Goal: Task Accomplishment & Management: Manage account settings

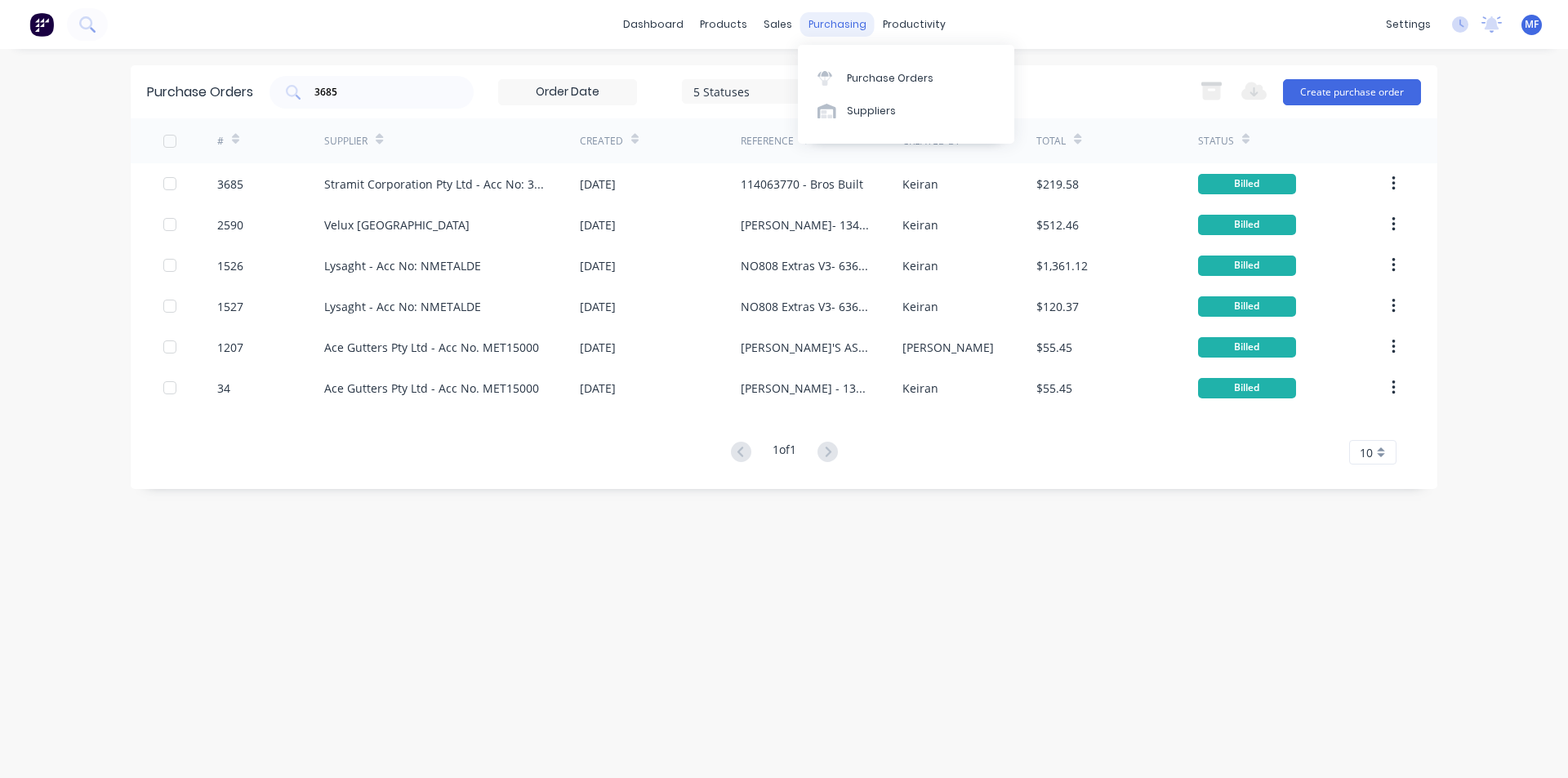
drag, startPoint x: 822, startPoint y: 15, endPoint x: 834, endPoint y: 23, distance: 14.4
click at [822, 15] on div "purchasing" at bounding box center [837, 24] width 74 height 25
click at [861, 69] on link "Purchase Orders" at bounding box center [905, 78] width 216 height 32
click at [357, 96] on input "3685" at bounding box center [380, 91] width 136 height 16
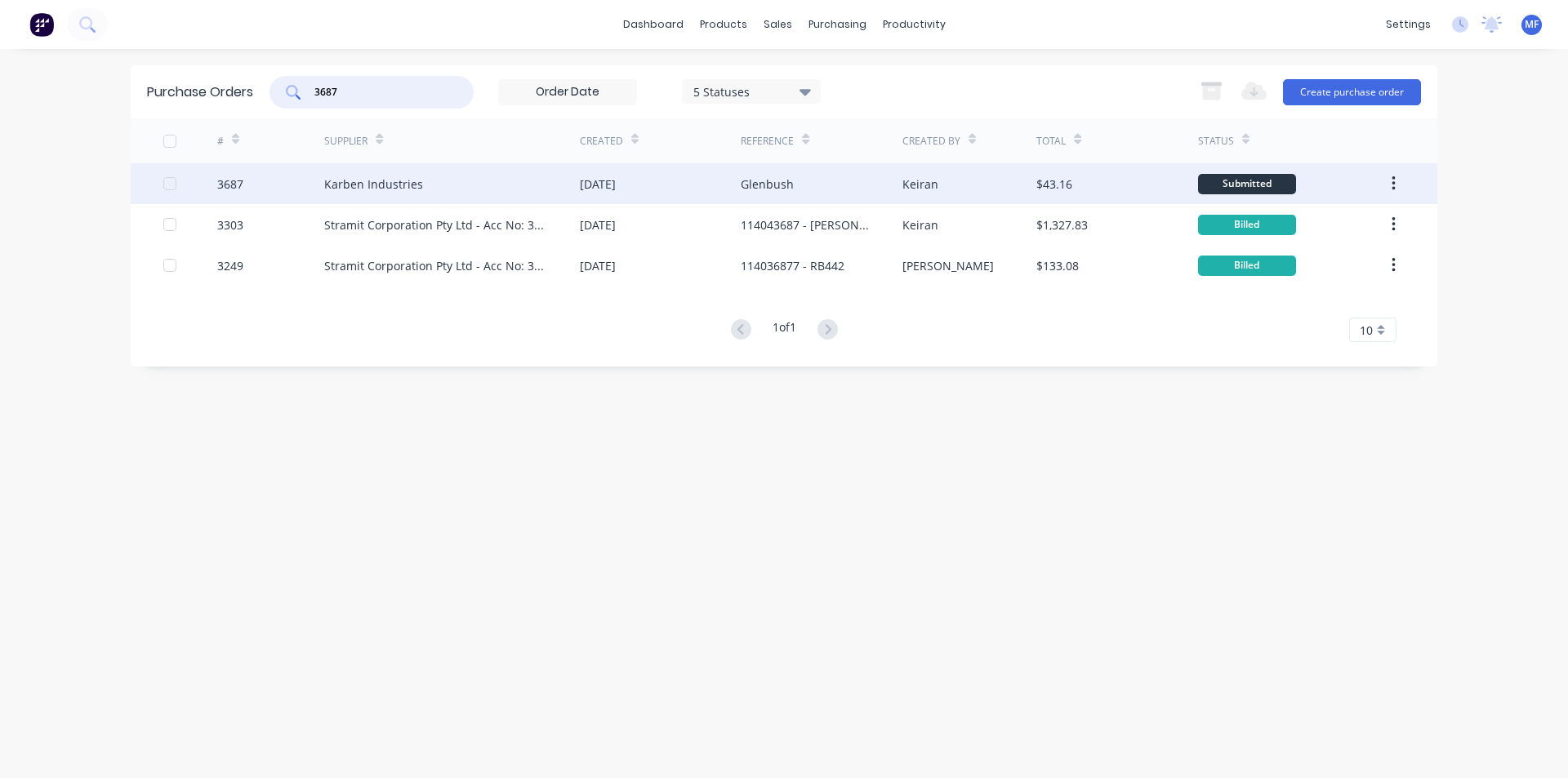
type input "3687"
click at [358, 180] on div "Karben Industries" at bounding box center [374, 184] width 99 height 17
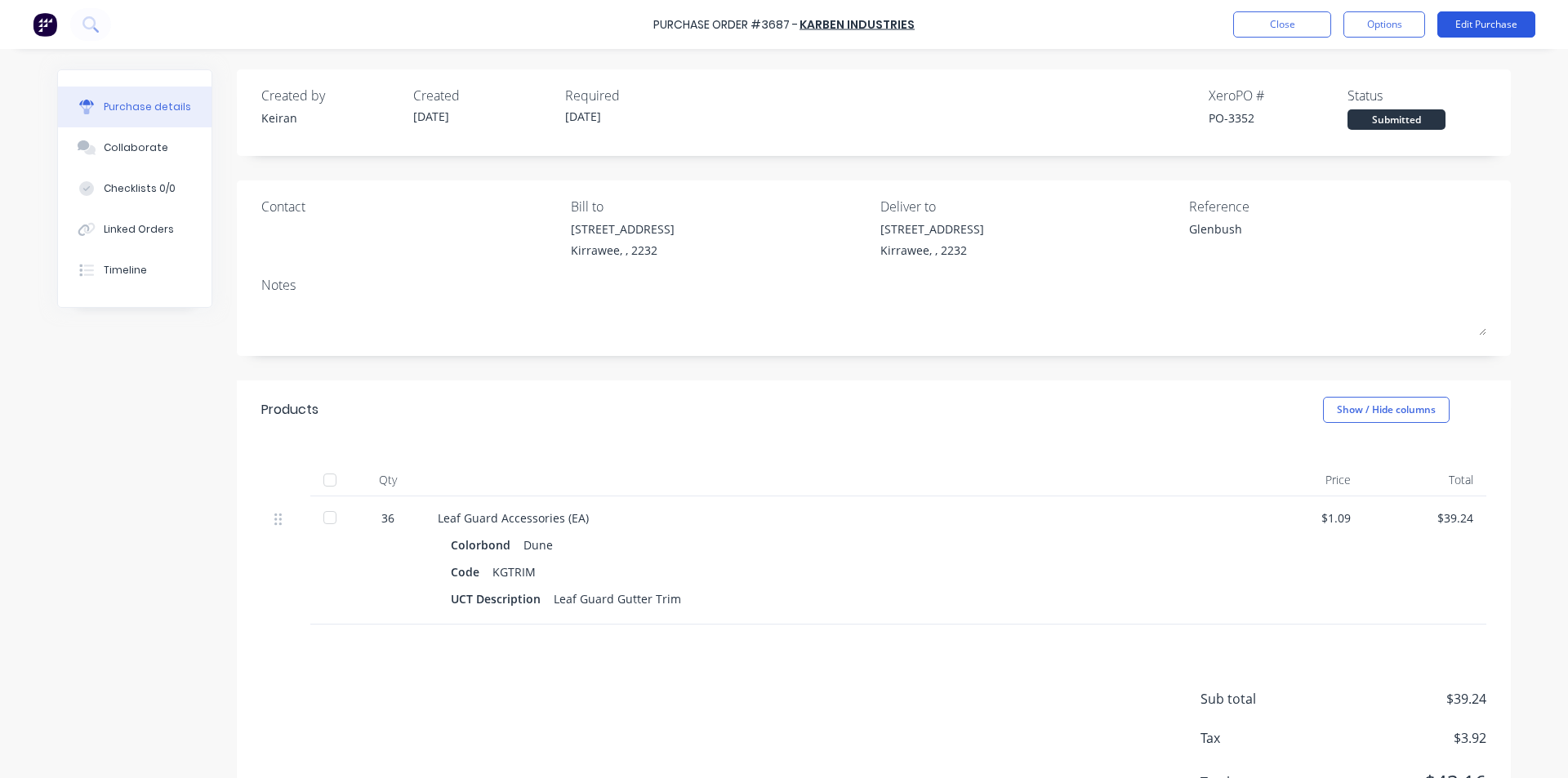
click at [1486, 27] on button "Edit Purchase" at bounding box center [1486, 24] width 98 height 27
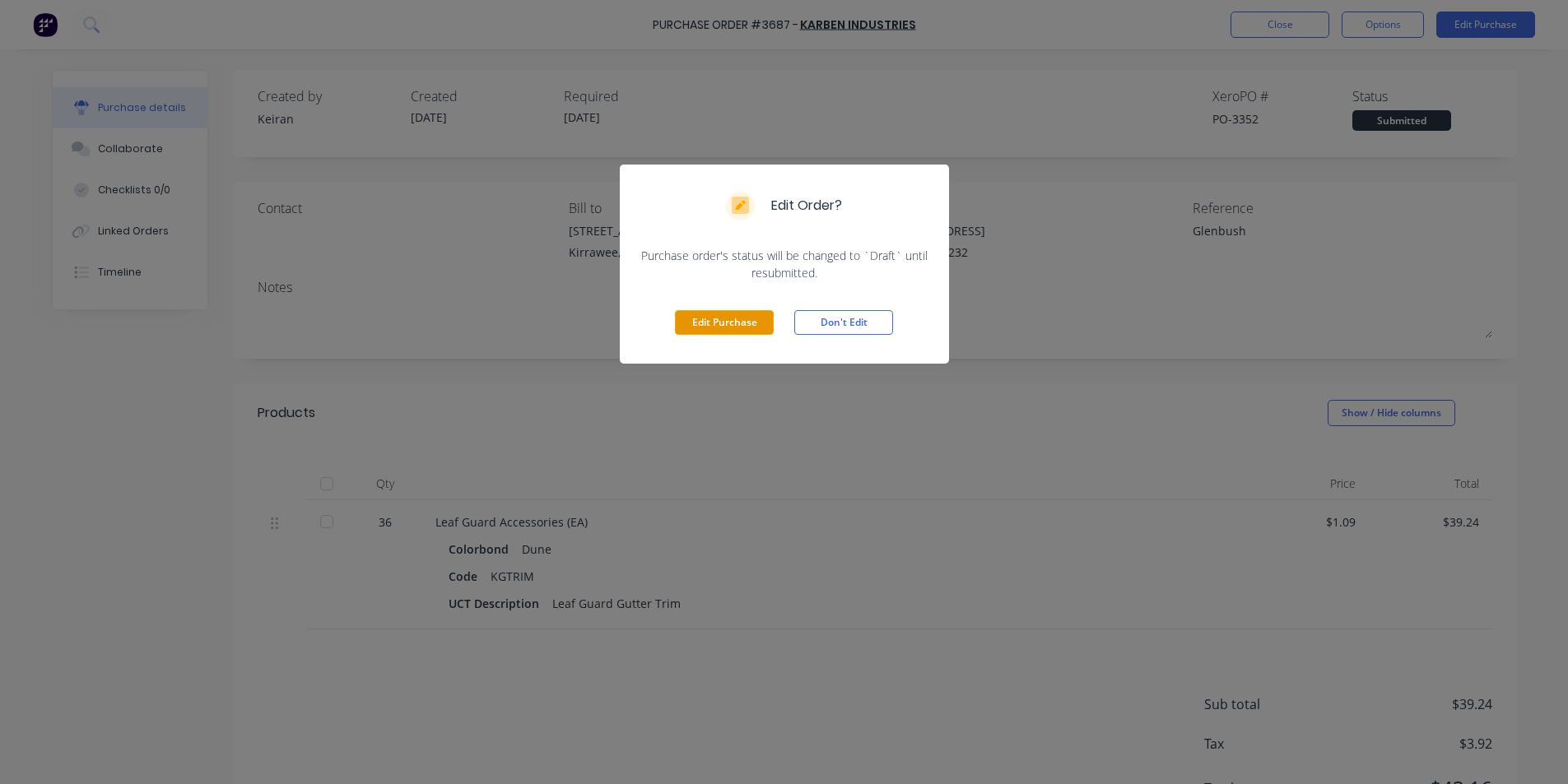
click at [727, 320] on button "Edit Purchase" at bounding box center [724, 322] width 99 height 25
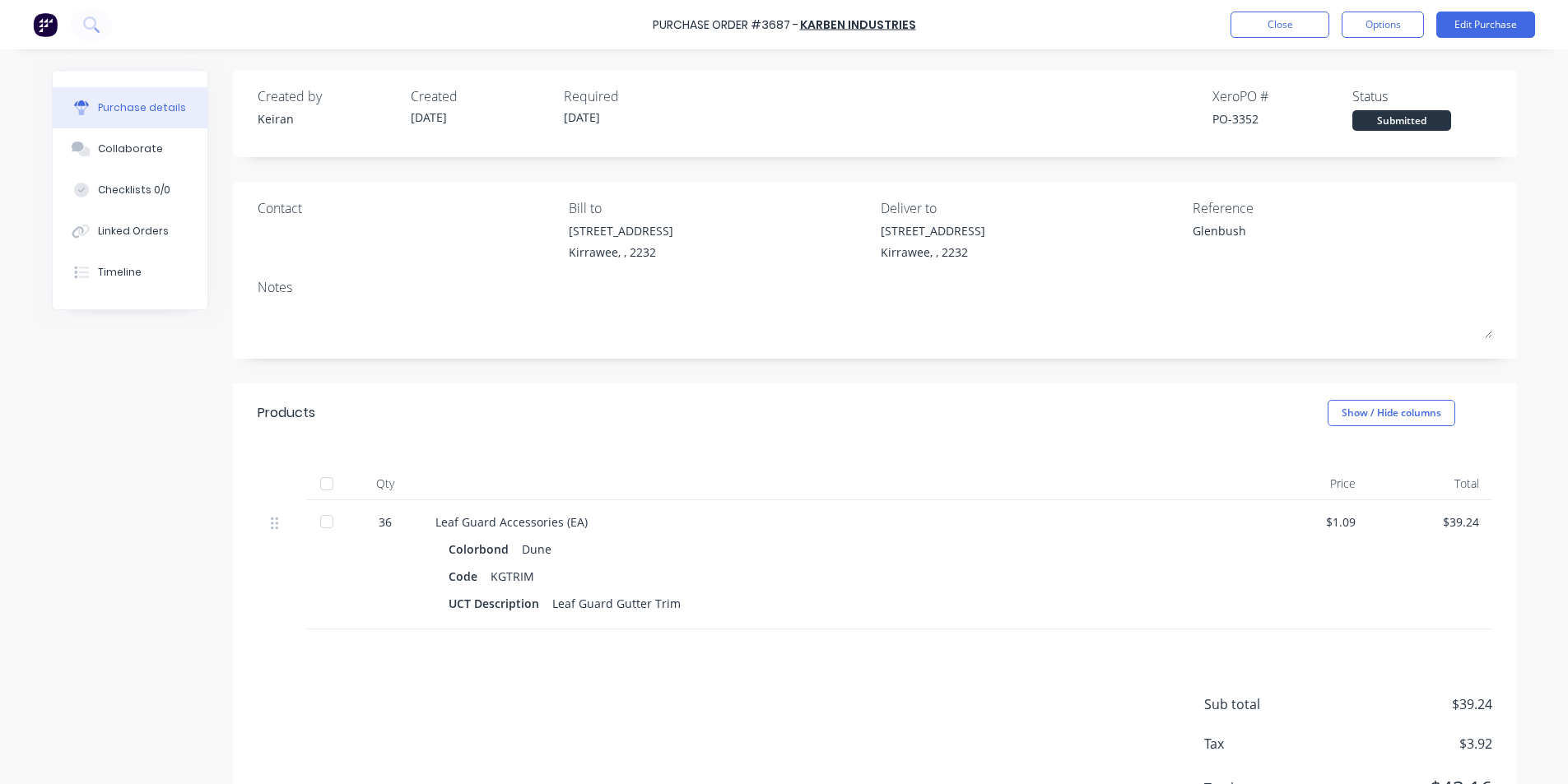
type textarea "x"
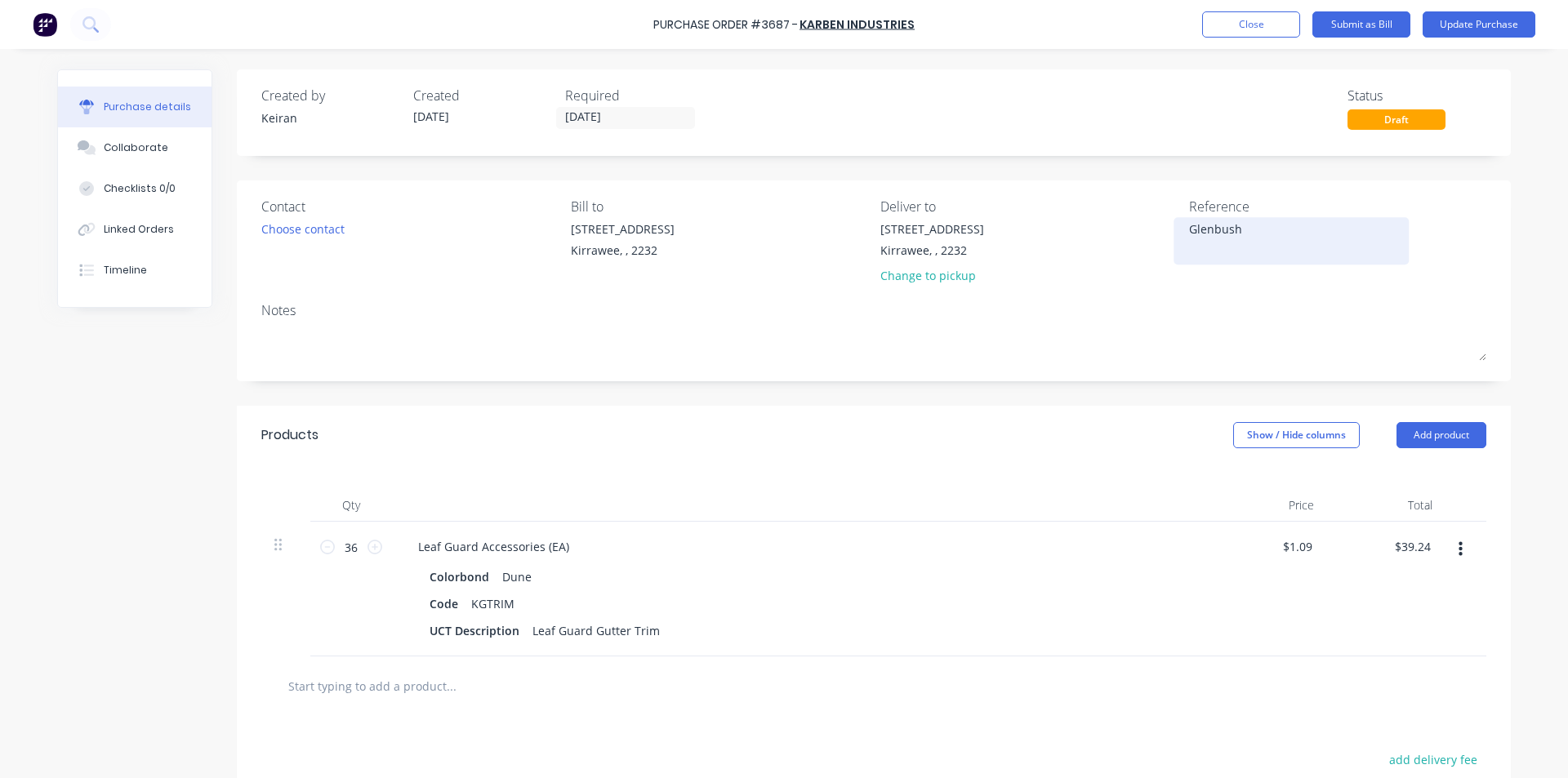
click at [1251, 224] on textarea "Glenbush" at bounding box center [1290, 239] width 204 height 37
type textarea "Glenbush- 94058"
type textarea "x"
type textarea "Glenbush- 94058"
click at [976, 527] on div "Leaf Guard Accessories (EA) Colorbond Dune Code KGTRIM UCT Description Leaf Gua…" at bounding box center [799, 589] width 816 height 135
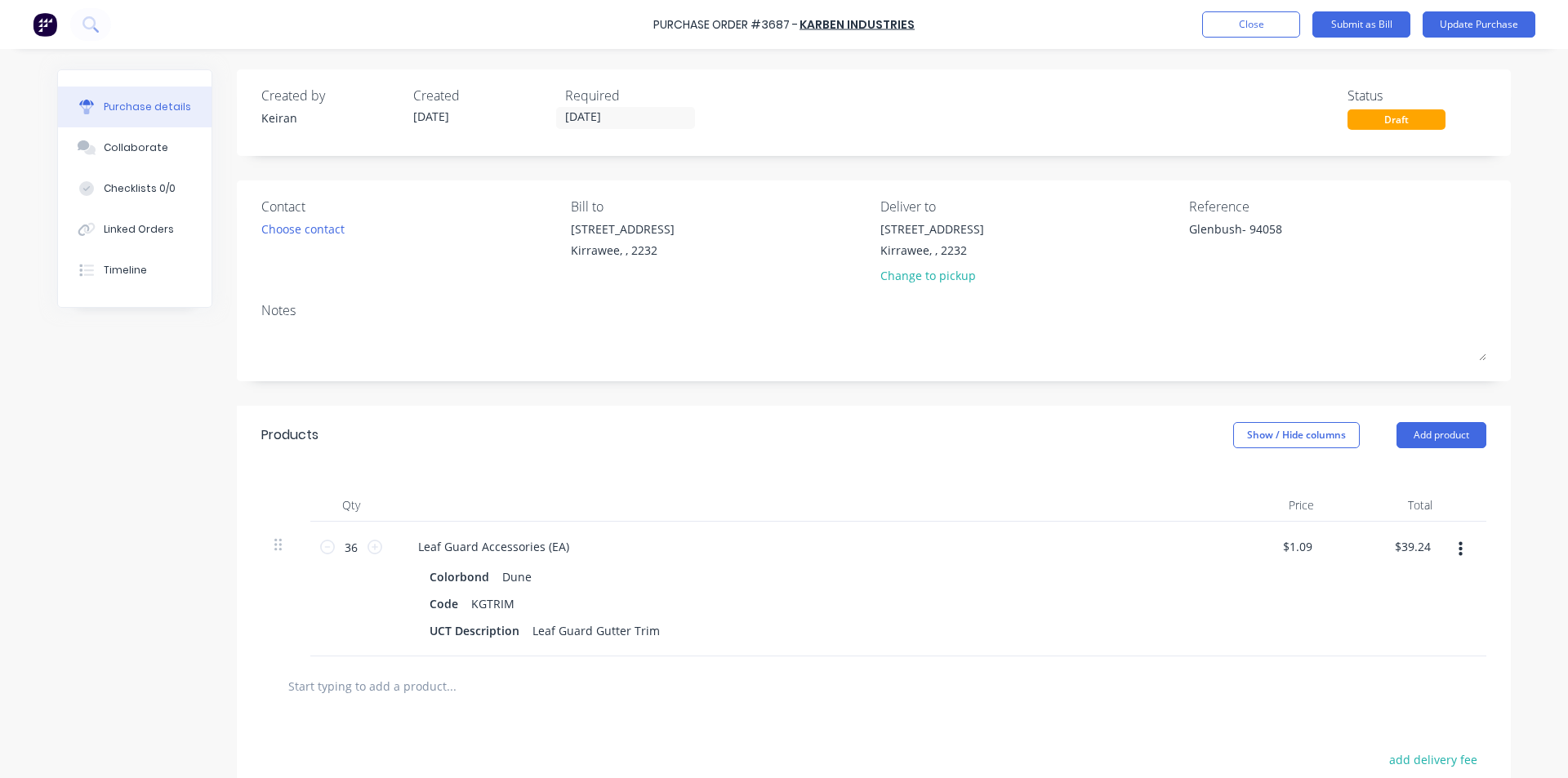
click at [977, 415] on div "Products Show / Hide columns Add product" at bounding box center [874, 435] width 1274 height 59
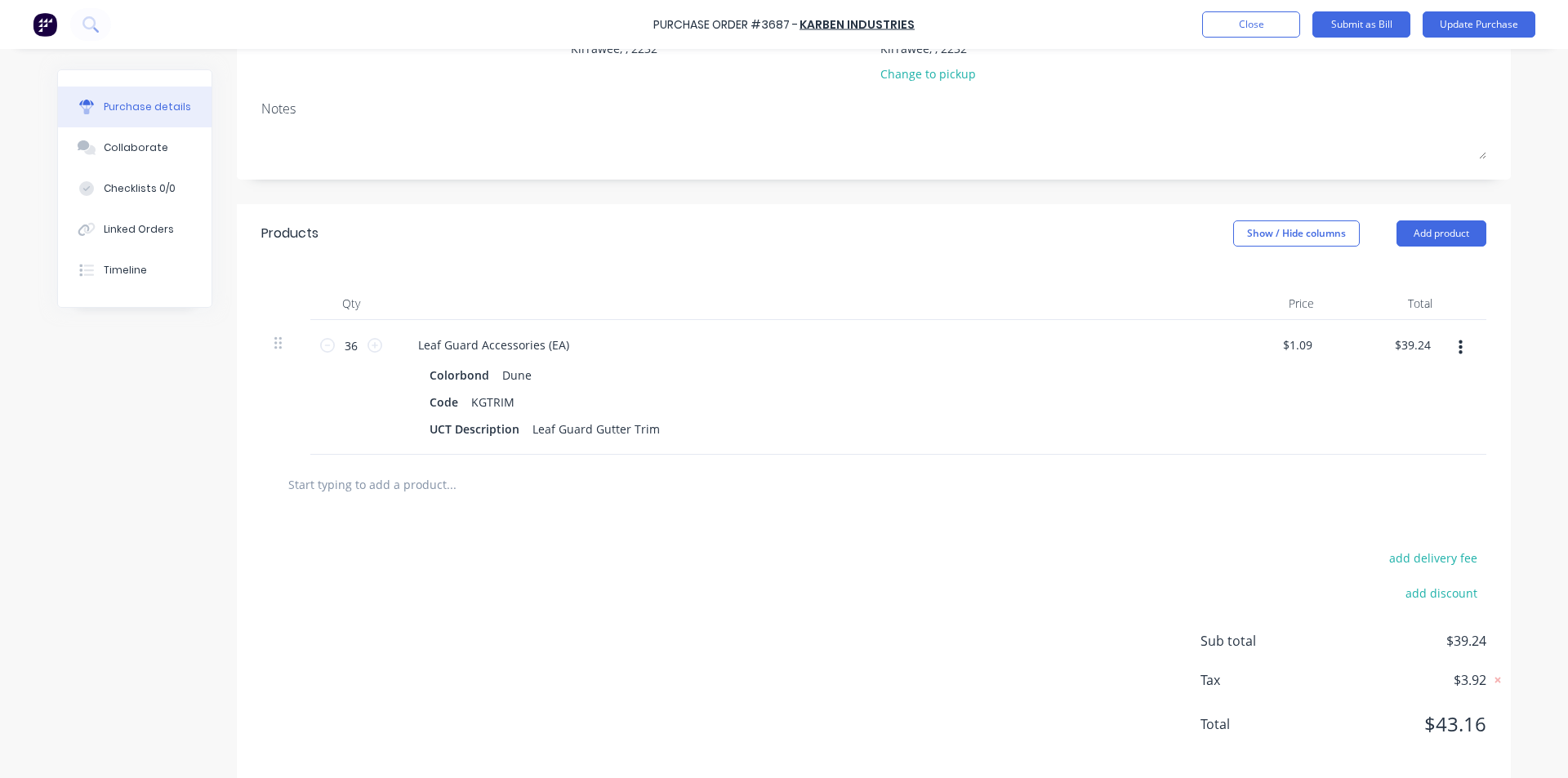
scroll to position [223, 0]
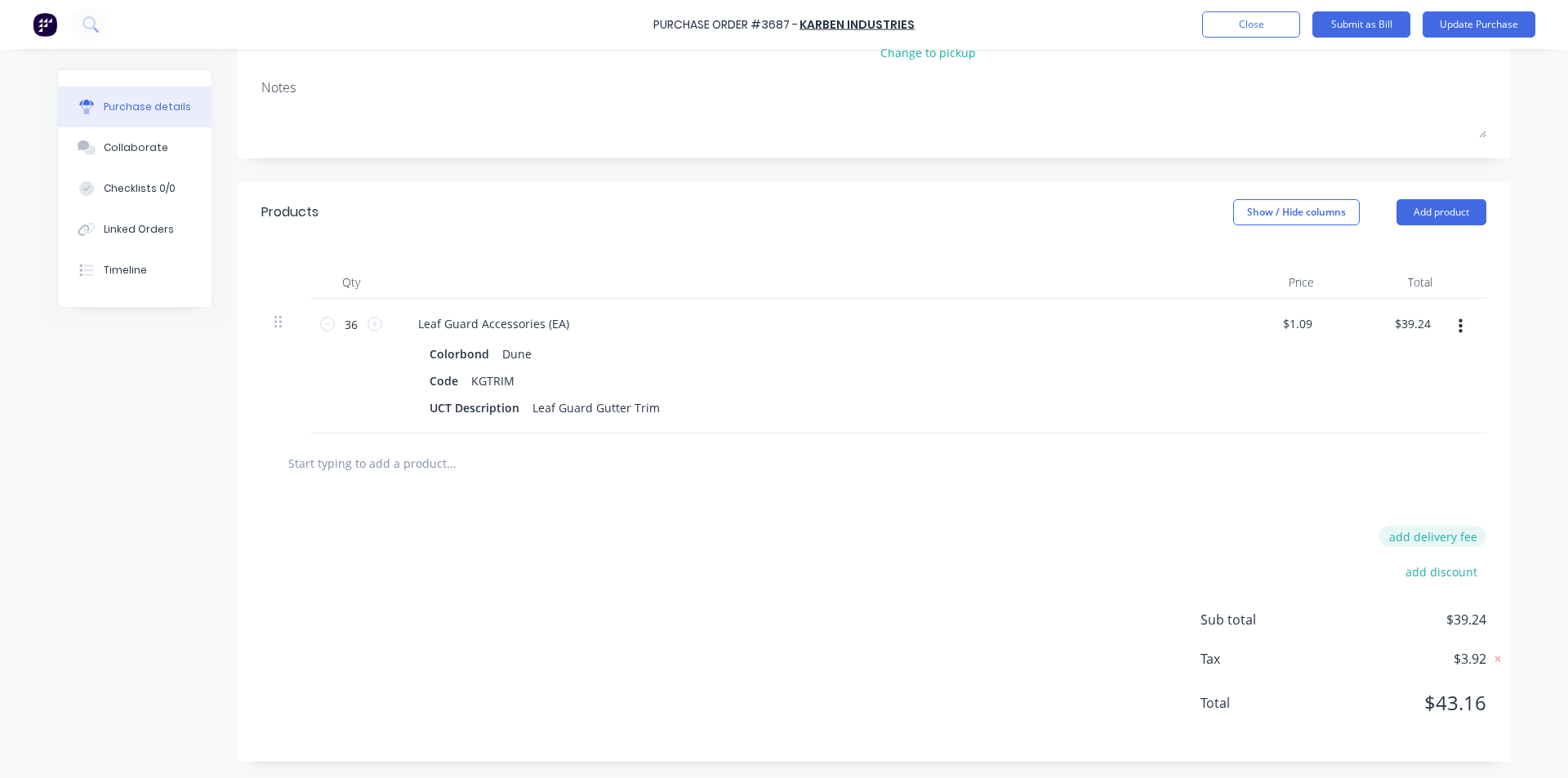
type textarea "x"
click at [1419, 534] on button "add delivery fee" at bounding box center [1432, 536] width 107 height 21
type input "18.15"
type textarea "x"
type input "$18.15"
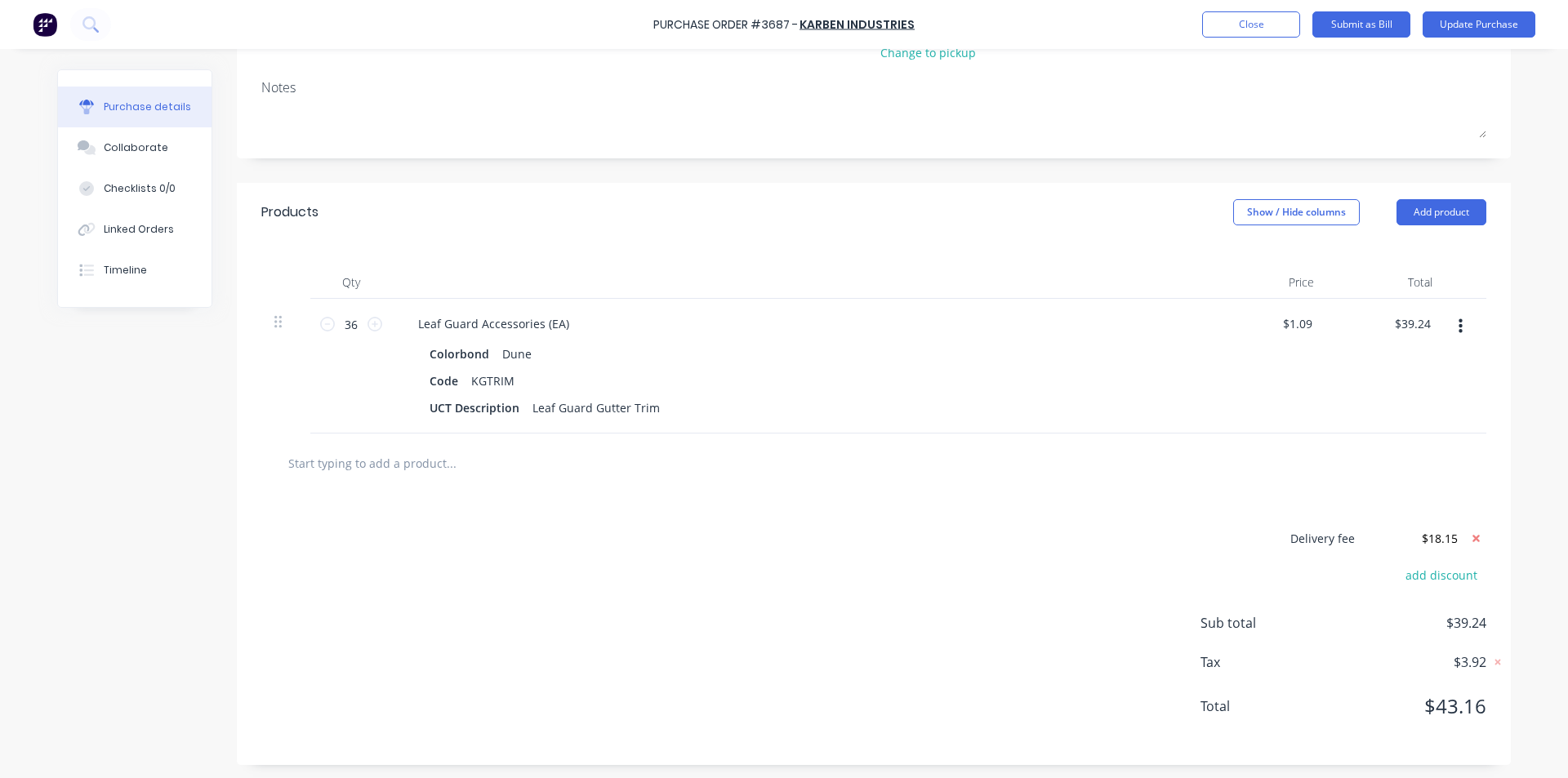
click at [950, 630] on div "Delivery fee $18.15 add discount Sub total $39.24 Tax $3.92 Total $43.16" at bounding box center [874, 629] width 1274 height 272
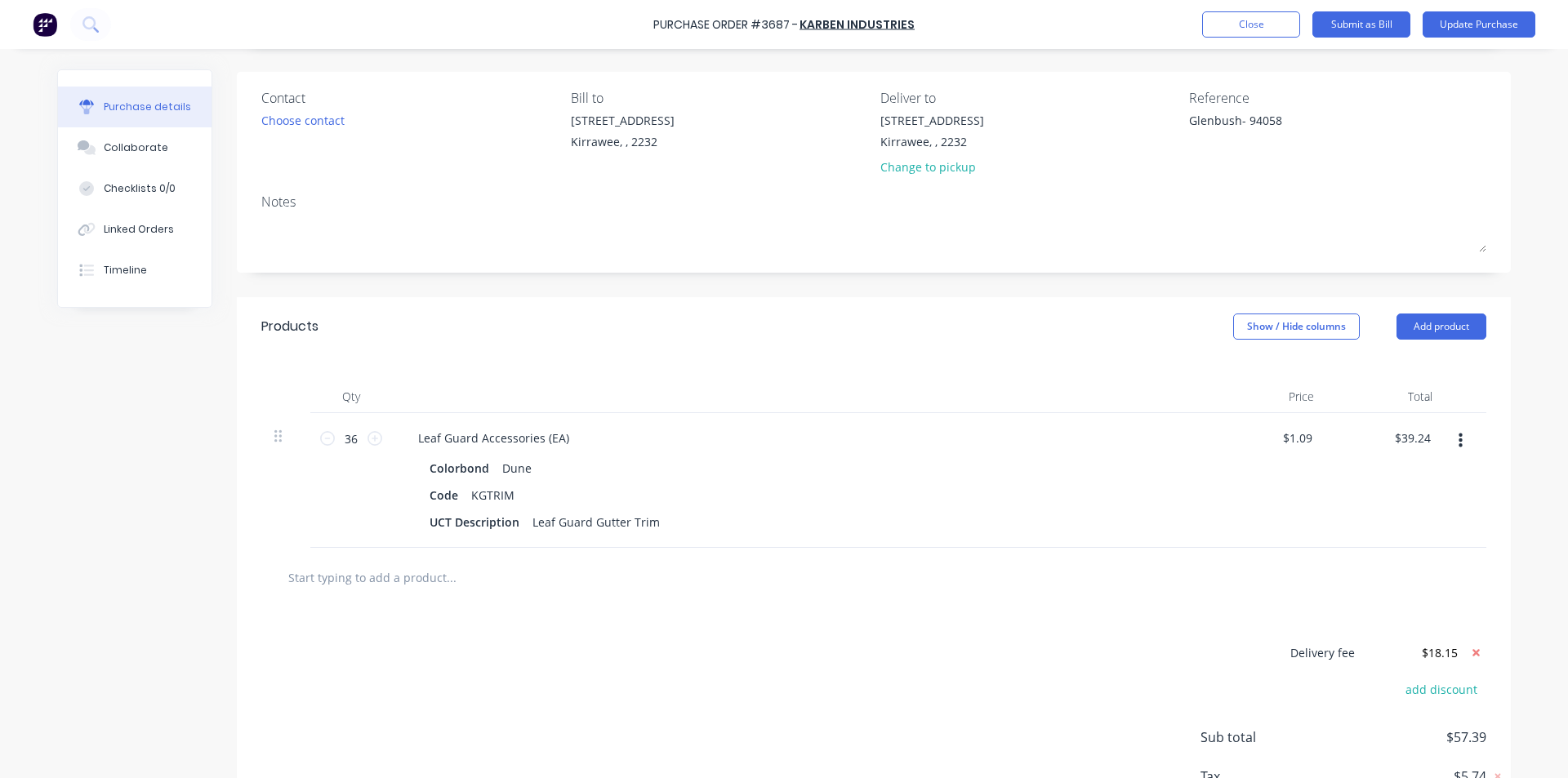
scroll to position [0, 0]
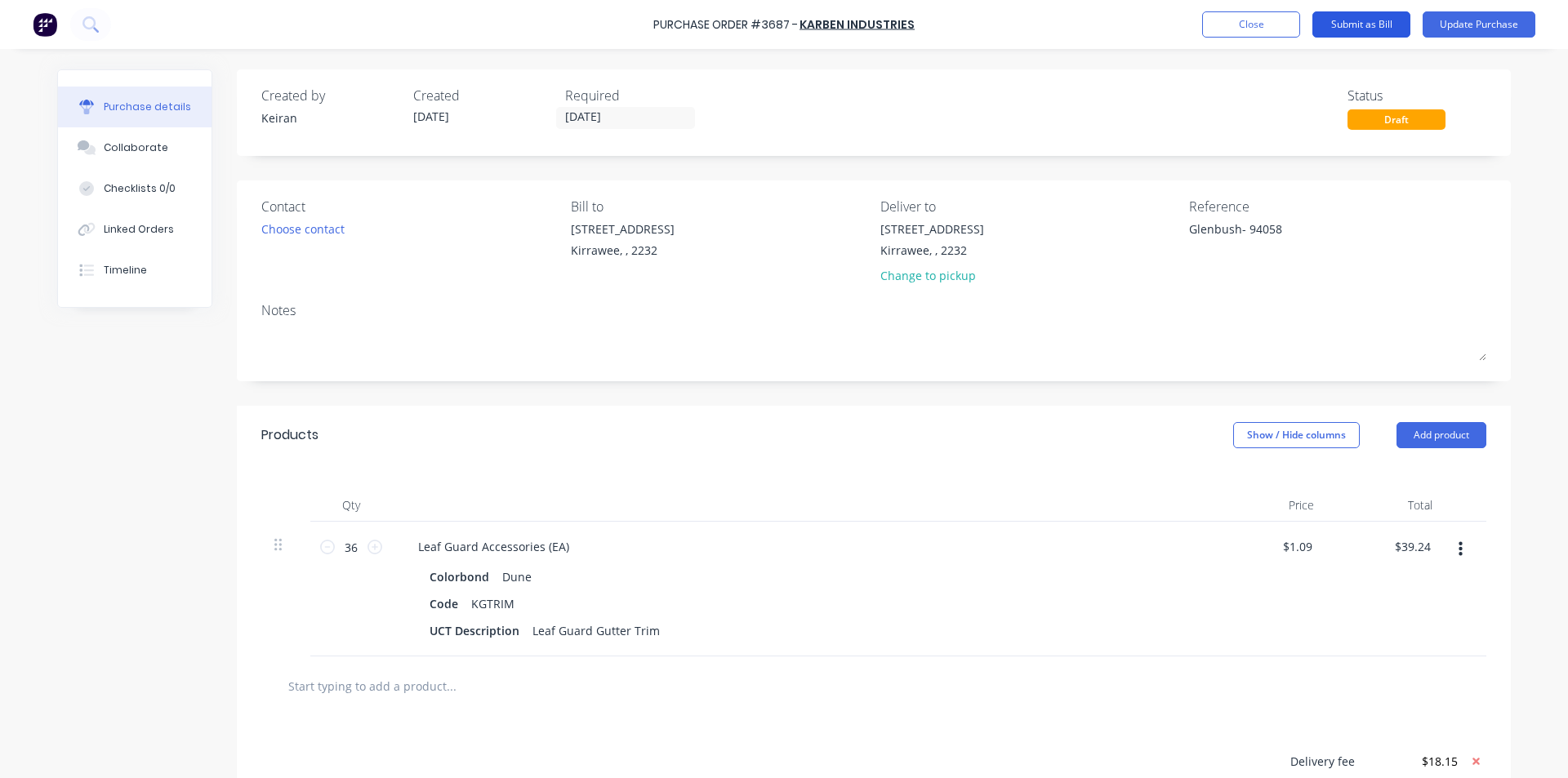
click at [1369, 23] on button "Submit as Bill" at bounding box center [1361, 24] width 98 height 27
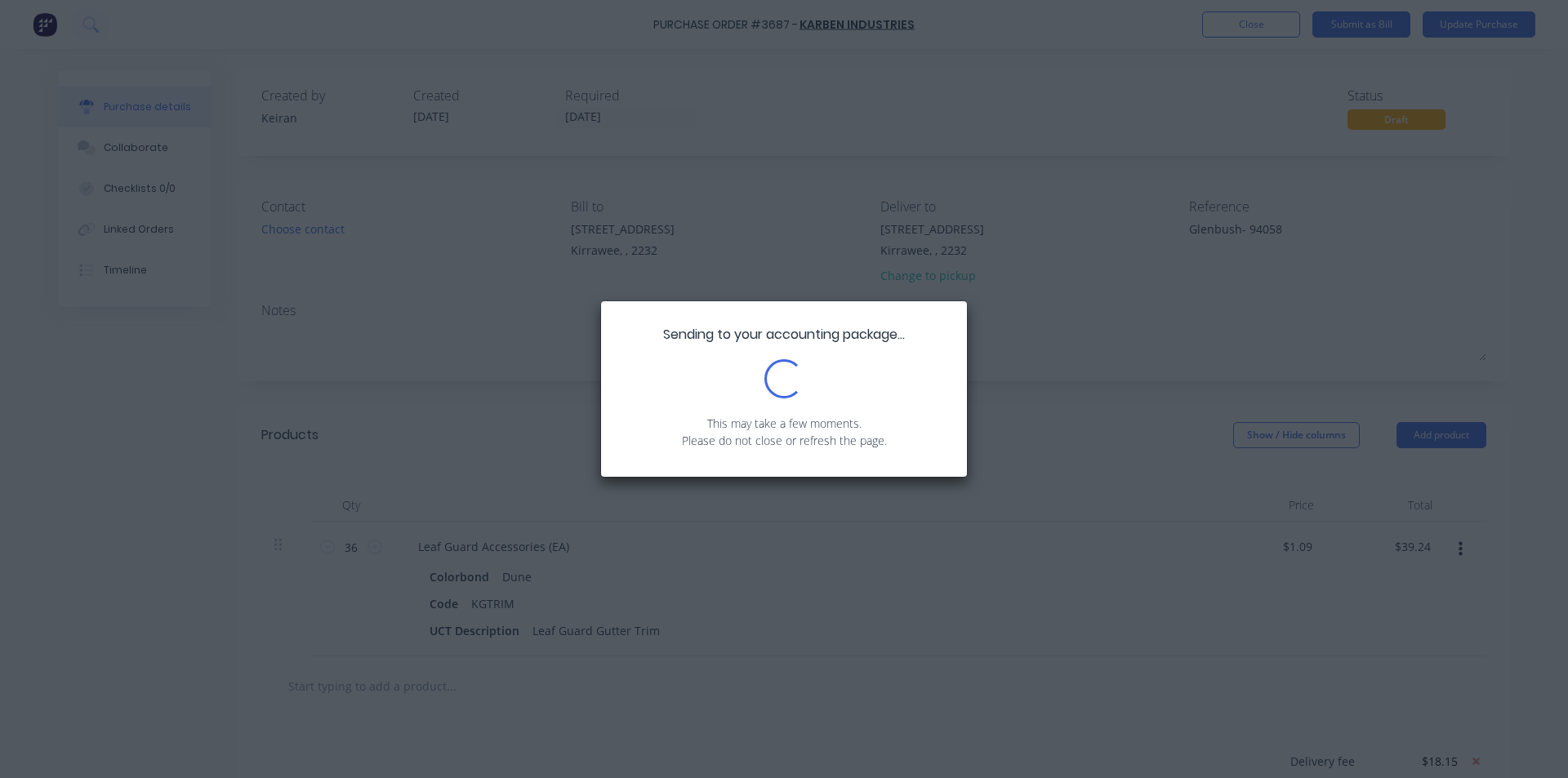
type textarea "x"
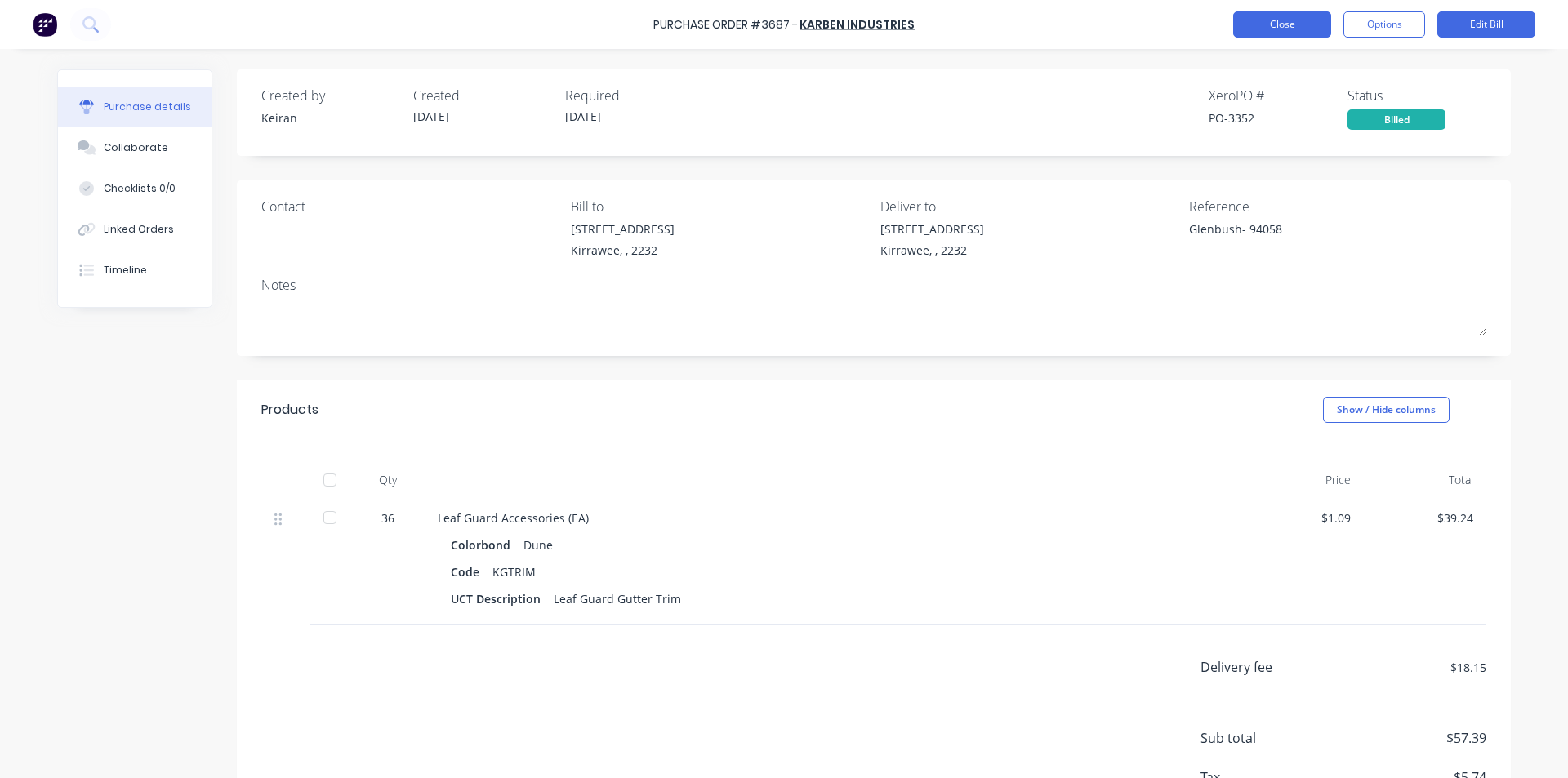
click at [1276, 22] on button "Close" at bounding box center [1282, 24] width 98 height 27
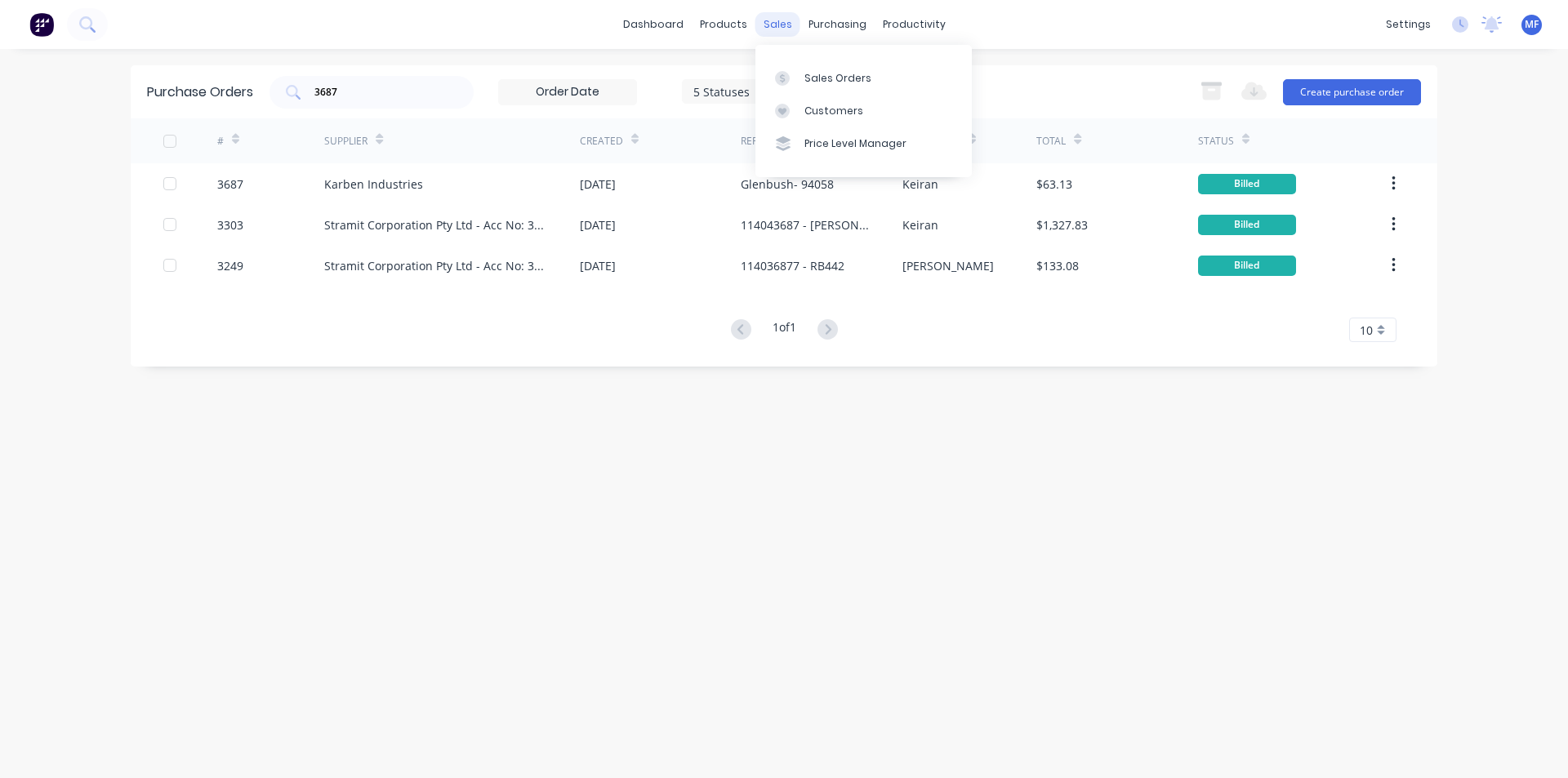
click at [769, 15] on div "sales" at bounding box center [777, 24] width 45 height 25
click at [839, 108] on div "Customers" at bounding box center [834, 110] width 59 height 15
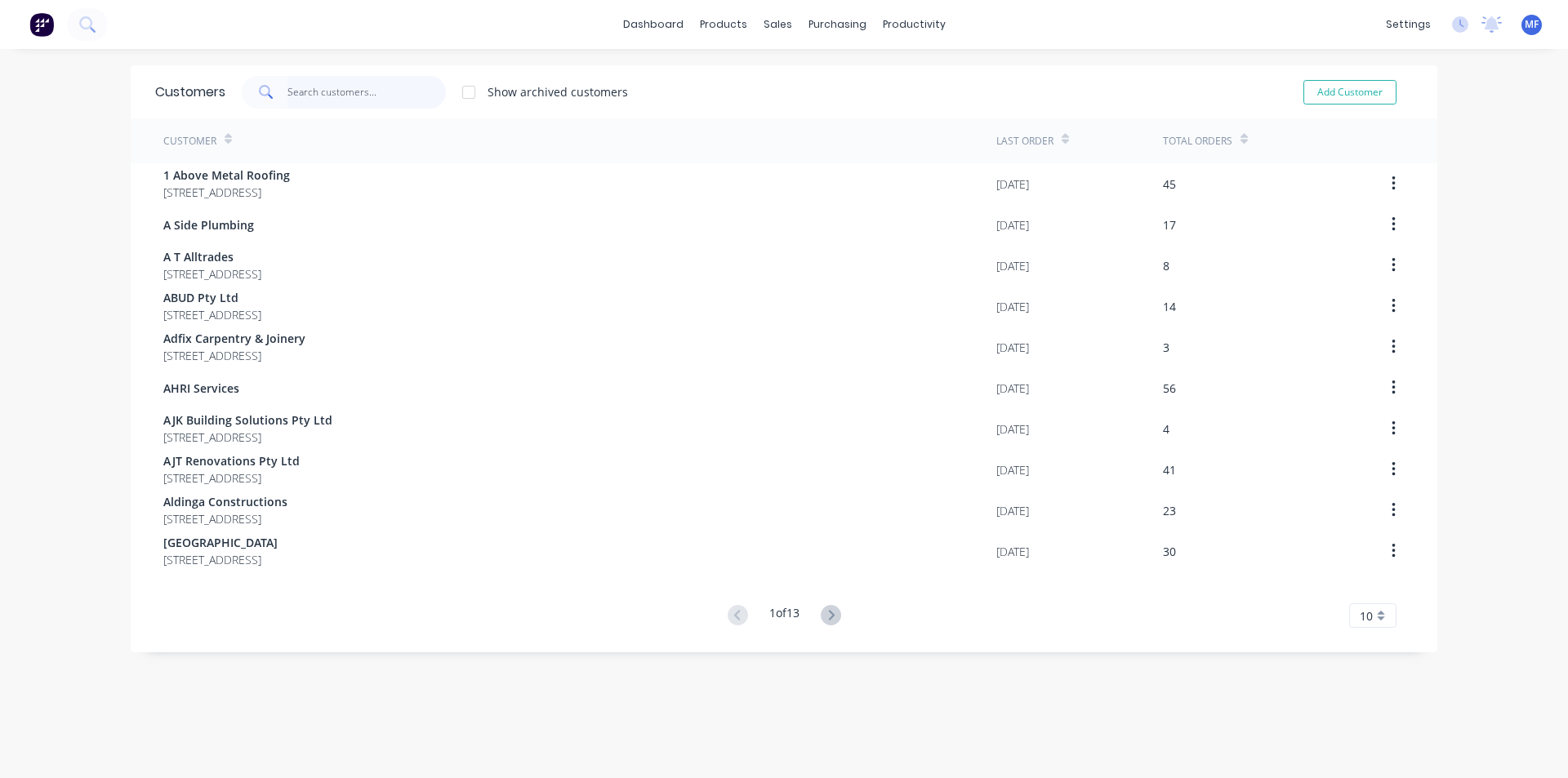
click at [311, 93] on input "text" at bounding box center [367, 92] width 159 height 32
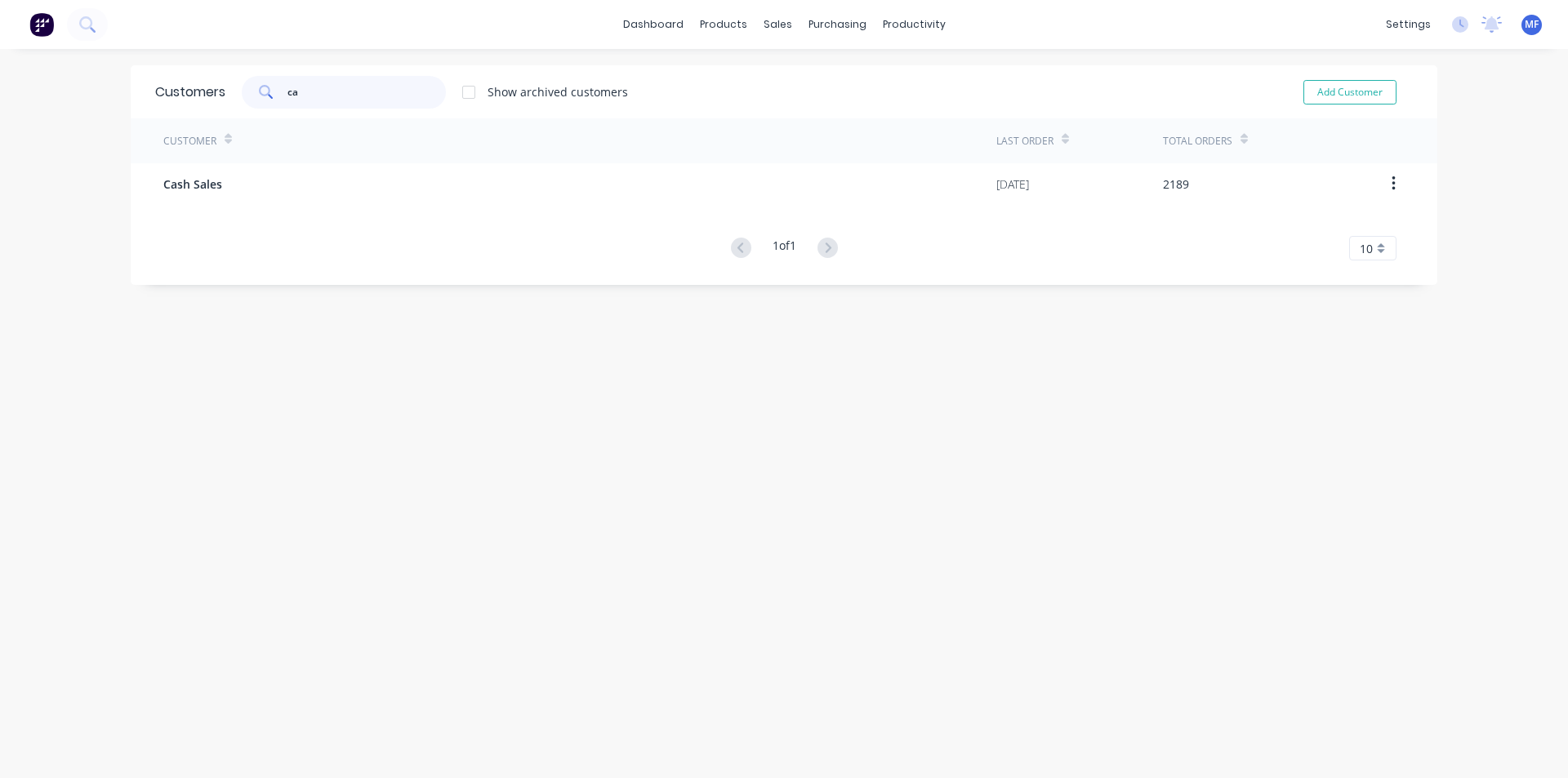
type input "c"
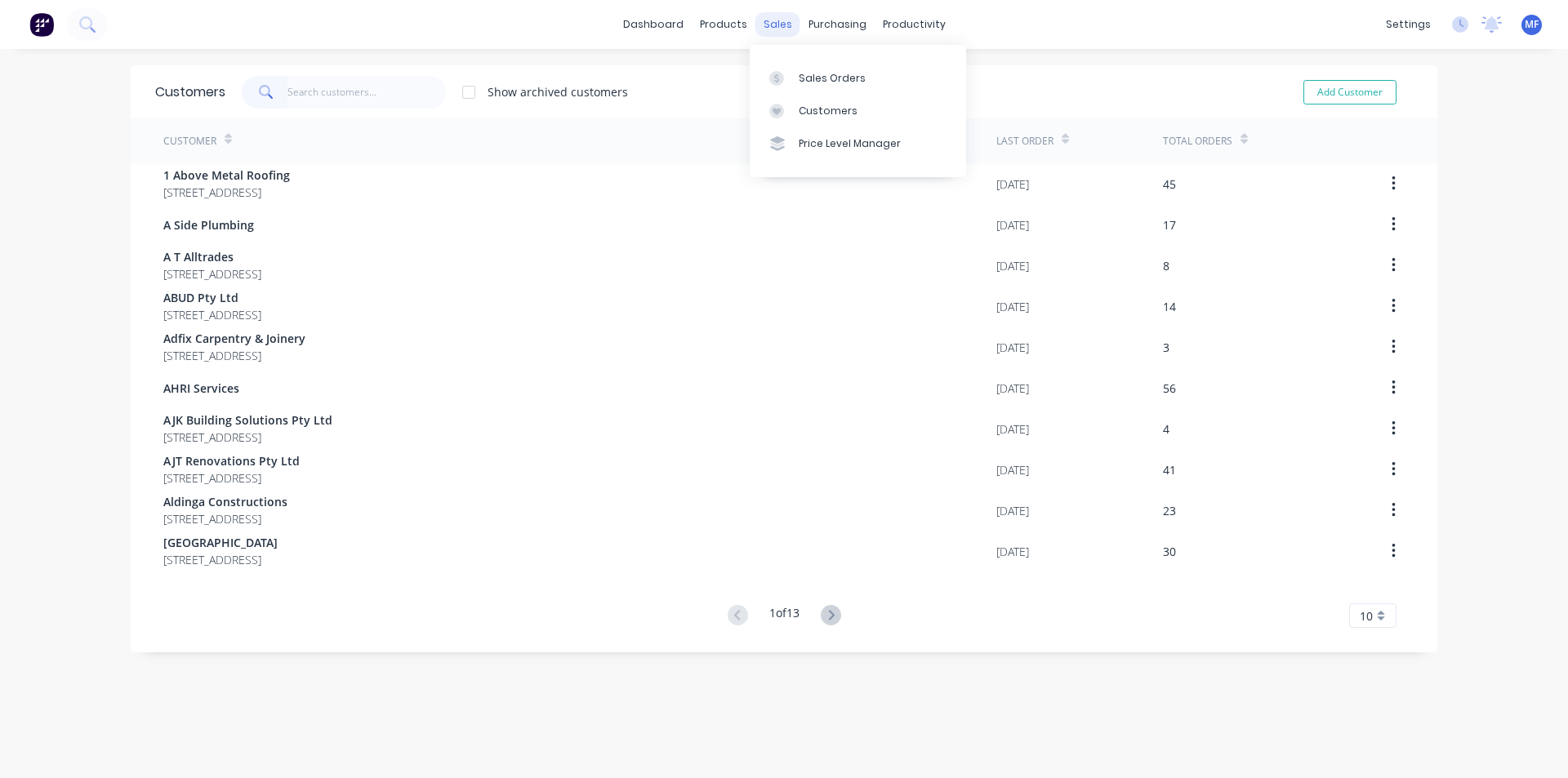
click at [774, 24] on div "sales" at bounding box center [777, 24] width 45 height 25
click at [803, 84] on div "Sales Orders" at bounding box center [832, 78] width 67 height 15
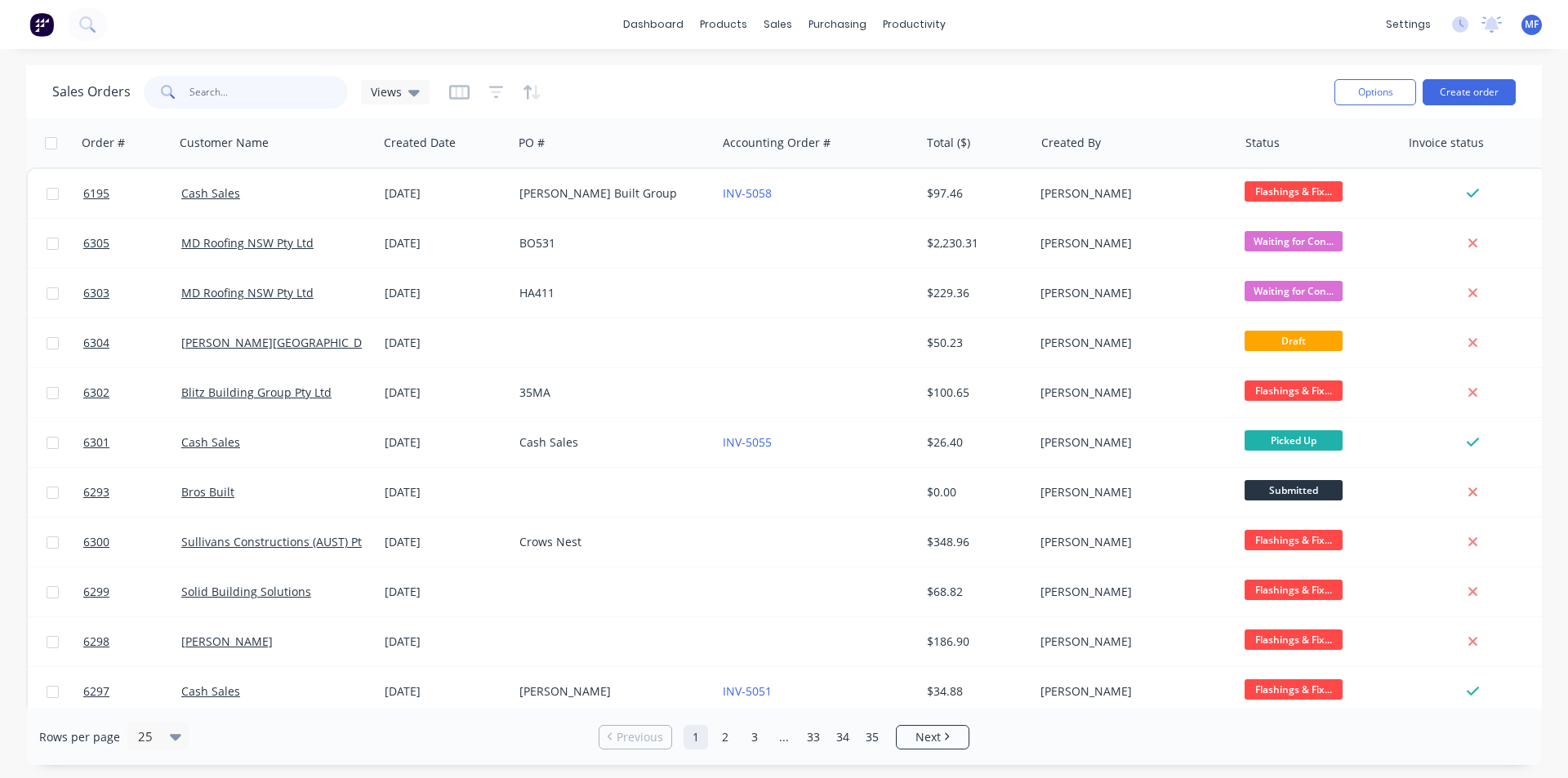
click at [217, 92] on input "text" at bounding box center [269, 92] width 159 height 32
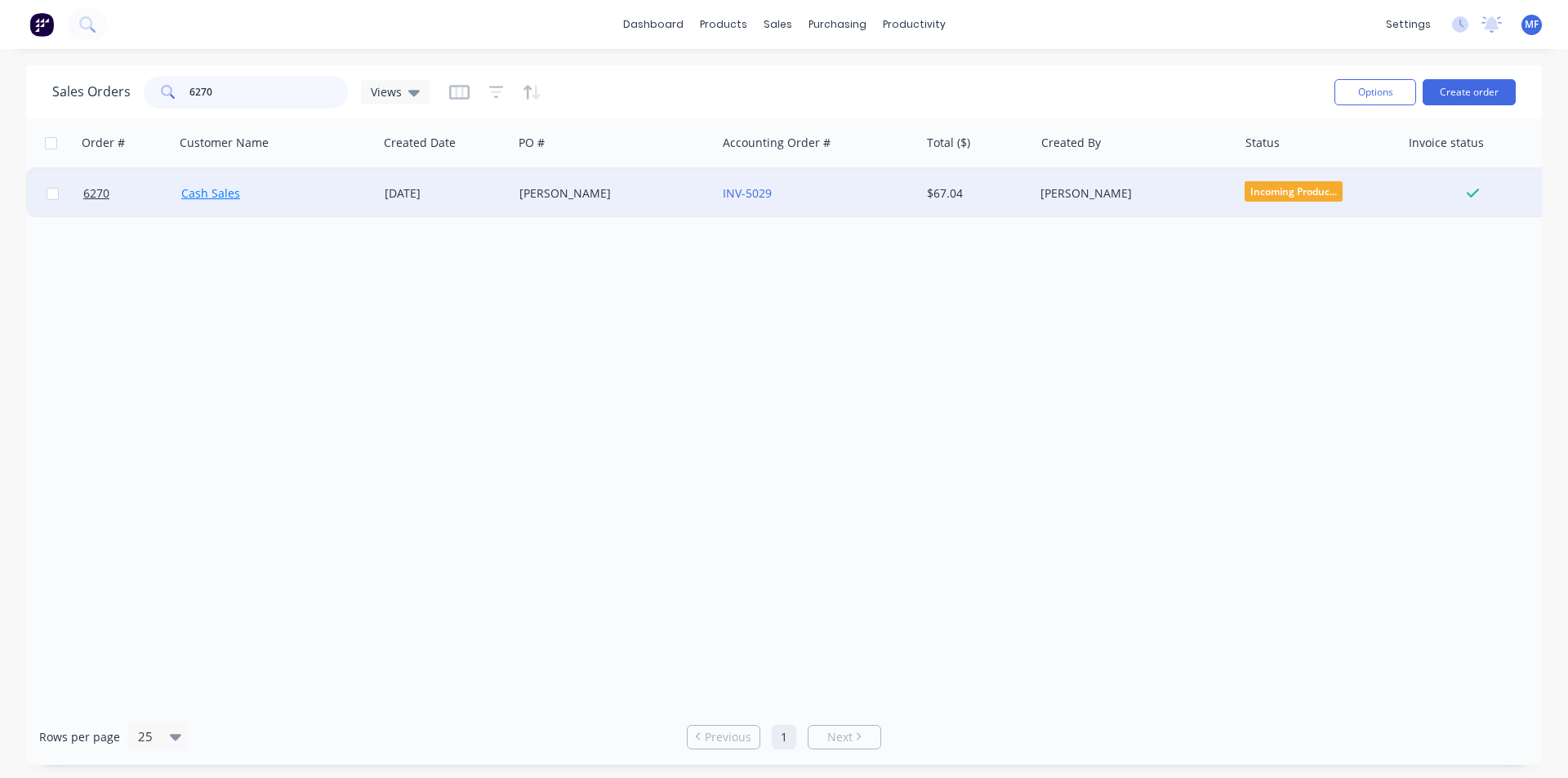
type input "6270"
click at [192, 191] on link "Cash Sales" at bounding box center [210, 193] width 59 height 15
click at [759, 192] on link "INV-5029" at bounding box center [746, 193] width 49 height 15
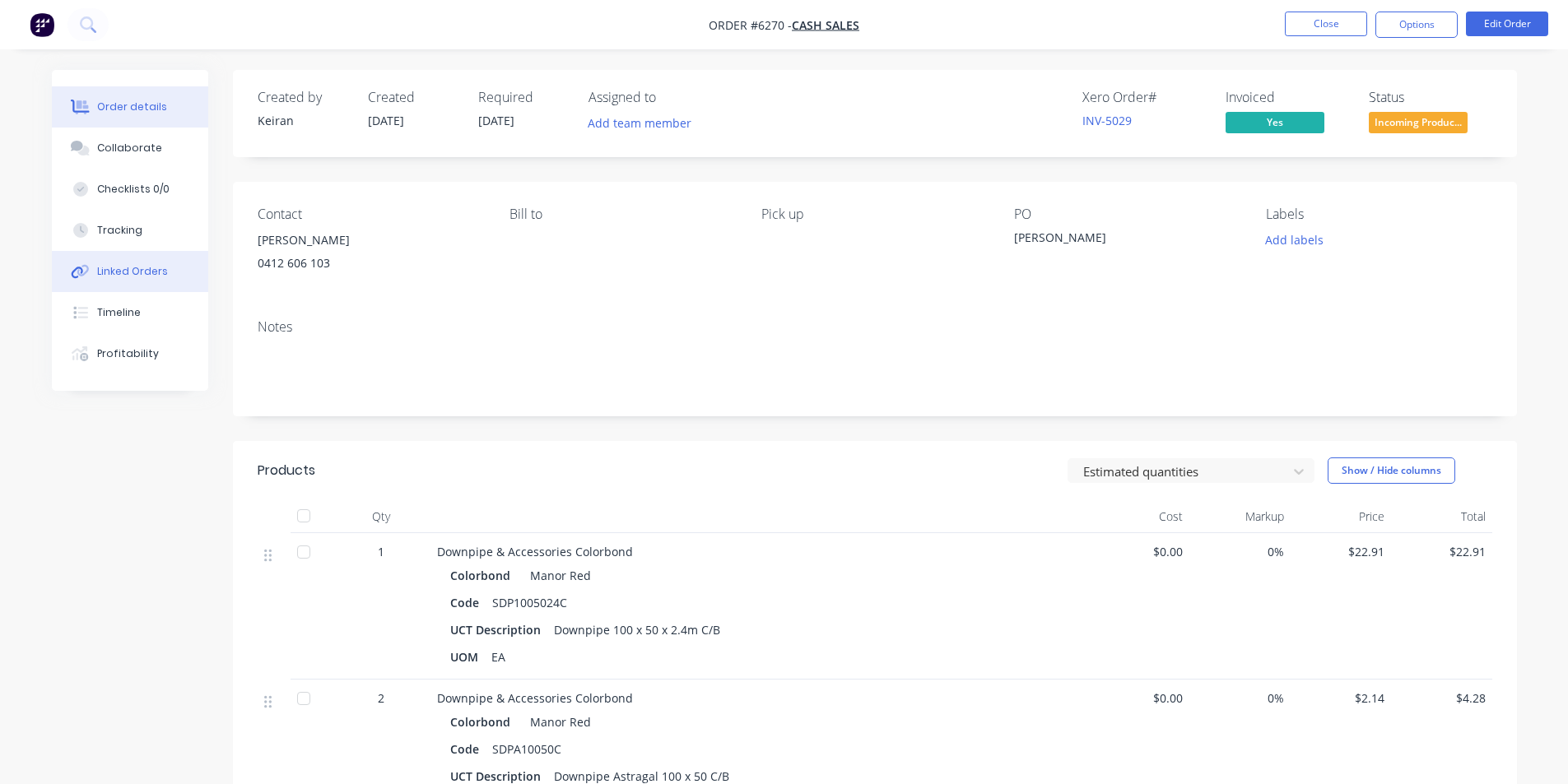
click at [120, 264] on button "Linked Orders" at bounding box center [129, 271] width 156 height 41
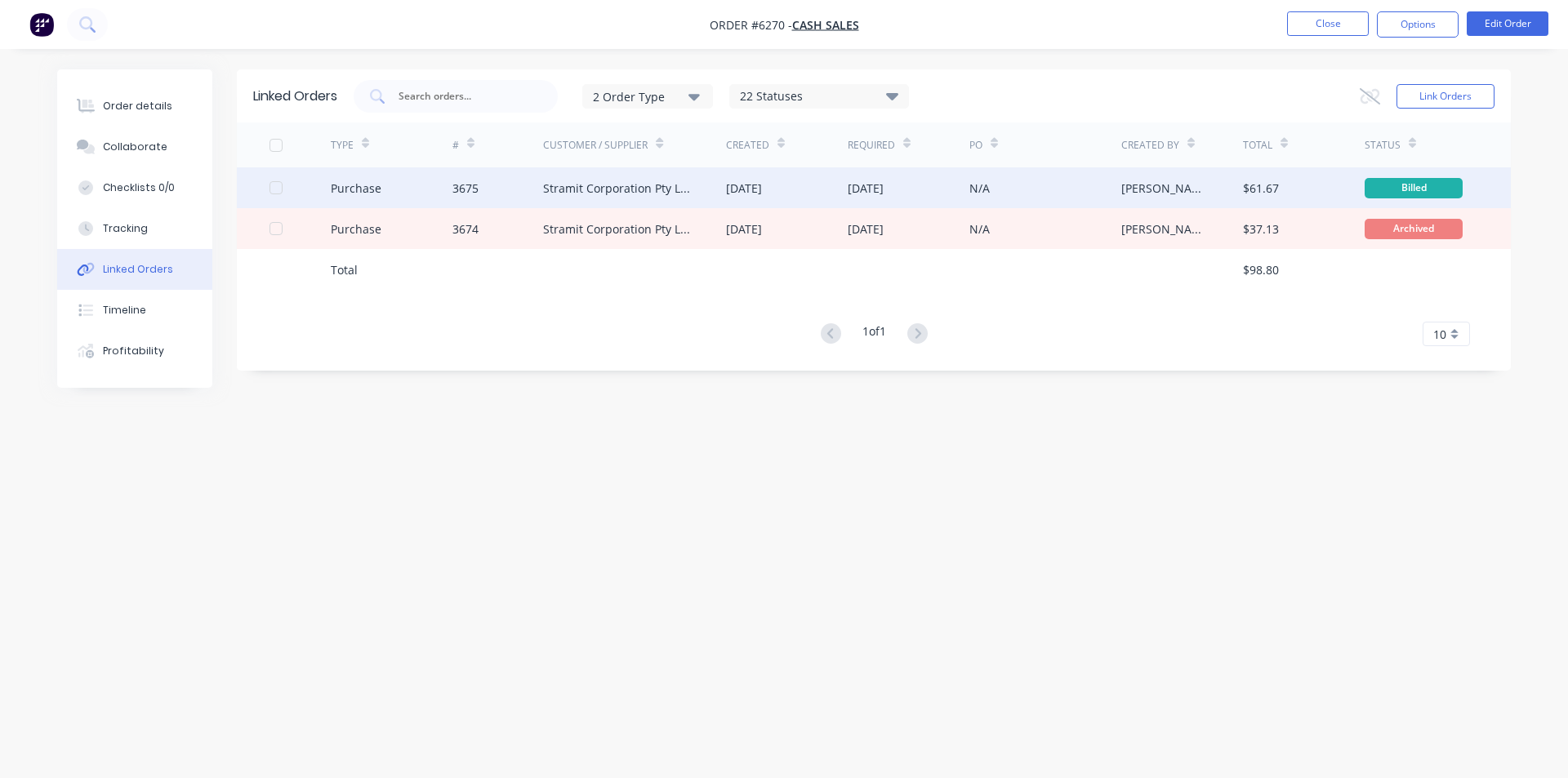
click at [643, 186] on div "Stramit Corporation Pty Ltd - Acc No: 32915" at bounding box center [618, 188] width 150 height 17
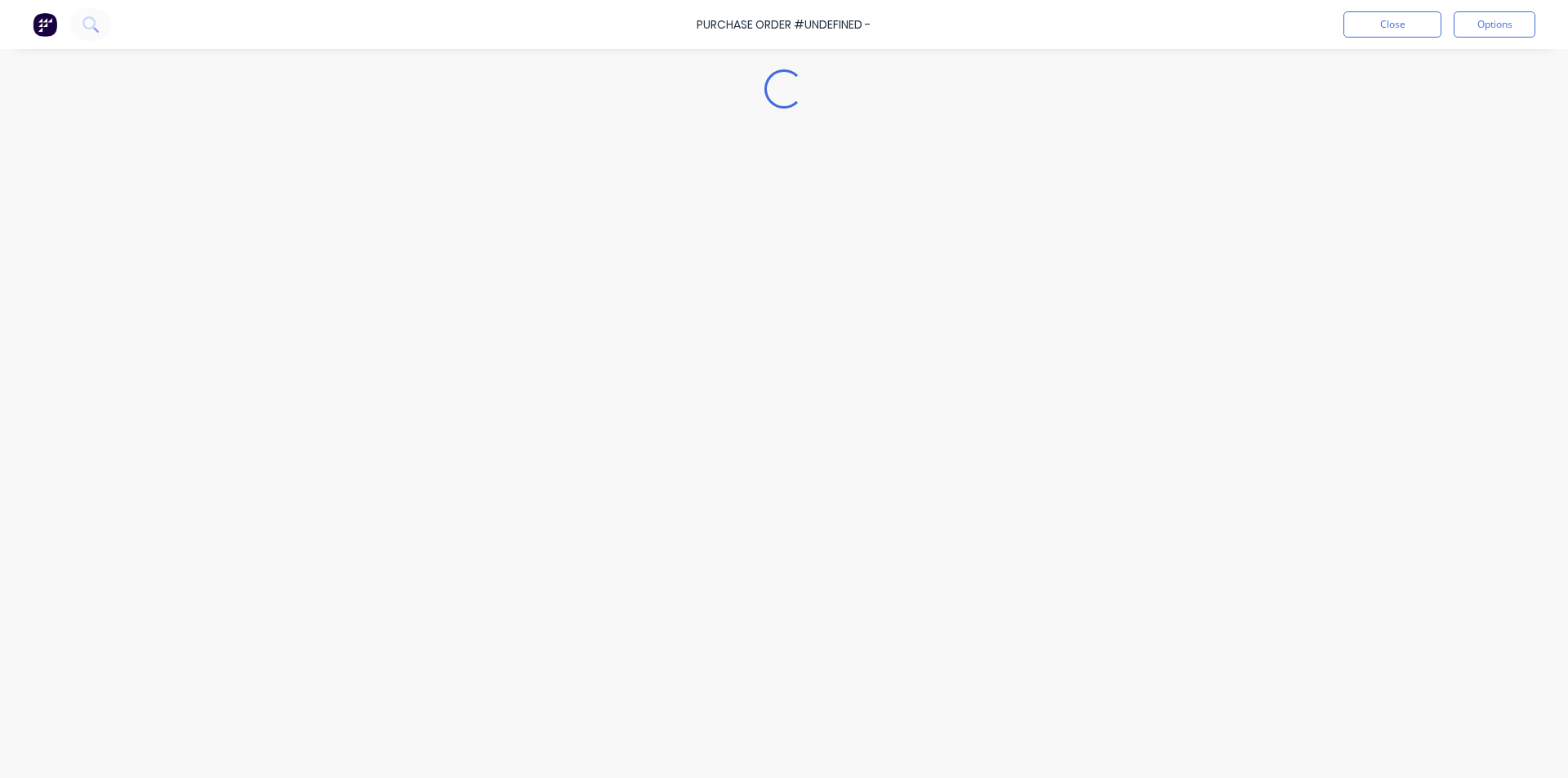
type textarea "x"
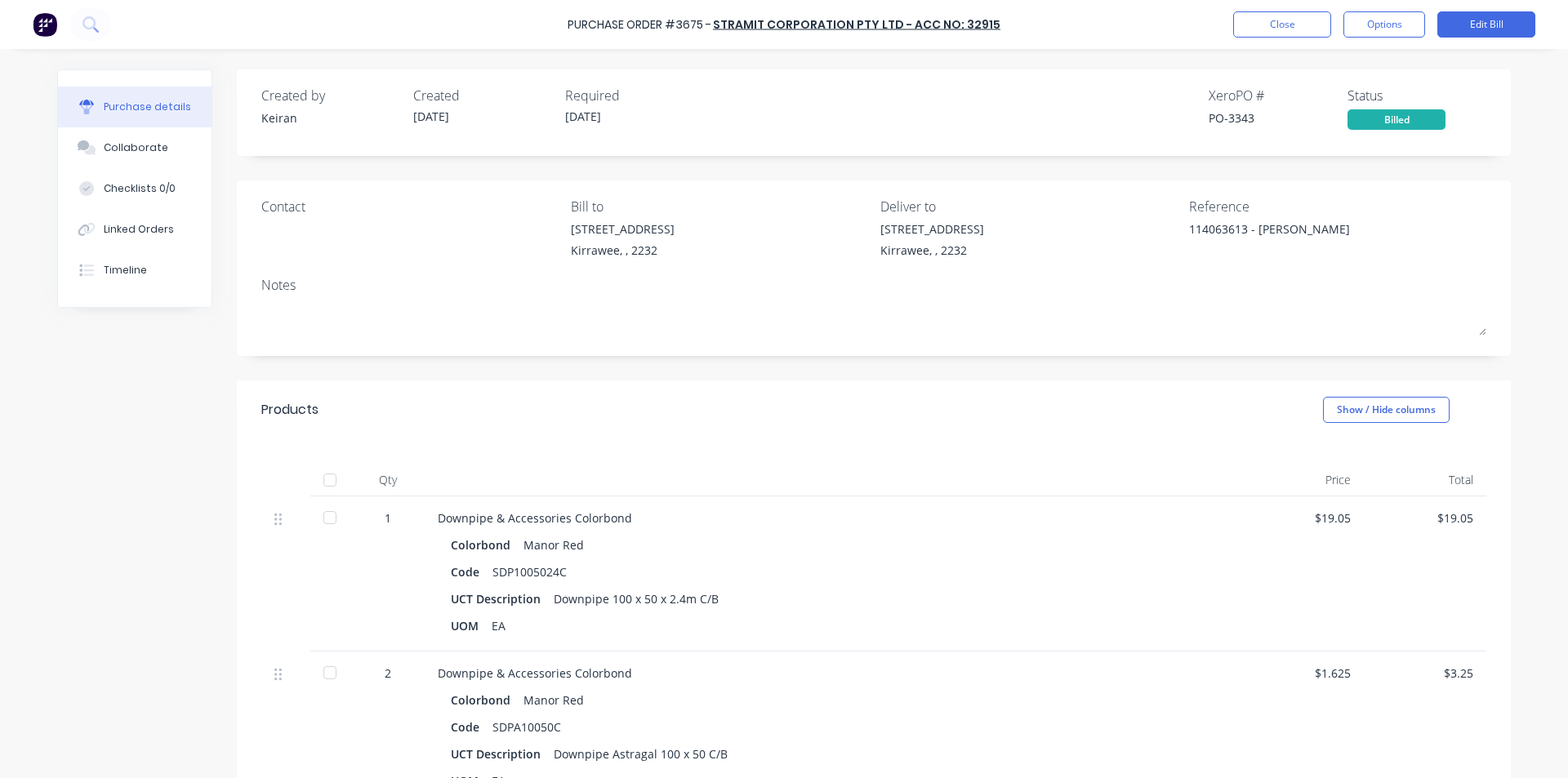
click at [858, 450] on div "Qty Price Total 1 Downpipe & Accessories Colorbond Colorbond Manor Red Code SDP…" at bounding box center [874, 682] width 1274 height 486
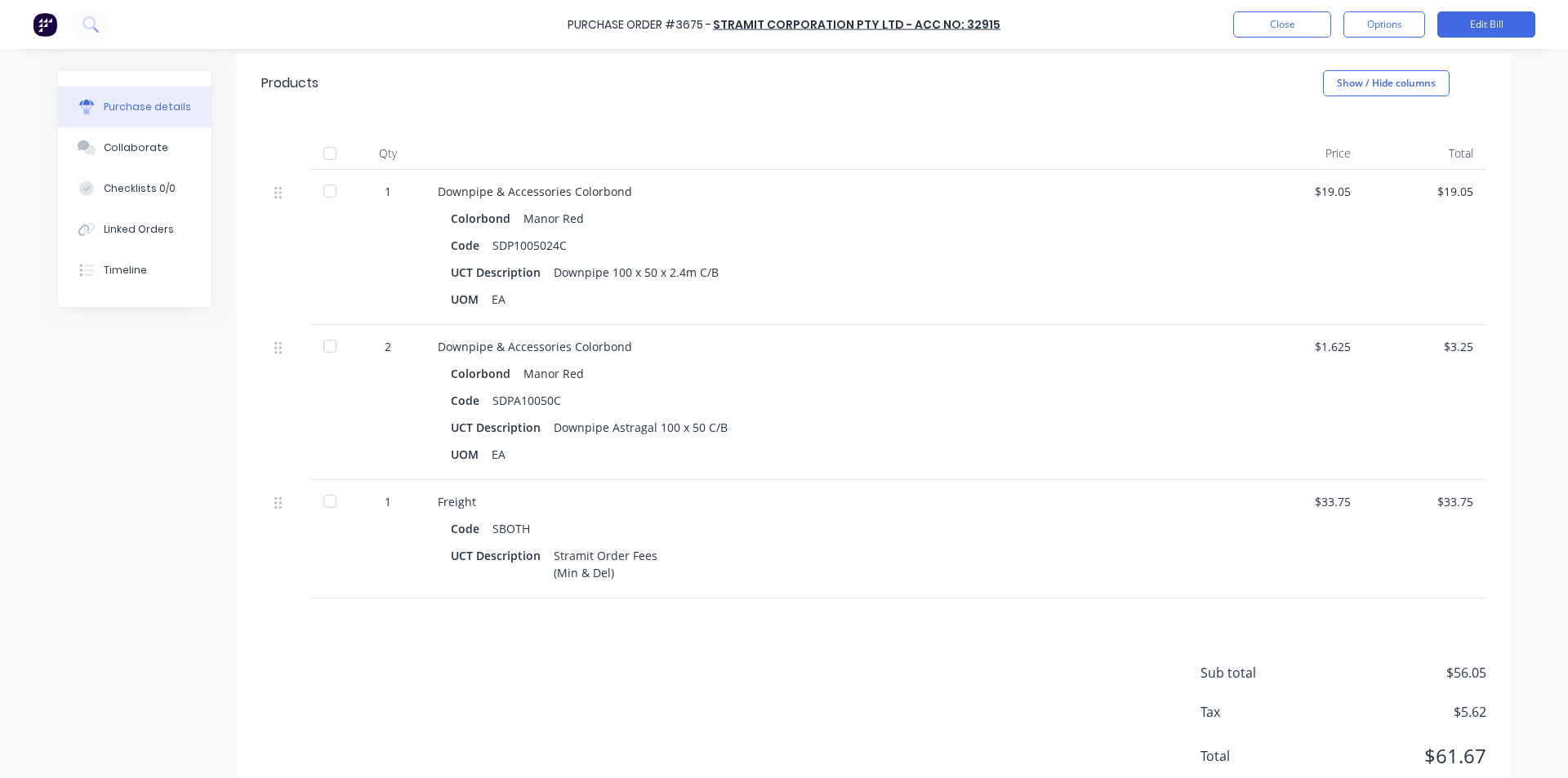
scroll to position [298, 0]
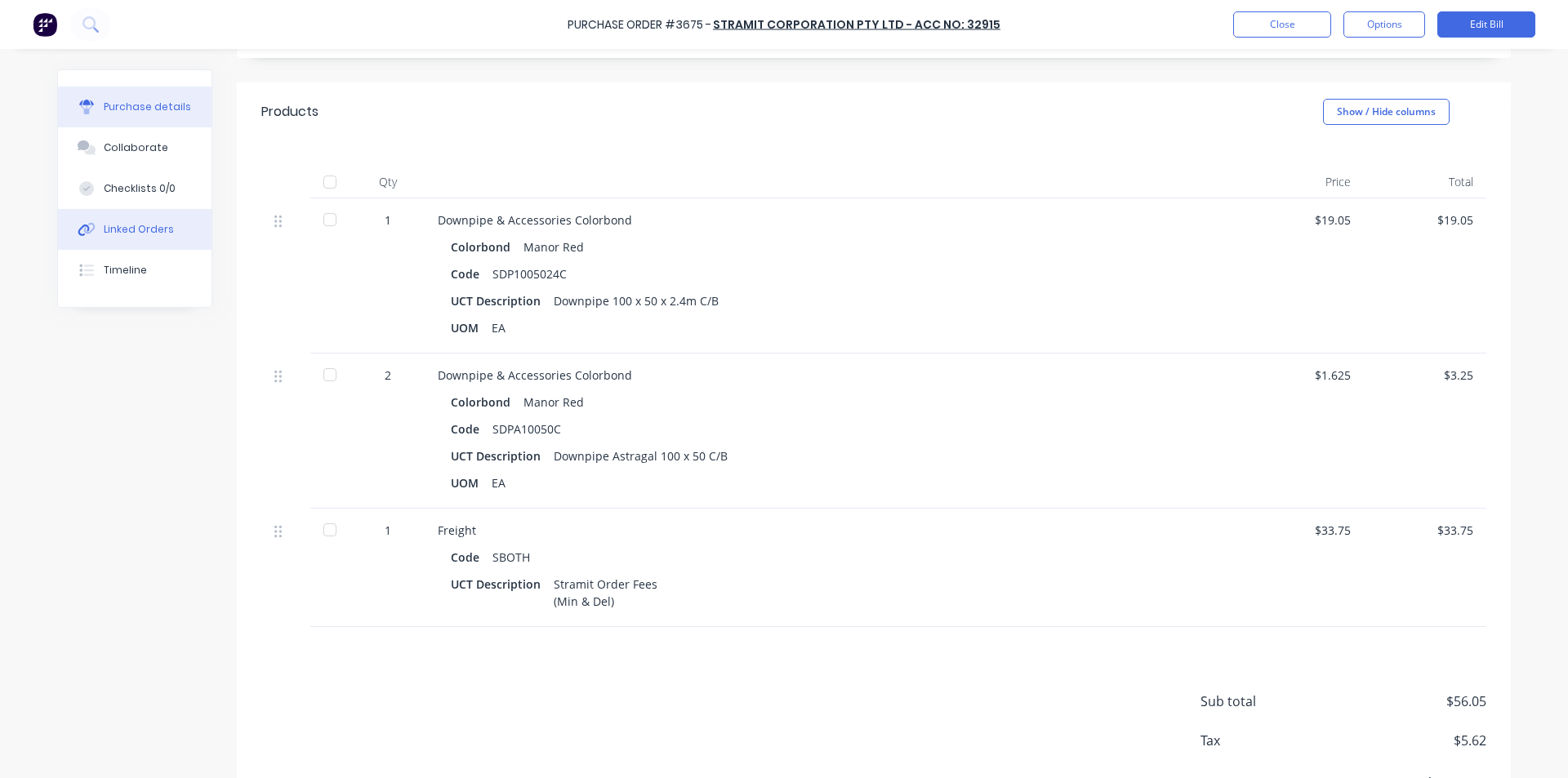
click at [124, 222] on div "Linked Orders" at bounding box center [139, 229] width 70 height 15
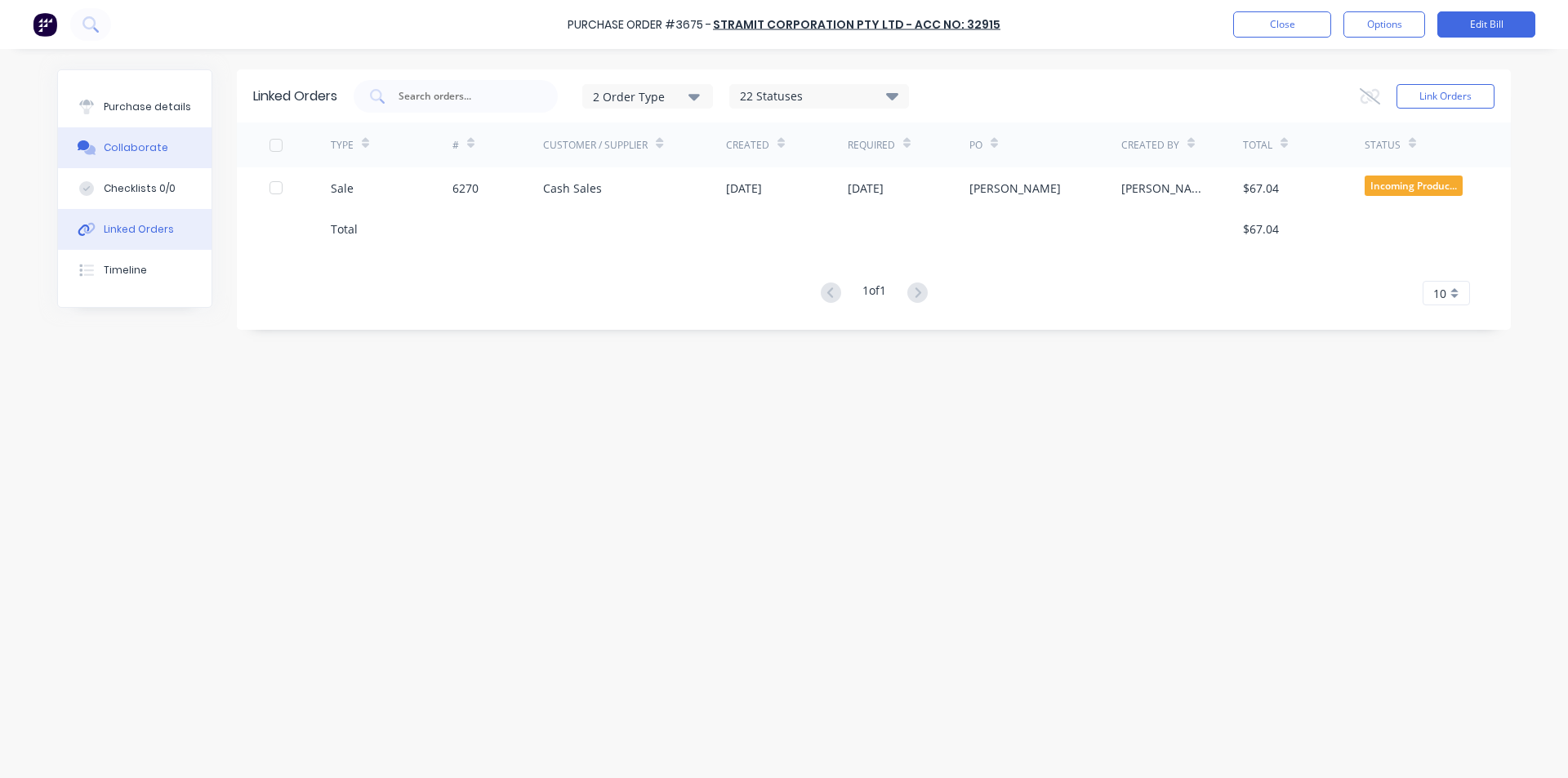
click at [123, 144] on div "Collaborate" at bounding box center [135, 147] width 64 height 15
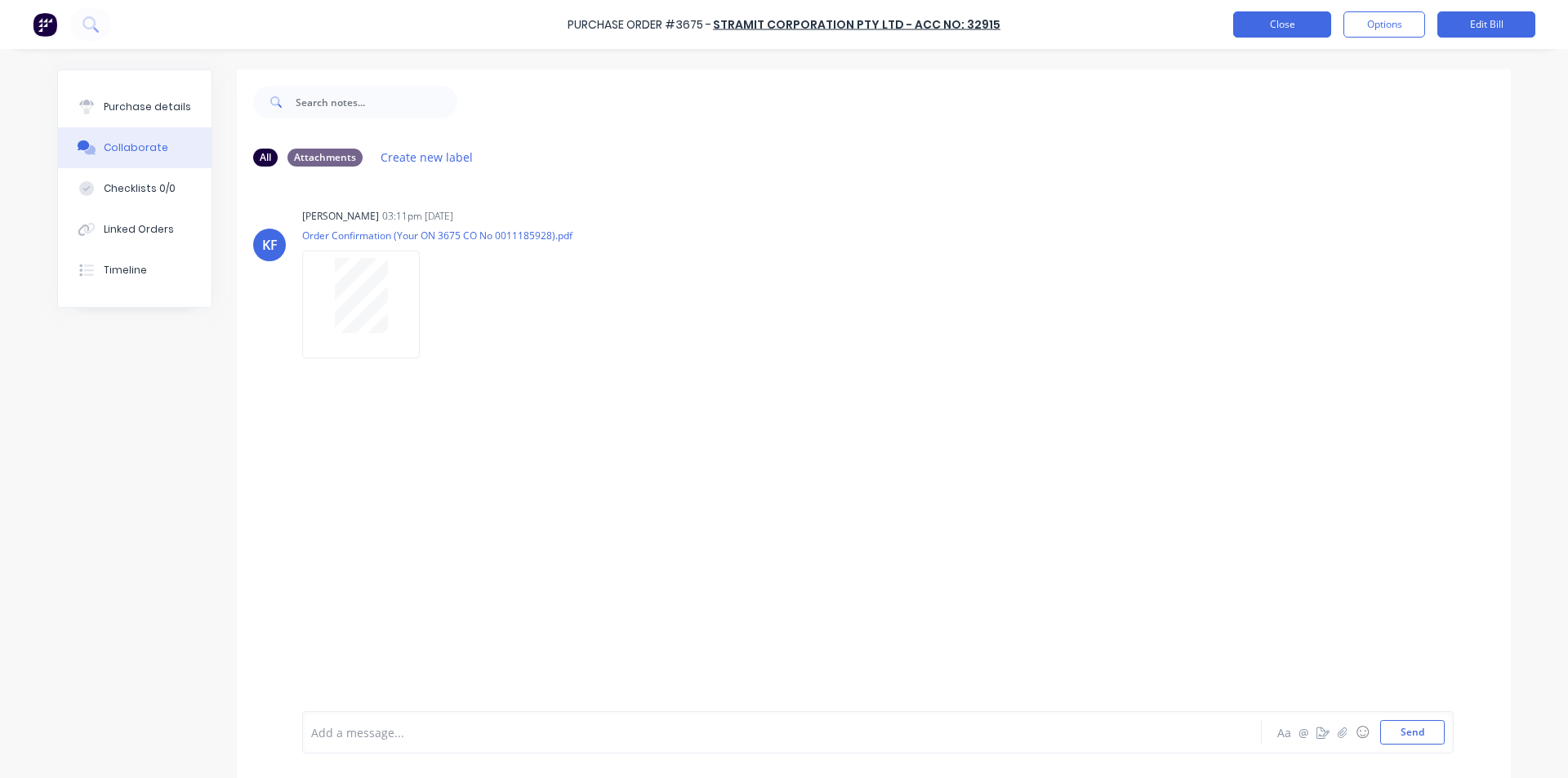
click at [1250, 20] on button "Close" at bounding box center [1282, 24] width 98 height 27
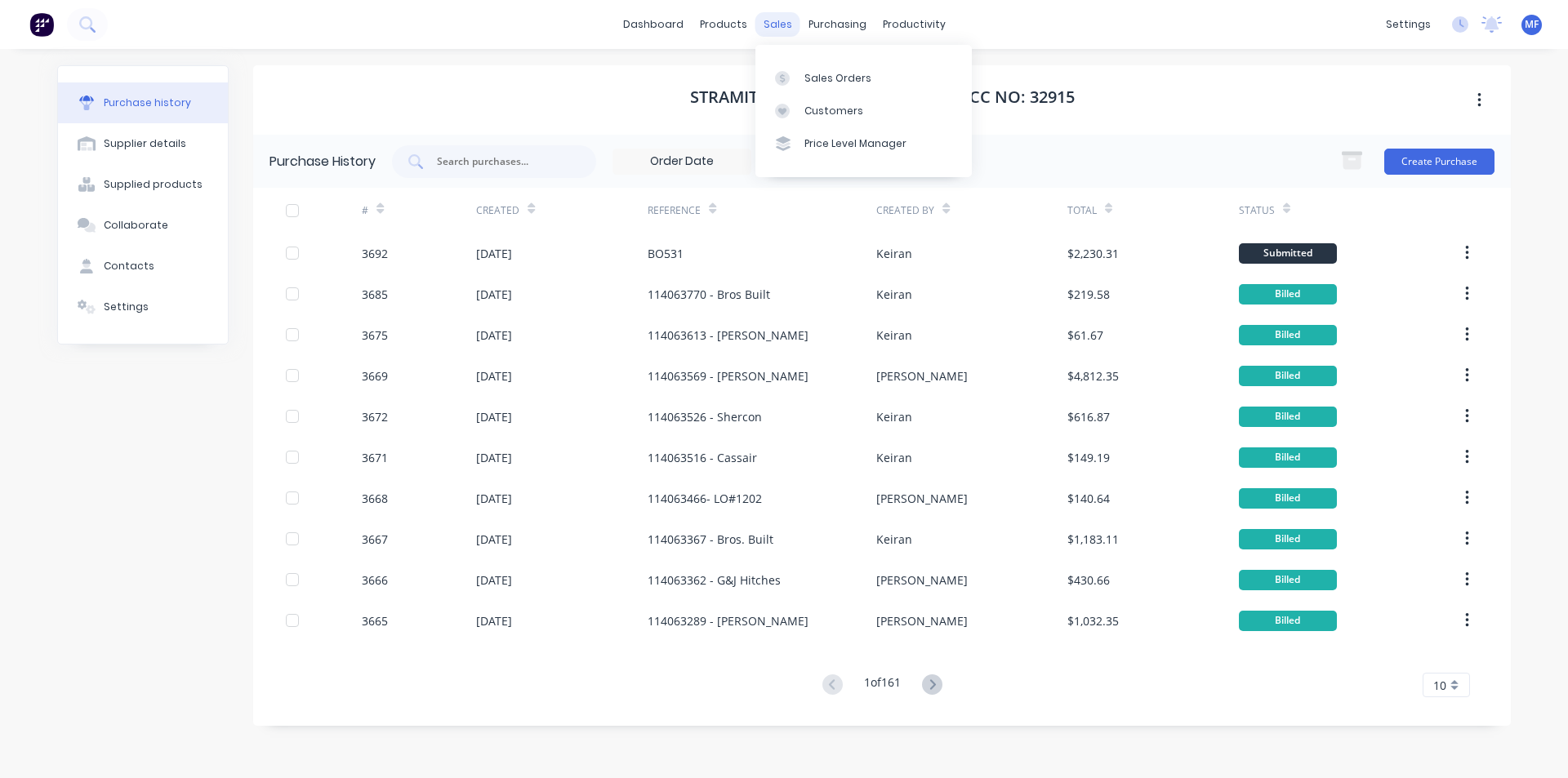
click at [787, 14] on div "sales" at bounding box center [777, 24] width 45 height 25
click at [828, 100] on link "Customers" at bounding box center [863, 111] width 216 height 32
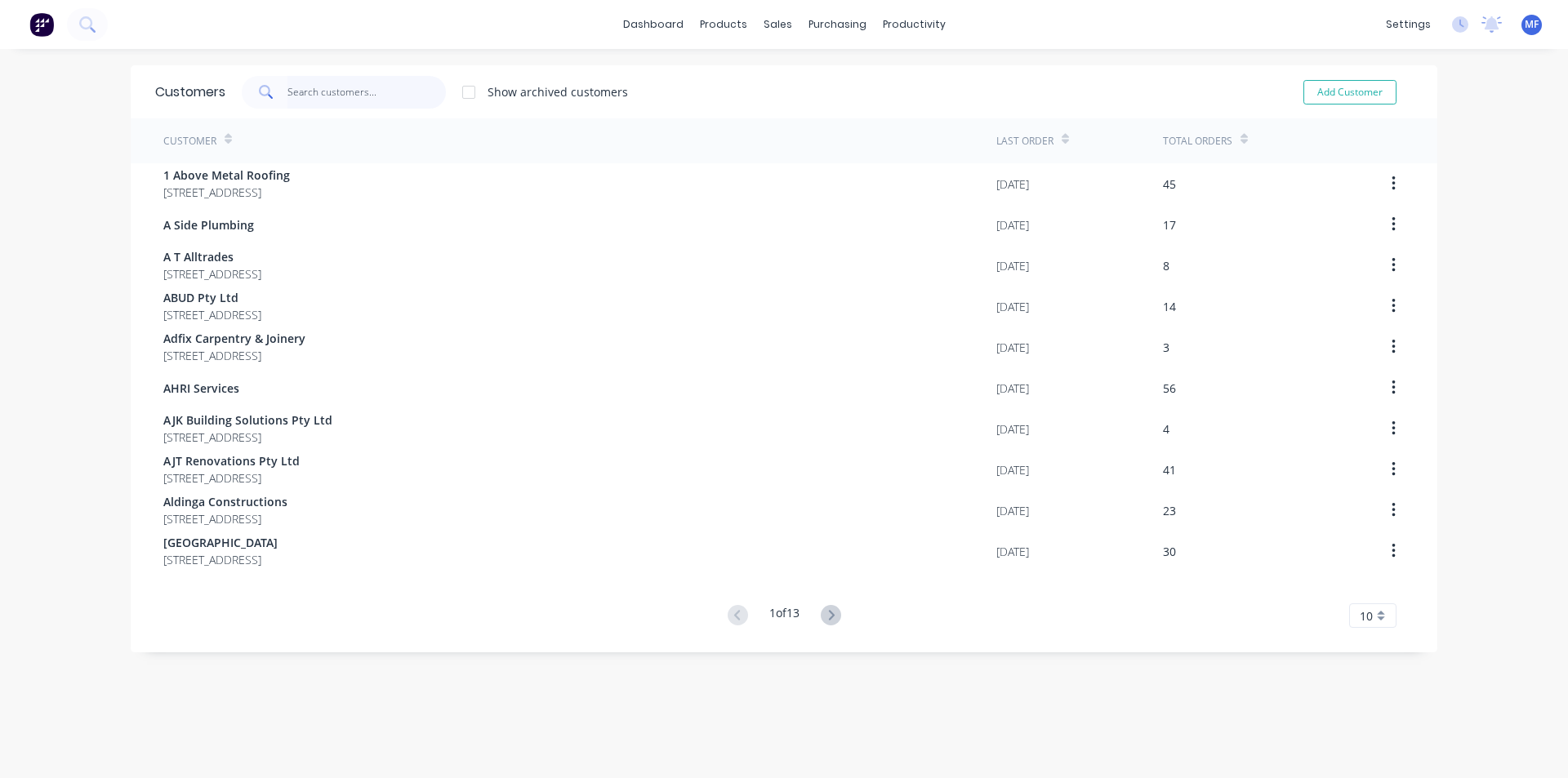
click at [324, 86] on input "text" at bounding box center [367, 92] width 159 height 32
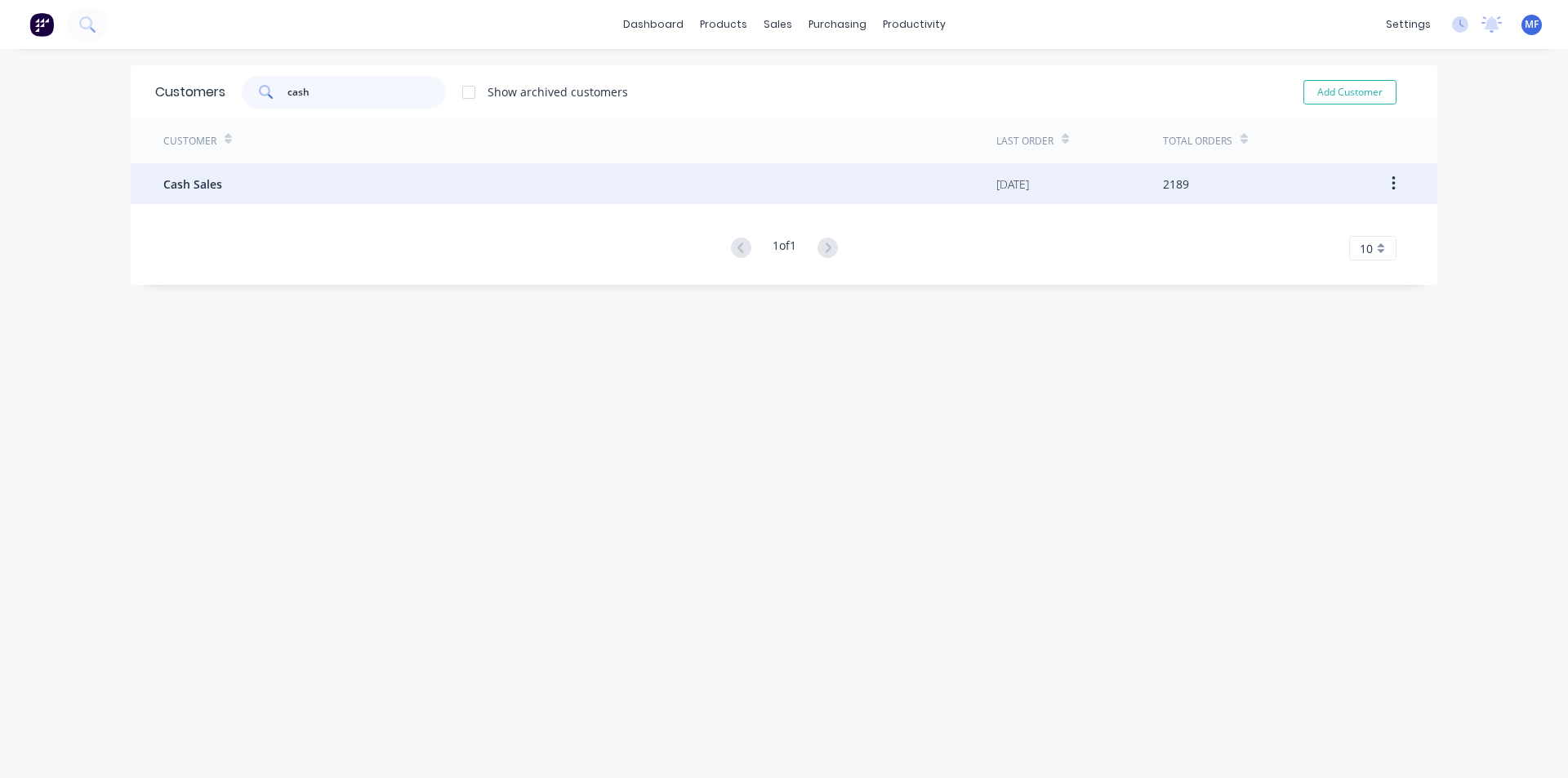
type input "cash"
click at [191, 180] on span "Cash Sales" at bounding box center [192, 184] width 59 height 17
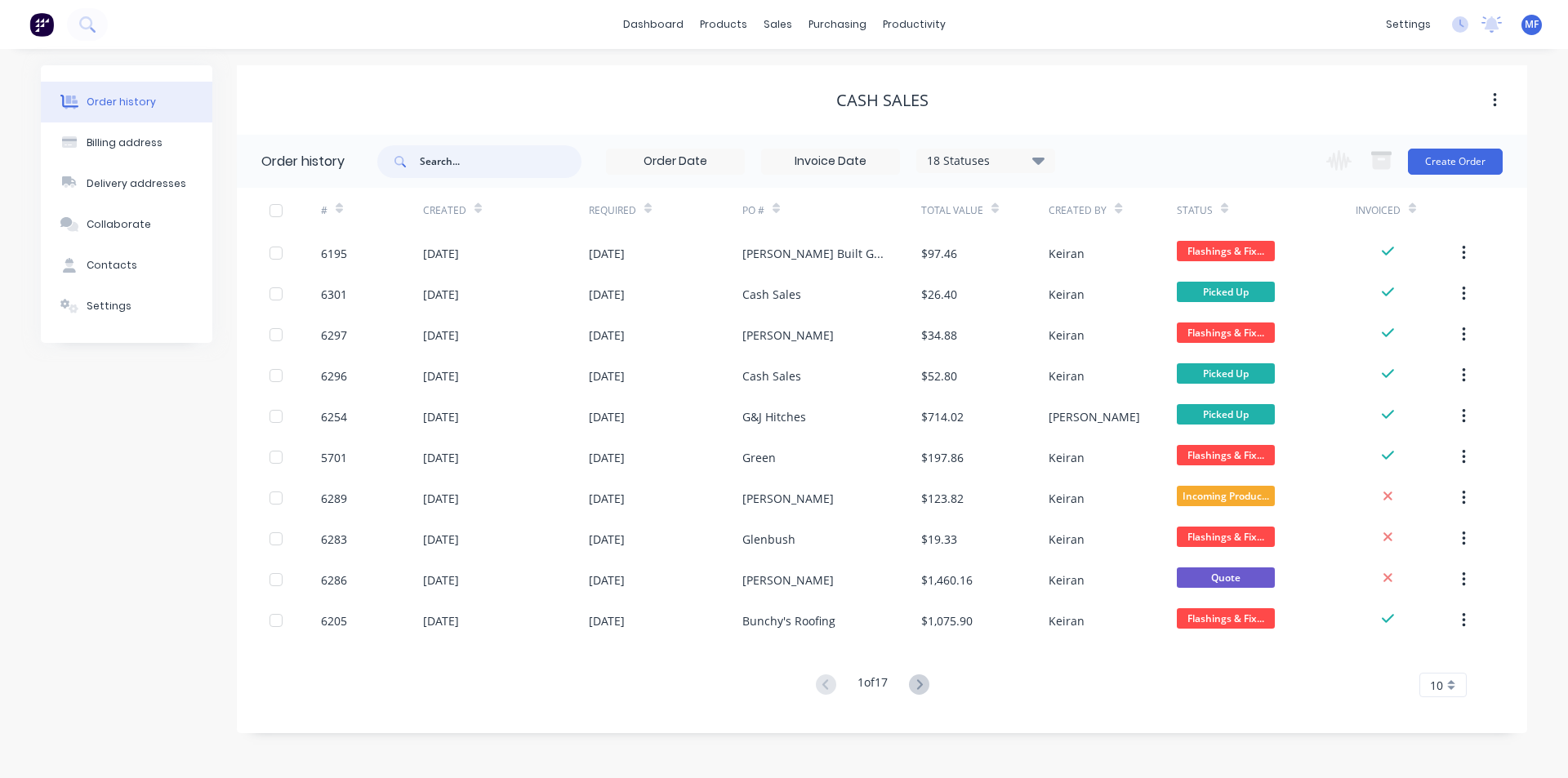
click at [463, 161] on input "text" at bounding box center [500, 162] width 162 height 32
type input "[PERSON_NAME]"
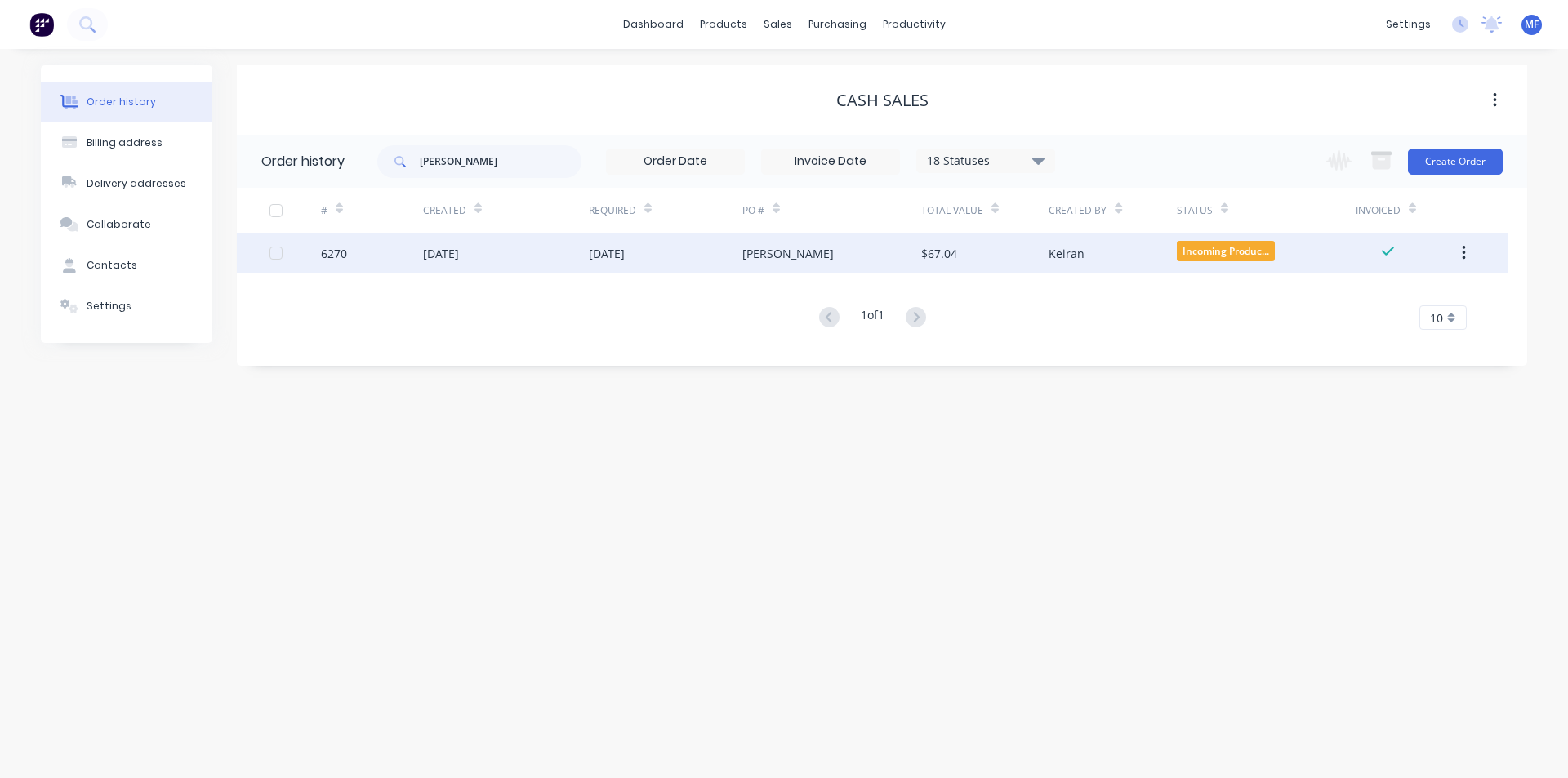
click at [969, 248] on div "$67.04" at bounding box center [984, 253] width 127 height 41
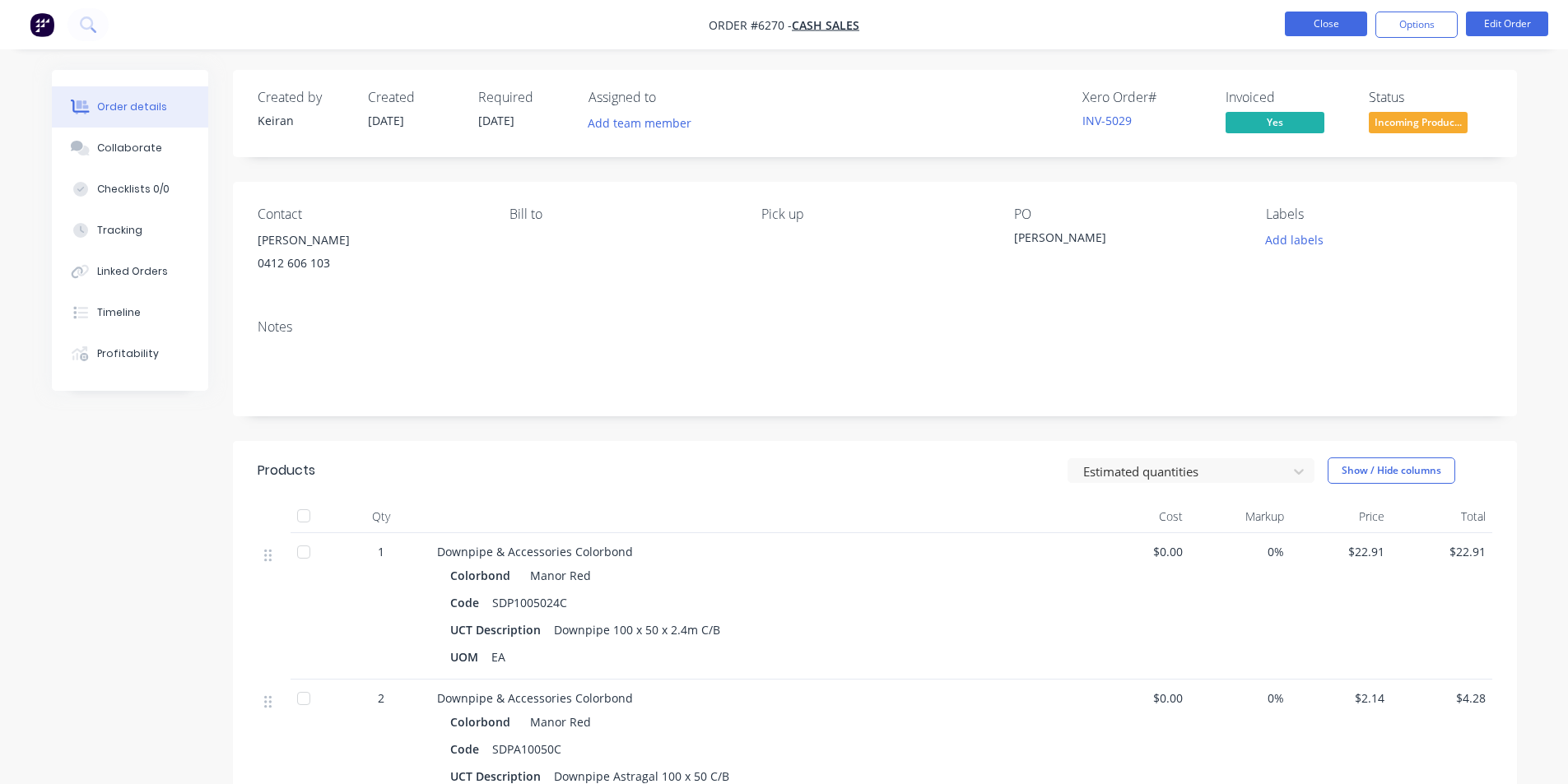
click at [1304, 25] on button "Close" at bounding box center [1326, 23] width 82 height 25
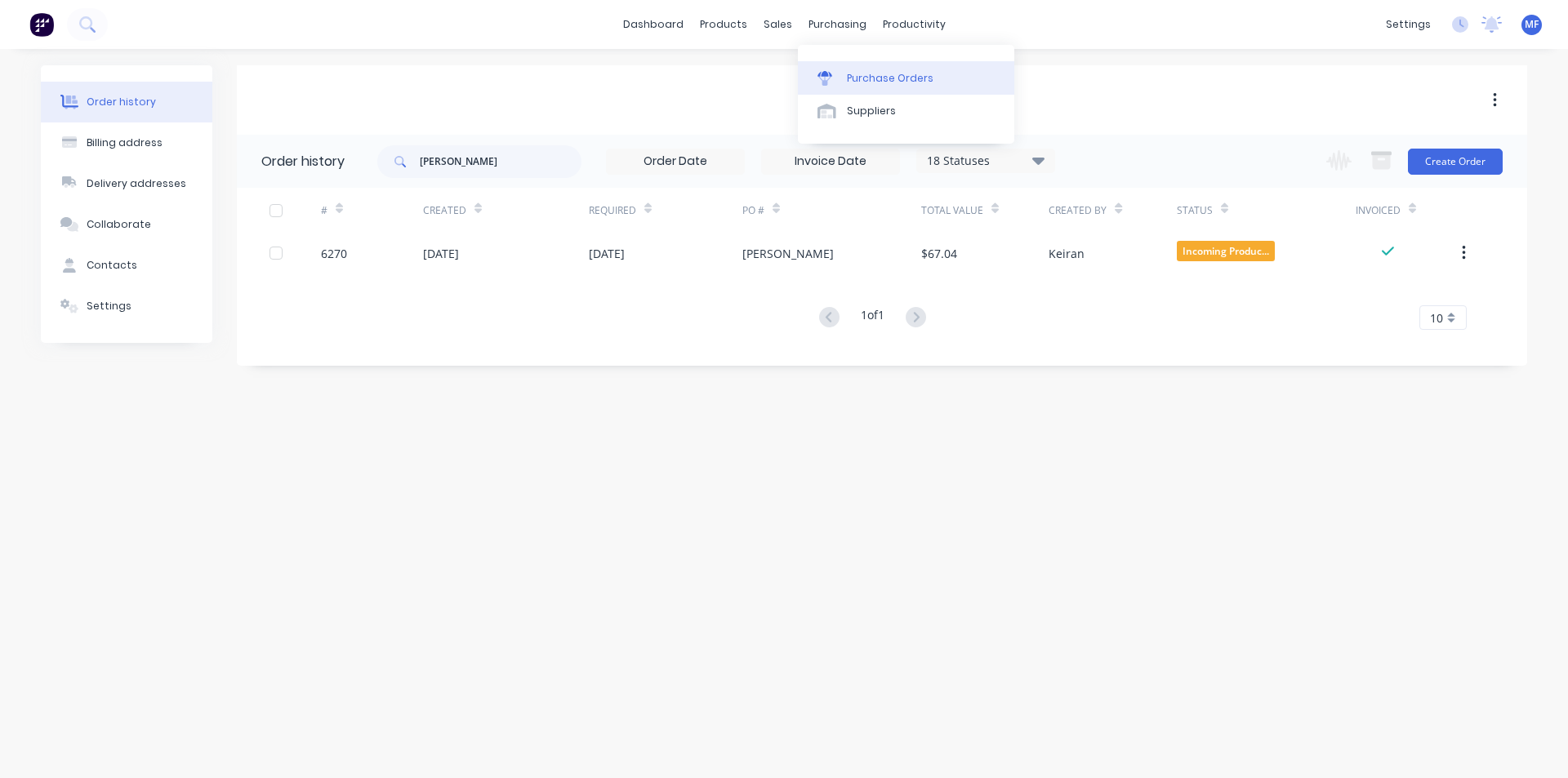
click at [867, 91] on link "Purchase Orders" at bounding box center [905, 78] width 216 height 32
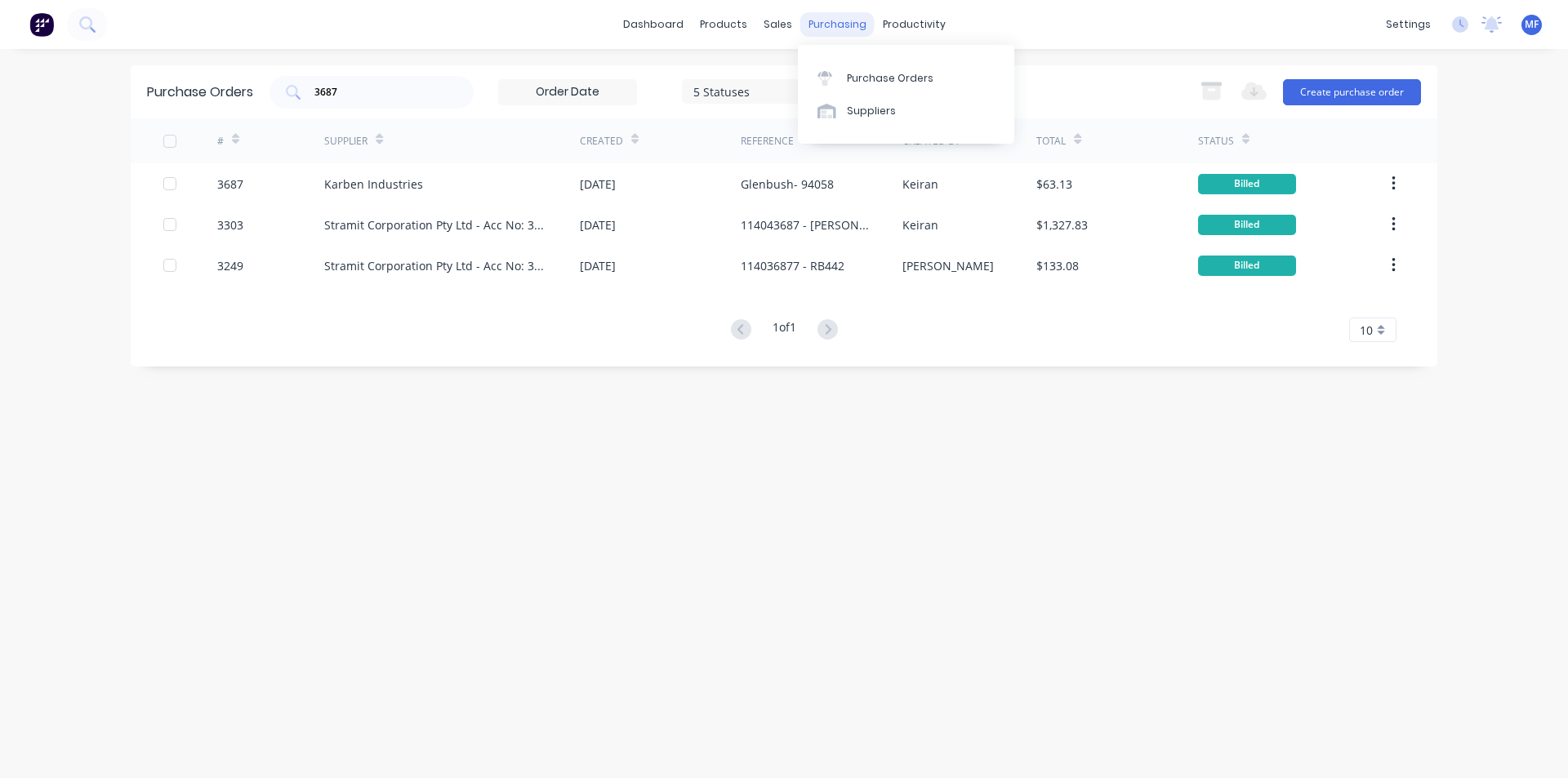
click at [805, 13] on div "purchasing" at bounding box center [837, 24] width 74 height 25
click at [828, 115] on div "Customers" at bounding box center [834, 110] width 59 height 15
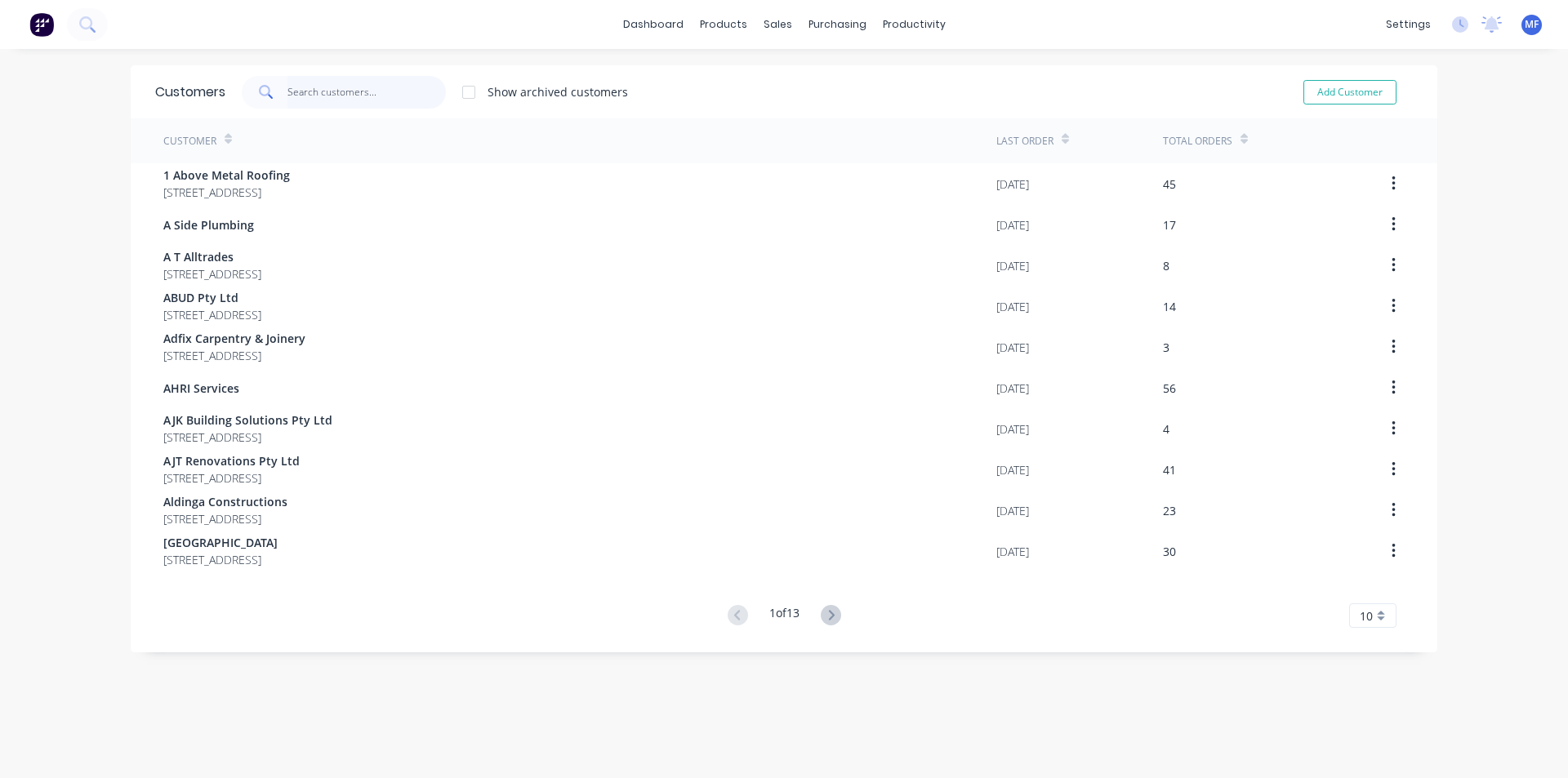
click at [333, 100] on input "text" at bounding box center [367, 92] width 159 height 32
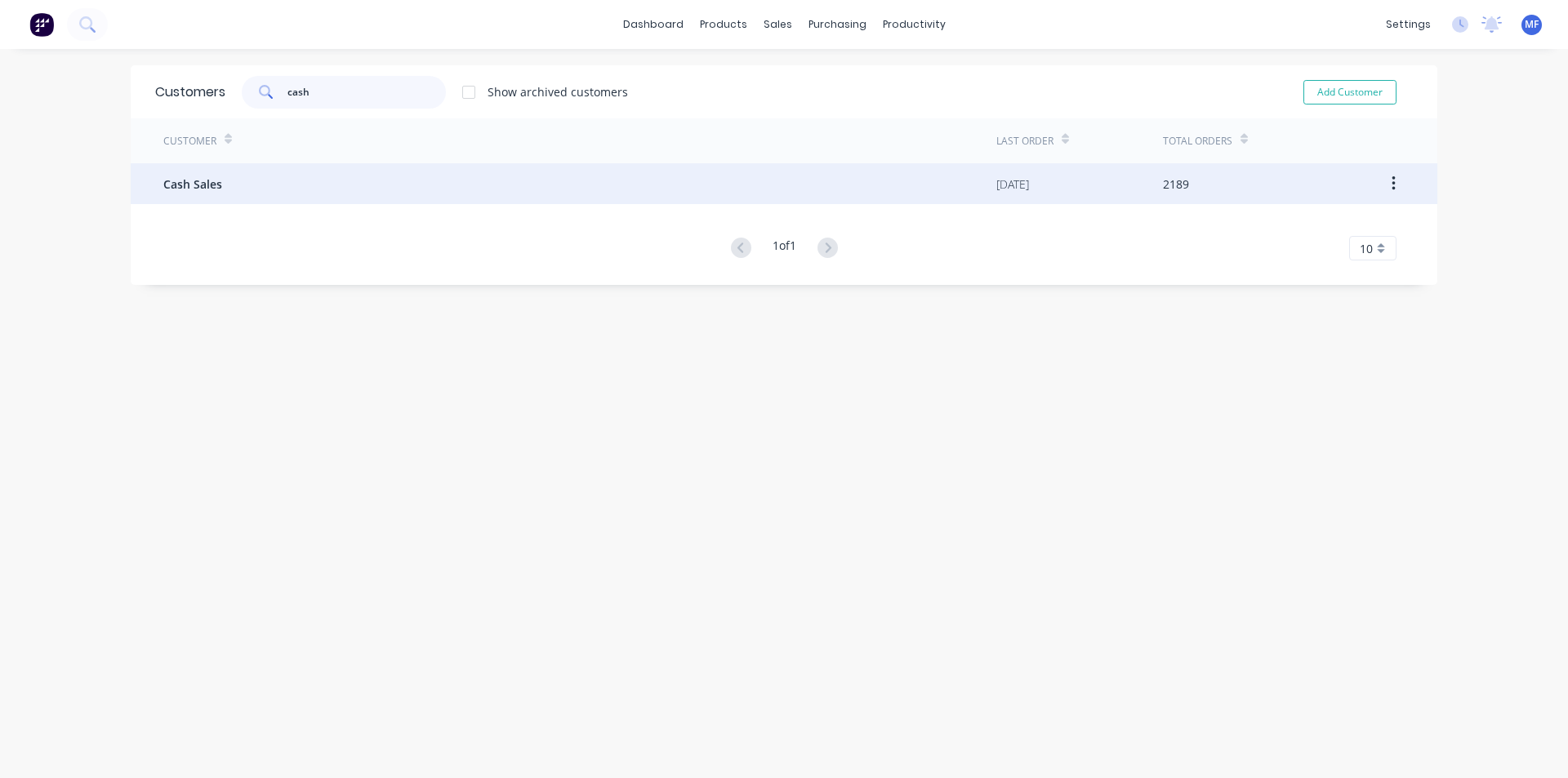
type input "cash"
click at [206, 175] on span "Cash Sales" at bounding box center [192, 184] width 59 height 17
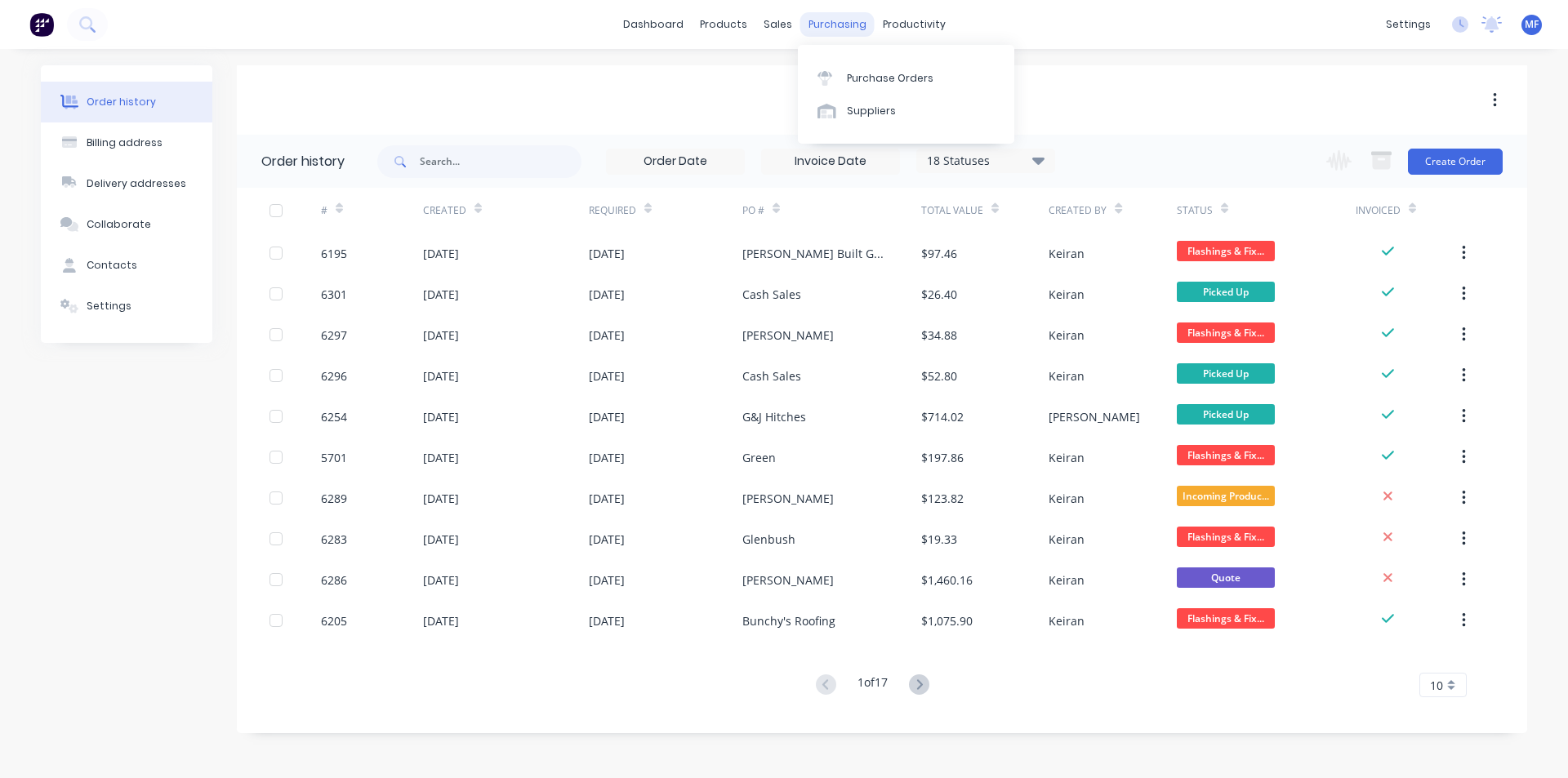
click at [827, 20] on div "purchasing" at bounding box center [837, 24] width 74 height 25
click at [870, 84] on div "Purchase Orders" at bounding box center [889, 78] width 86 height 15
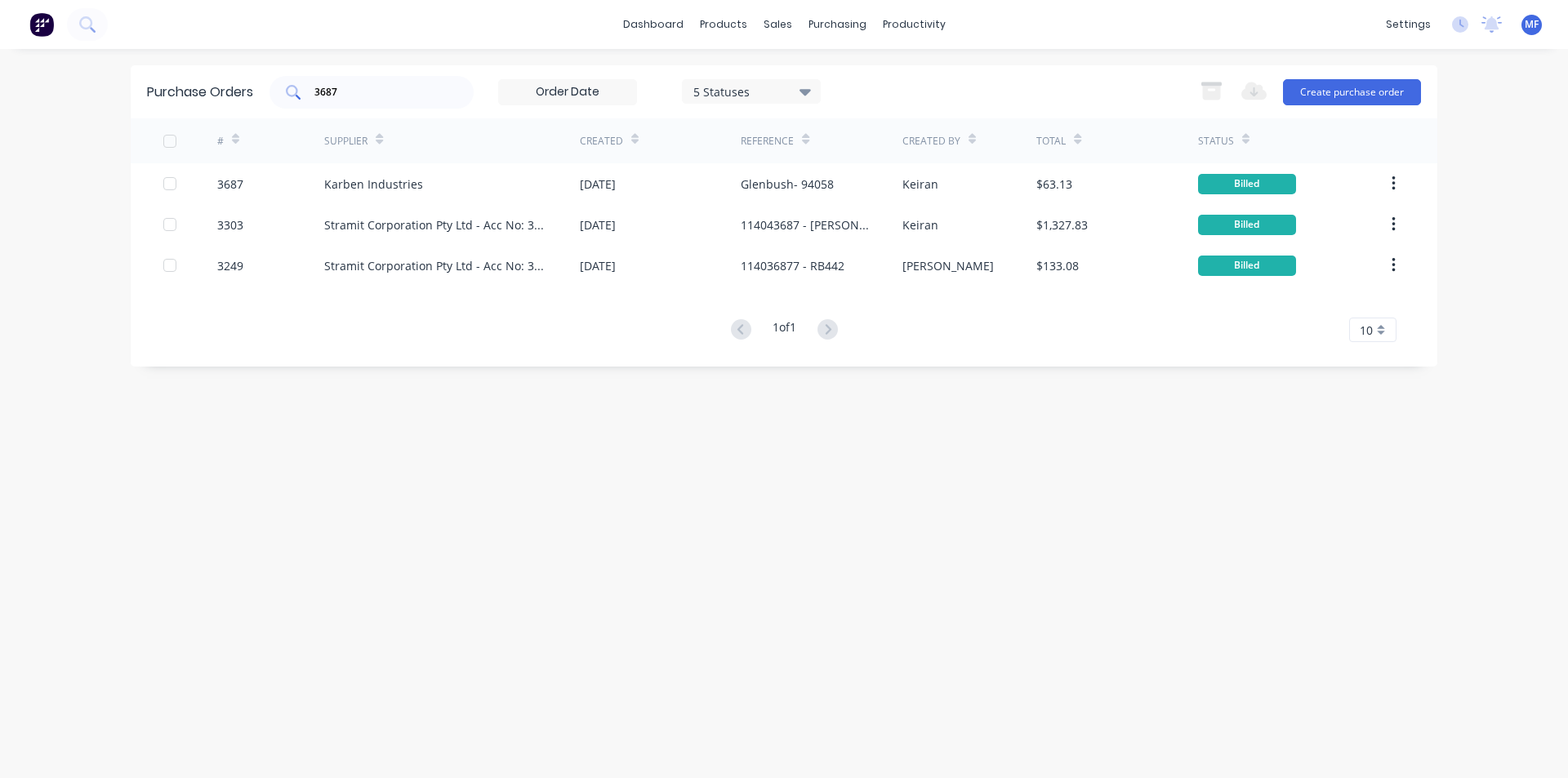
click at [376, 85] on input "3687" at bounding box center [380, 91] width 136 height 16
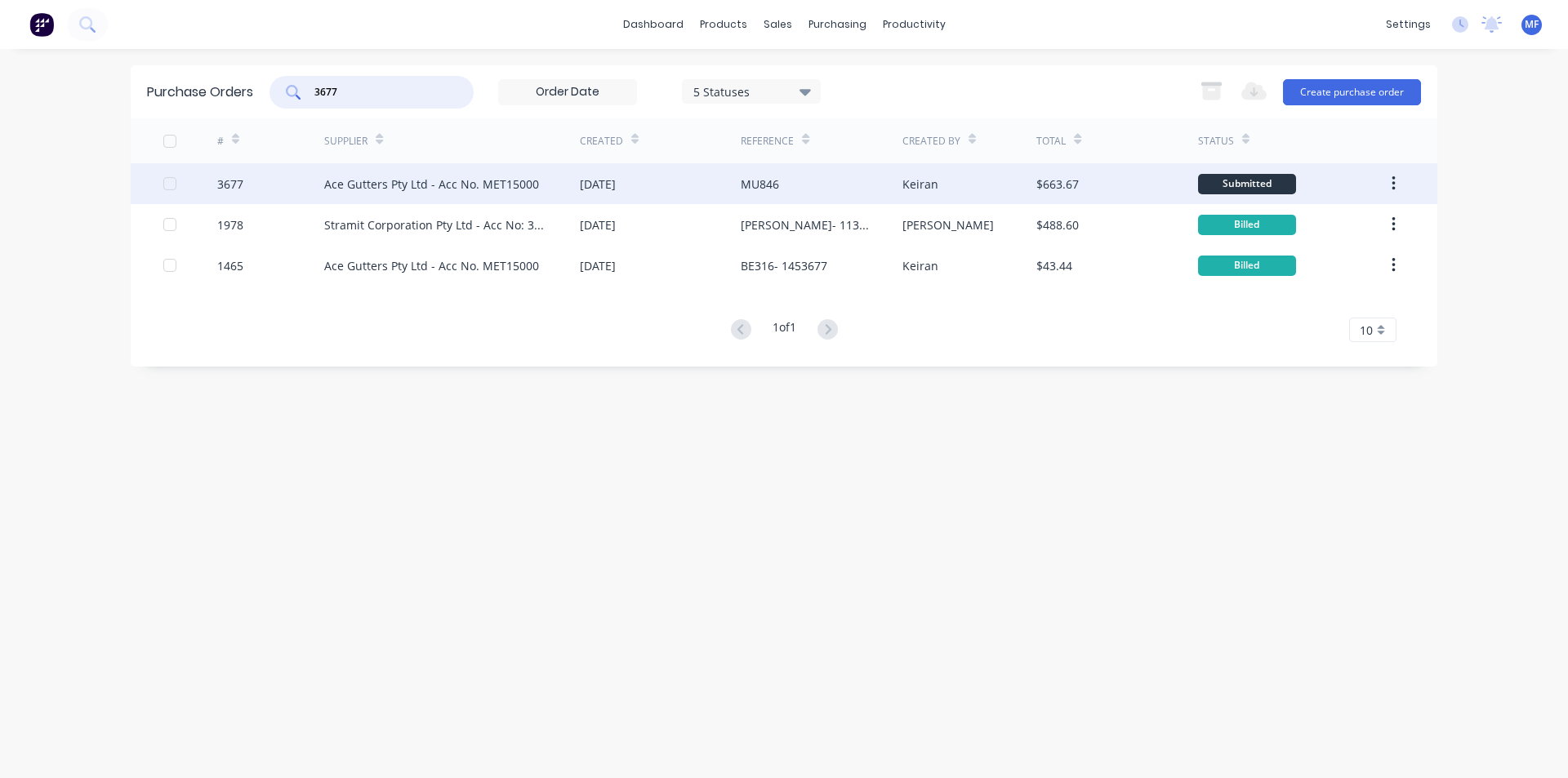
type input "3677"
click at [386, 184] on div "Ace Gutters Pty Ltd - Acc No. MET15000" at bounding box center [431, 184] width 215 height 17
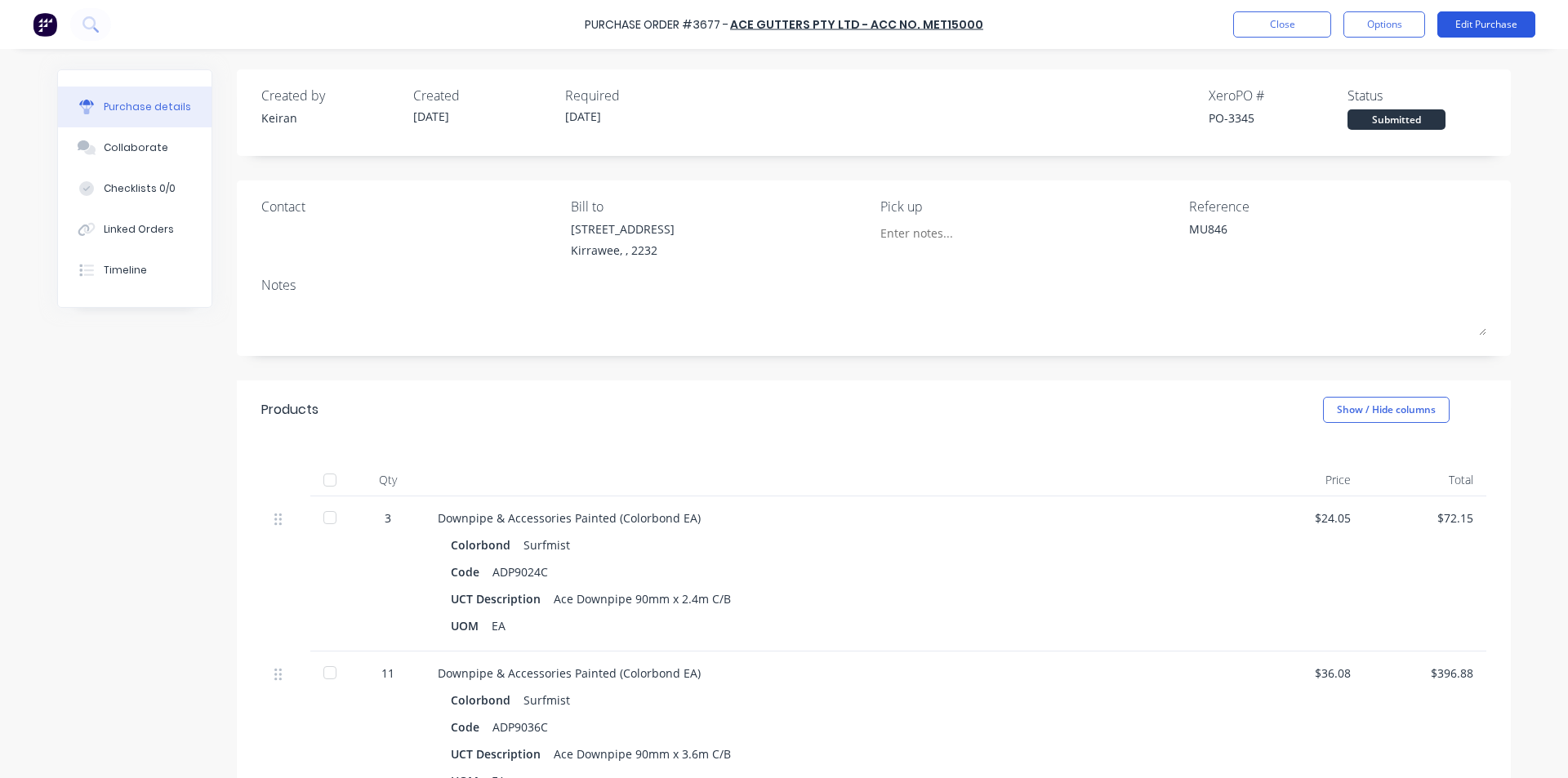
click at [1495, 27] on button "Edit Purchase" at bounding box center [1486, 24] width 98 height 27
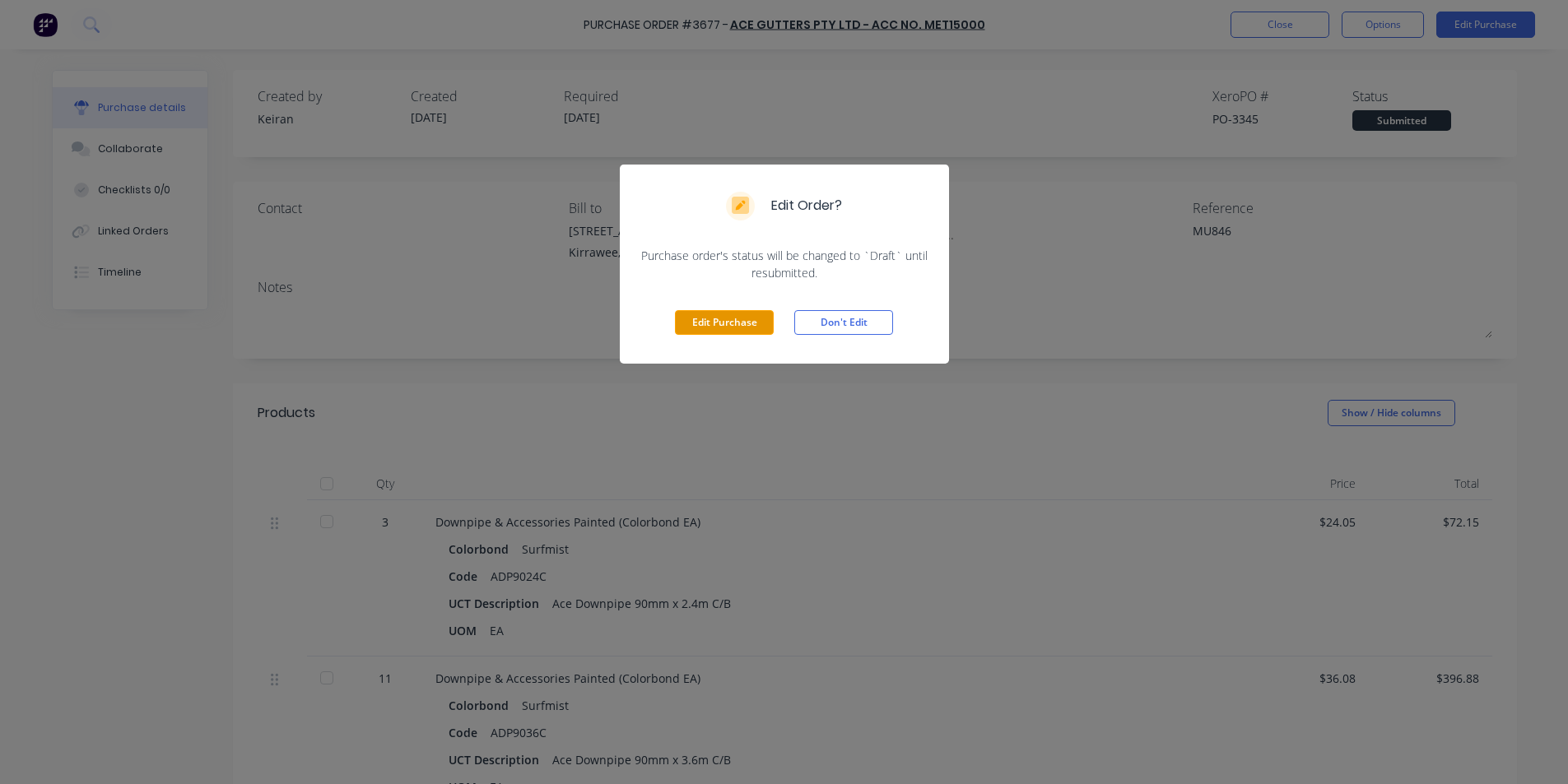
click at [743, 332] on button "Edit Purchase" at bounding box center [724, 322] width 99 height 25
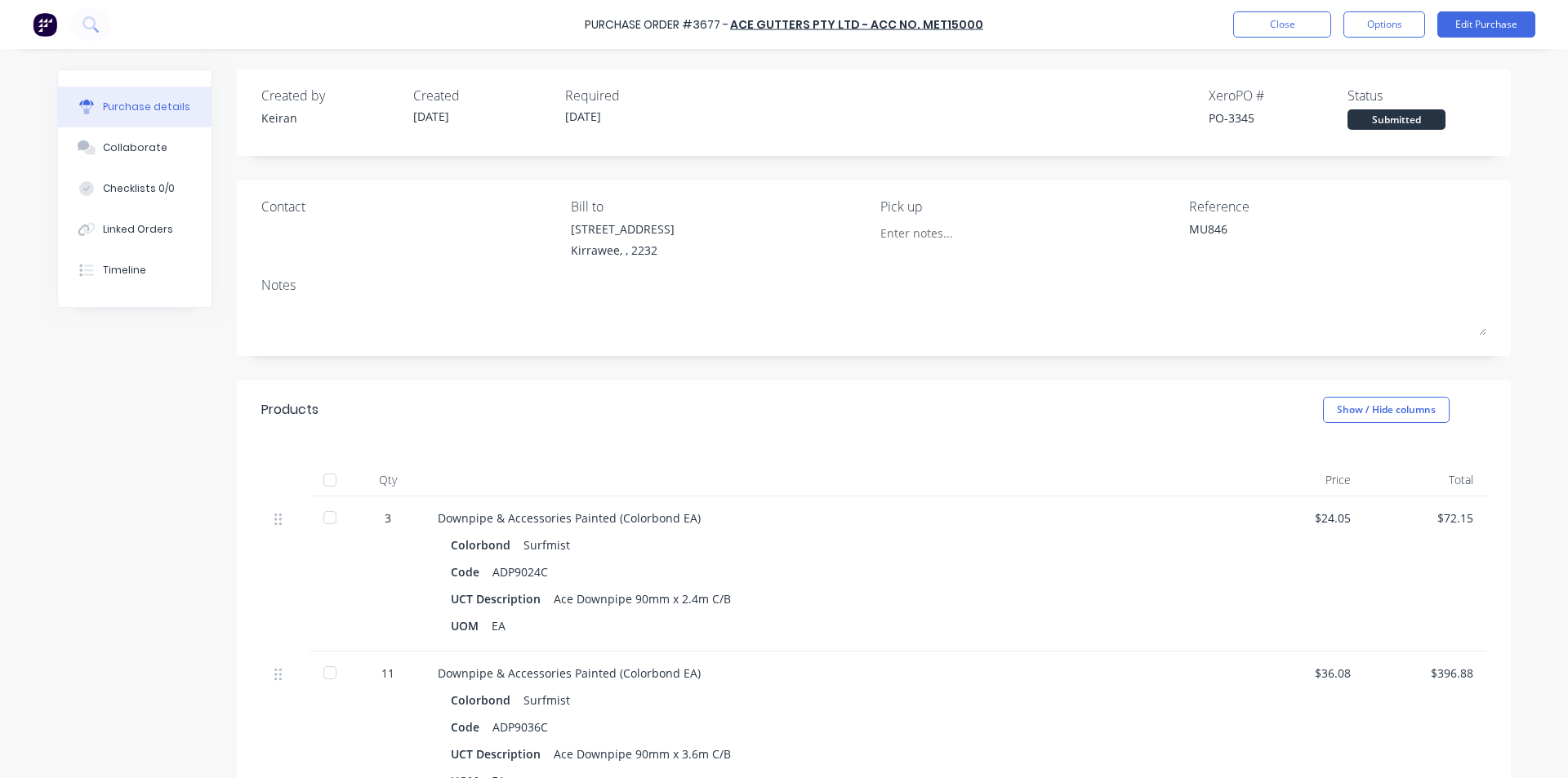
type textarea "x"
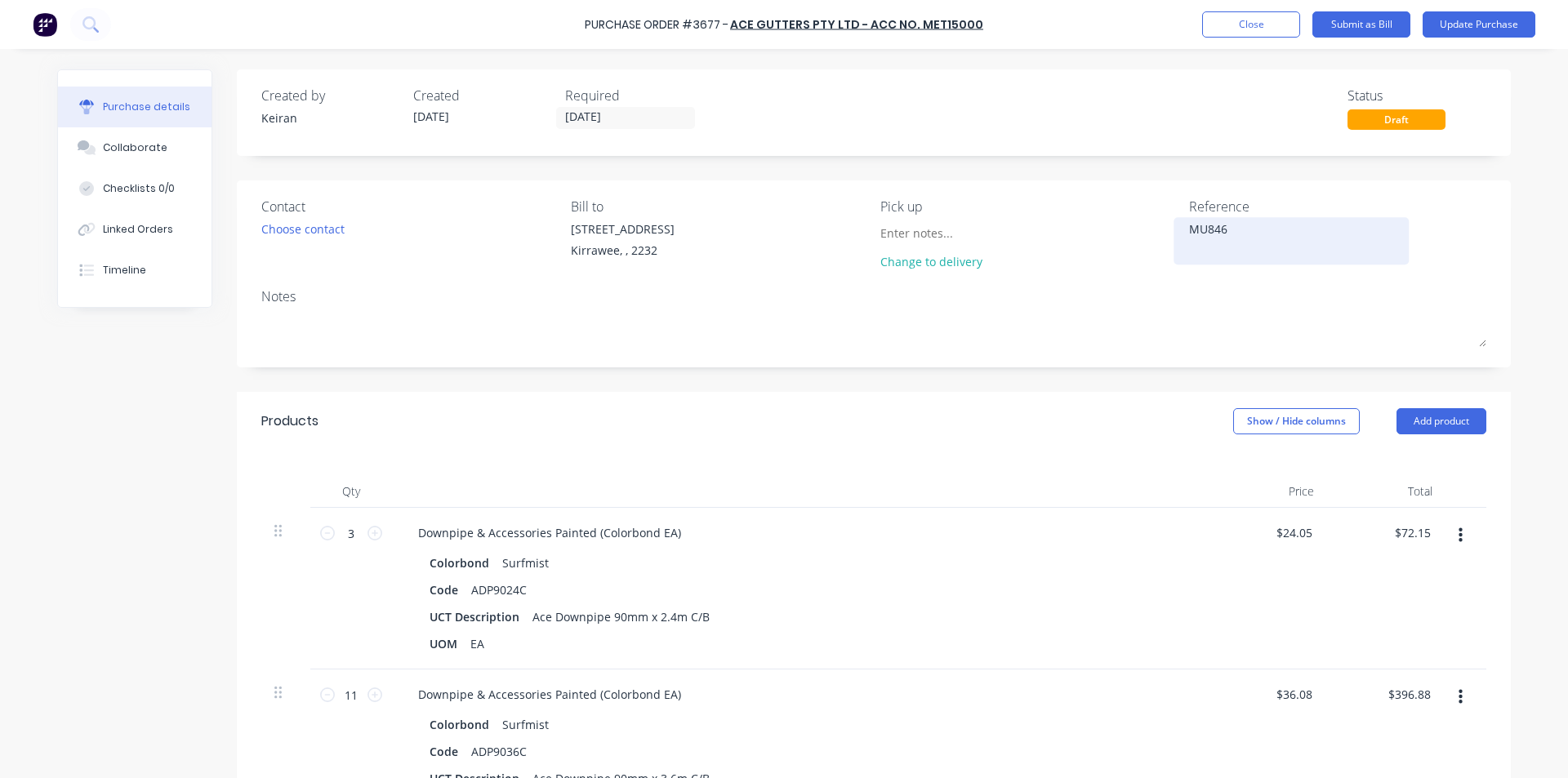
click at [1240, 235] on textarea "MU846" at bounding box center [1290, 239] width 204 height 37
type textarea "MU846- 157302"
type textarea "x"
type textarea "MU846- 1573020"
type textarea "x"
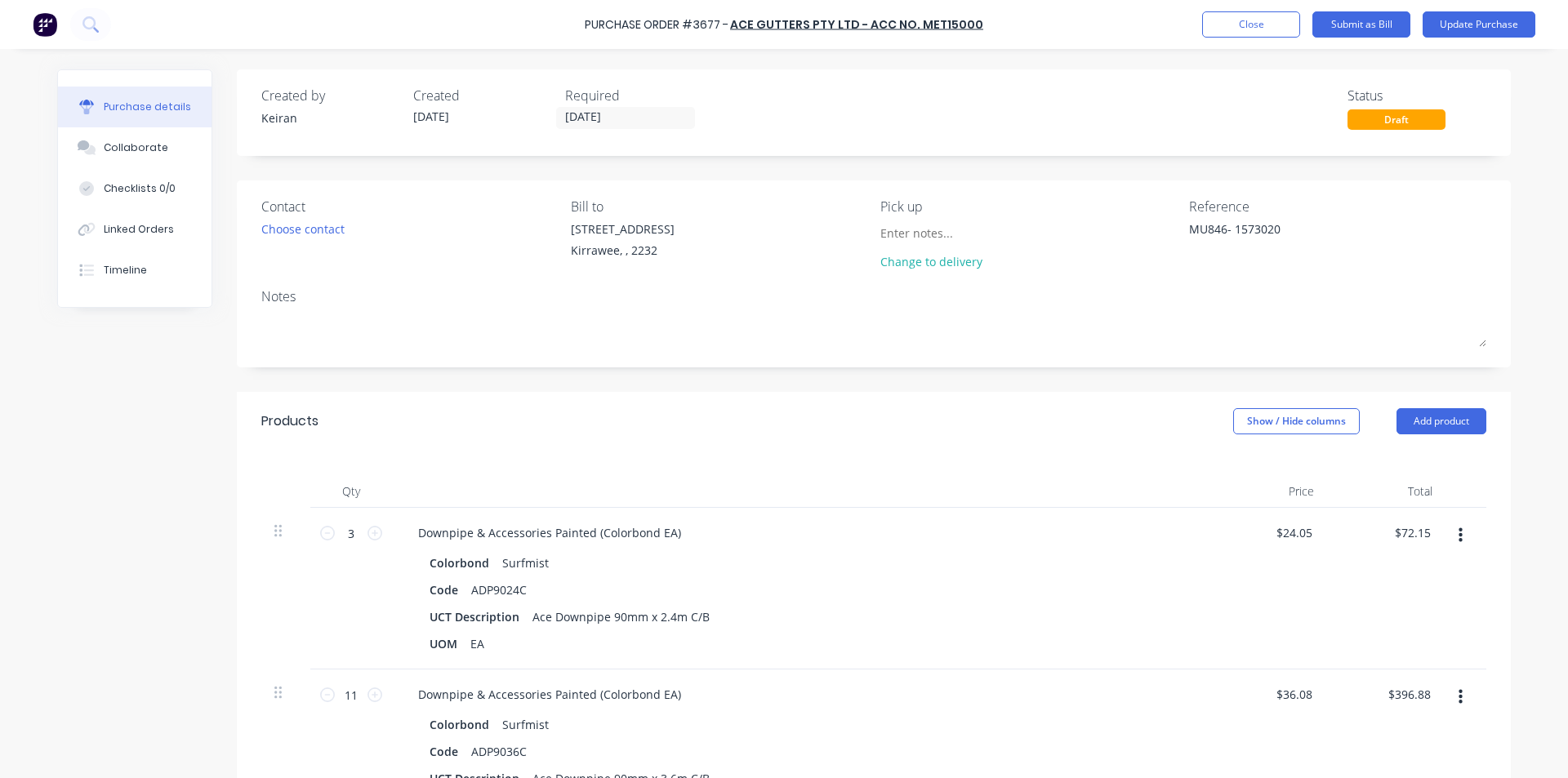
type textarea "MU846- 1573020"
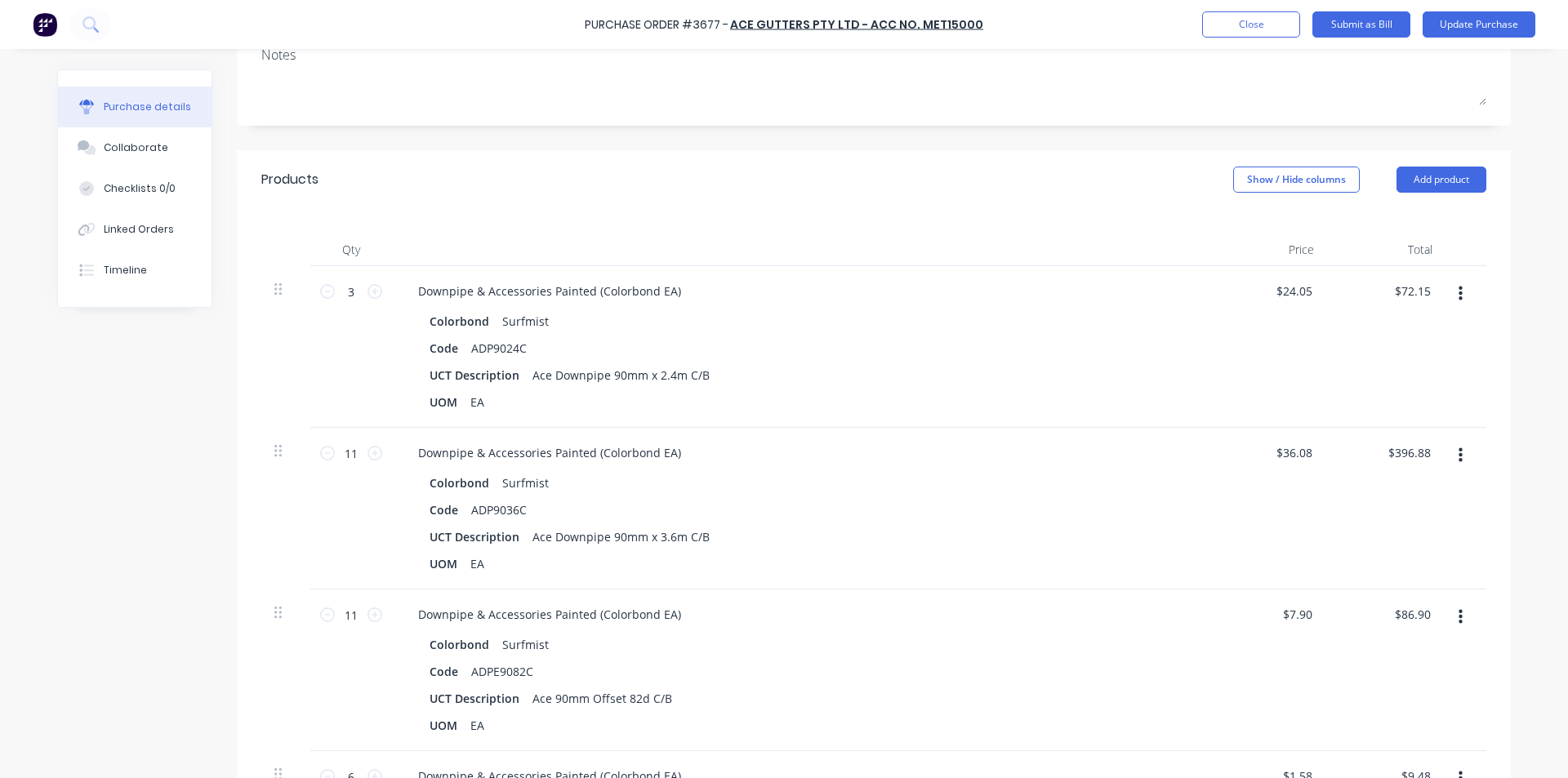
scroll to position [245, 0]
type textarea "x"
type input "72.15"
click at [1423, 286] on input "72.15" at bounding box center [1412, 288] width 44 height 24
type textarea "x"
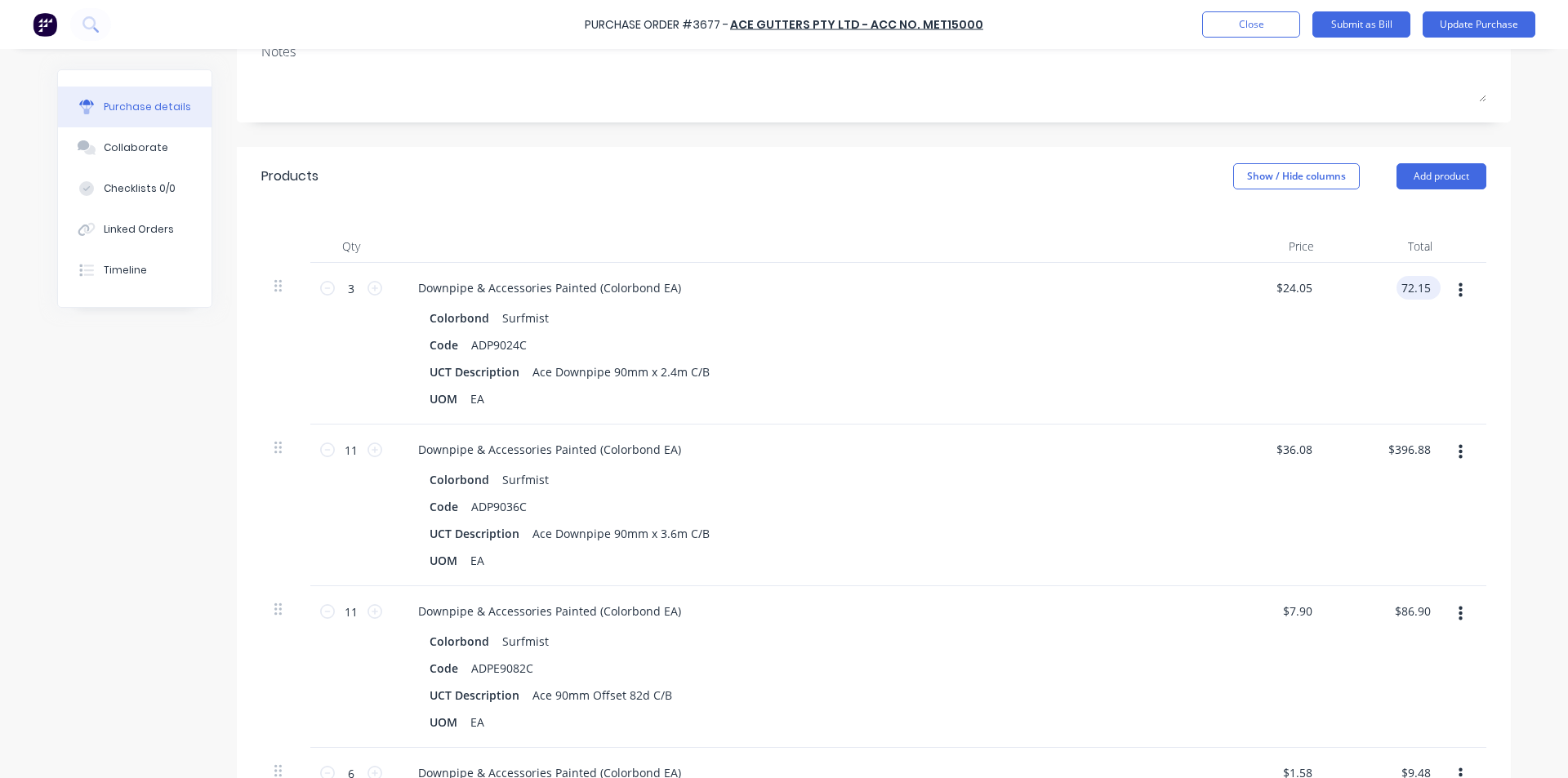
click at [1423, 286] on input "72.15" at bounding box center [1415, 288] width 38 height 24
type input "75.64"
type textarea "x"
type input "$25.2133"
type input "$75.64"
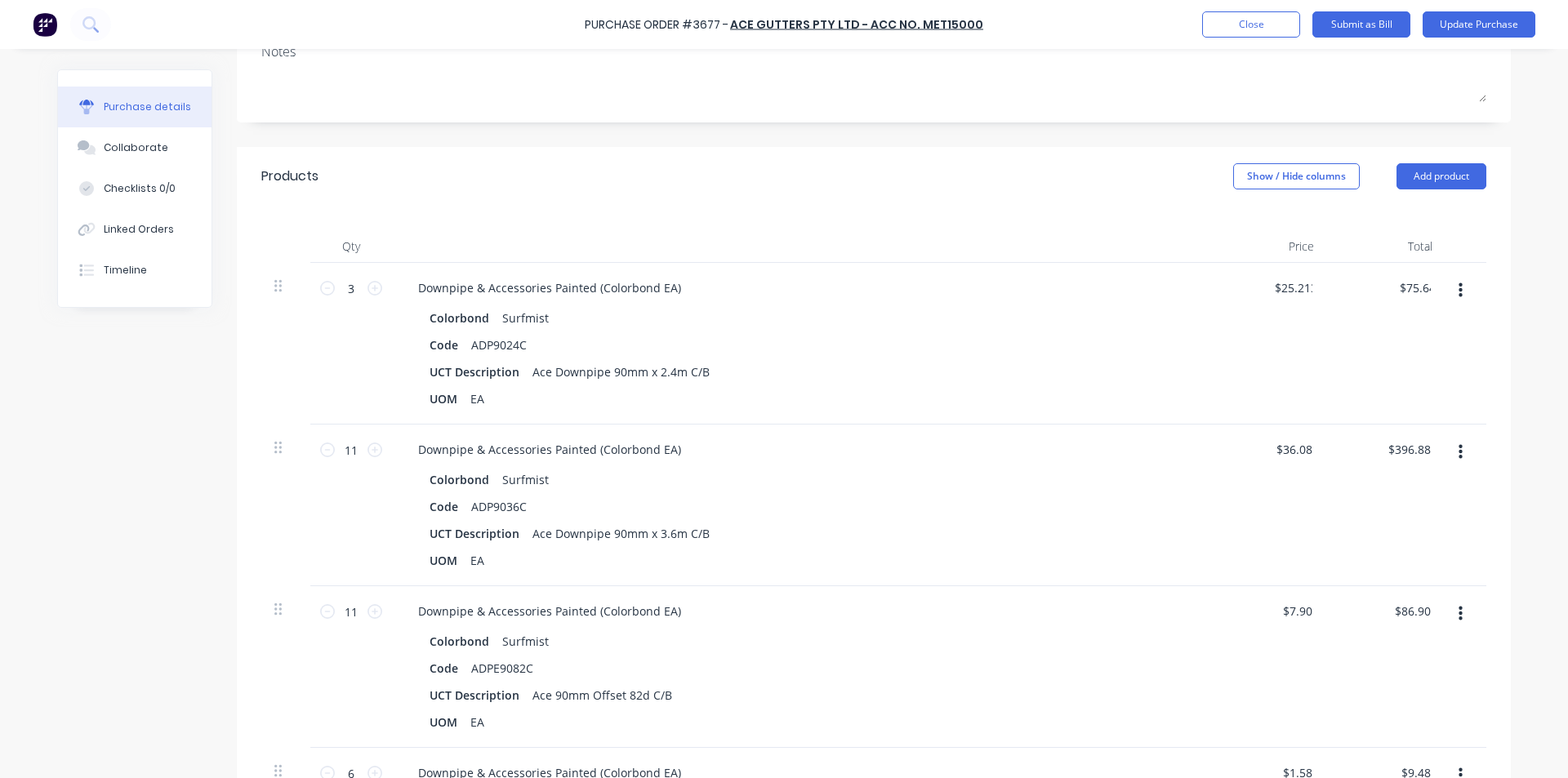
click at [1416, 463] on div "$396.88 $396.88" at bounding box center [1386, 505] width 118 height 162
type textarea "x"
type input "396.88"
click at [1412, 451] on input "396.88" at bounding box center [1408, 450] width 50 height 24
type textarea "x"
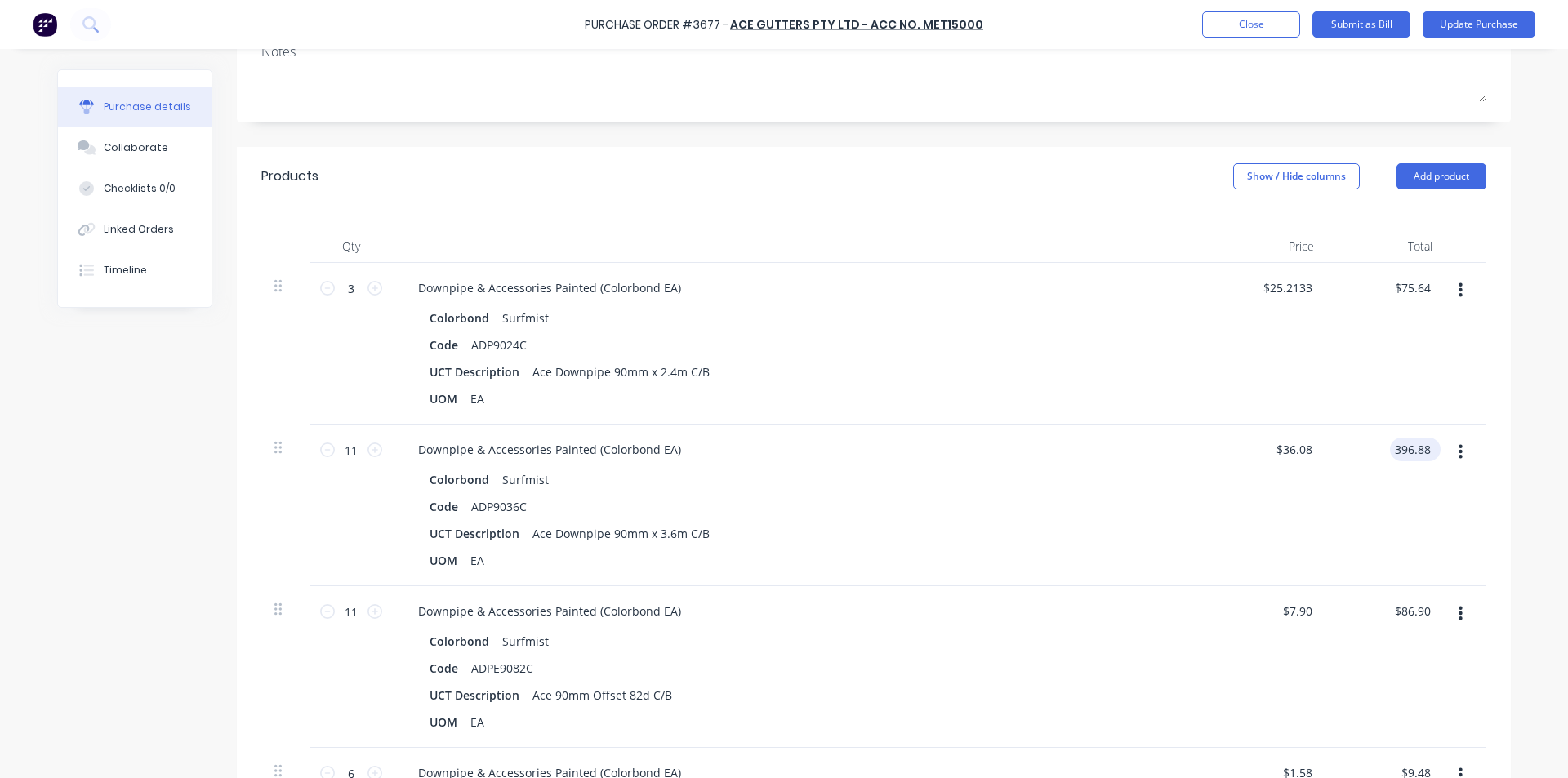
click at [1412, 451] on input "396.88" at bounding box center [1412, 450] width 44 height 24
type input "415.99"
type textarea "x"
type input "$37.8173"
type input "$415.99"
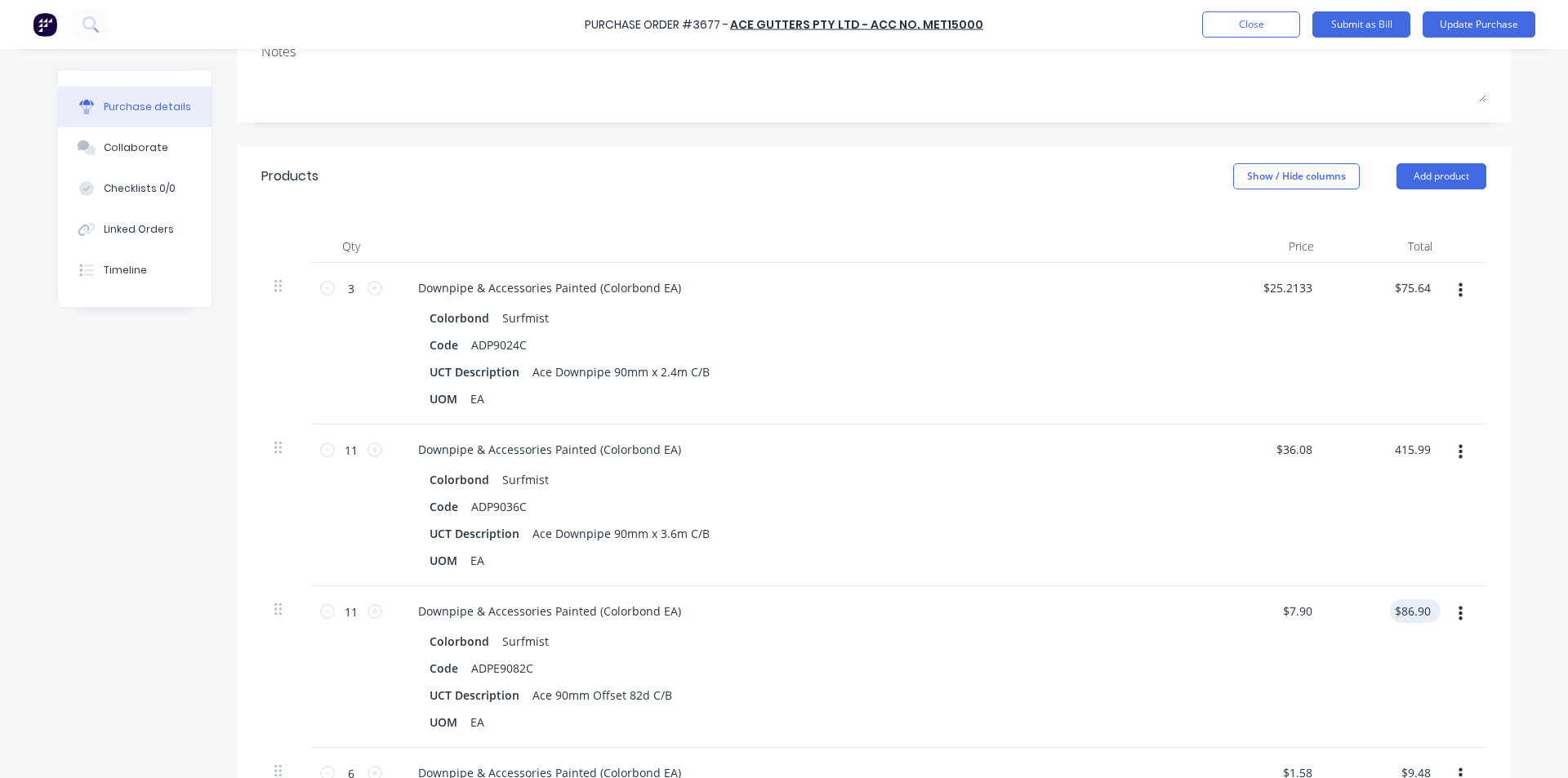
type input "86.90"
click at [1414, 604] on input "86.90" at bounding box center [1412, 611] width 44 height 24
type textarea "x"
click at [1414, 604] on input "86.90" at bounding box center [1415, 611] width 38 height 24
type input "91.05"
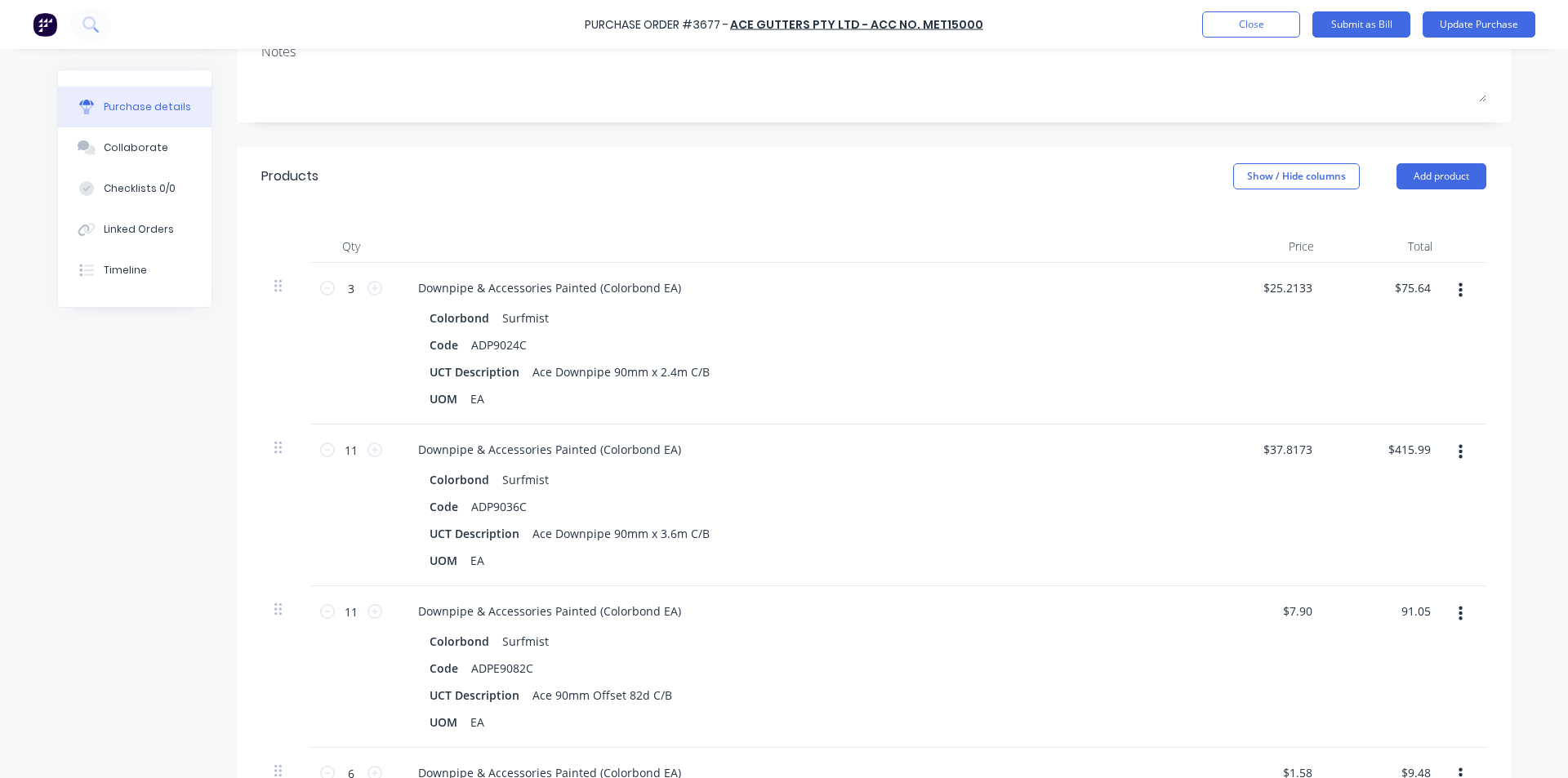
type textarea "x"
type input "$8.2773"
type input "$91.05"
click at [1223, 601] on div "$8.2773 $7.90" at bounding box center [1267, 667] width 118 height 162
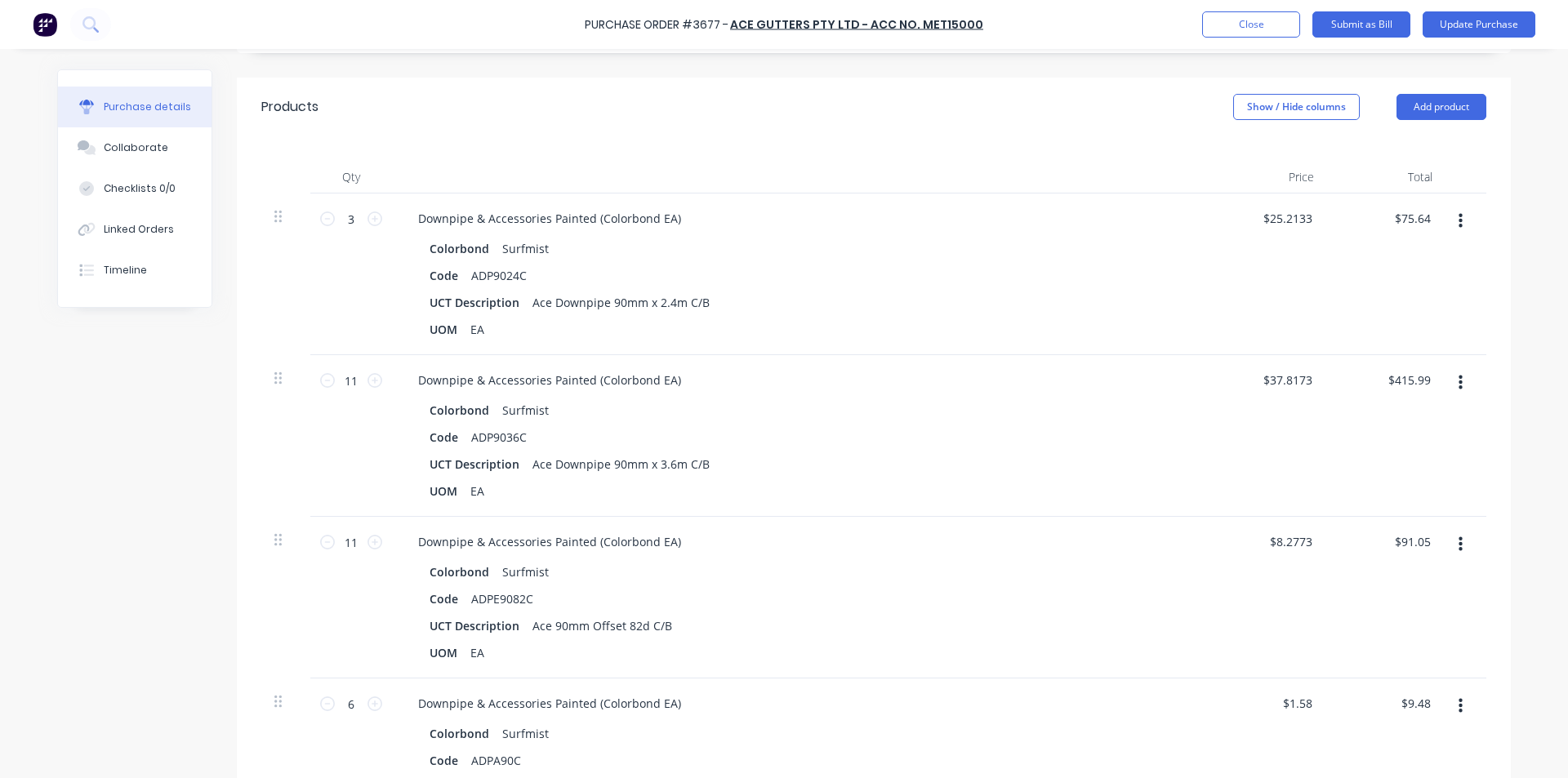
scroll to position [408, 0]
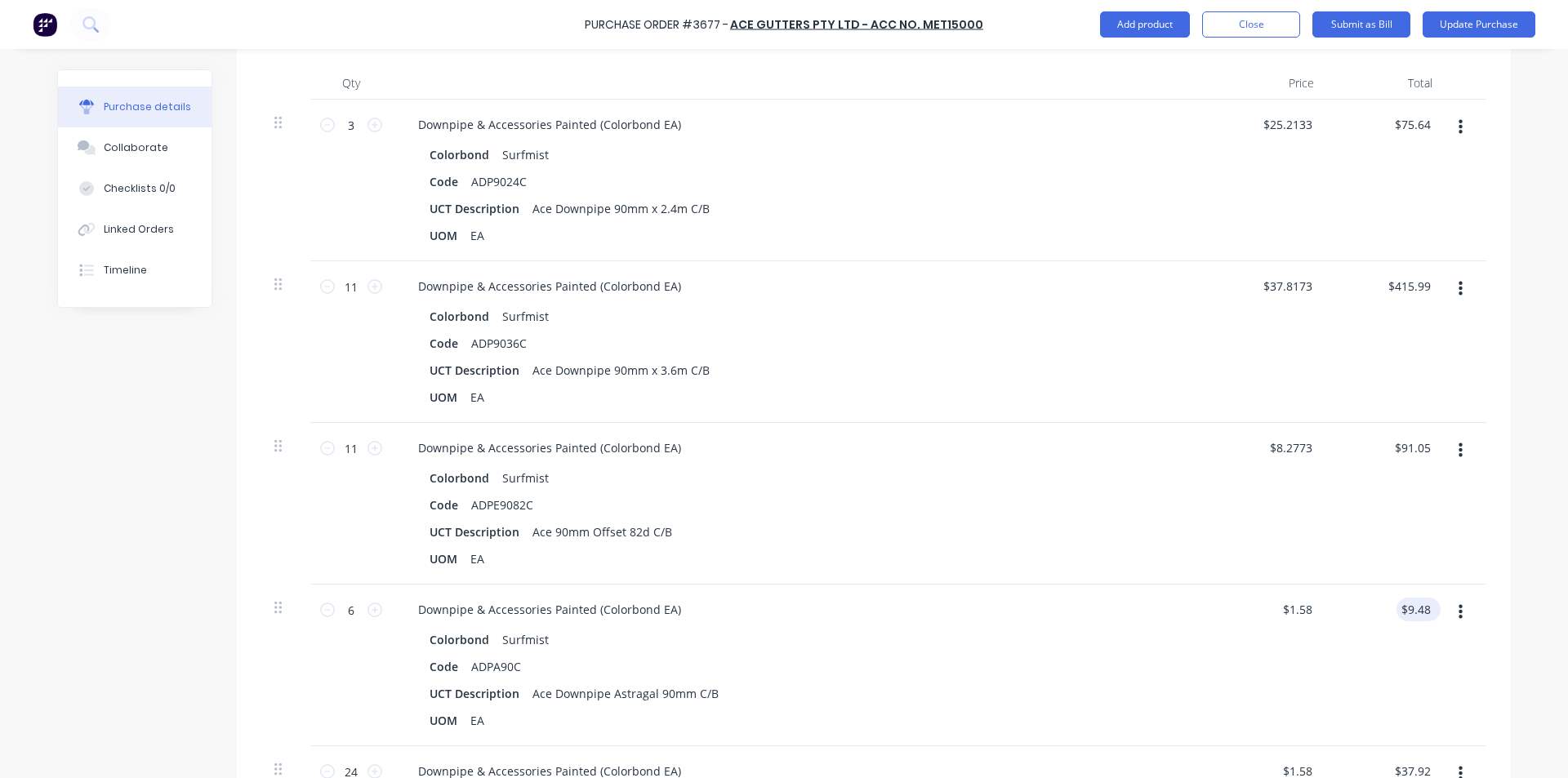
type textarea "x"
type input "9.48"
click at [1416, 611] on input "9.48" at bounding box center [1418, 610] width 31 height 24
type textarea "x"
click at [1416, 611] on input "9.48" at bounding box center [1418, 610] width 31 height 24
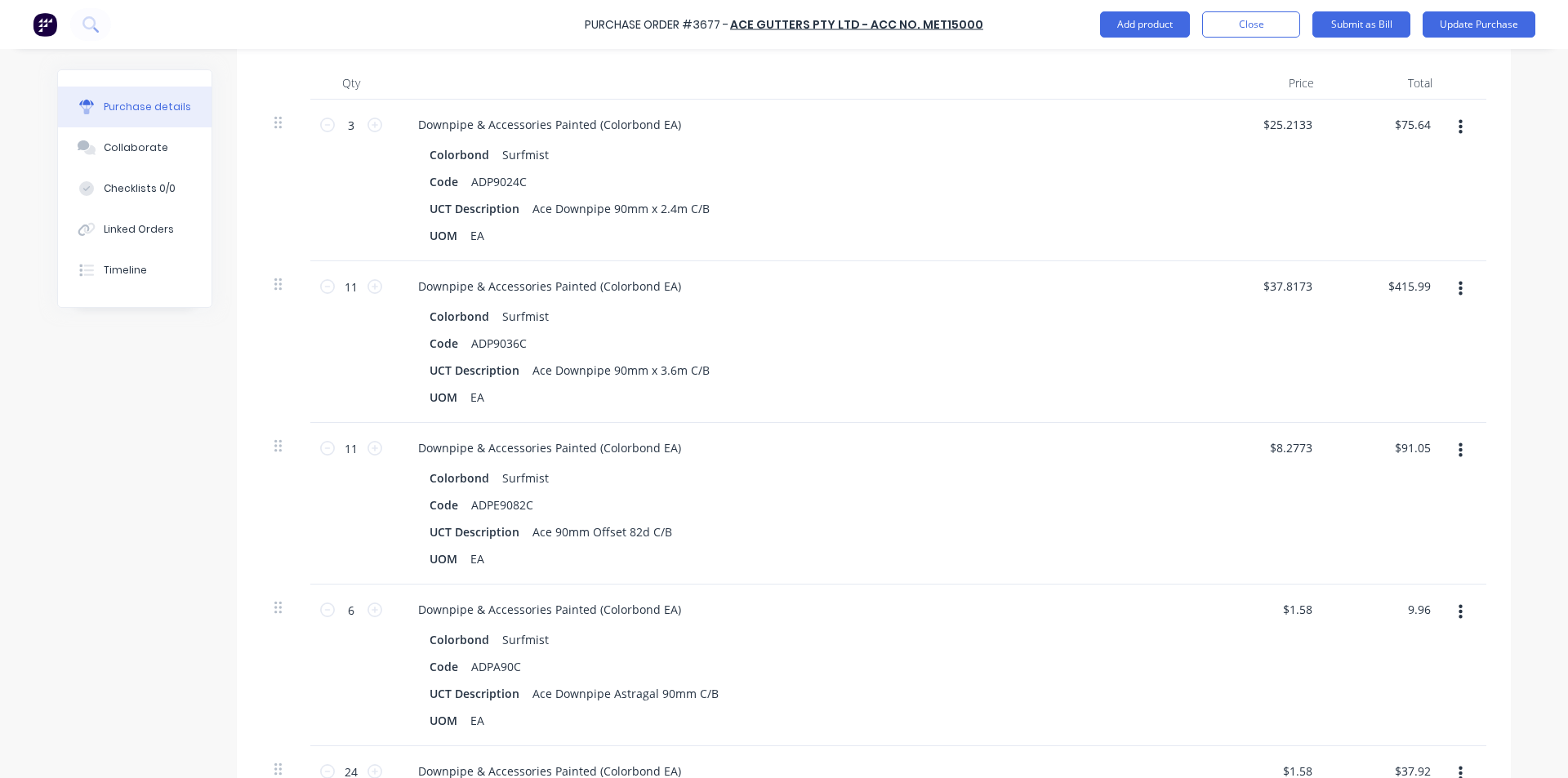
type input "9.96"
type textarea "x"
type input "$1.66"
type input "$9.96"
click at [998, 524] on div "UCT Description Ace 90mm Offset 82d C/B" at bounding box center [797, 532] width 748 height 24
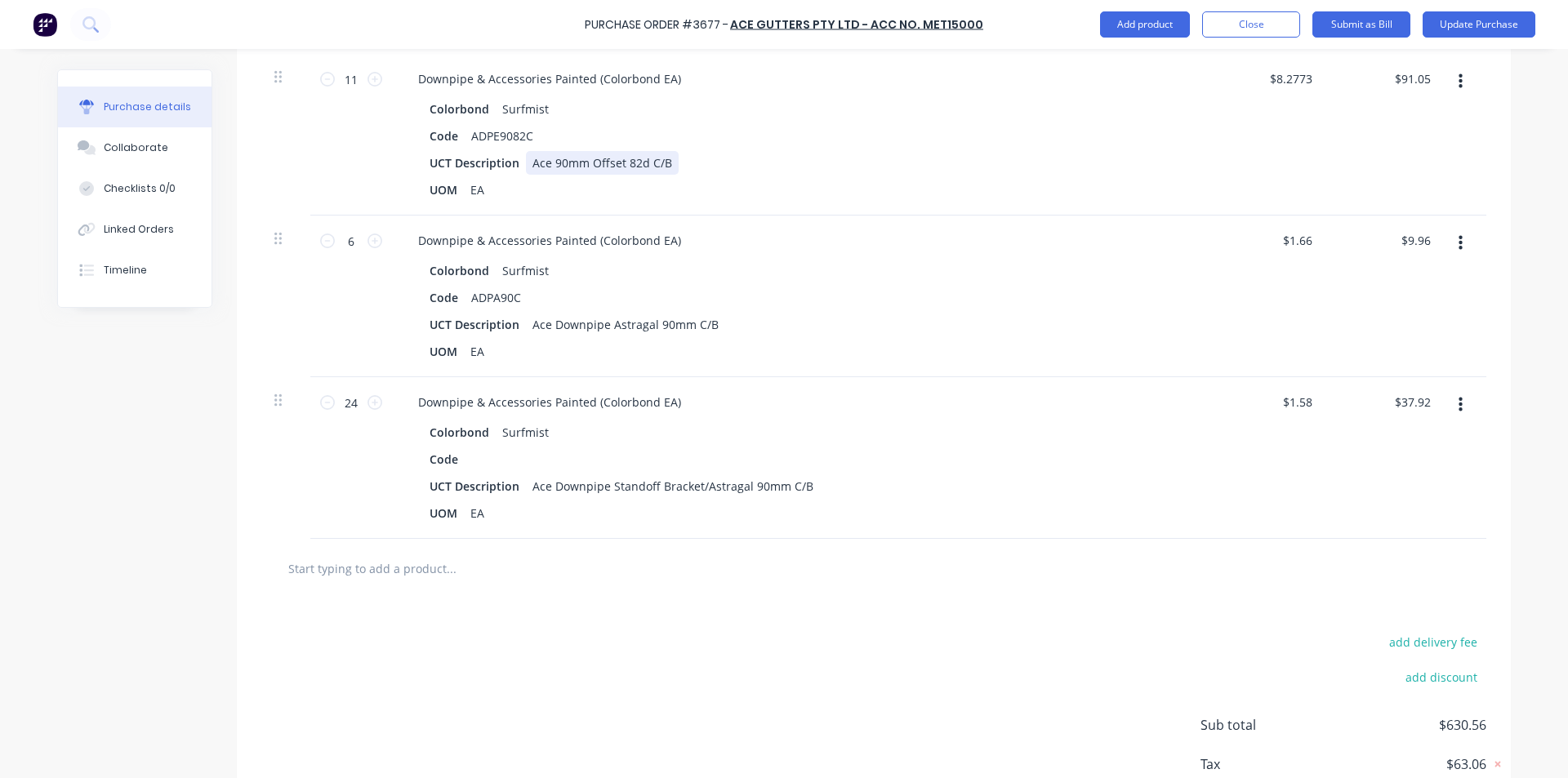
scroll to position [816, 0]
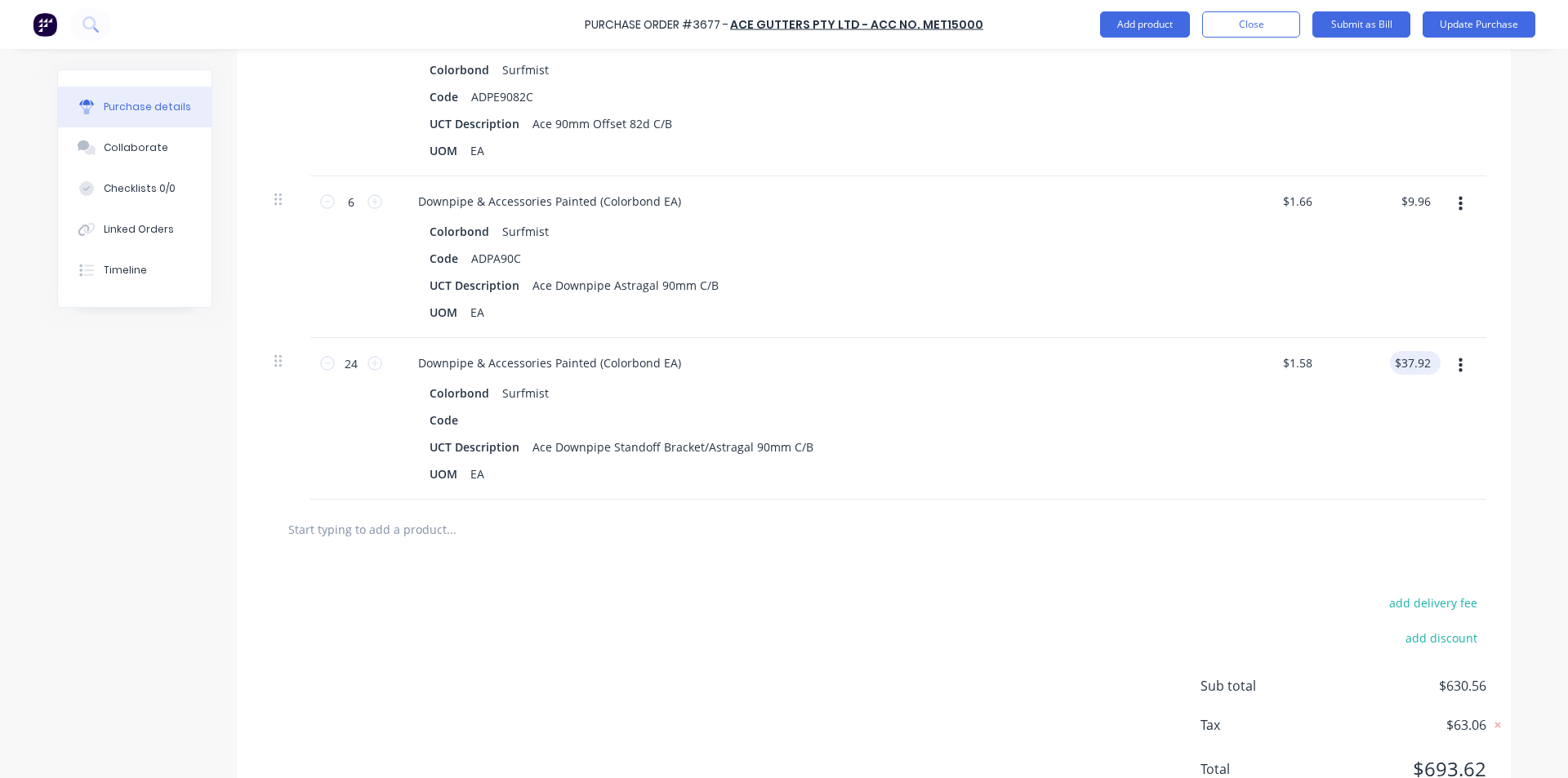
type textarea "x"
type input "37.92"
click at [1415, 364] on input "37.92" at bounding box center [1412, 363] width 44 height 24
type textarea "x"
click at [1415, 364] on input "37.92" at bounding box center [1415, 363] width 38 height 24
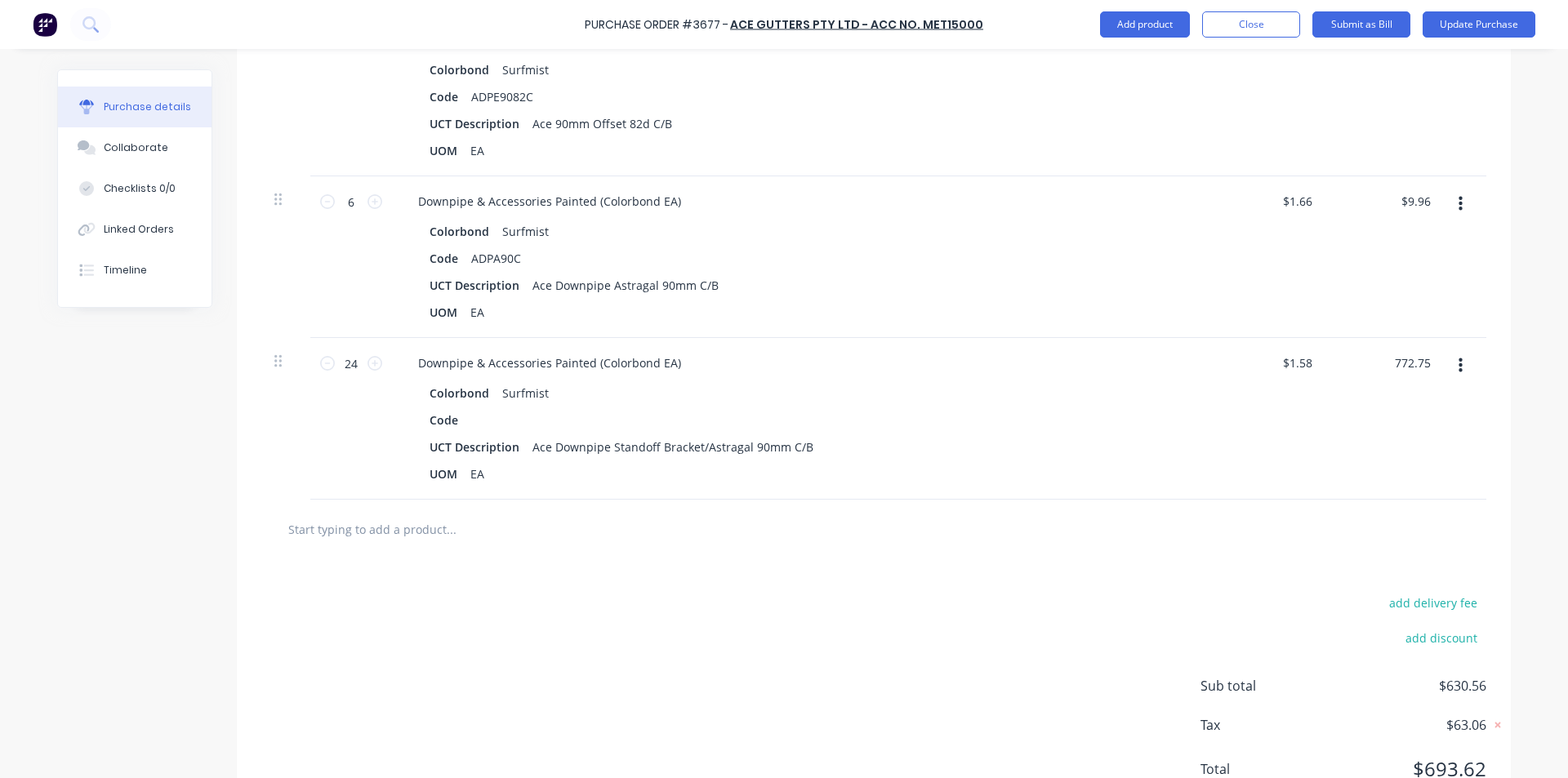
type input "772.75"
type textarea "x"
type input "$32.1979"
type input "$772.75"
click at [824, 583] on div "add delivery fee add discount Sub total $1,365.39 Tax $136.55 Total $1,501.94" at bounding box center [874, 693] width 1274 height 268
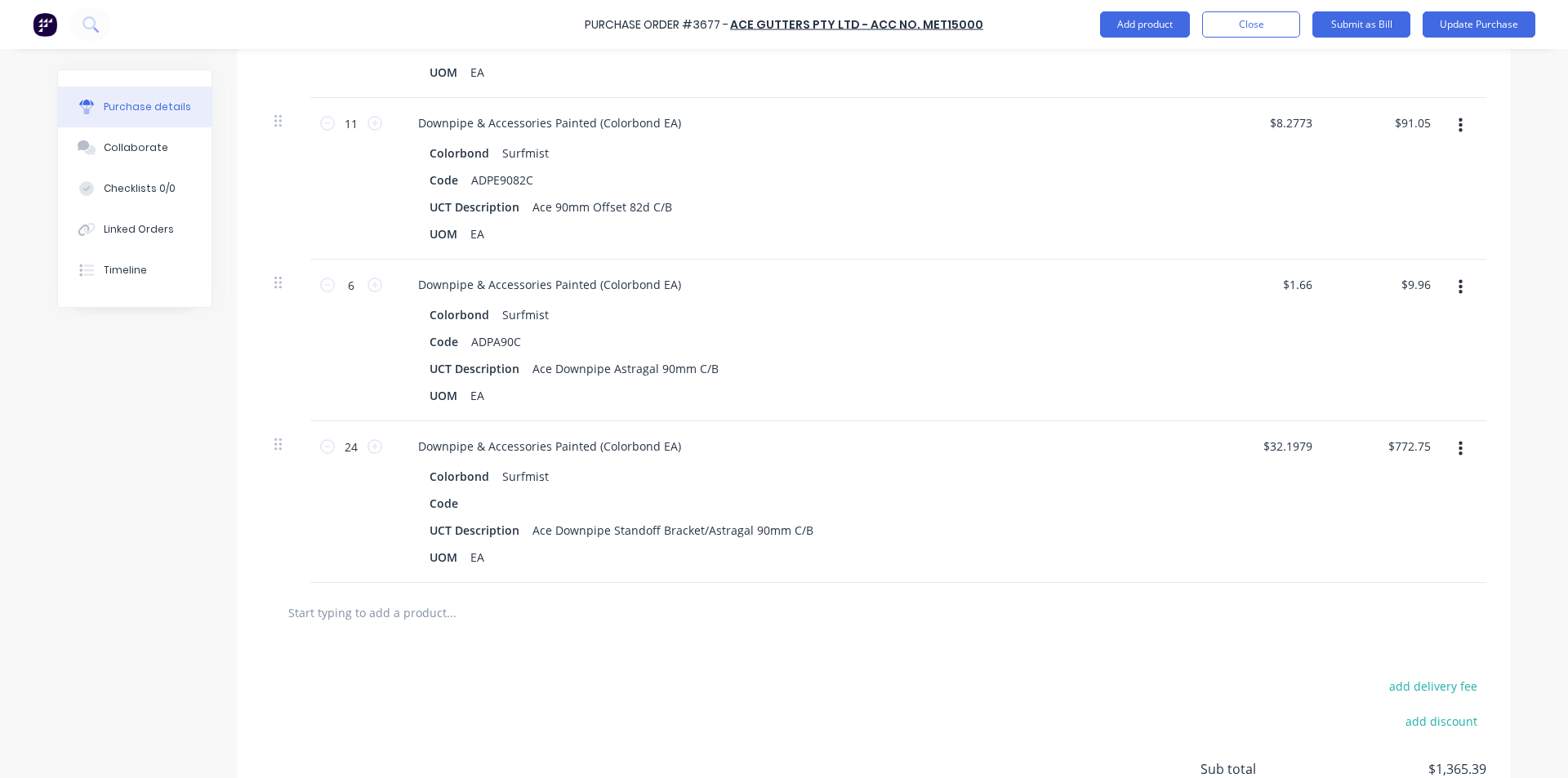
scroll to position [719, 0]
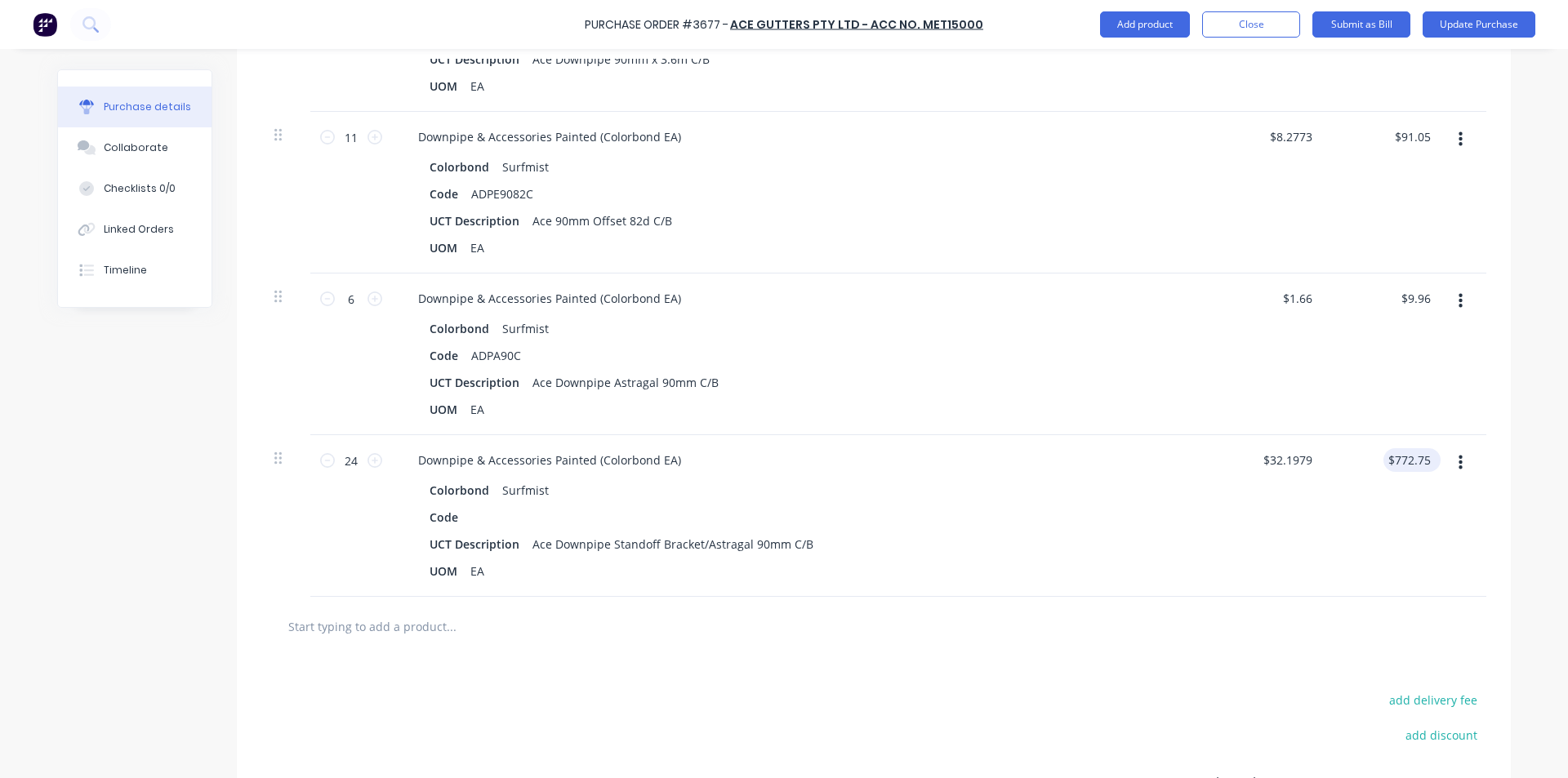
type textarea "x"
type input "772.75"
click at [1406, 460] on input "772.75" at bounding box center [1408, 460] width 50 height 24
type textarea "x"
click at [1407, 460] on input "772.75" at bounding box center [1412, 460] width 44 height 24
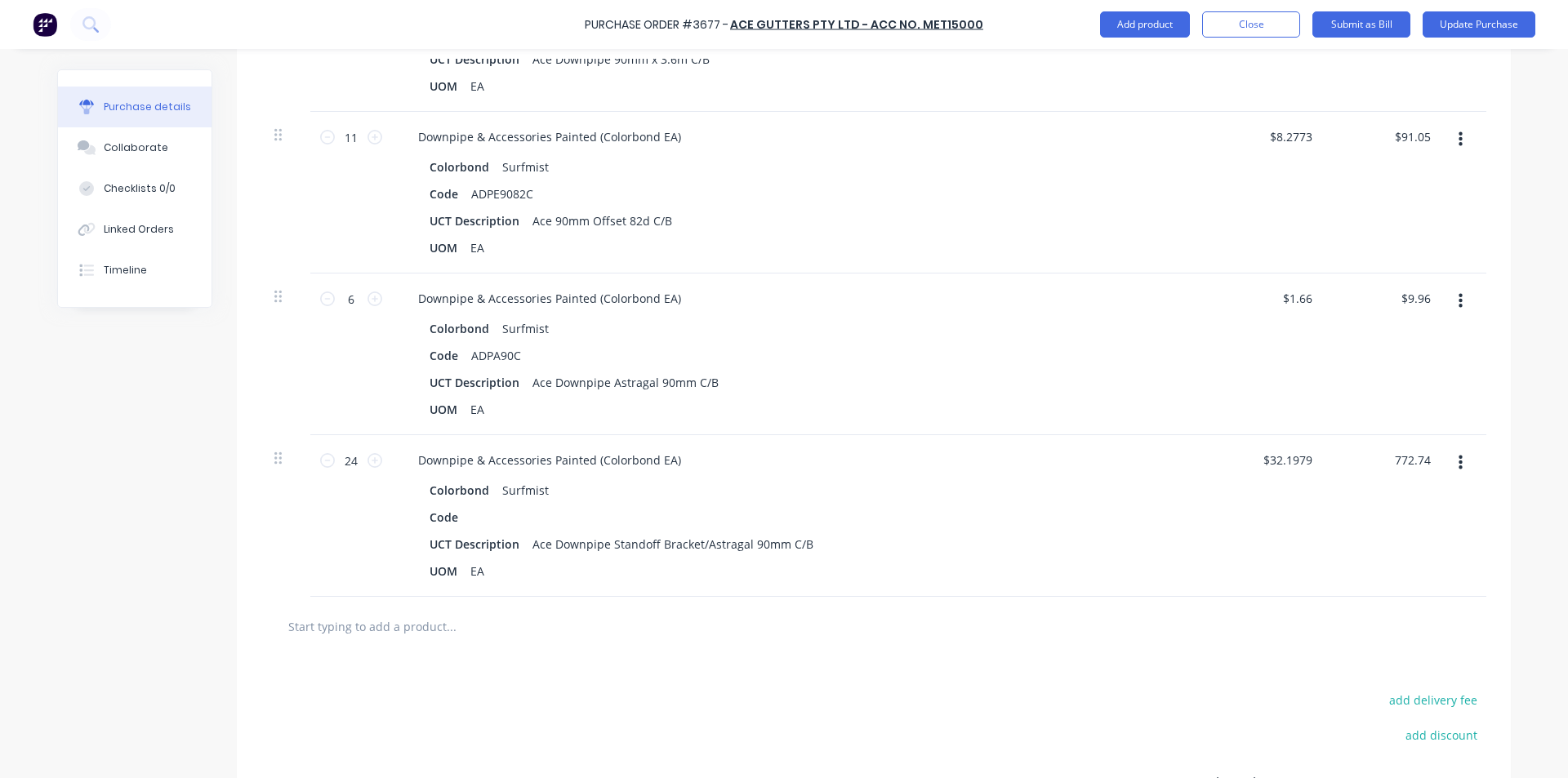
type input "772.74"
type textarea "x"
type input "$32.1975"
type input "$772.74"
click at [873, 458] on div "Downpipe & Accessories Painted (Colorbond EA)" at bounding box center [800, 460] width 790 height 24
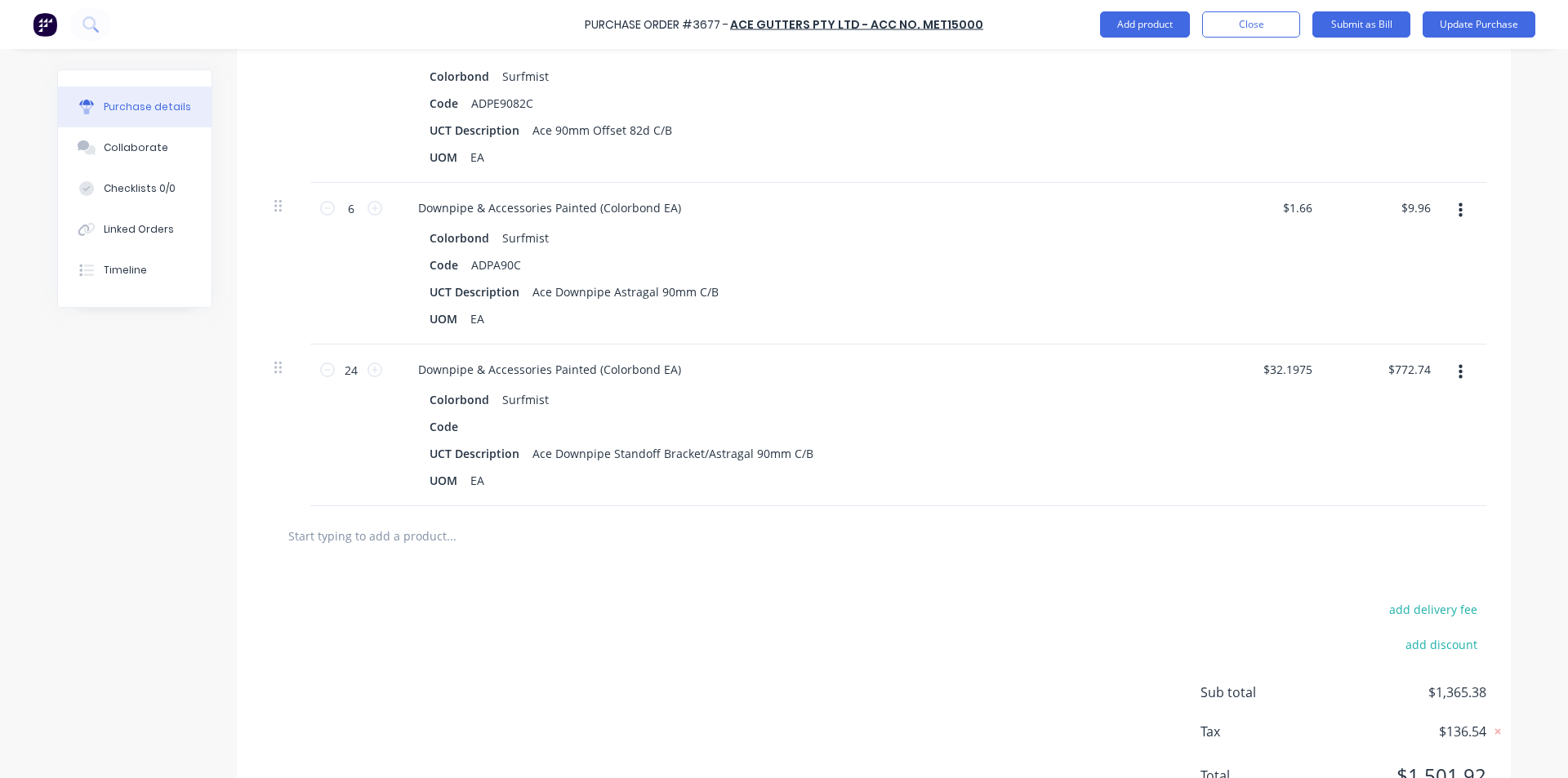
scroll to position [882, 0]
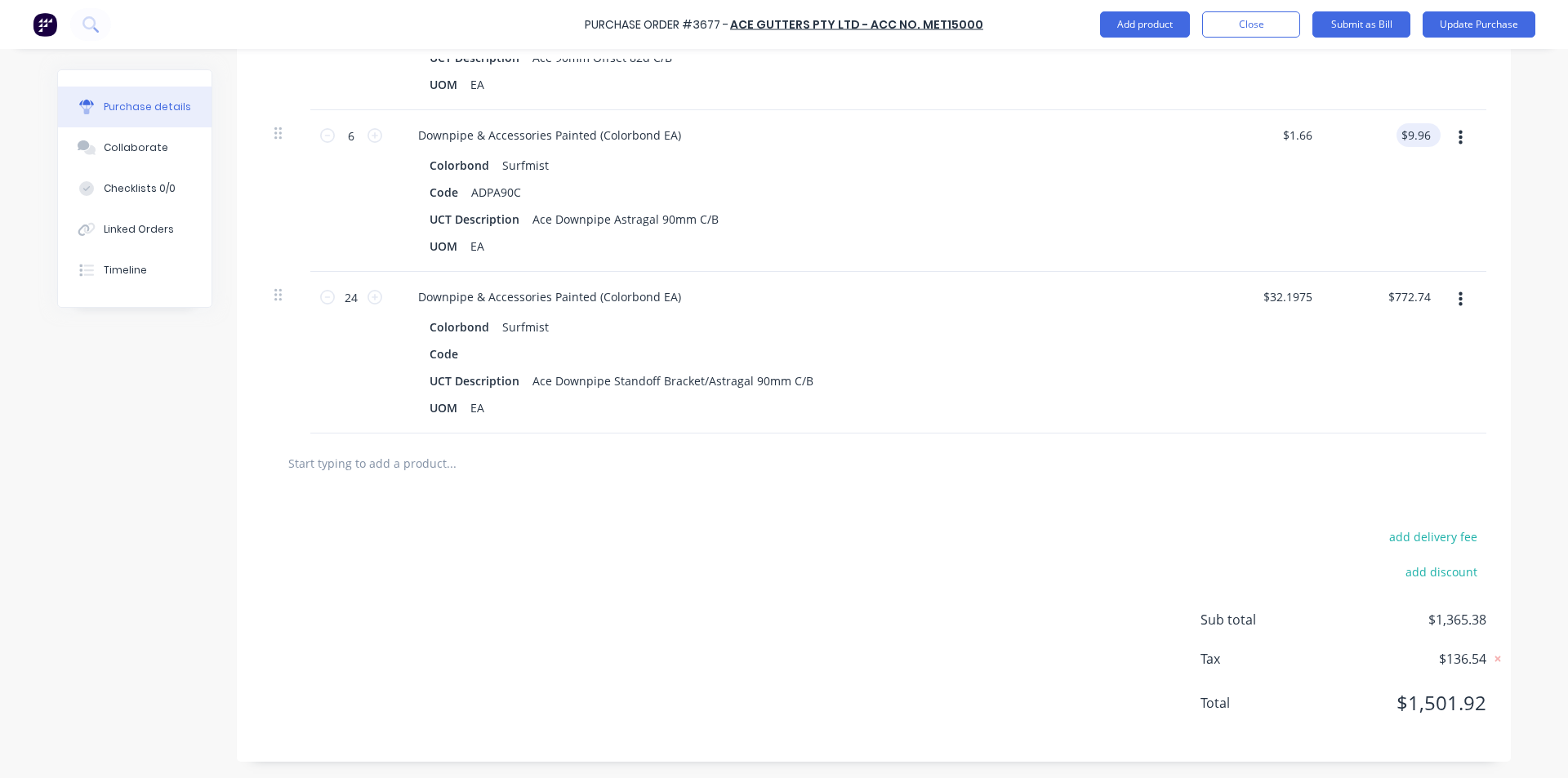
type textarea "x"
type input "9.96"
click at [1414, 135] on input "9.96" at bounding box center [1415, 135] width 38 height 24
type textarea "x"
click at [1414, 135] on input "9.96" at bounding box center [1418, 135] width 31 height 24
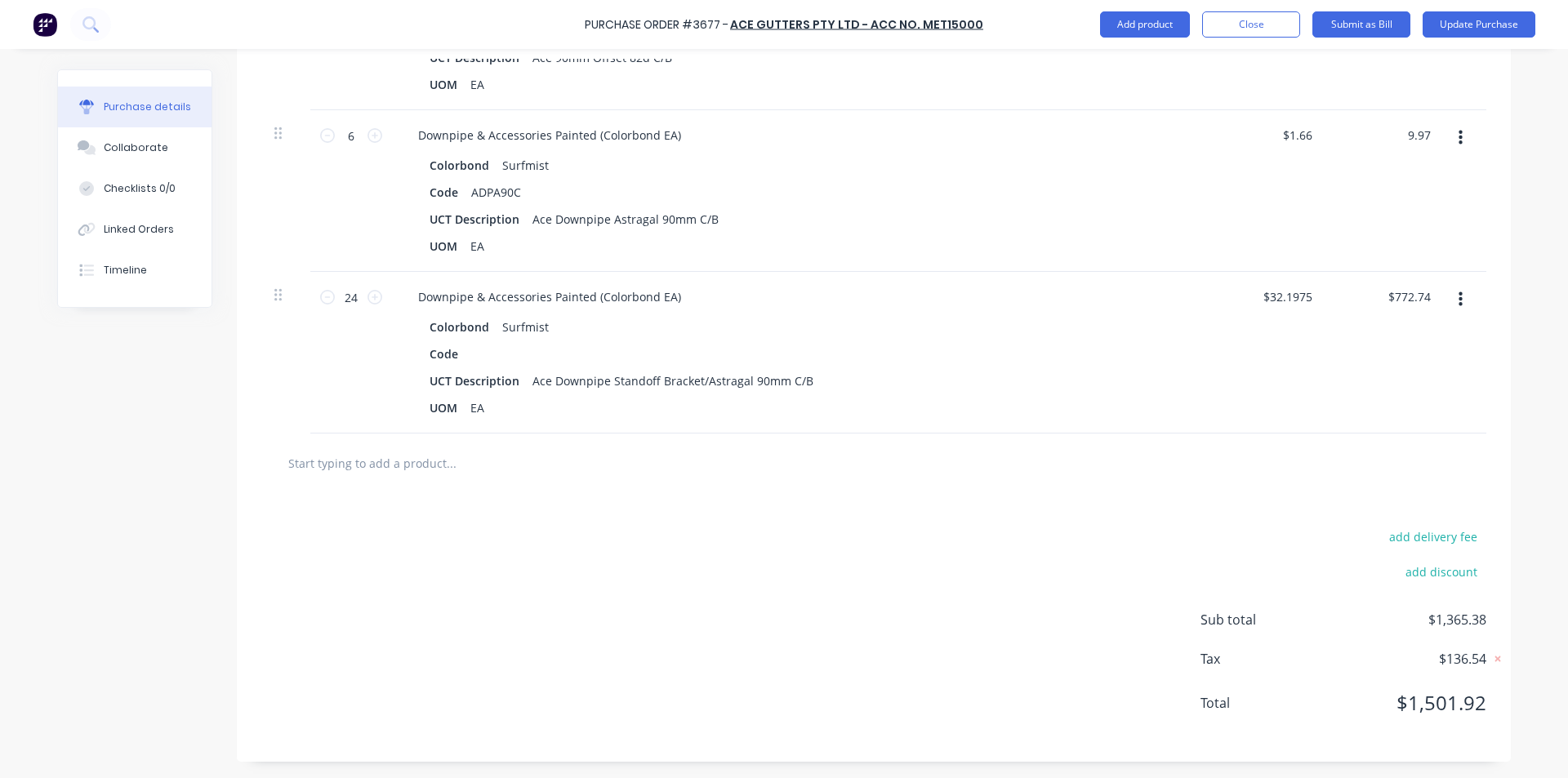
type input "9.97"
type textarea "x"
type input "$1.6617"
type input "$9.97"
click at [1240, 242] on div "$1.6617 $1.6617" at bounding box center [1267, 191] width 118 height 162
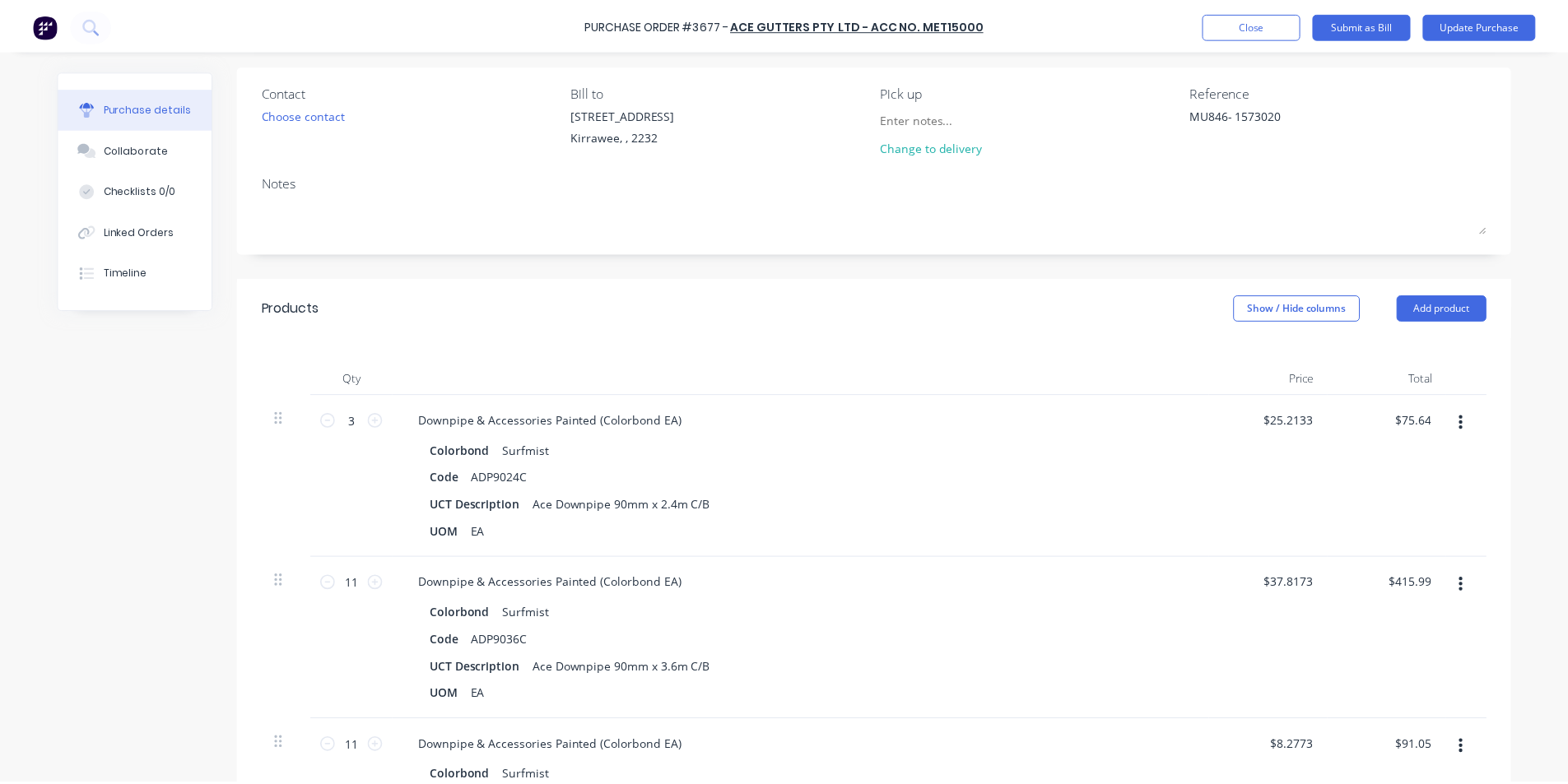
scroll to position [0, 0]
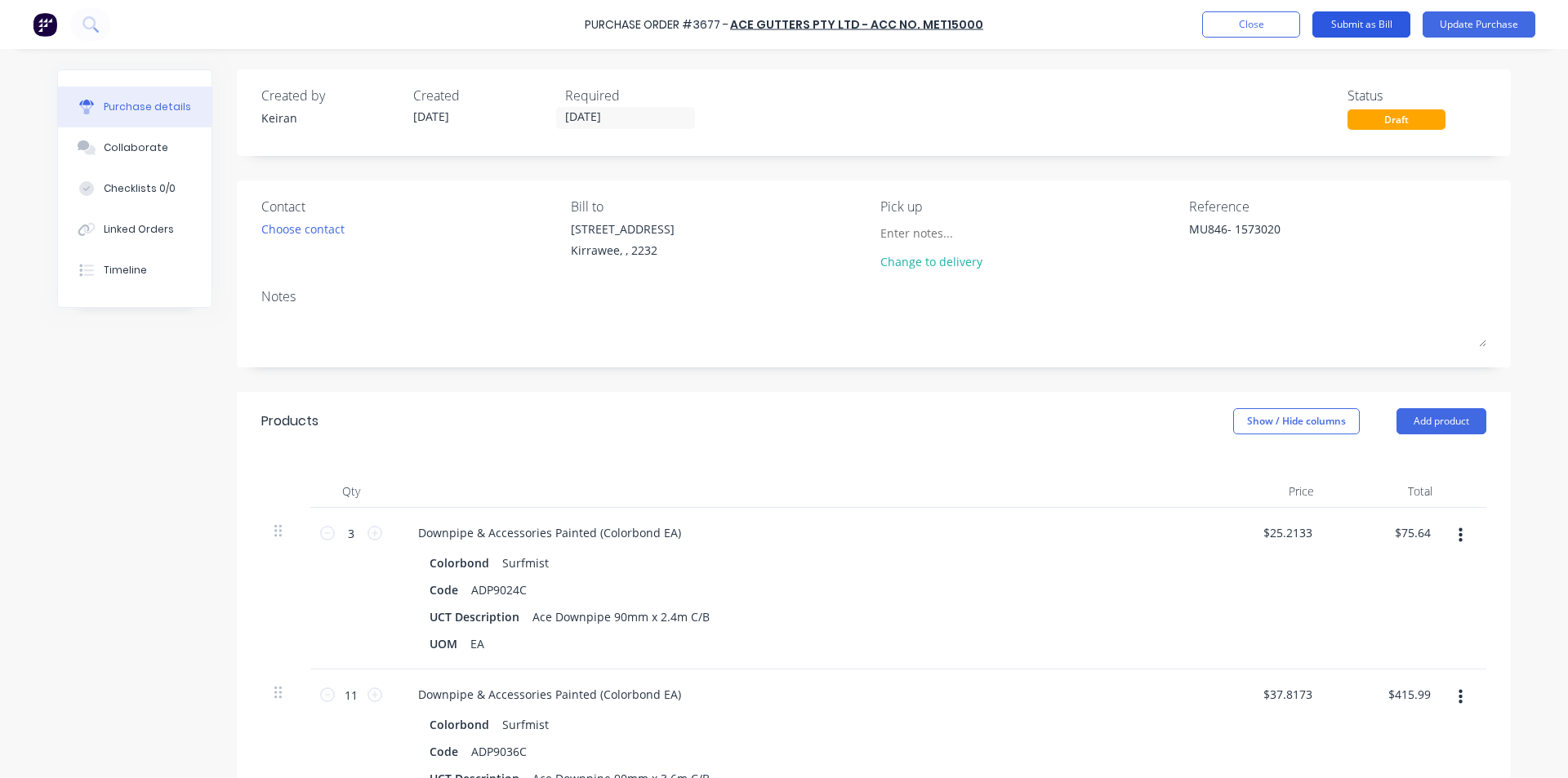
click at [1364, 23] on button "Submit as Bill" at bounding box center [1361, 24] width 98 height 27
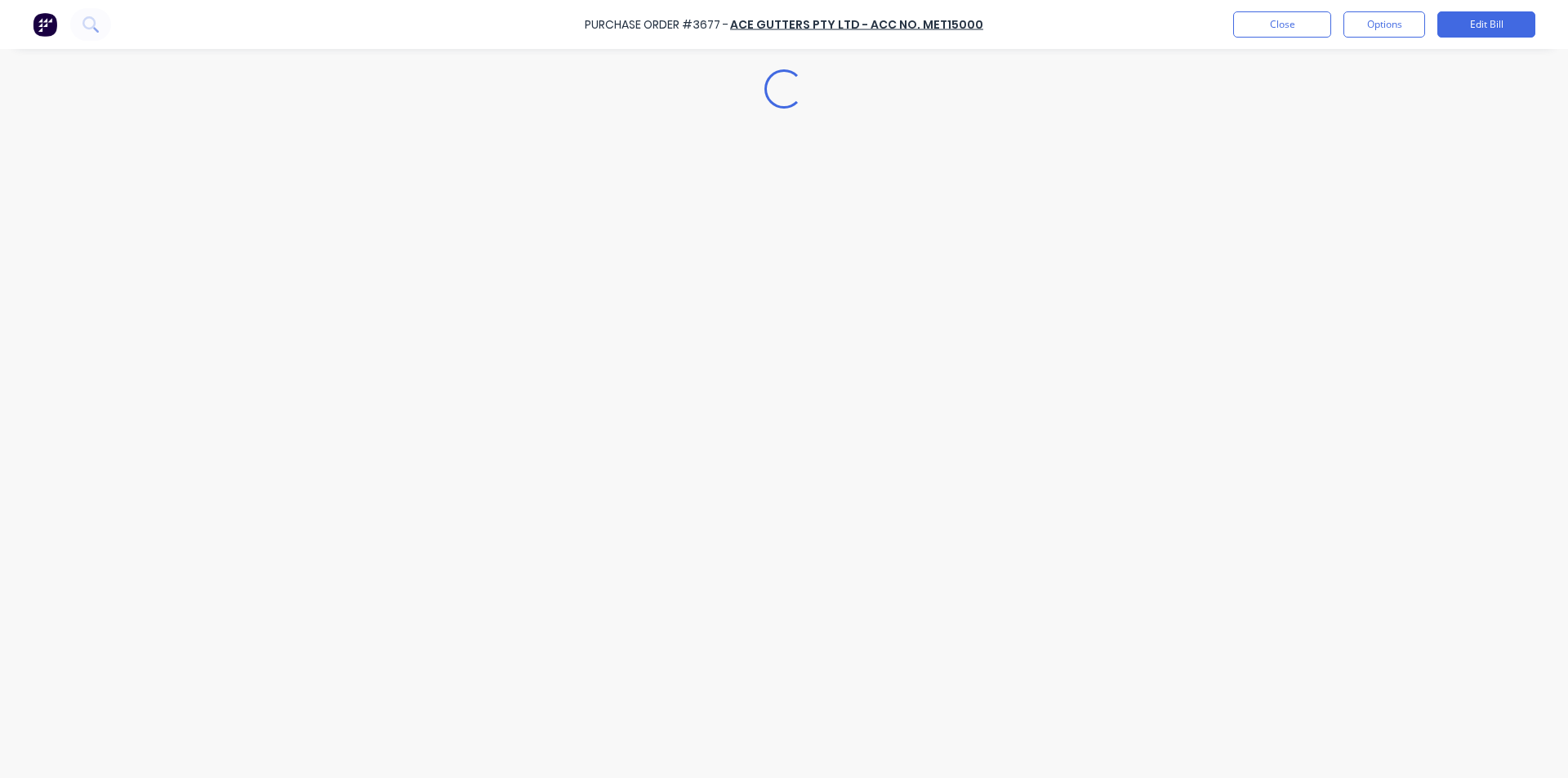
type textarea "x"
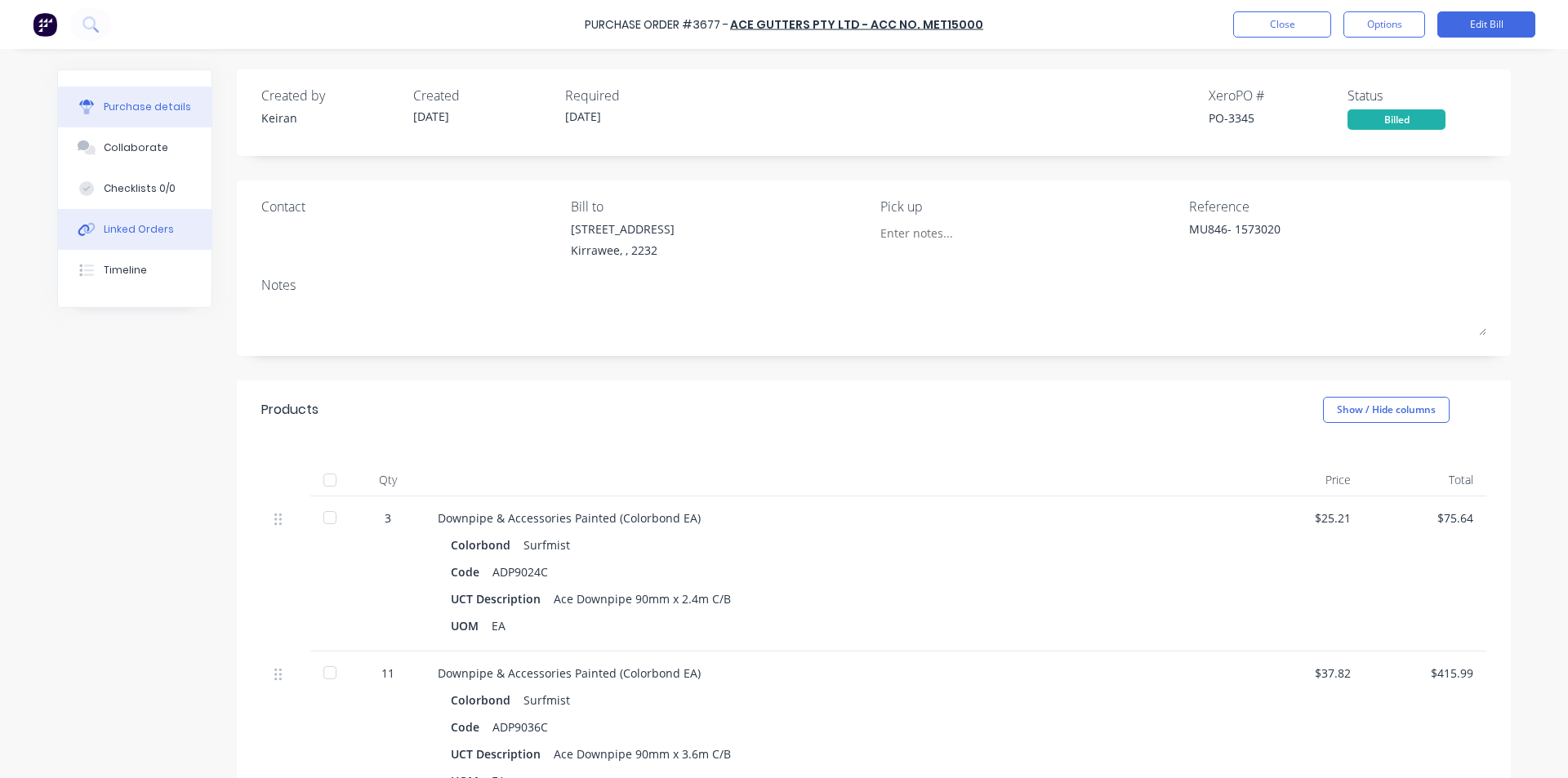
click at [127, 233] on div "Linked Orders" at bounding box center [139, 229] width 70 height 15
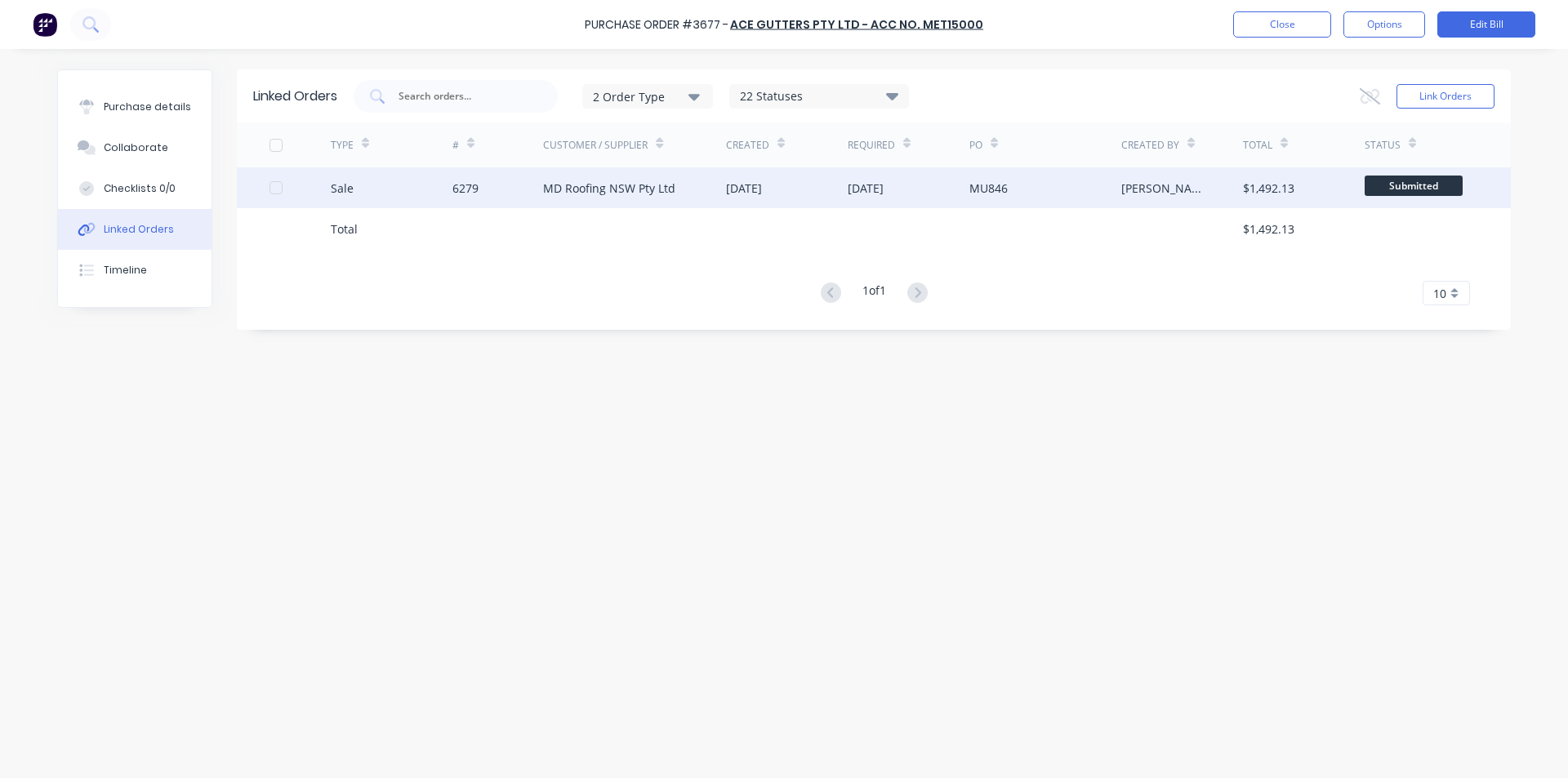
click at [619, 186] on div "MD Roofing NSW Pty Ltd" at bounding box center [609, 188] width 133 height 17
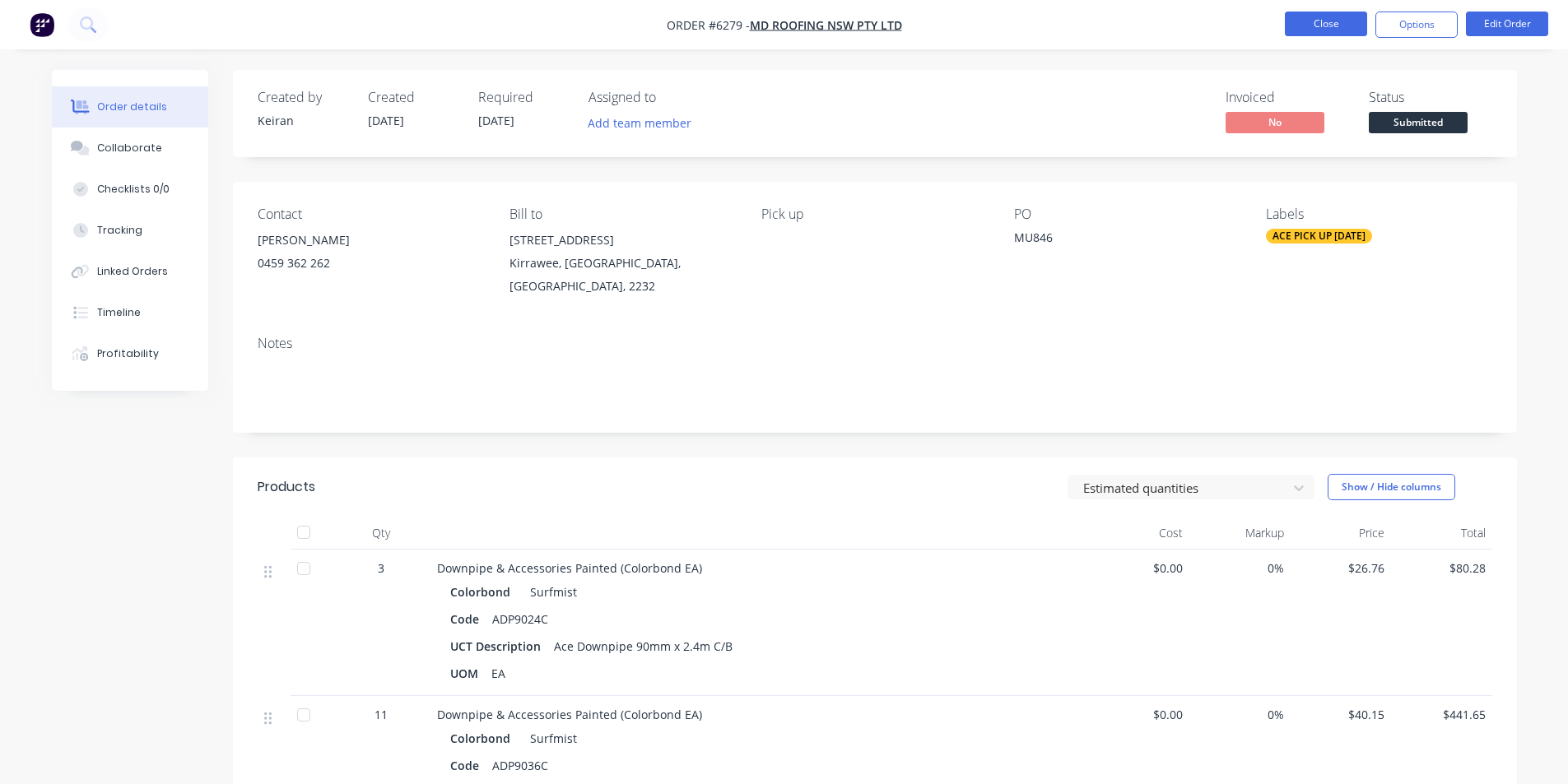
click at [1327, 25] on button "Close" at bounding box center [1326, 23] width 82 height 25
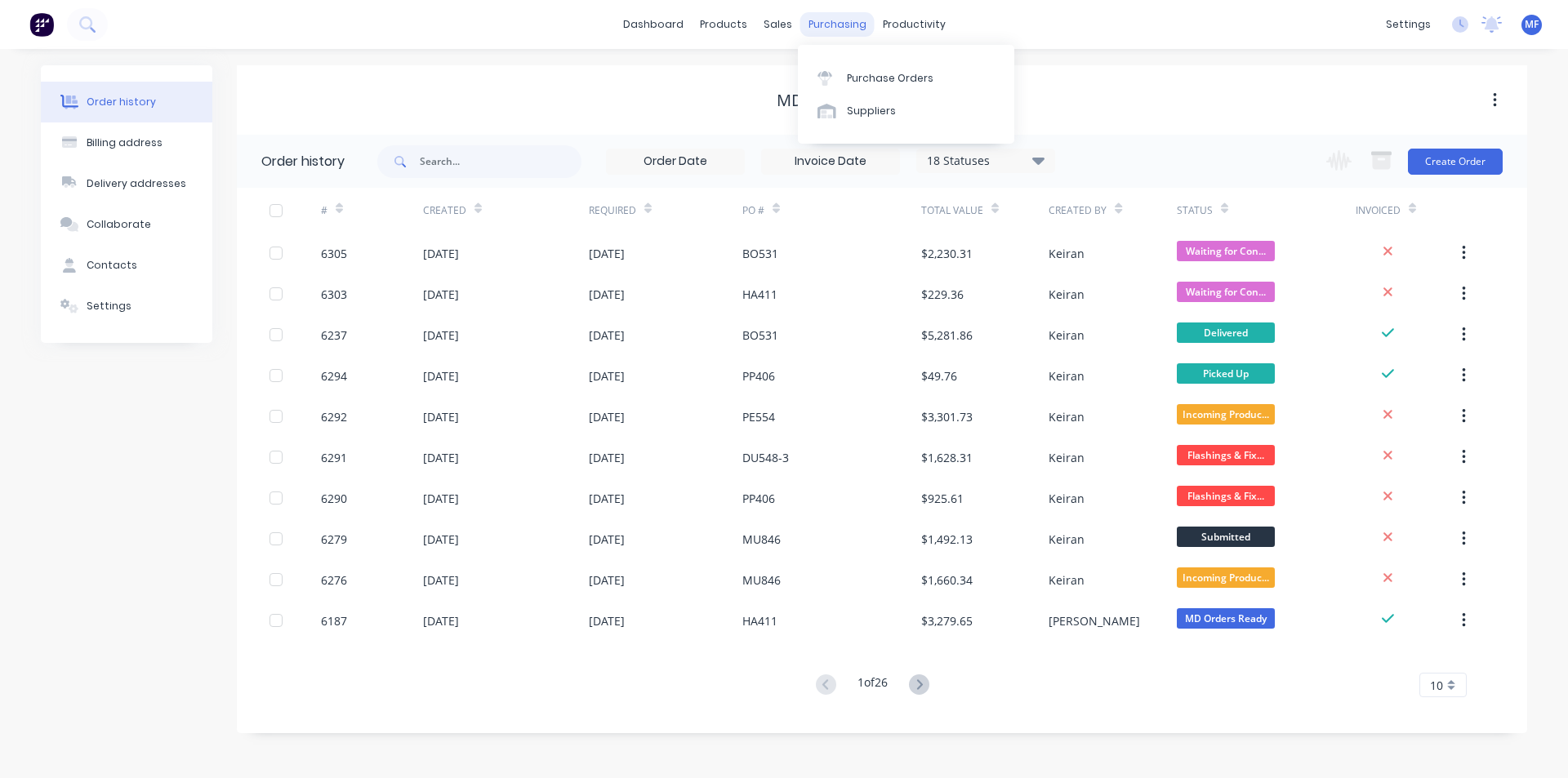
click at [846, 17] on div "purchasing" at bounding box center [837, 24] width 74 height 25
click at [862, 77] on div "Purchase Orders" at bounding box center [889, 78] width 86 height 15
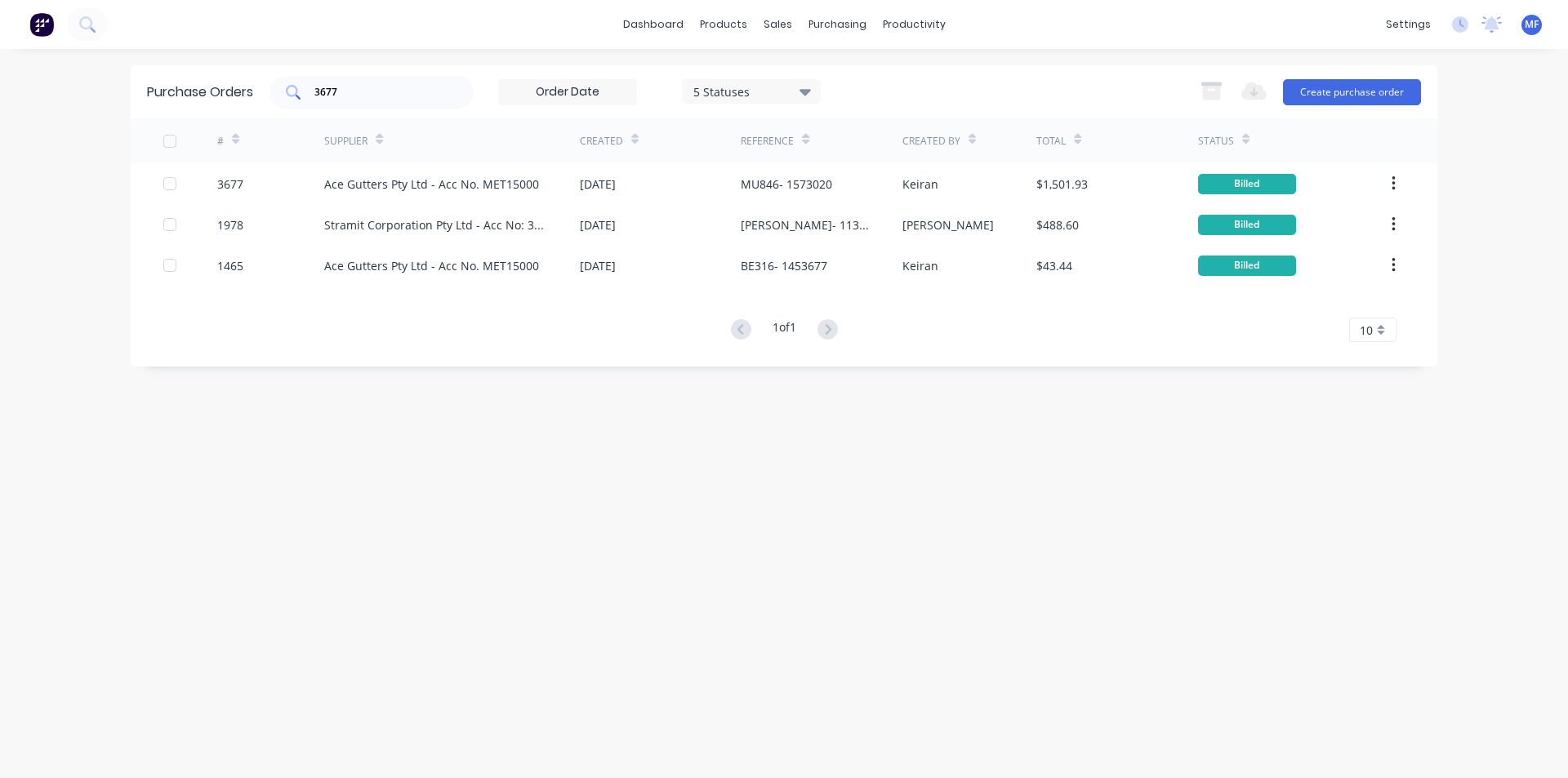
click at [357, 96] on input "3677" at bounding box center [380, 91] width 136 height 16
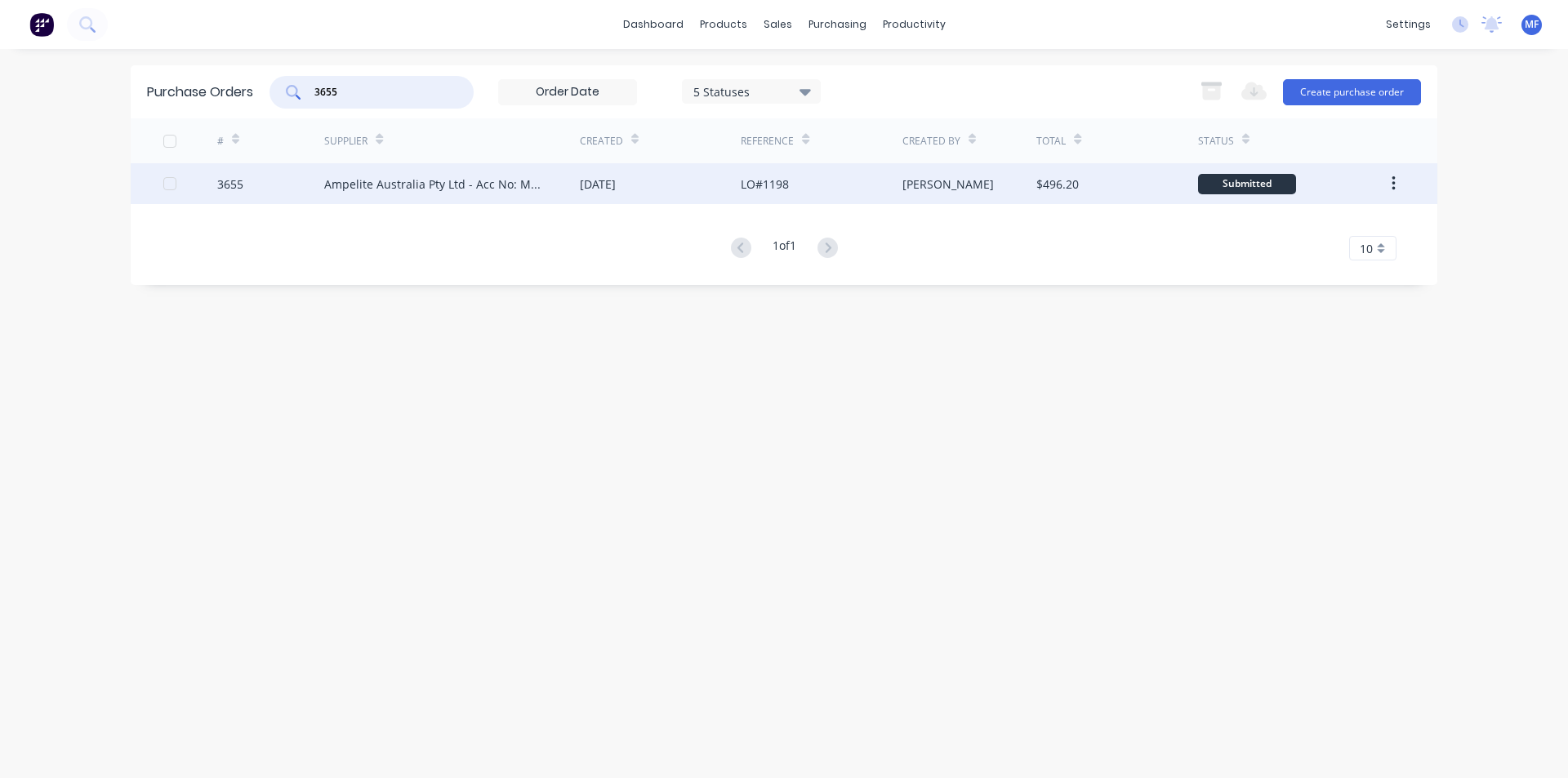
type input "3655"
click at [405, 183] on div "Ampelite Australia Pty Ltd - Acc No: METSUP" at bounding box center [435, 184] width 223 height 17
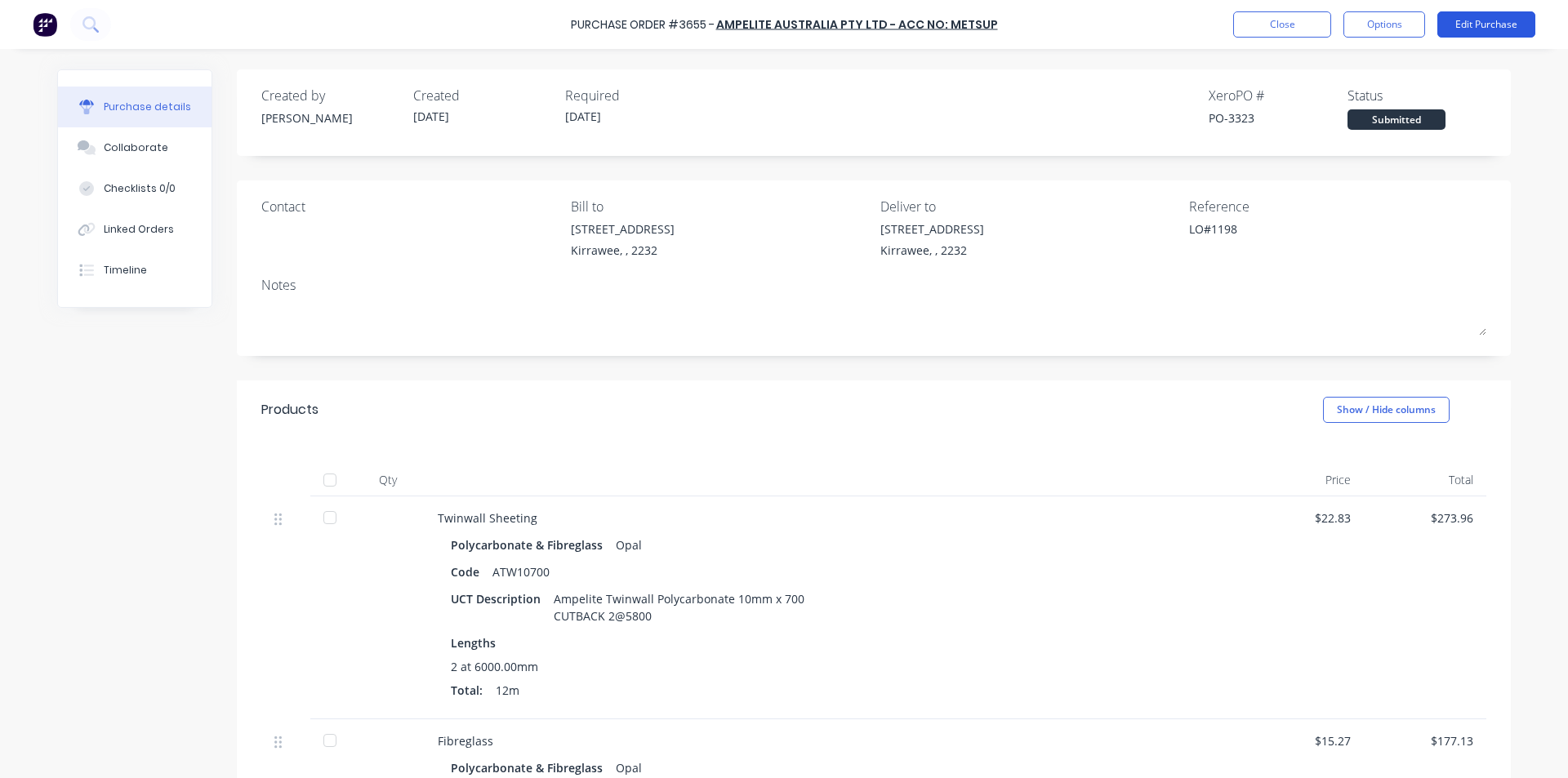
click at [1461, 25] on button "Edit Purchase" at bounding box center [1486, 24] width 98 height 27
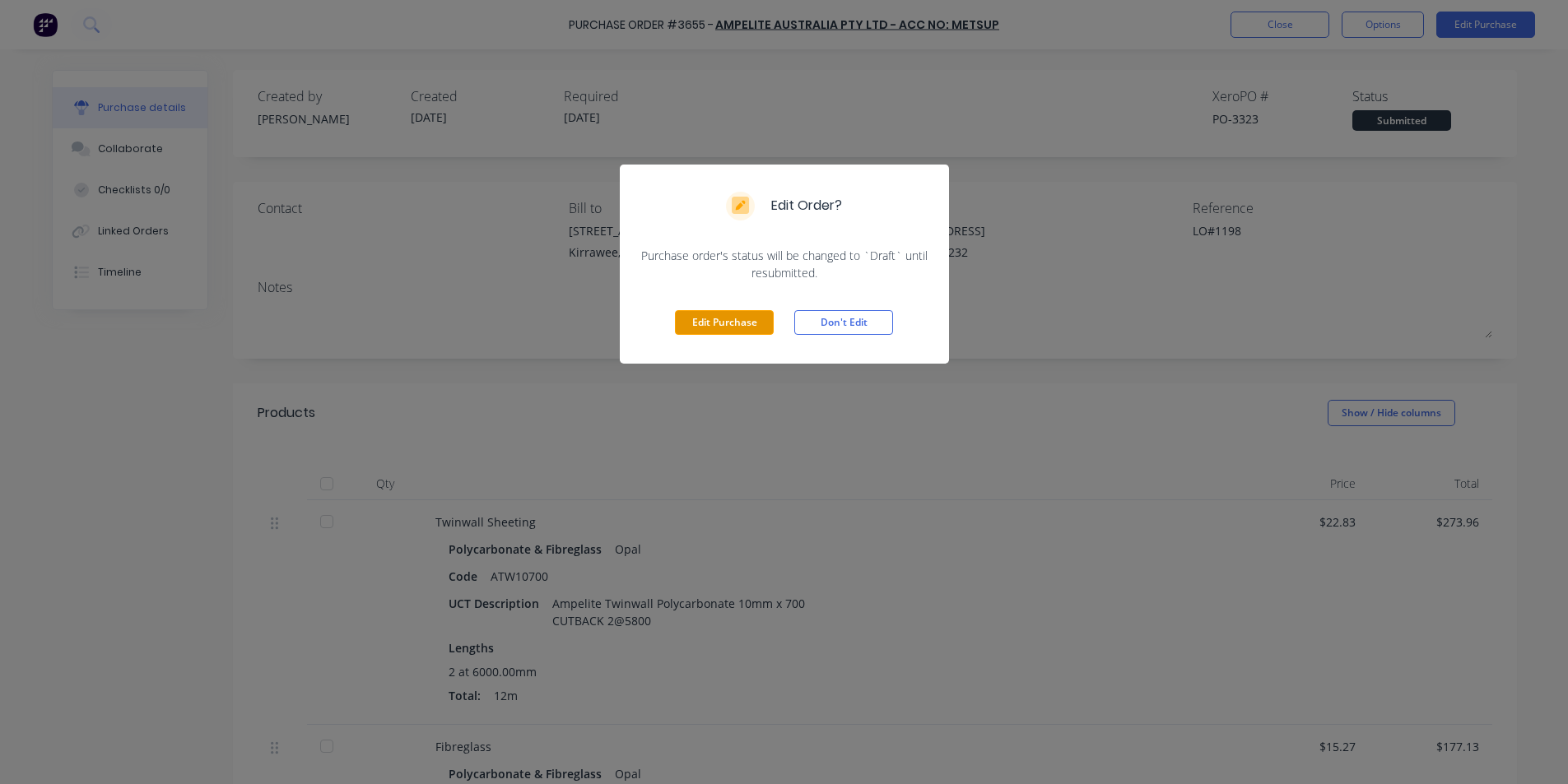
click at [723, 320] on button "Edit Purchase" at bounding box center [724, 322] width 99 height 25
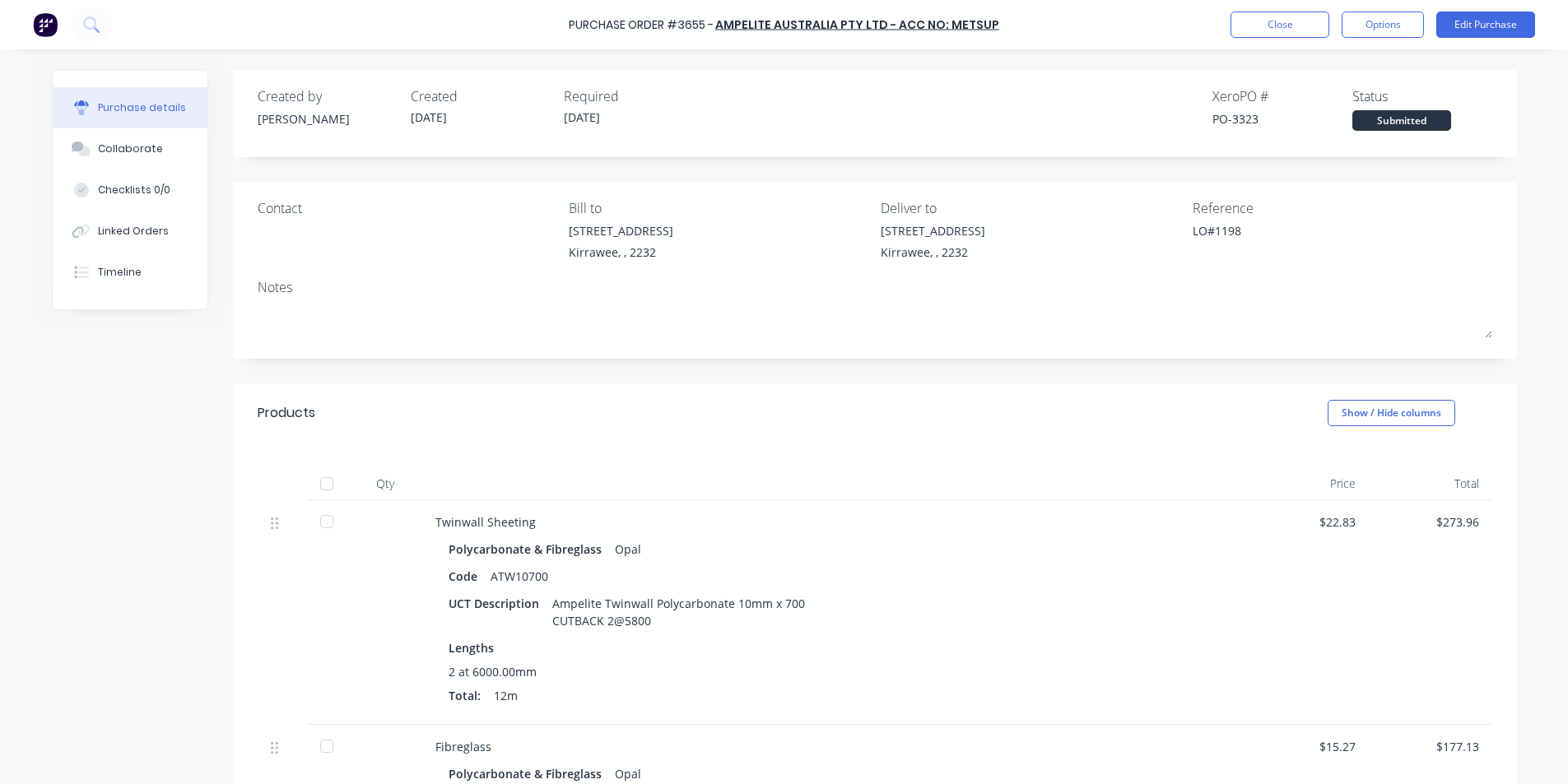
type textarea "x"
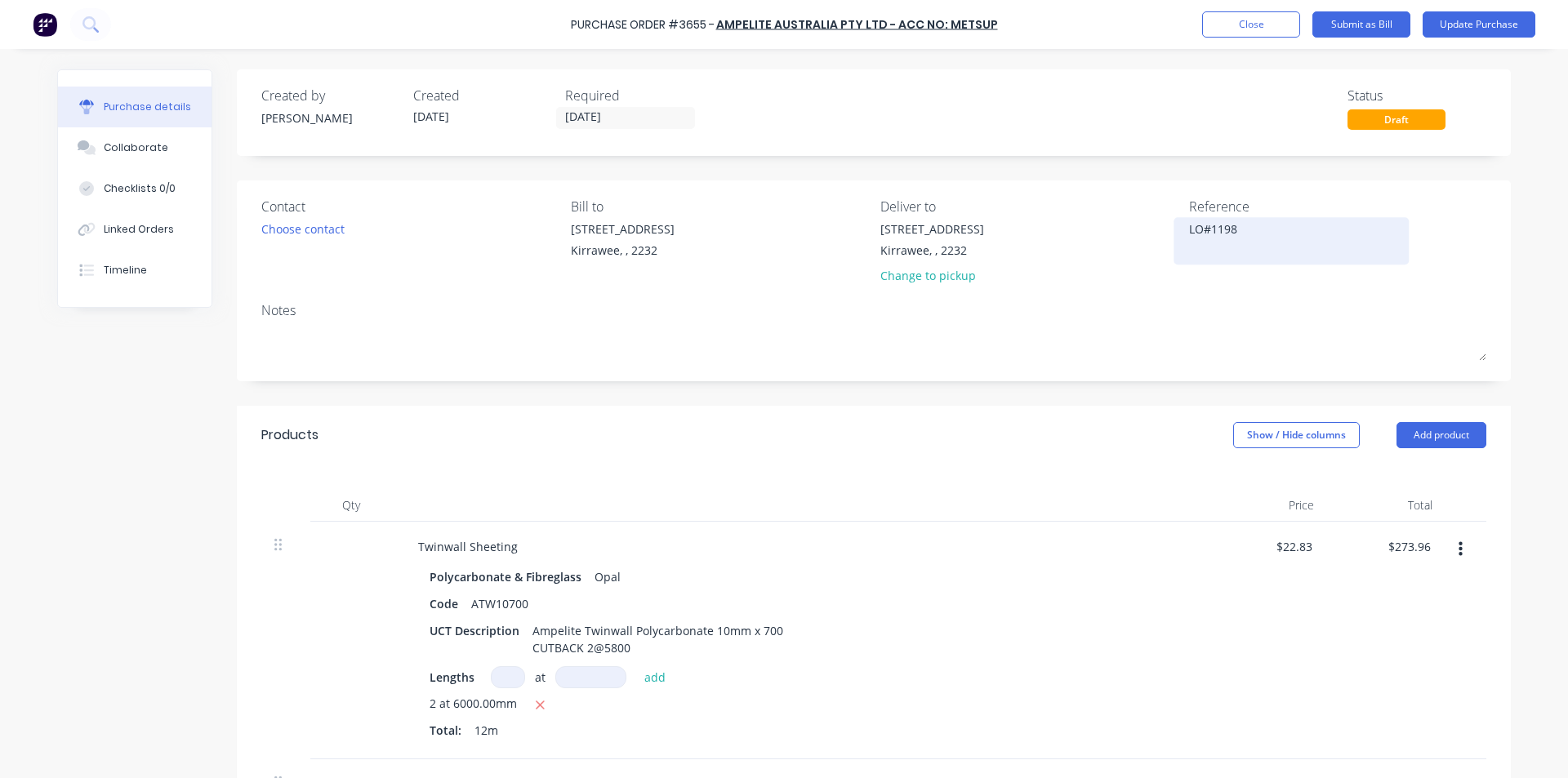
click at [1249, 245] on textarea "LO#1198" at bounding box center [1290, 239] width 204 height 37
type textarea "LO#1198-"
type textarea "x"
type textarea "LO#1198- 5"
type textarea "x"
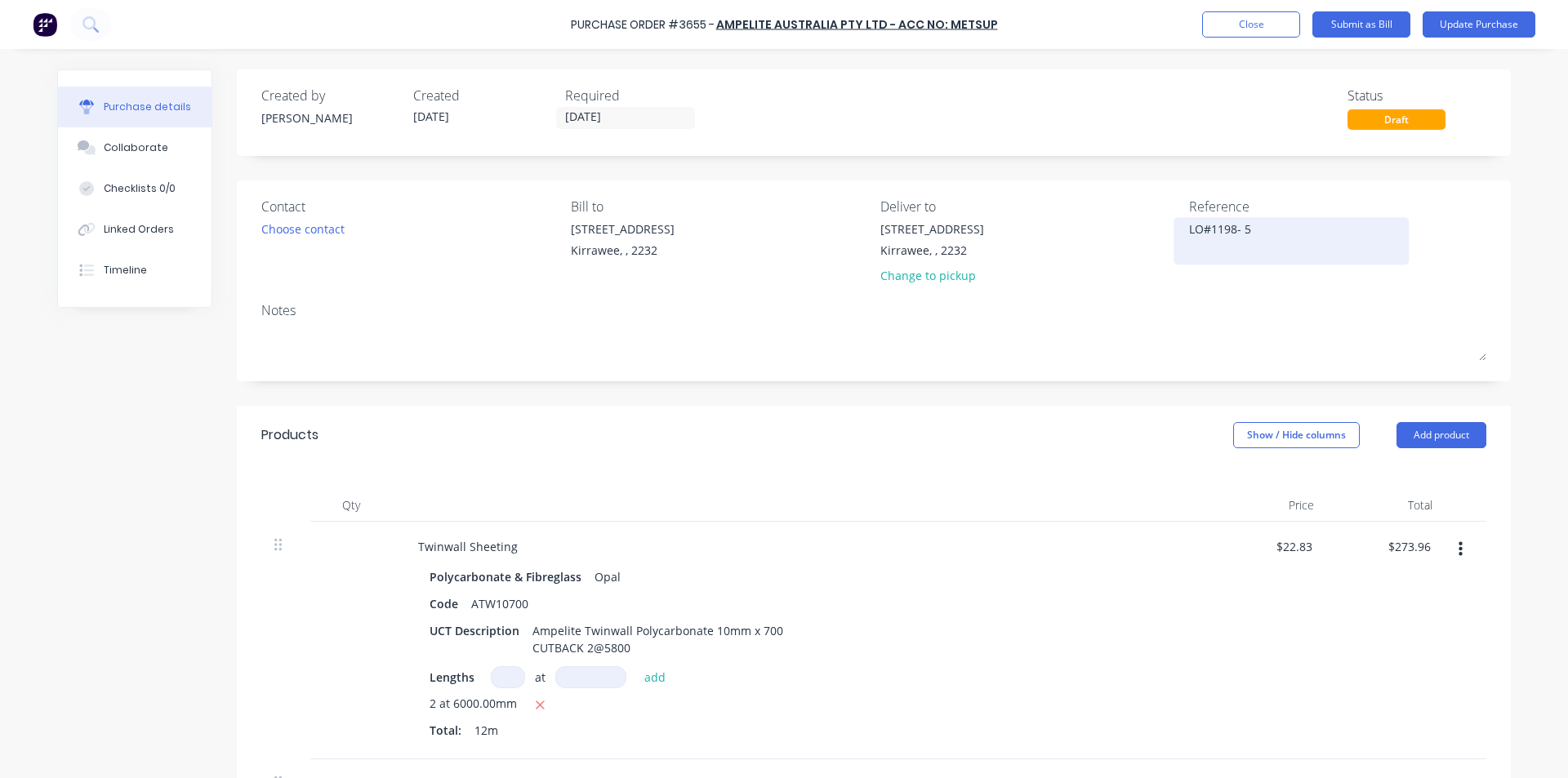
type textarea "LO#1198- 58"
type textarea "x"
type textarea "LO#1198- 585"
type textarea "x"
type textarea "LO#1198- 5859"
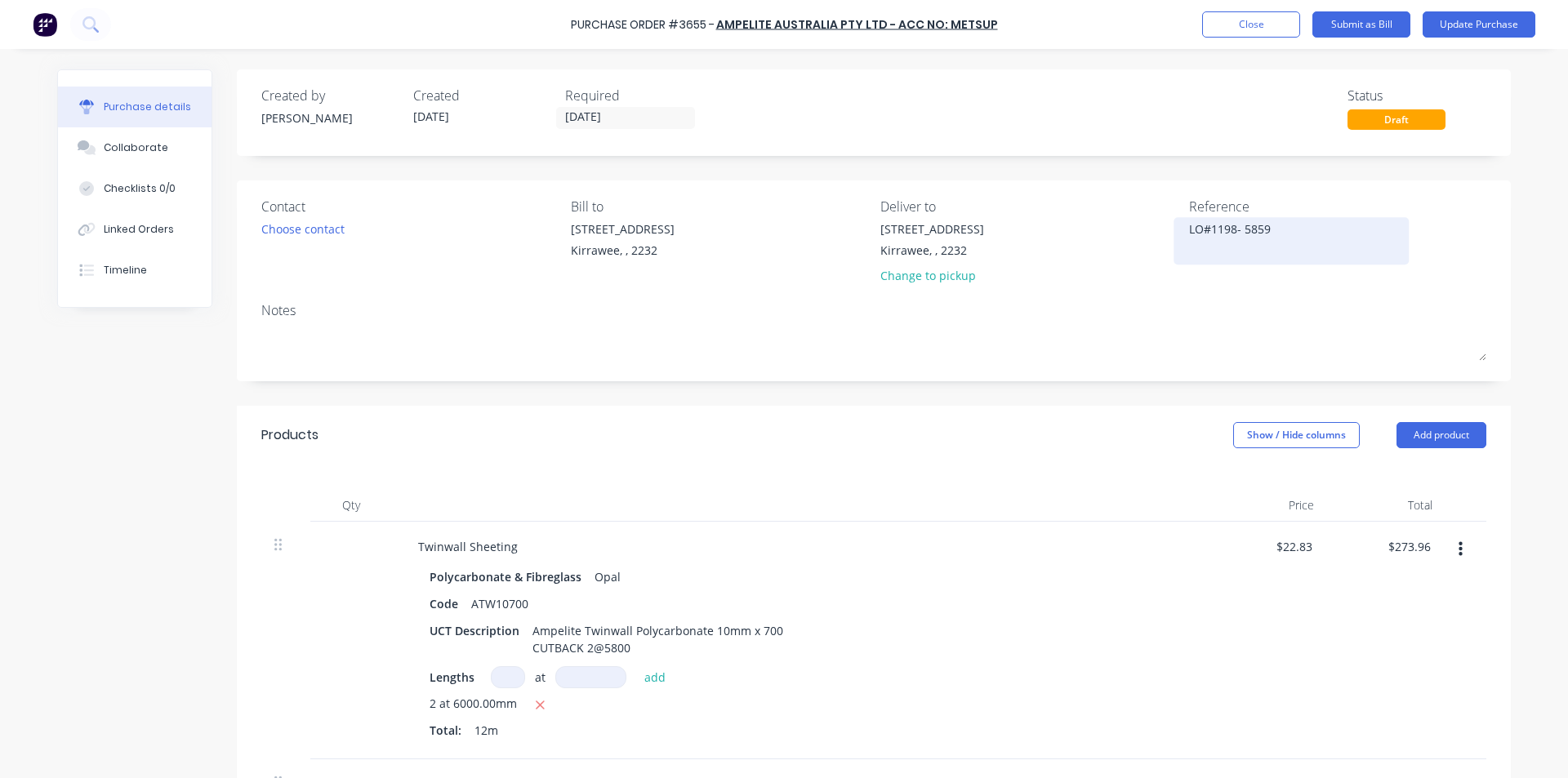
type textarea "x"
type textarea "LO#1198- 58596"
type textarea "x"
type textarea "LO#1198- 585969"
type textarea "x"
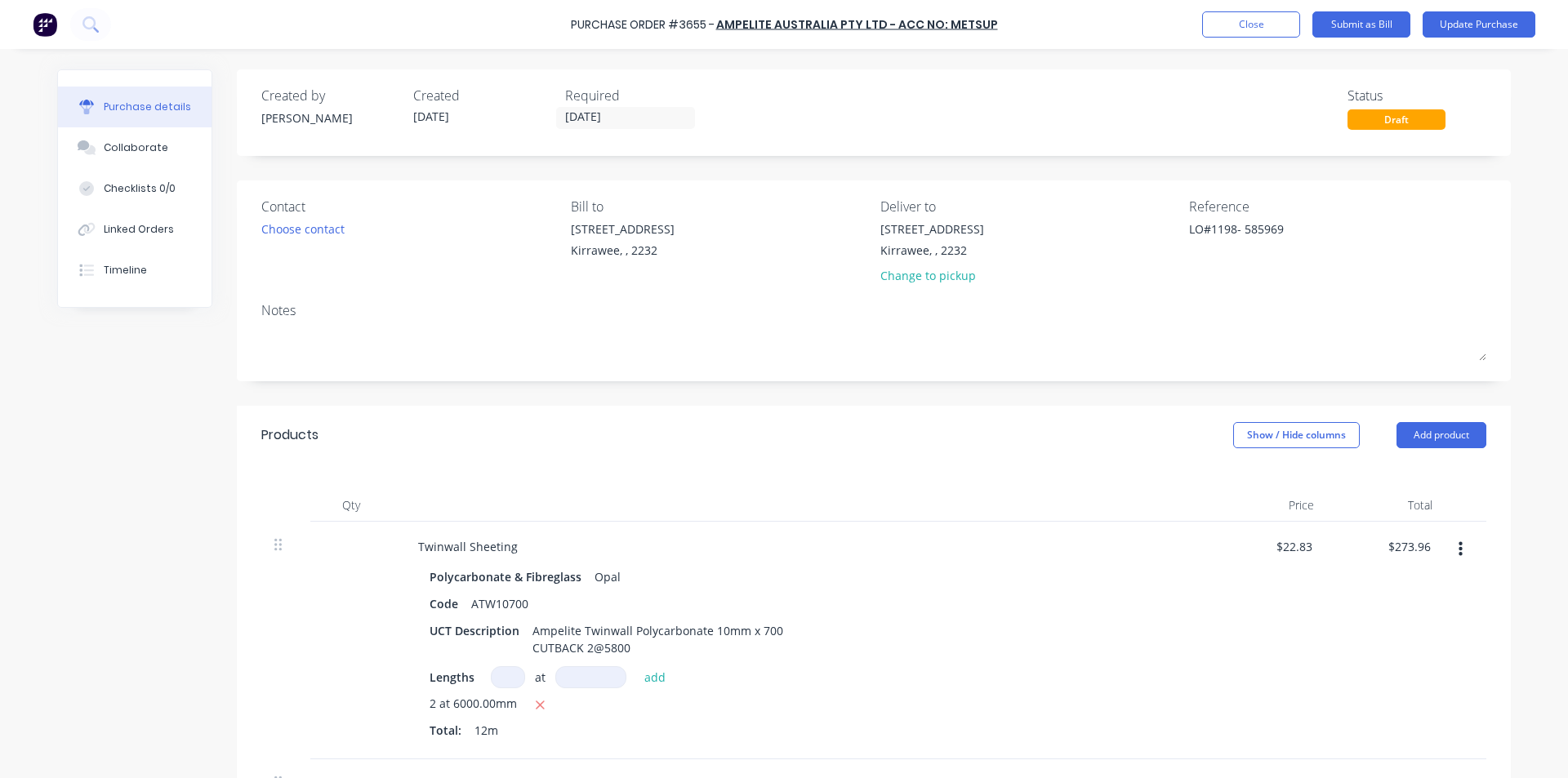
type textarea "LO#1198- 585969"
click at [824, 505] on div at bounding box center [799, 505] width 816 height 32
type textarea "x"
type input "273.96"
click at [1399, 545] on input "273.96" at bounding box center [1412, 546] width 44 height 24
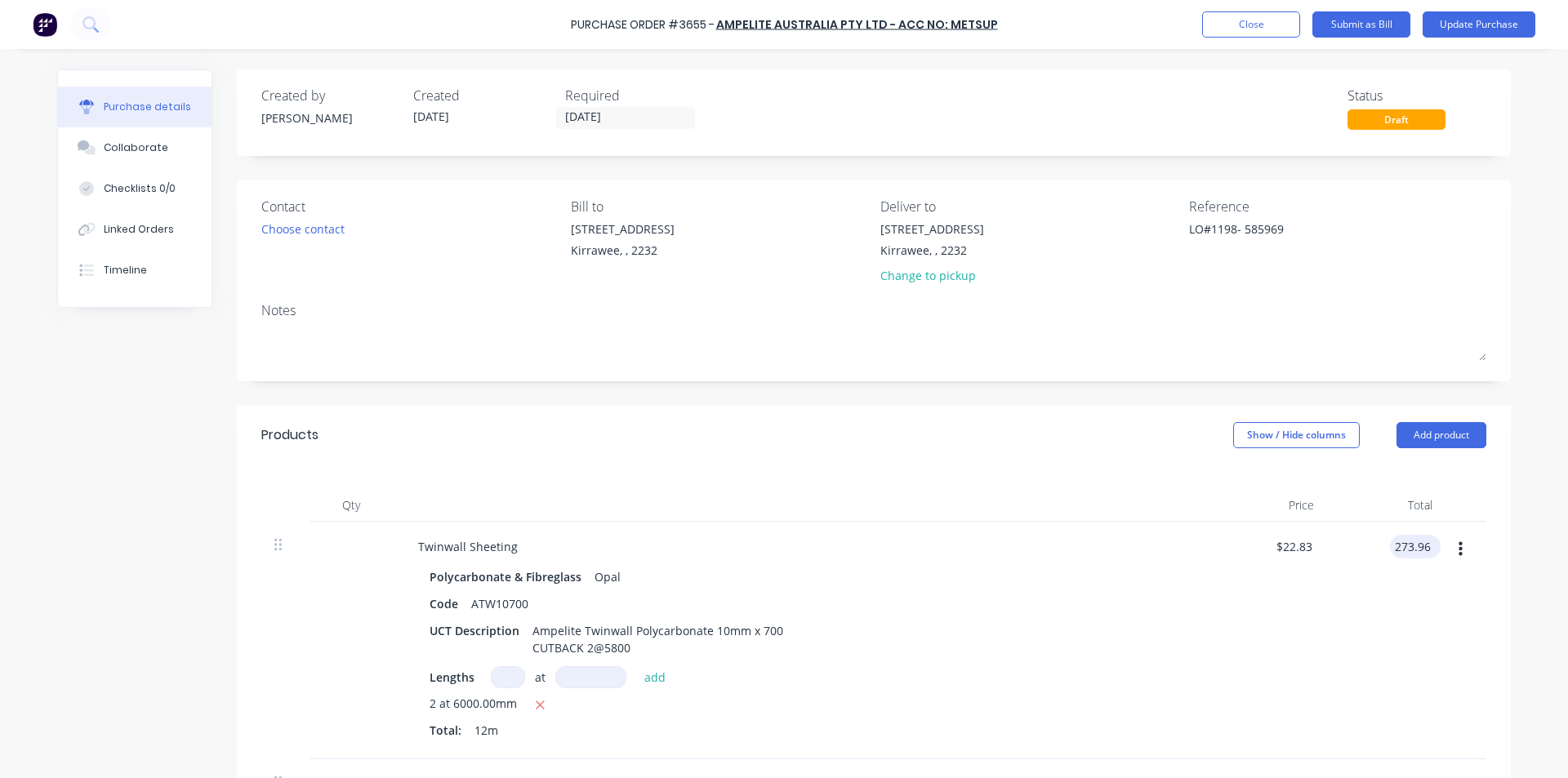
type textarea "x"
click at [1399, 545] on input "273.96" at bounding box center [1412, 546] width 44 height 24
type input "255.96"
type textarea "x"
type input "$21.33"
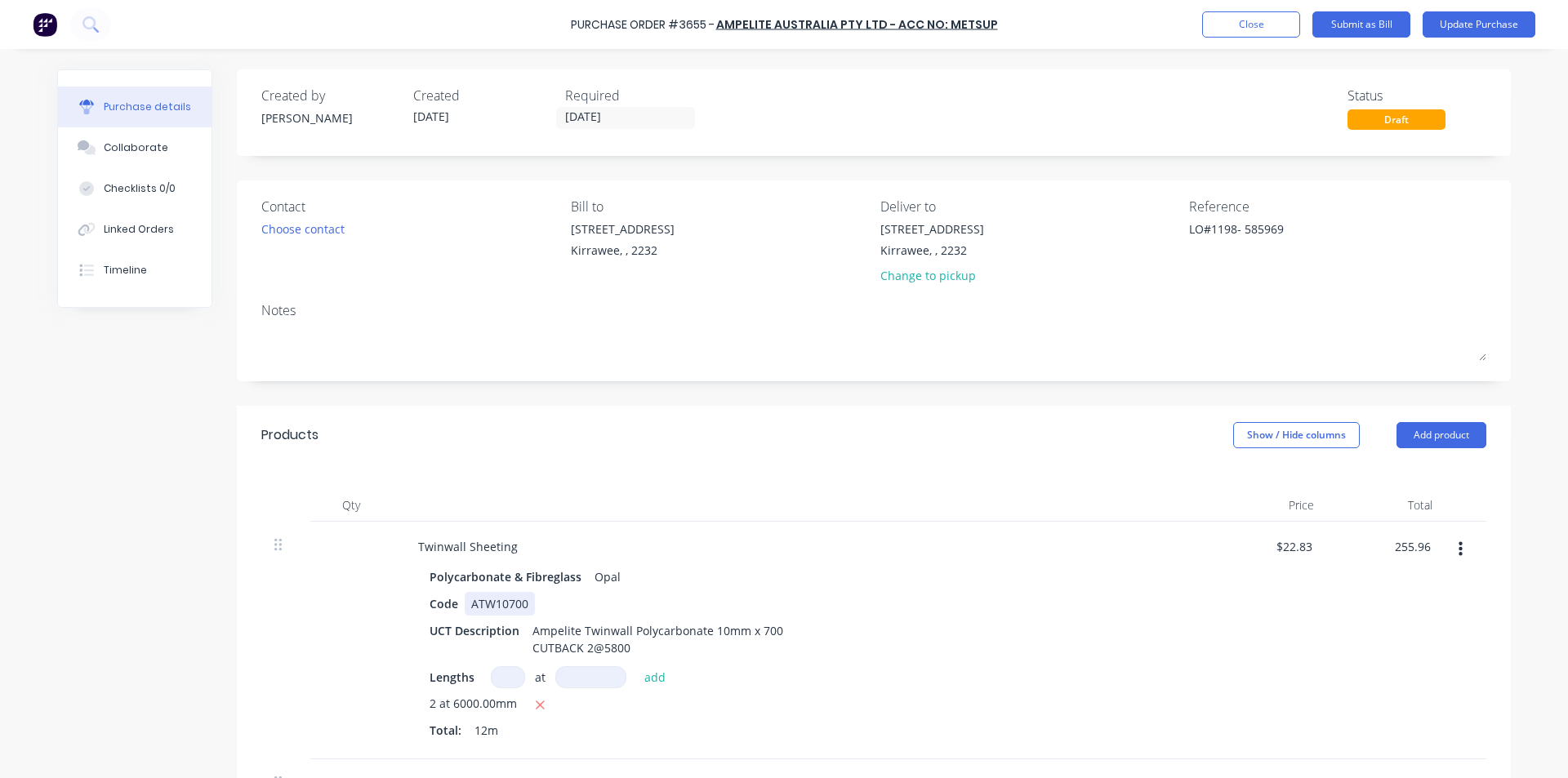
type input "$255.96"
click at [1130, 604] on div "Code ATW10700" at bounding box center [797, 604] width 748 height 24
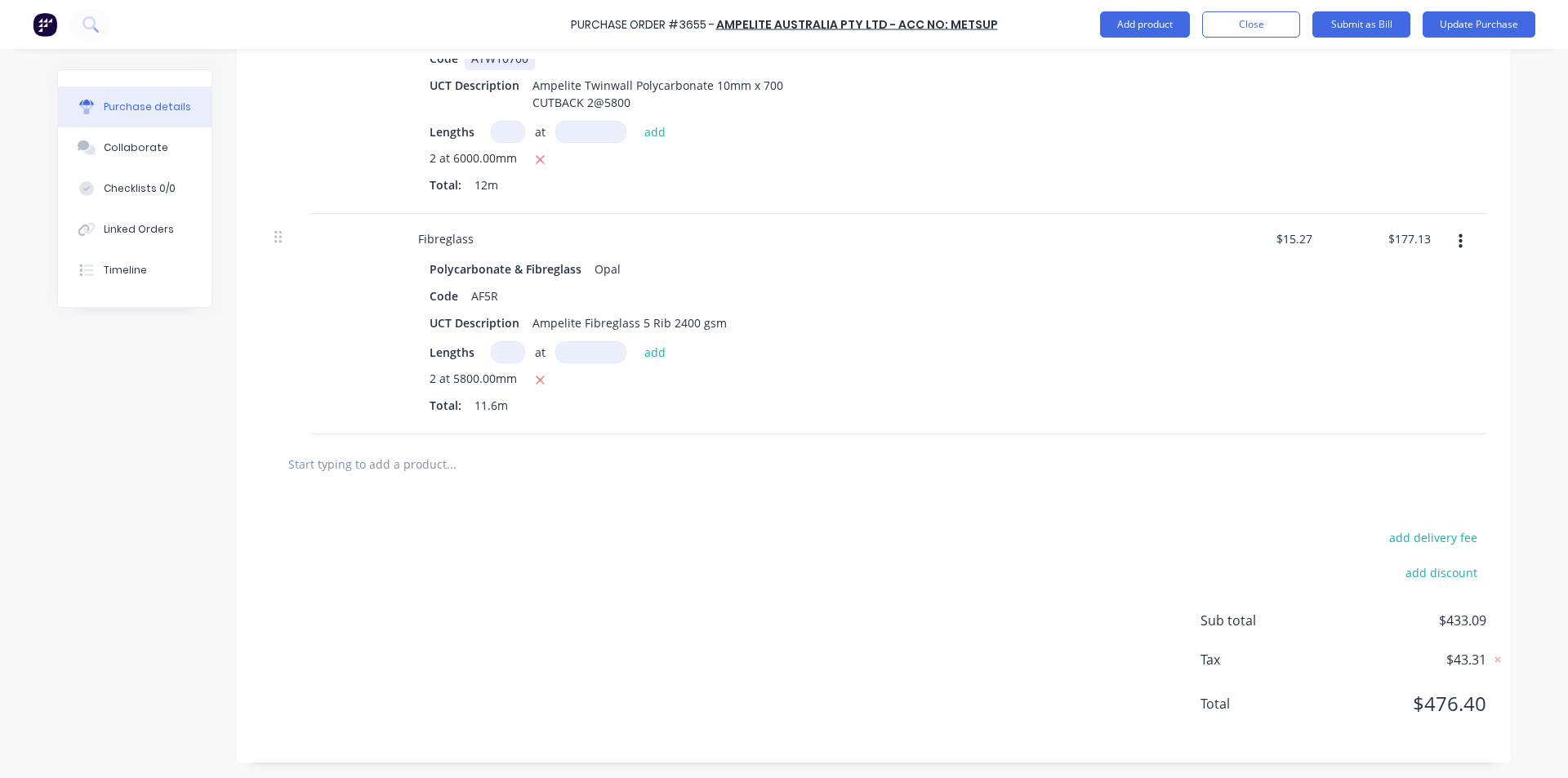
scroll to position [546, 0]
type textarea "x"
type input "177.13"
click at [1379, 233] on div "177.13 $177.13" at bounding box center [1386, 323] width 118 height 221
click at [1407, 239] on input "177.13" at bounding box center [1412, 239] width 44 height 24
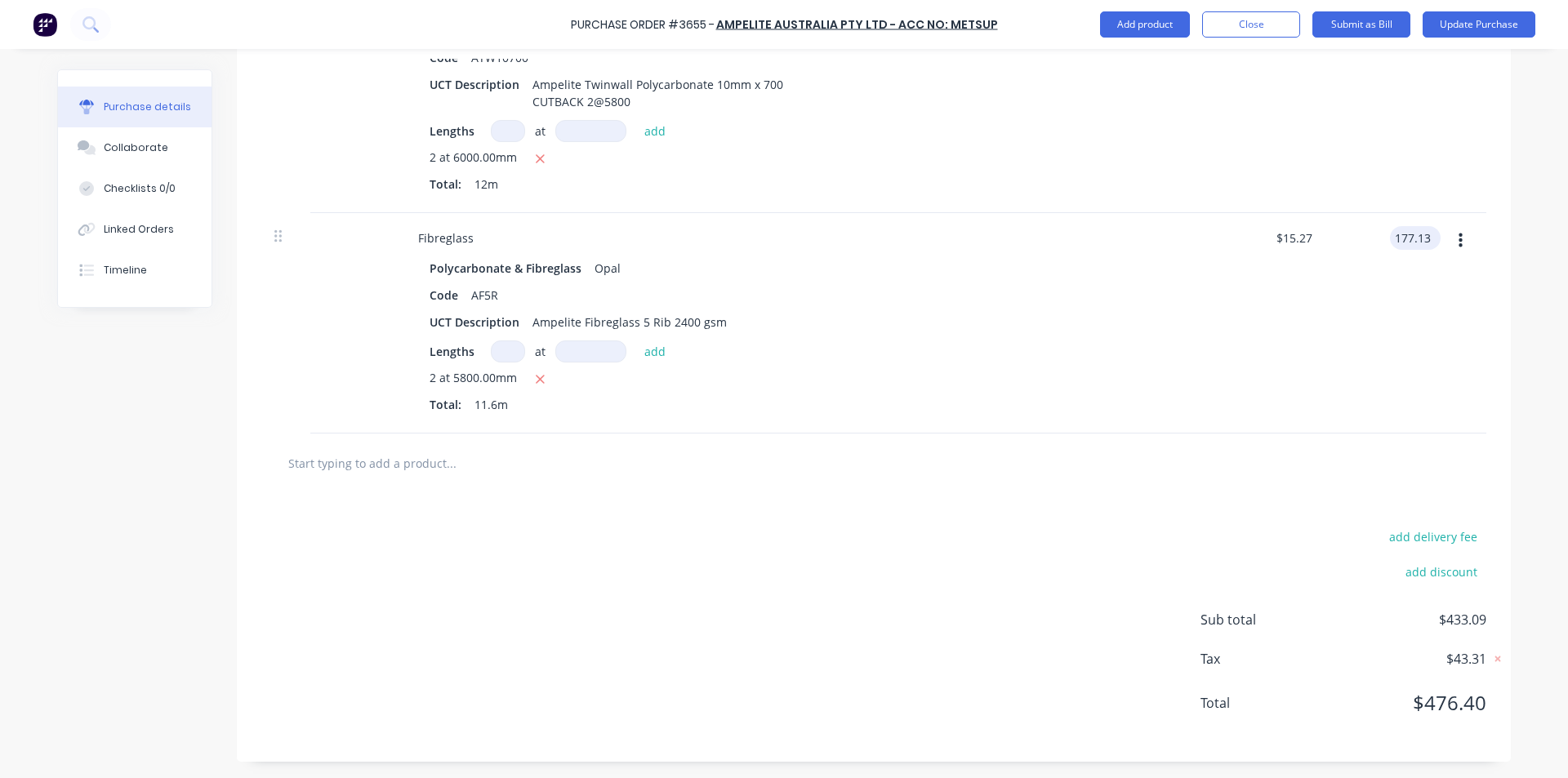
type textarea "x"
click at [1407, 239] on input "177.13" at bounding box center [1412, 239] width 44 height 24
type input "0"
type textarea "x"
type input "$0.00"
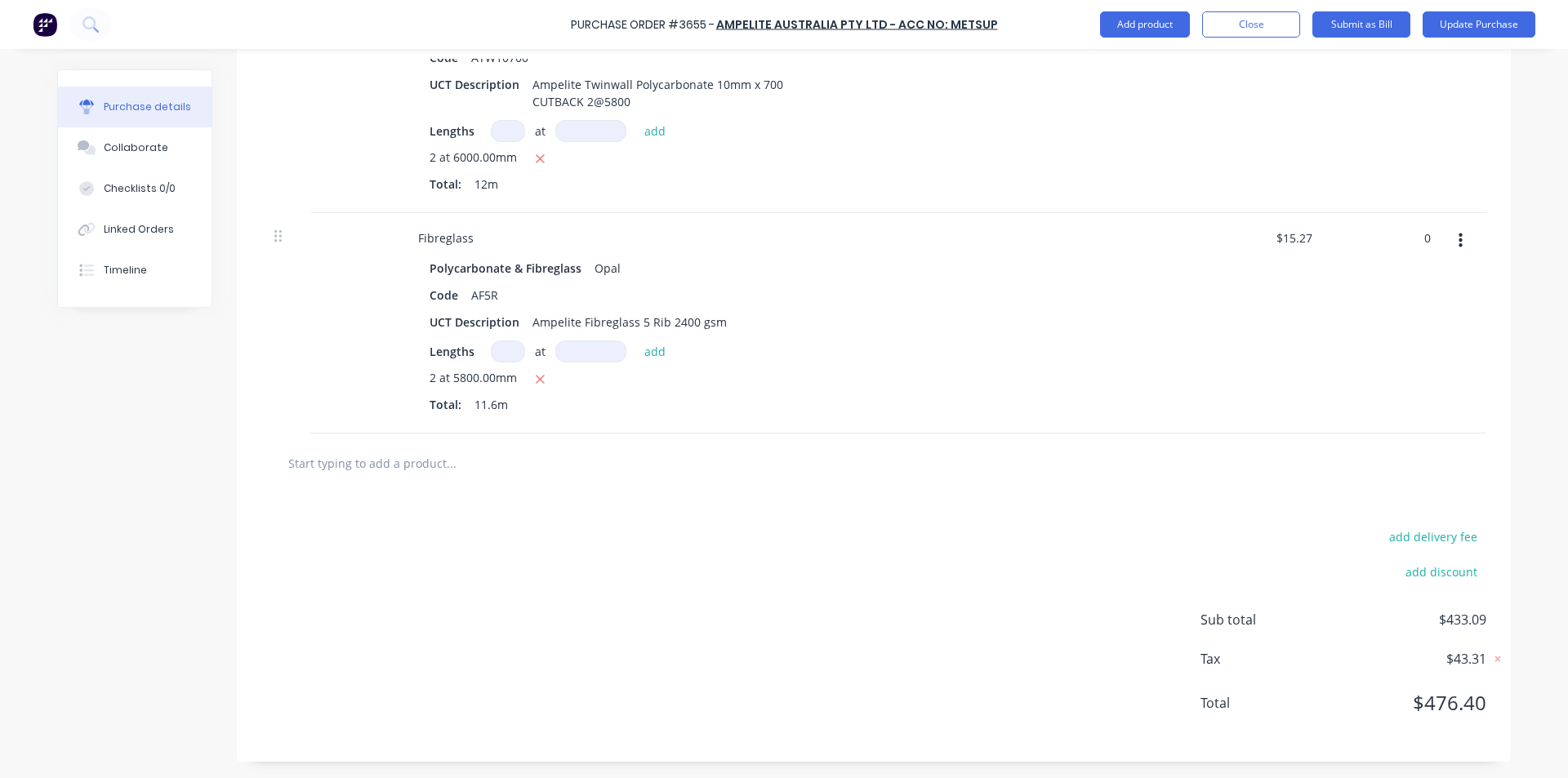
type input "$0.00"
click at [1378, 292] on div "$0.00 $0.00" at bounding box center [1386, 323] width 118 height 221
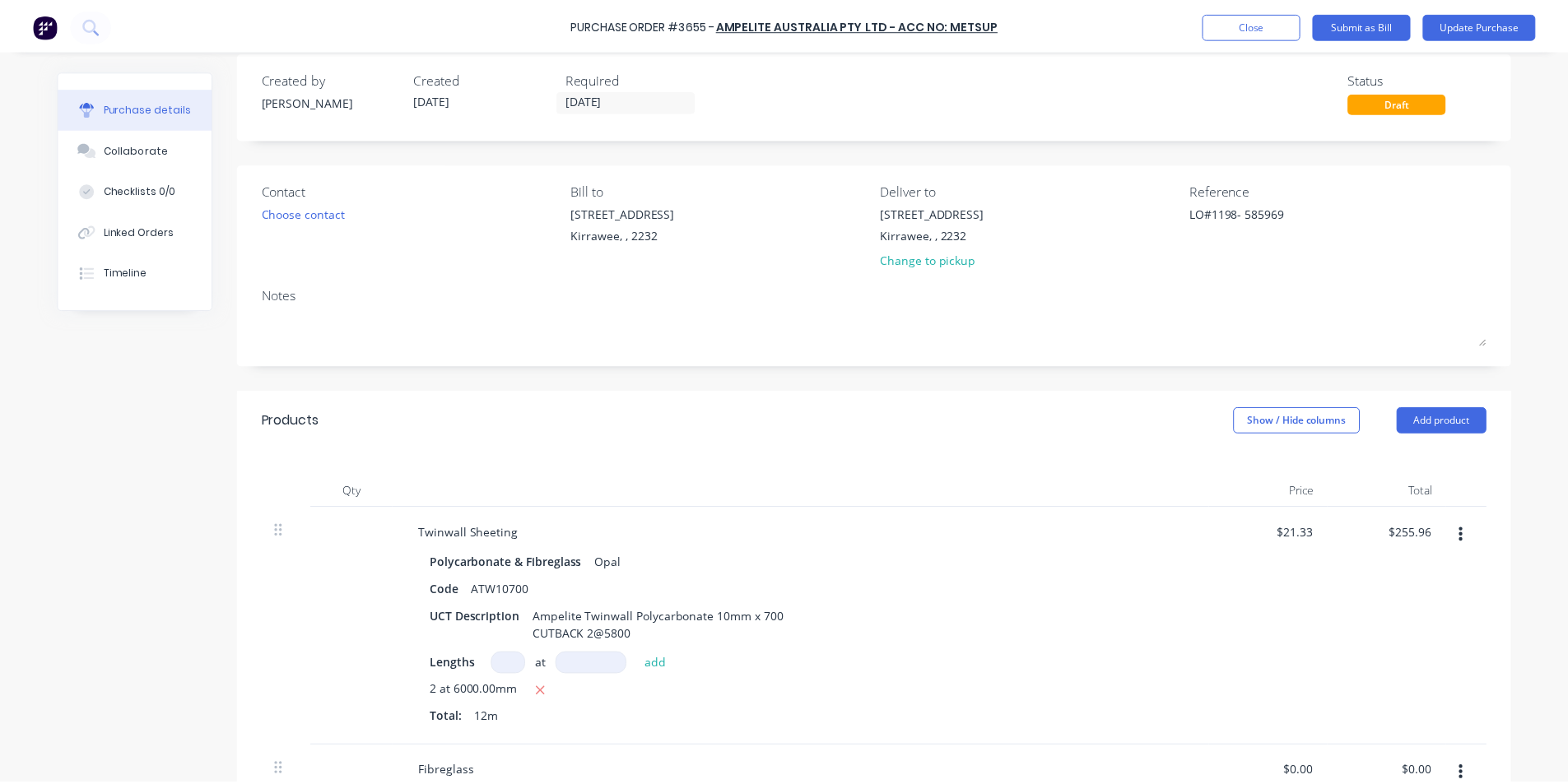
scroll to position [0, 0]
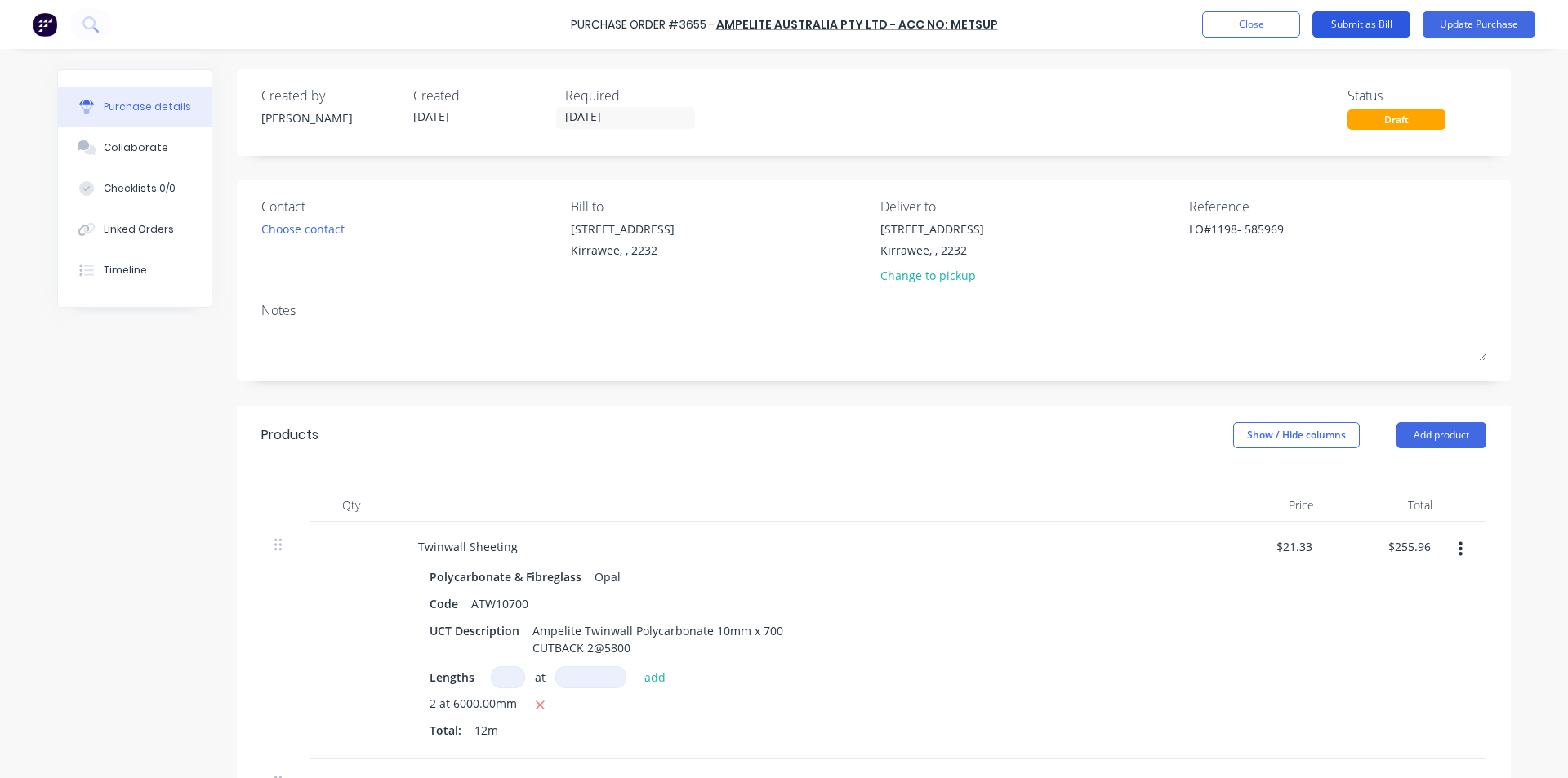
click at [1370, 31] on button "Submit as Bill" at bounding box center [1361, 24] width 98 height 27
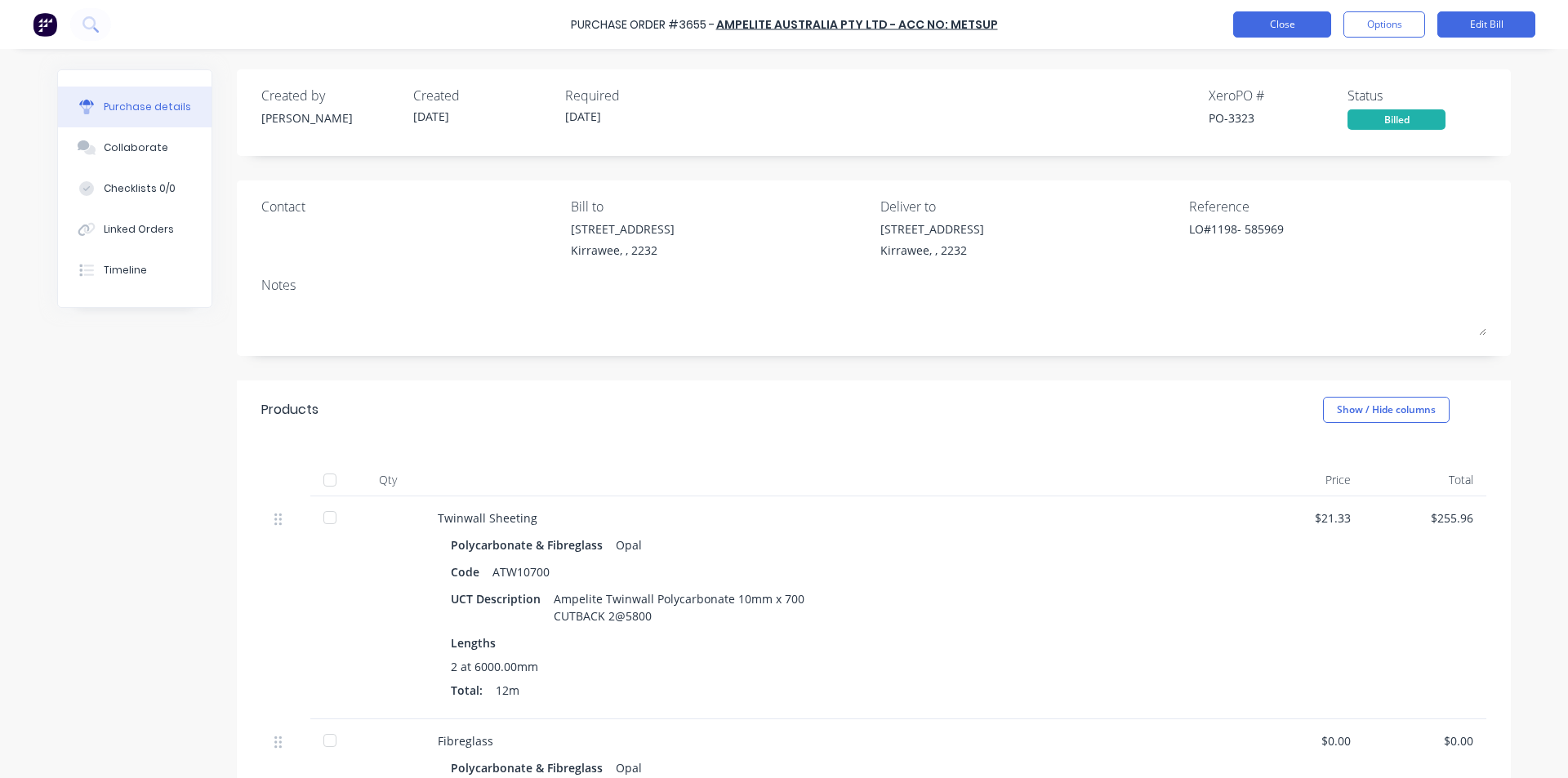
click at [1264, 19] on button "Close" at bounding box center [1282, 24] width 98 height 27
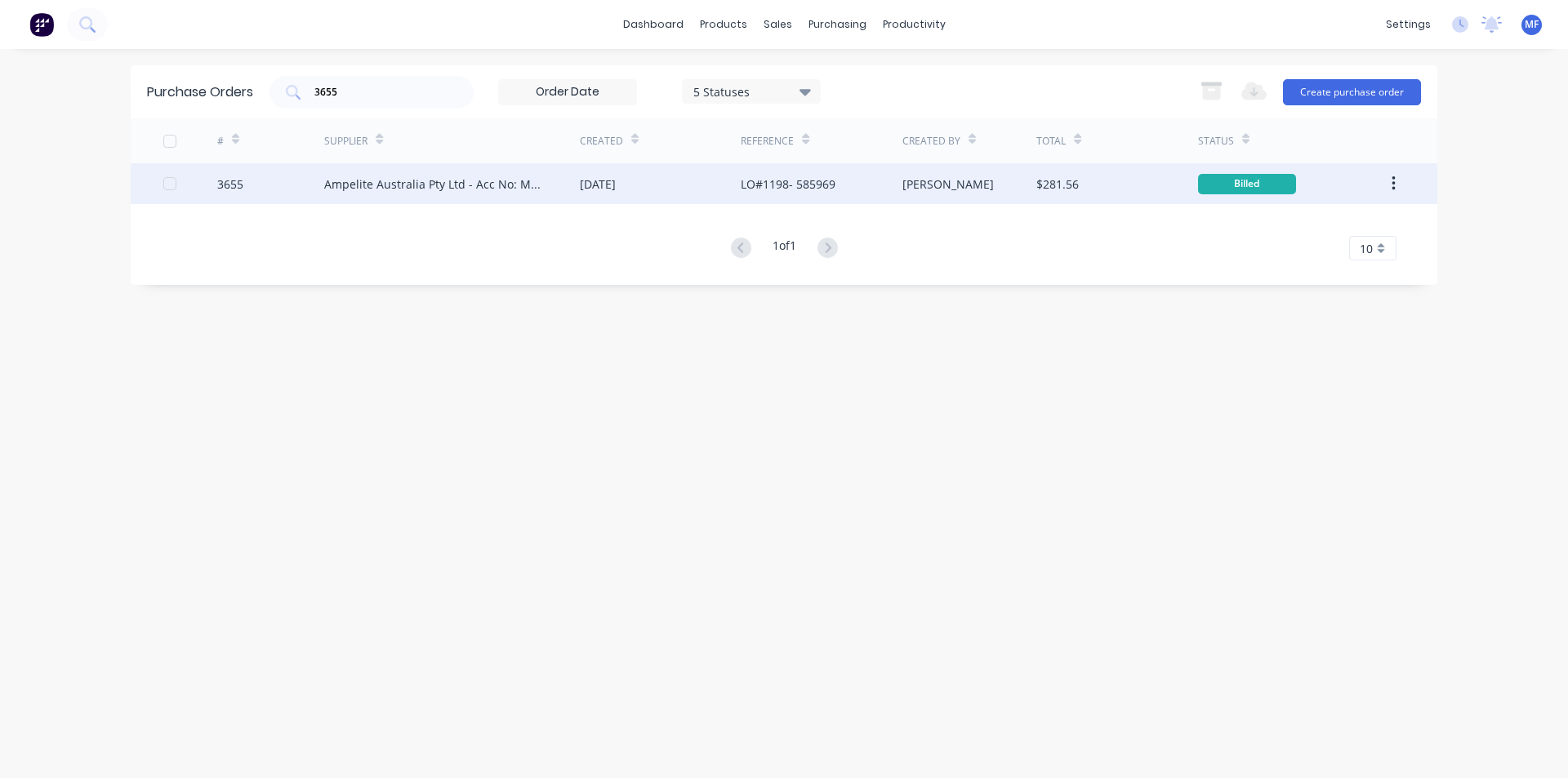
click at [389, 179] on div "Ampelite Australia Pty Ltd - Acc No: METSUP" at bounding box center [435, 184] width 223 height 17
type textarea "x"
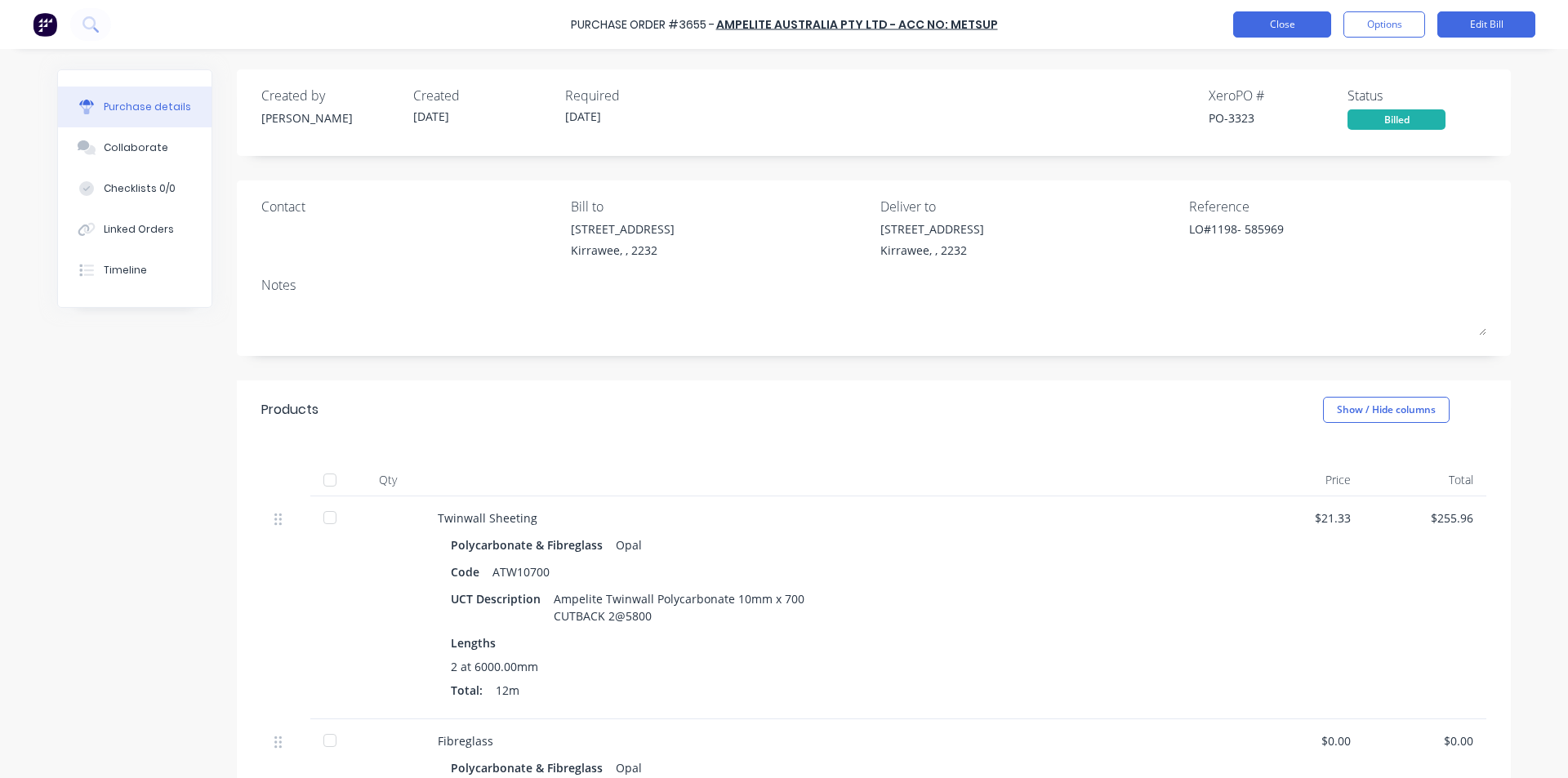
click at [1278, 27] on button "Close" at bounding box center [1282, 24] width 98 height 27
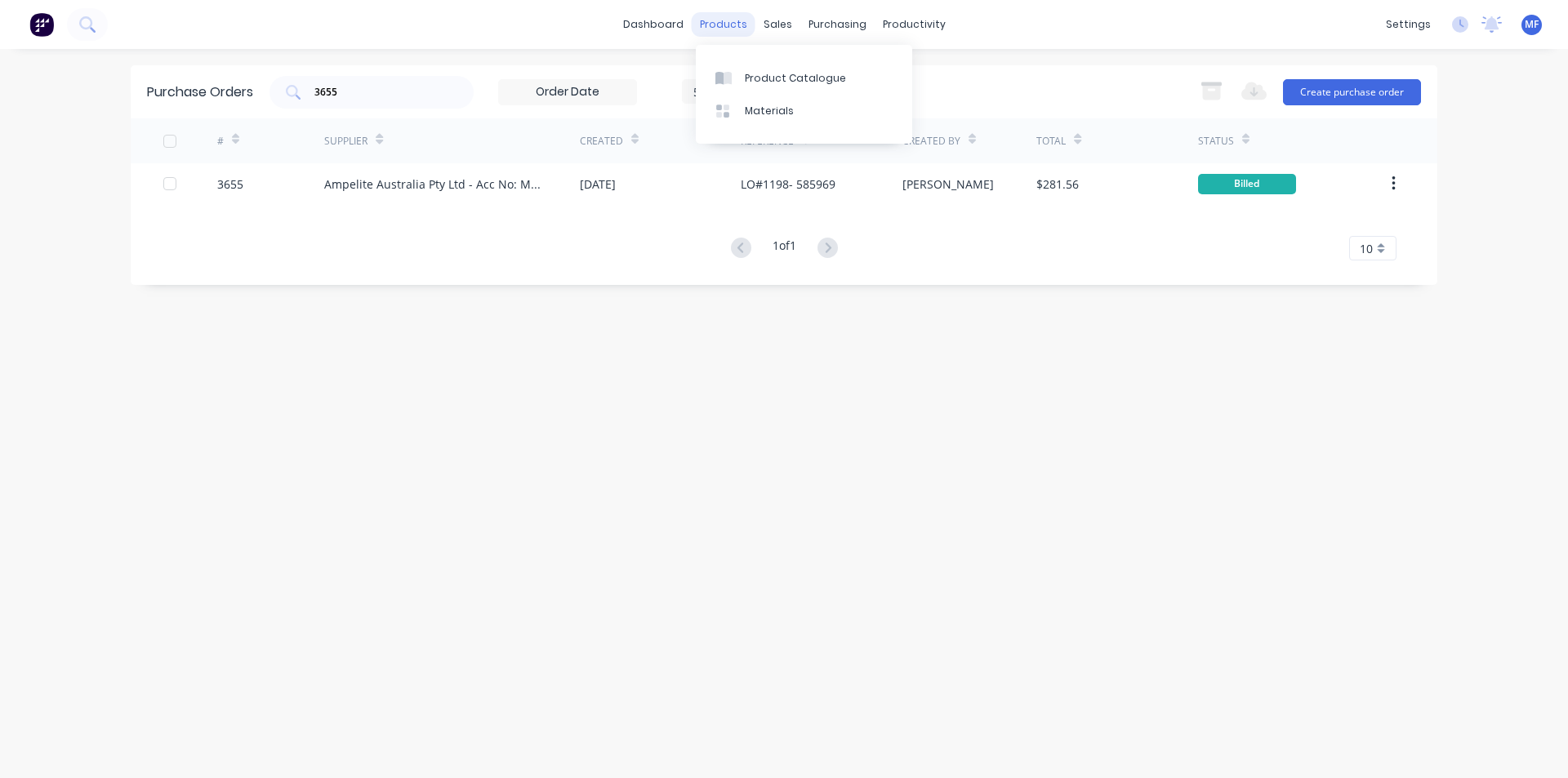
click at [724, 22] on div "products" at bounding box center [723, 24] width 63 height 25
click at [787, 110] on div "Materials" at bounding box center [769, 110] width 49 height 15
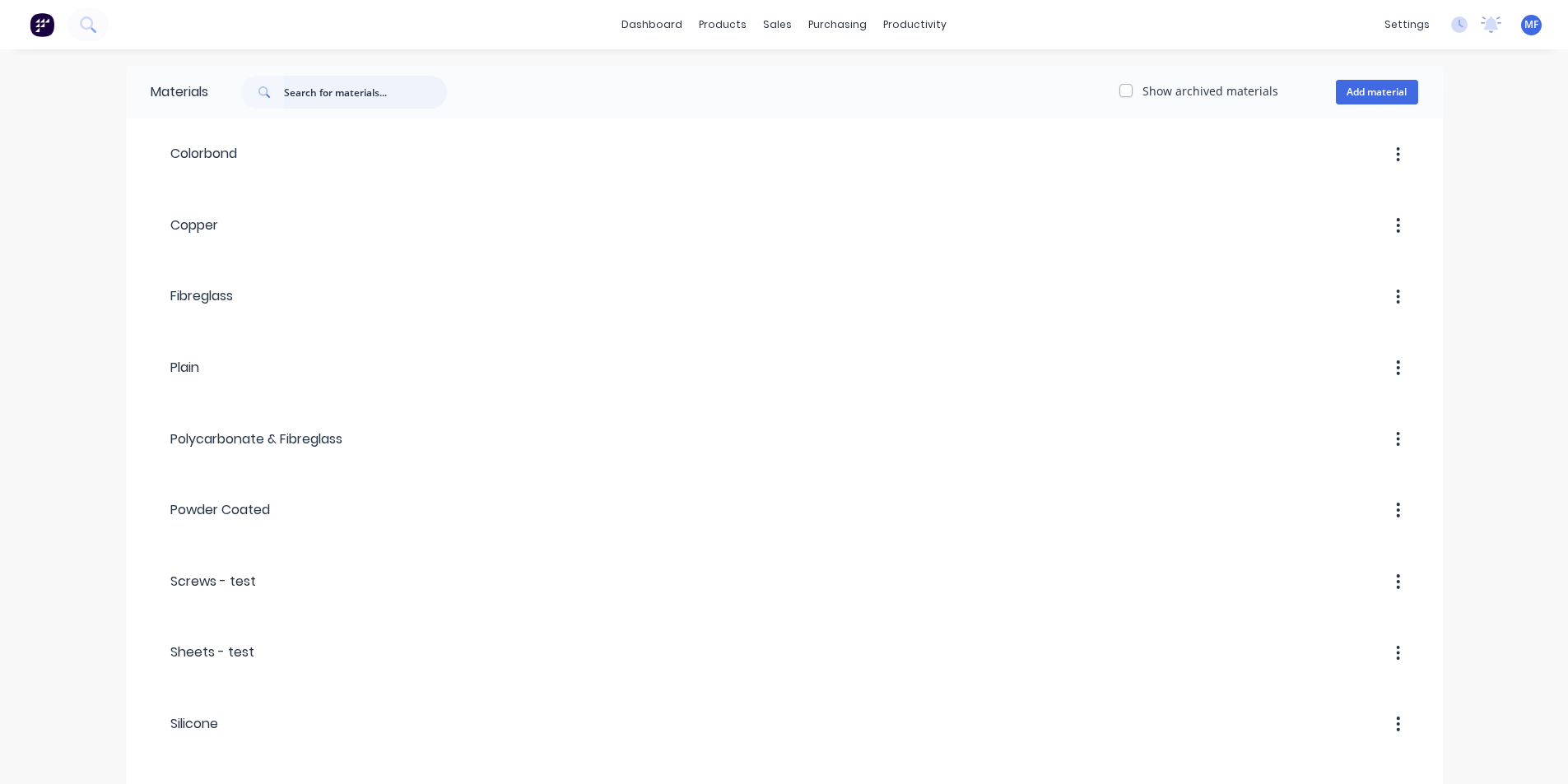
click at [310, 91] on input "text" at bounding box center [365, 92] width 163 height 33
type input "b"
type input "a"
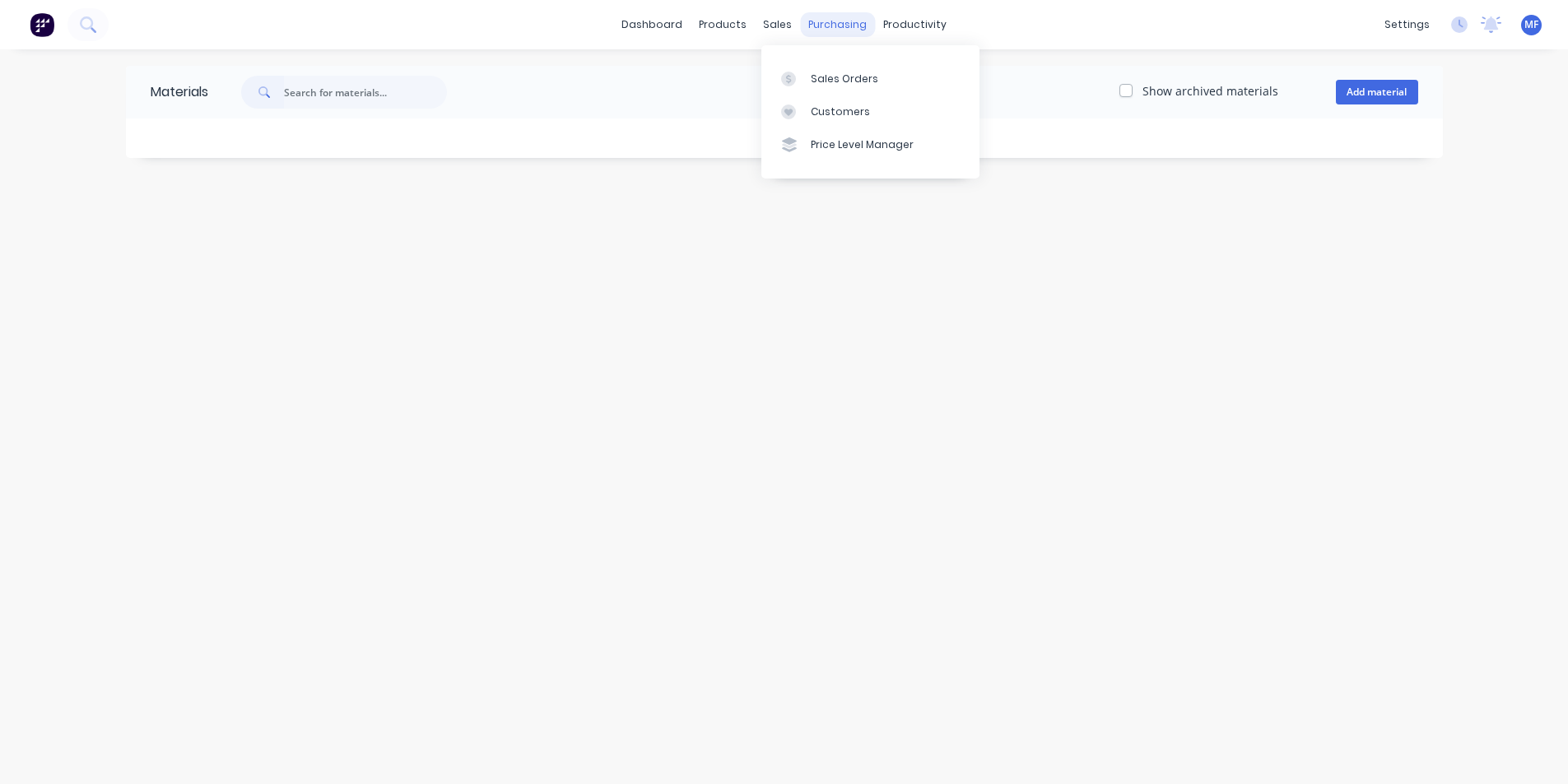
click at [800, 28] on div "purchasing" at bounding box center [837, 24] width 75 height 25
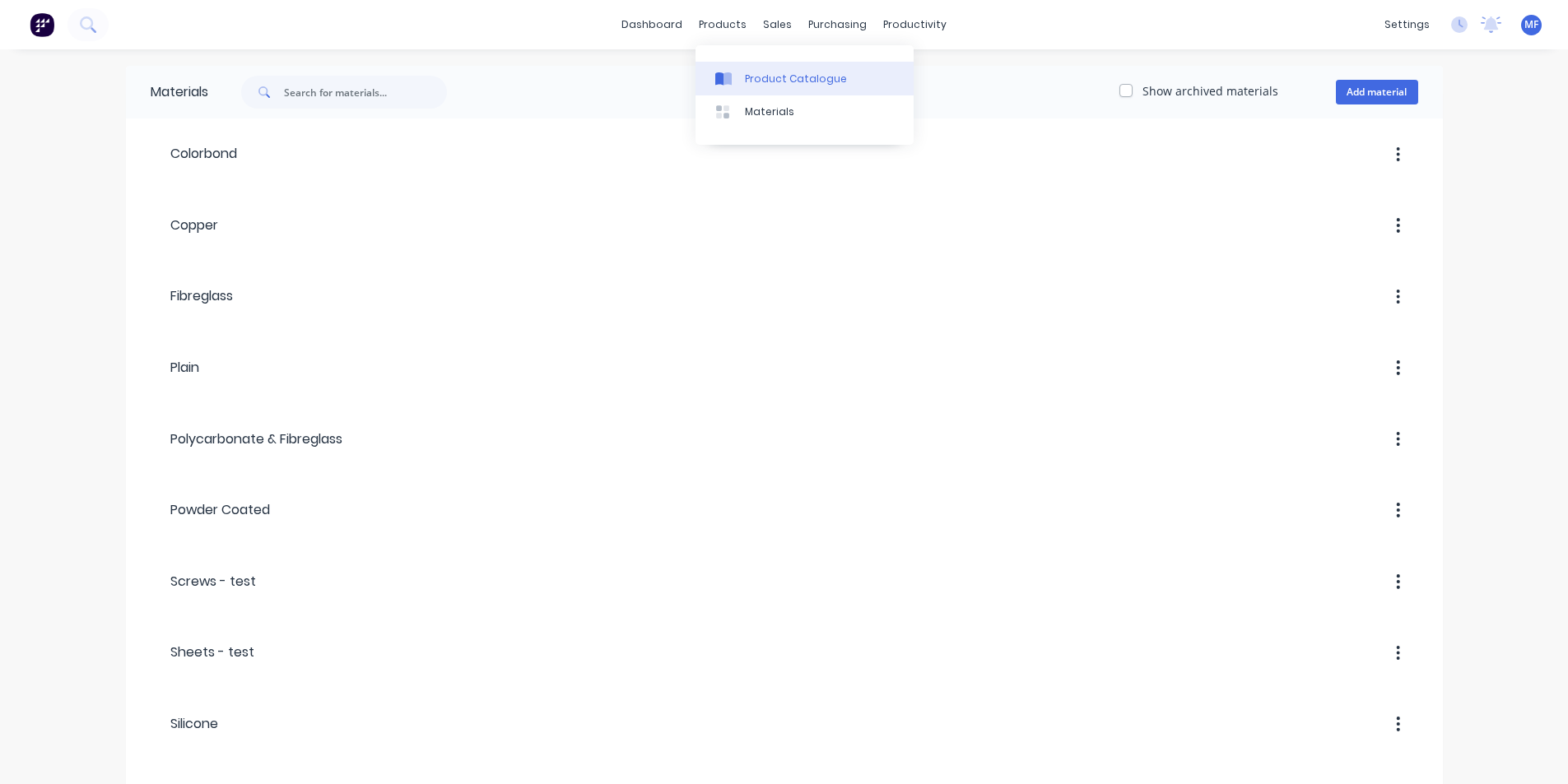
click at [758, 75] on div "Product Catalogue" at bounding box center [796, 78] width 102 height 15
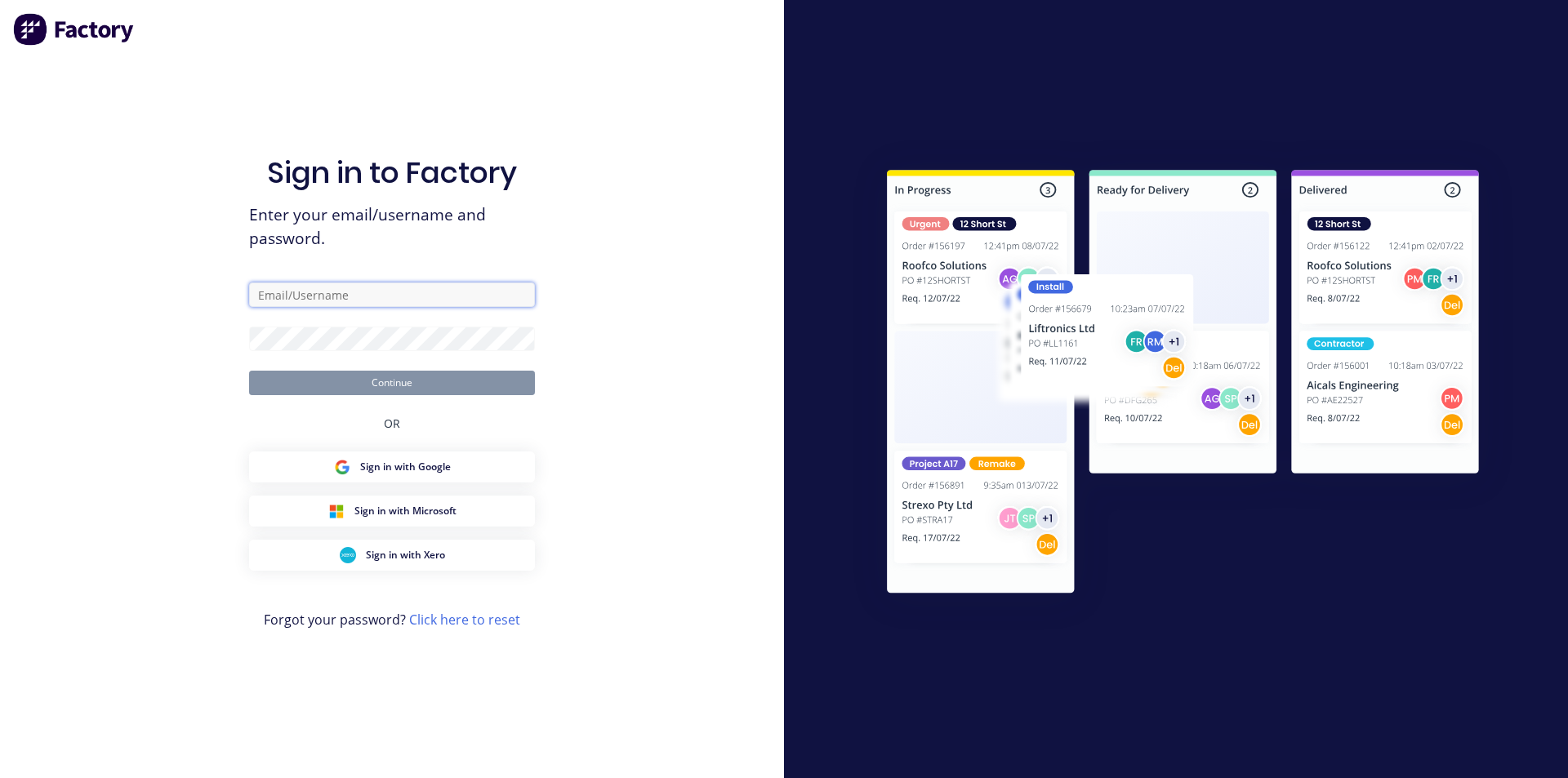
click at [351, 294] on input "text" at bounding box center [392, 294] width 286 height 25
click at [353, 293] on input "text" at bounding box center [392, 294] width 286 height 25
type input "mel@metaldeck.com.au"
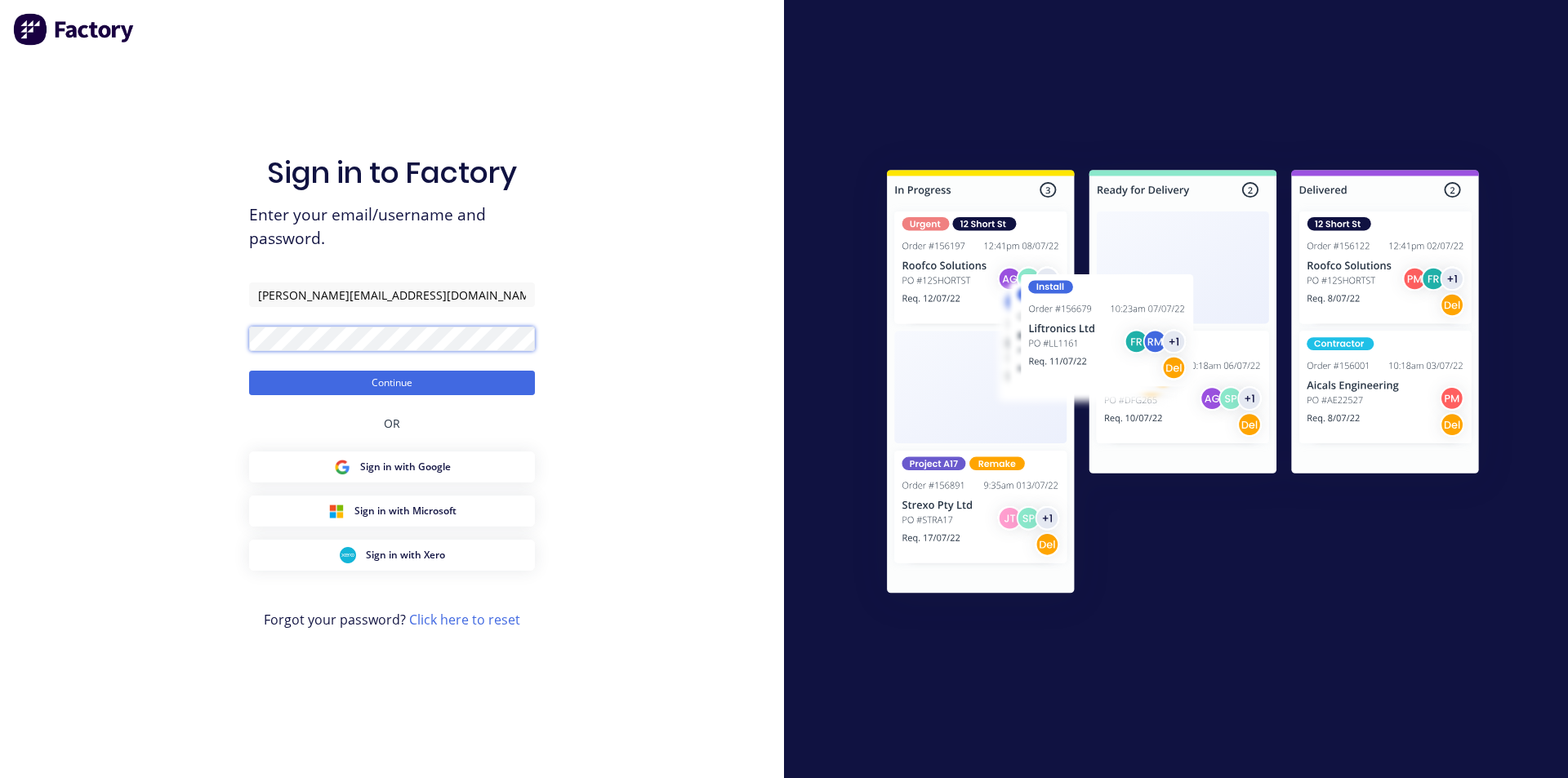
click at [249, 371] on button "Continue" at bounding box center [392, 383] width 286 height 25
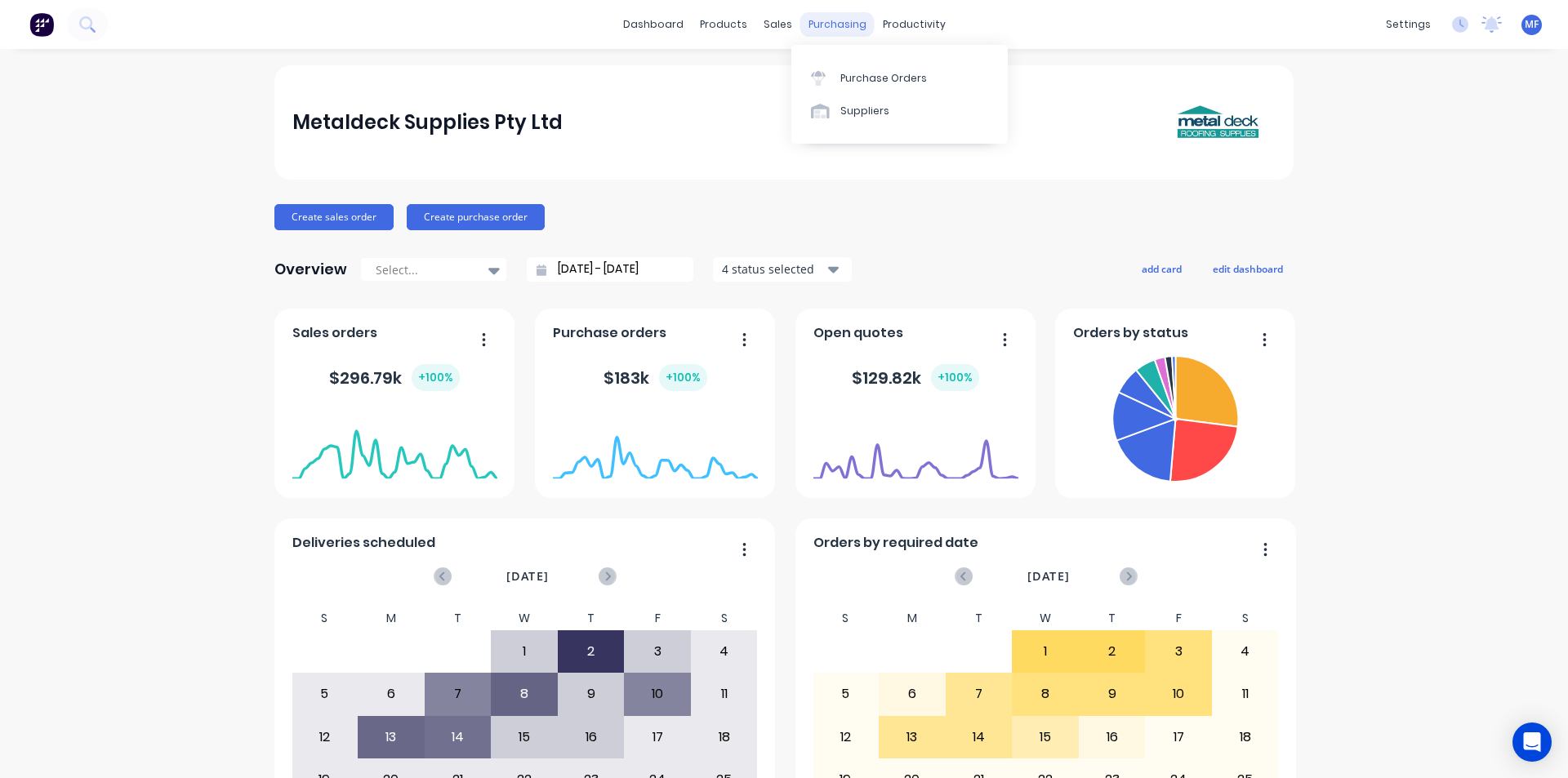
click at [826, 25] on div "purchasing" at bounding box center [837, 24] width 74 height 25
click at [858, 77] on div "Purchase Orders" at bounding box center [883, 78] width 86 height 15
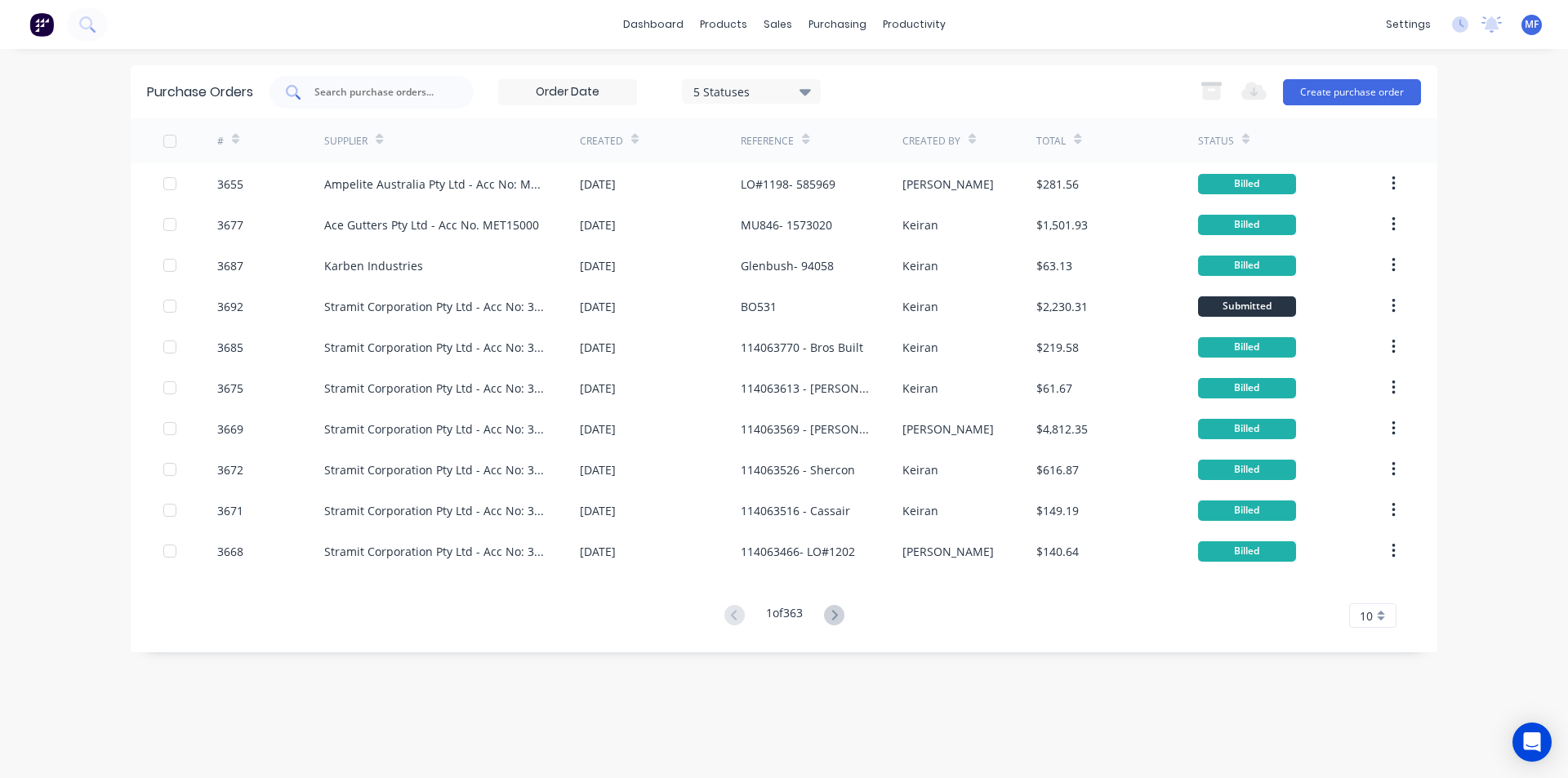
click at [368, 89] on input "text" at bounding box center [380, 91] width 136 height 16
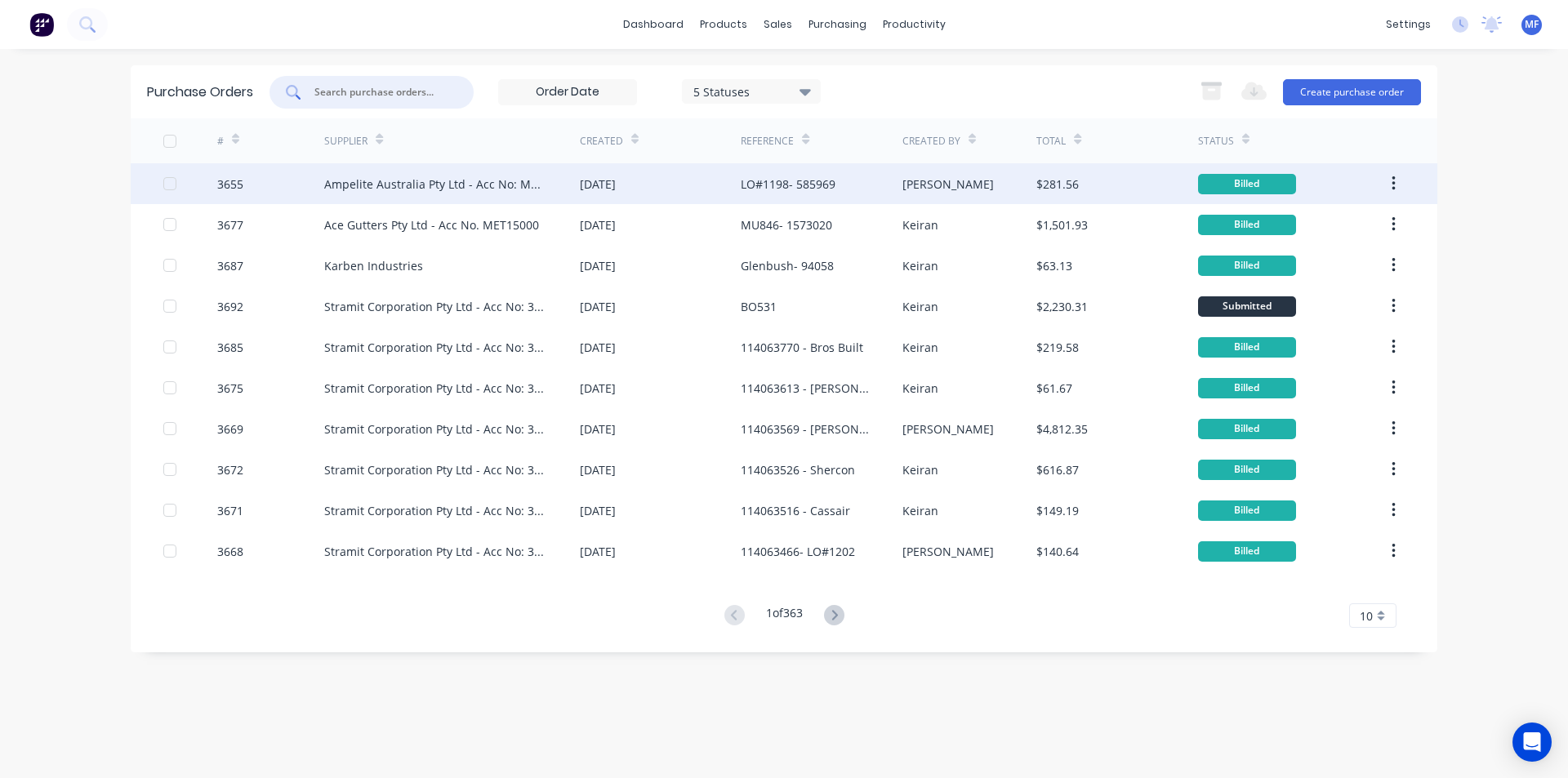
click at [410, 176] on div "Ampelite Australia Pty Ltd - Acc No: METSUP" at bounding box center [435, 184] width 223 height 17
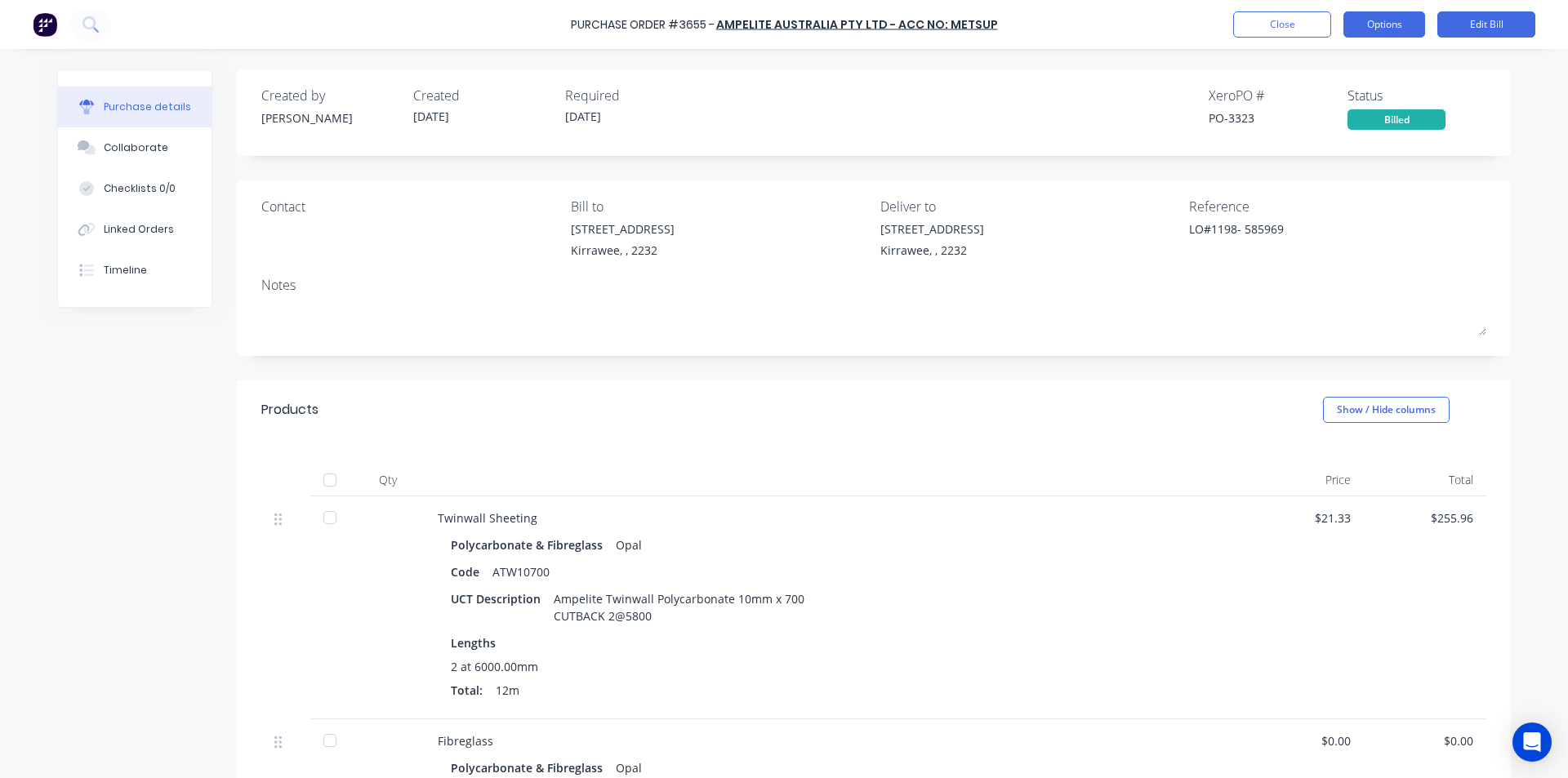
click at [1361, 24] on button "Options" at bounding box center [1383, 24] width 81 height 27
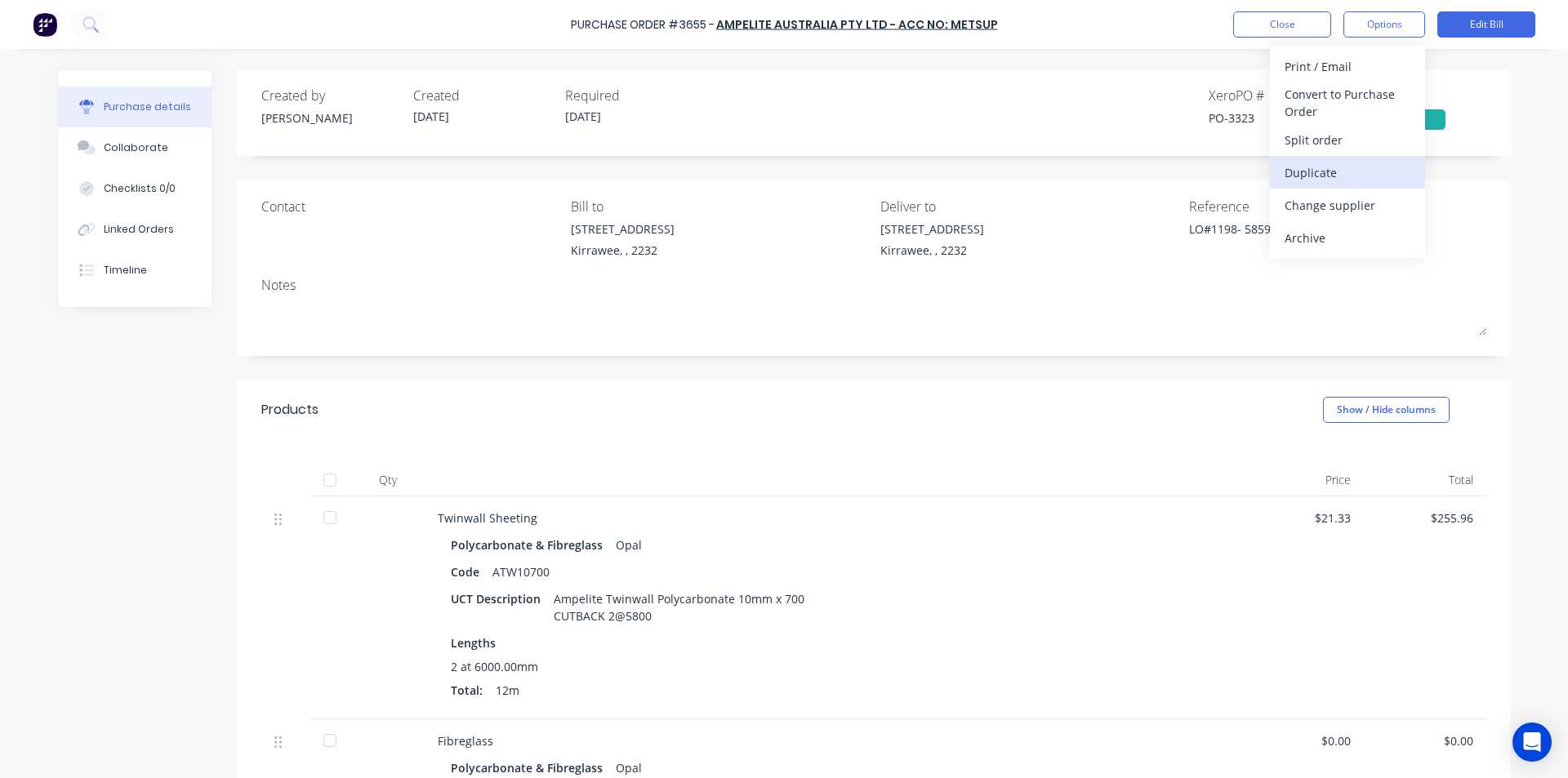
click at [1306, 174] on div "Duplicate" at bounding box center [1347, 173] width 126 height 24
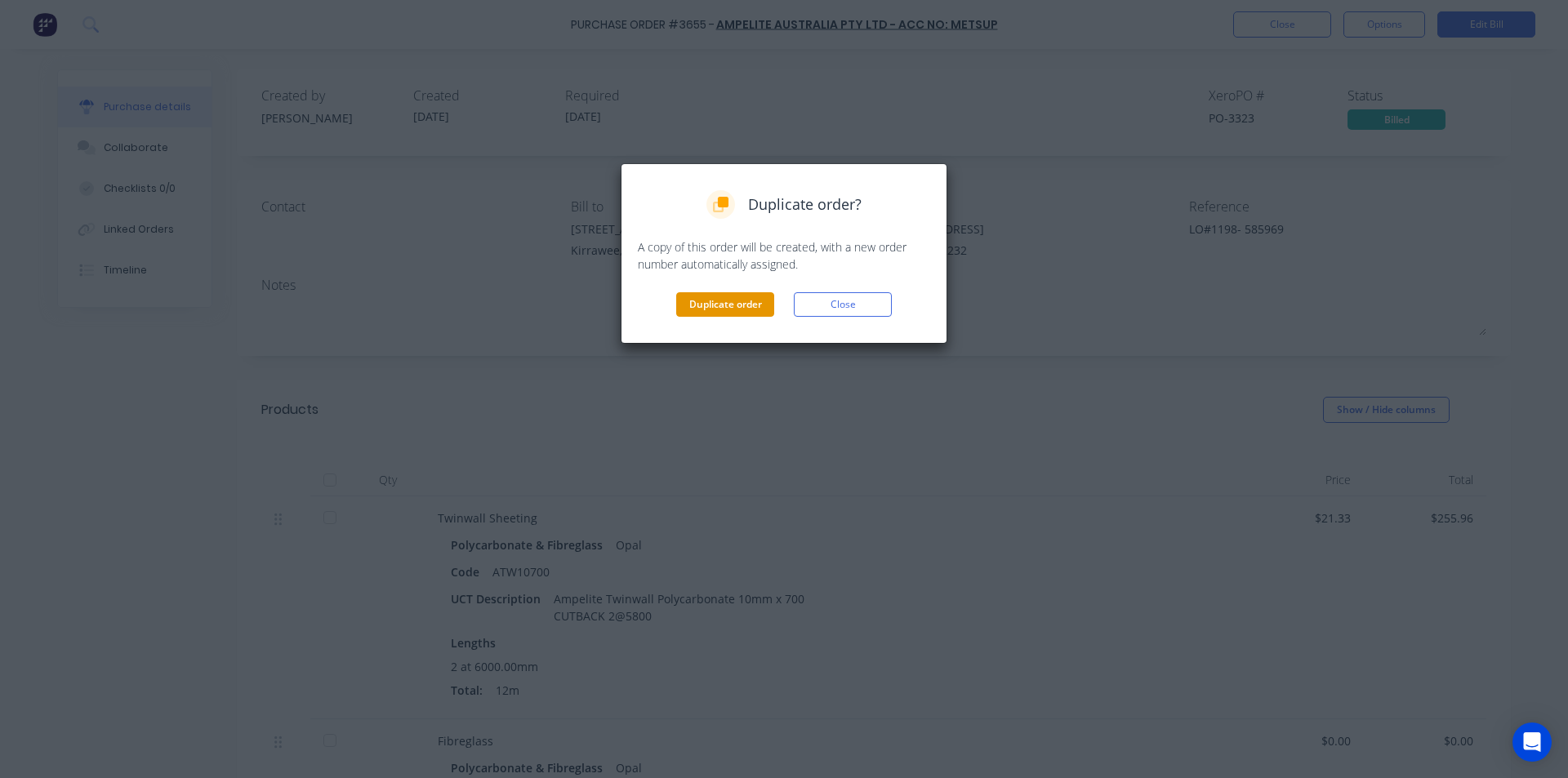
click at [728, 315] on button "Duplicate order" at bounding box center [725, 304] width 98 height 25
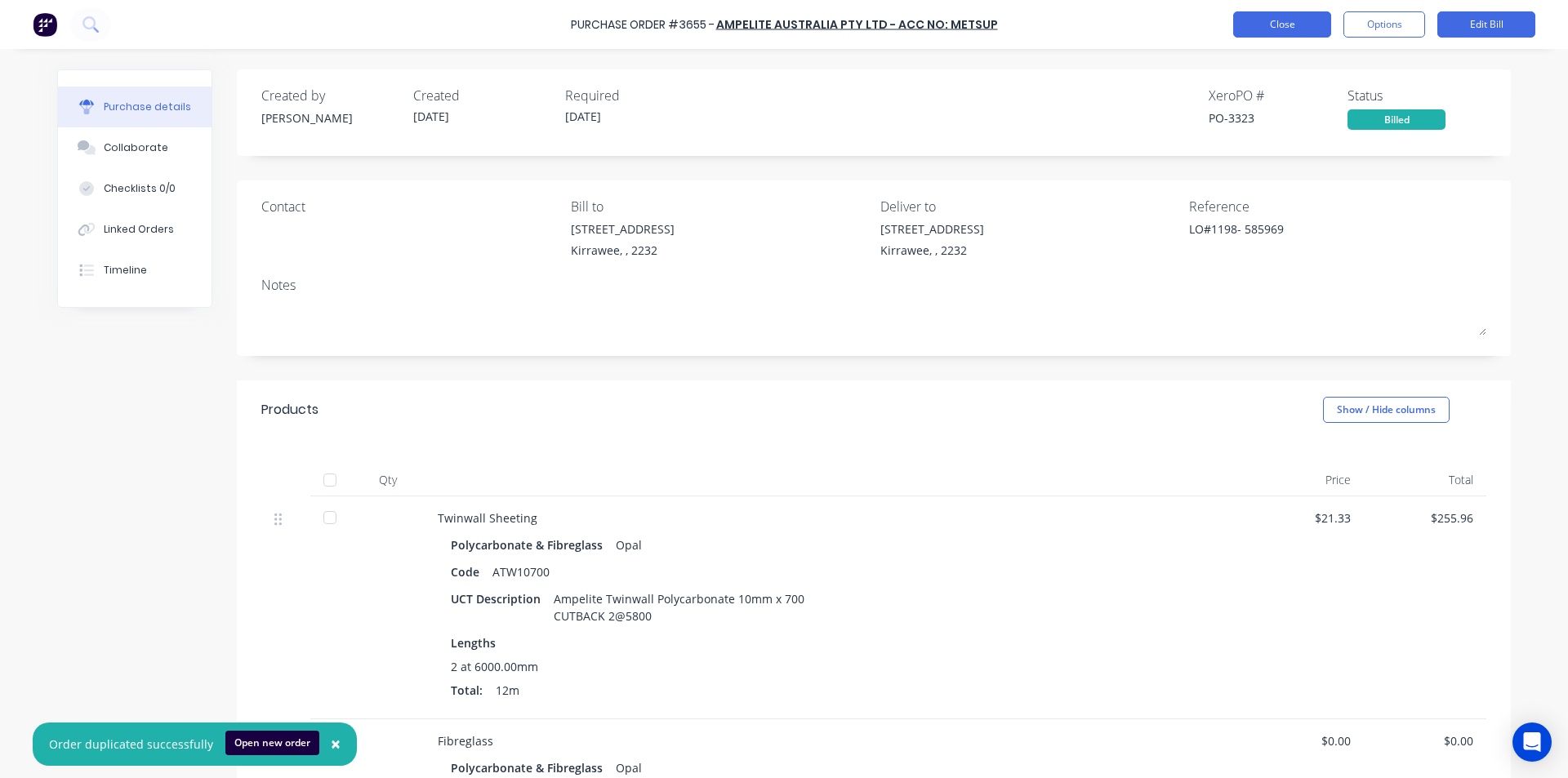
click at [1270, 27] on button "Close" at bounding box center [1282, 24] width 98 height 27
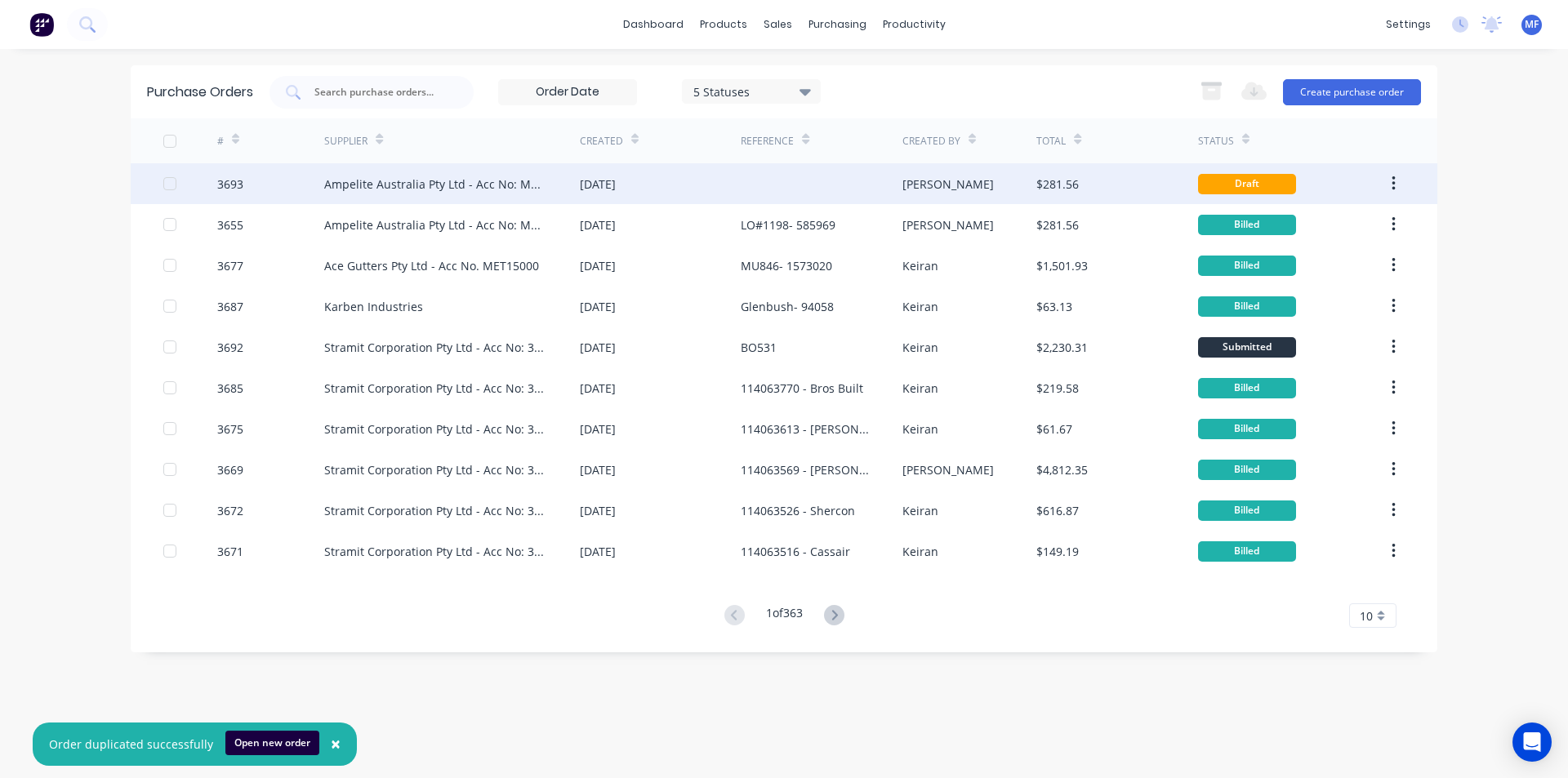
click at [486, 189] on div "Ampelite Australia Pty Ltd - Acc No: METSUP" at bounding box center [435, 184] width 223 height 17
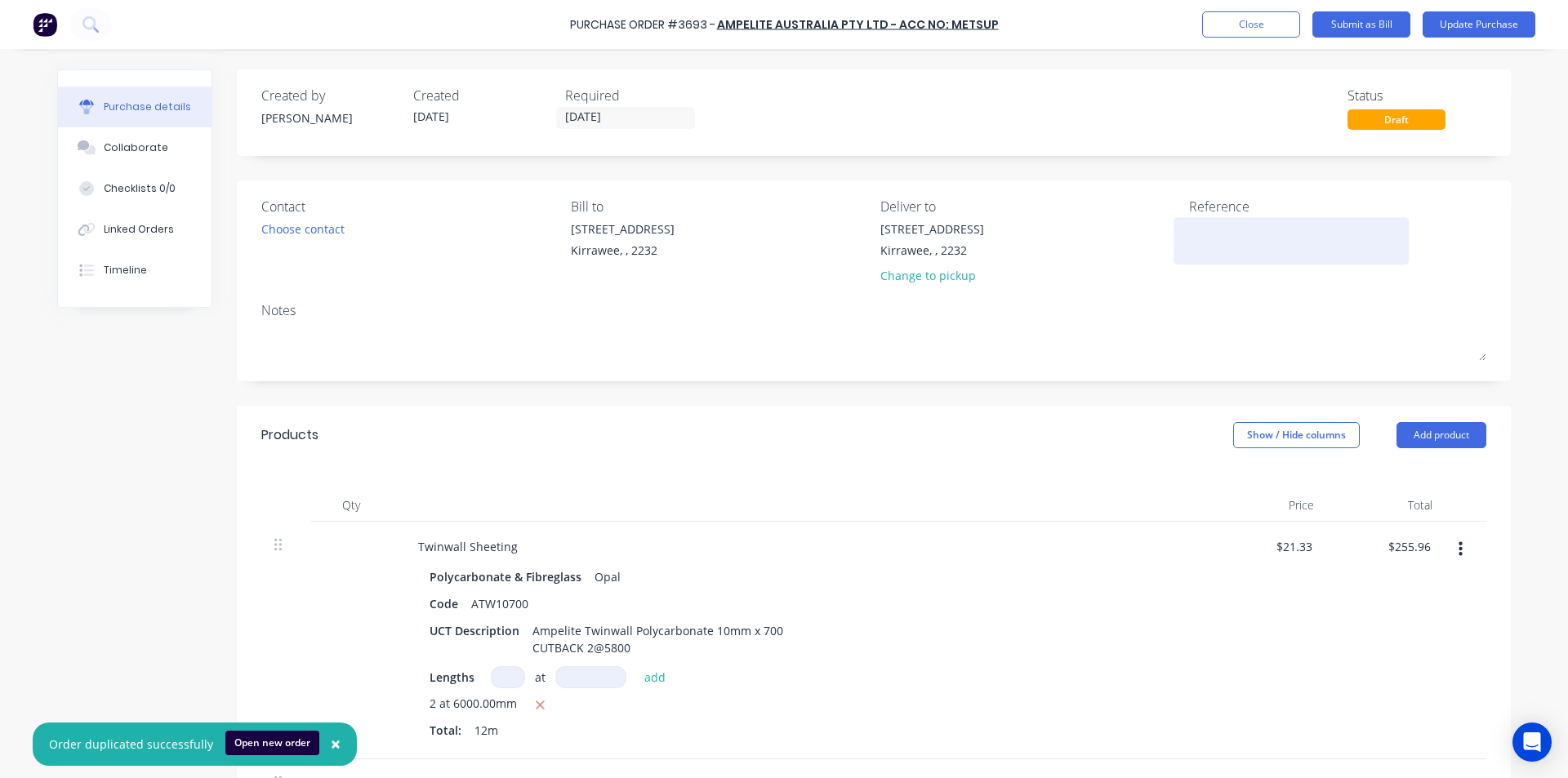
click at [1231, 242] on textarea at bounding box center [1290, 239] width 204 height 37
type textarea "3655- 585970"
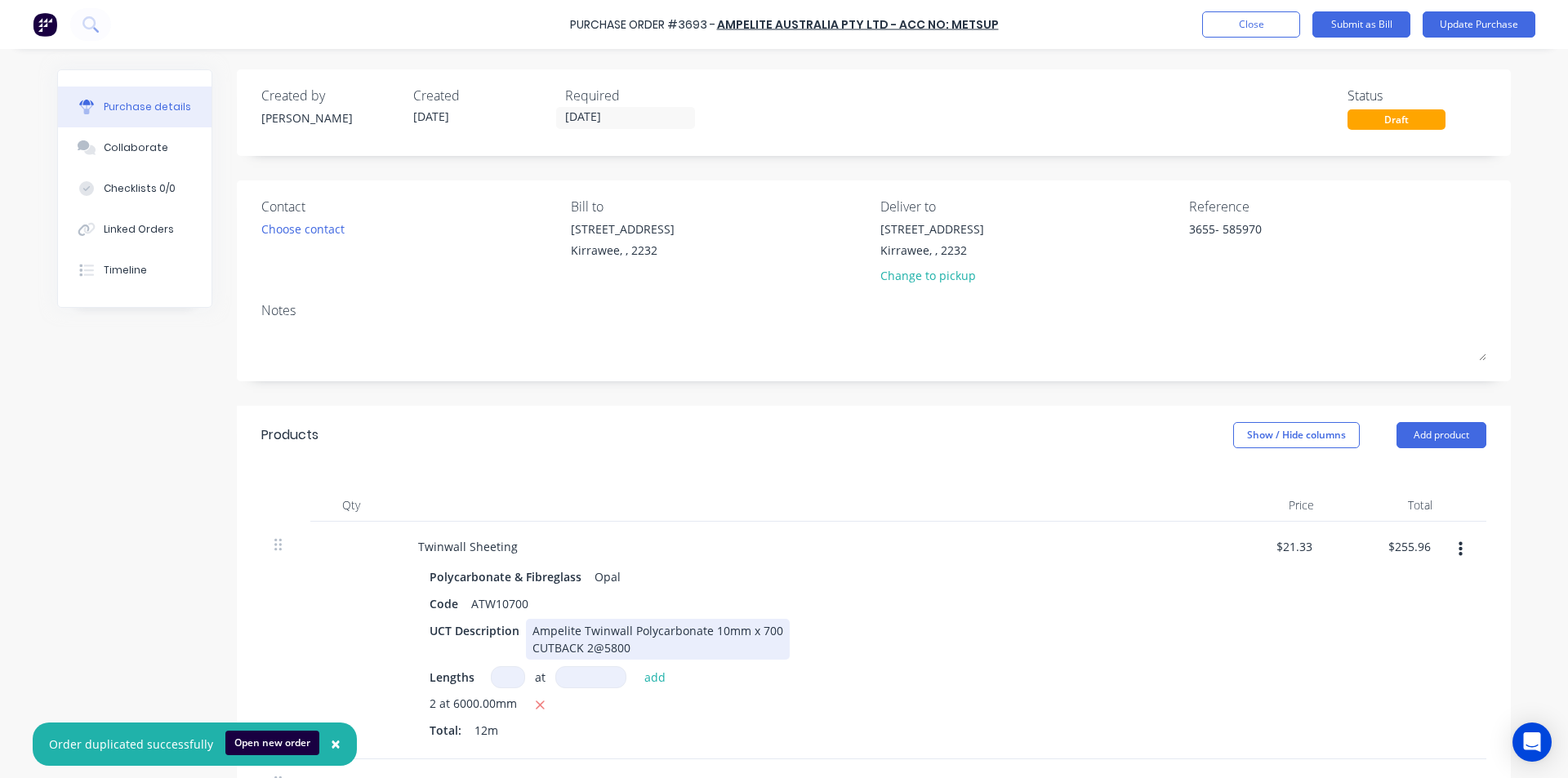
click at [1115, 616] on div "Polycarbonate & Fibreglass Opal Code ATW10700 UCT Description Ampelite Twinwall…" at bounding box center [800, 655] width 790 height 180
click at [1397, 539] on input "255.96" at bounding box center [1408, 546] width 50 height 24
click at [1395, 548] on input "255.96" at bounding box center [1412, 546] width 44 height 24
type input "0"
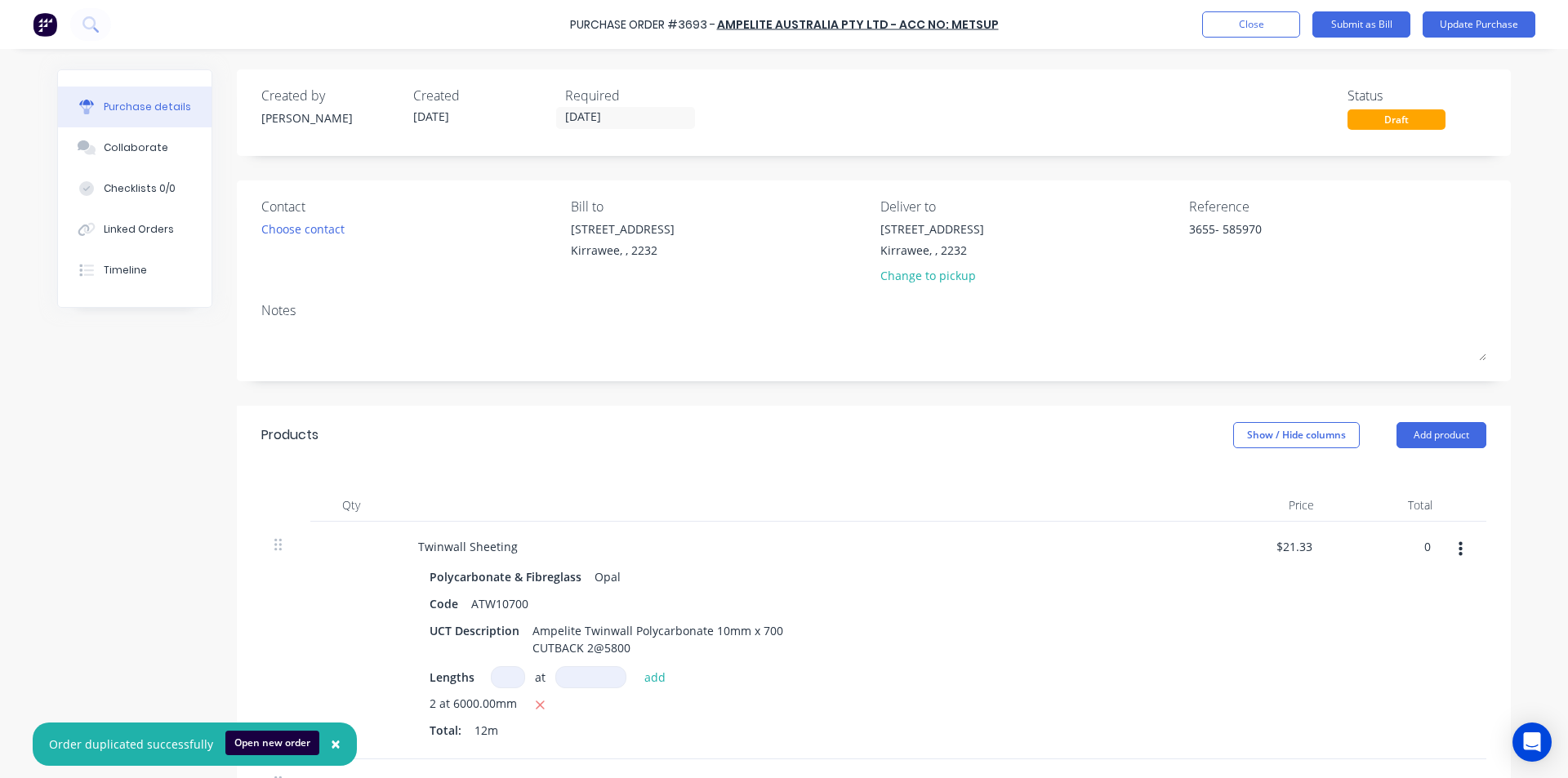
type input "$0.00"
click at [1263, 645] on div "$0.00 $0.00" at bounding box center [1267, 640] width 118 height 238
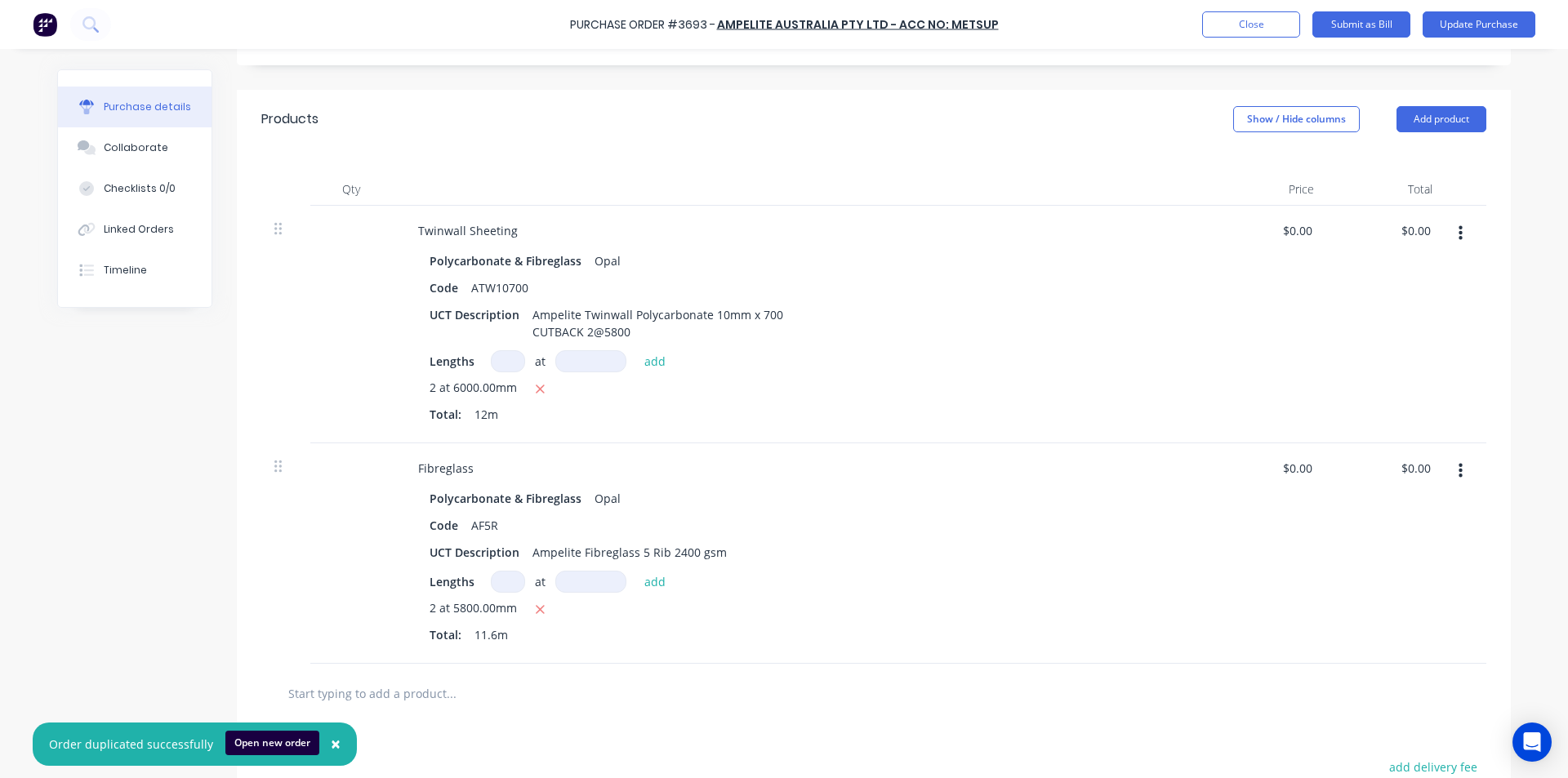
scroll to position [327, 0]
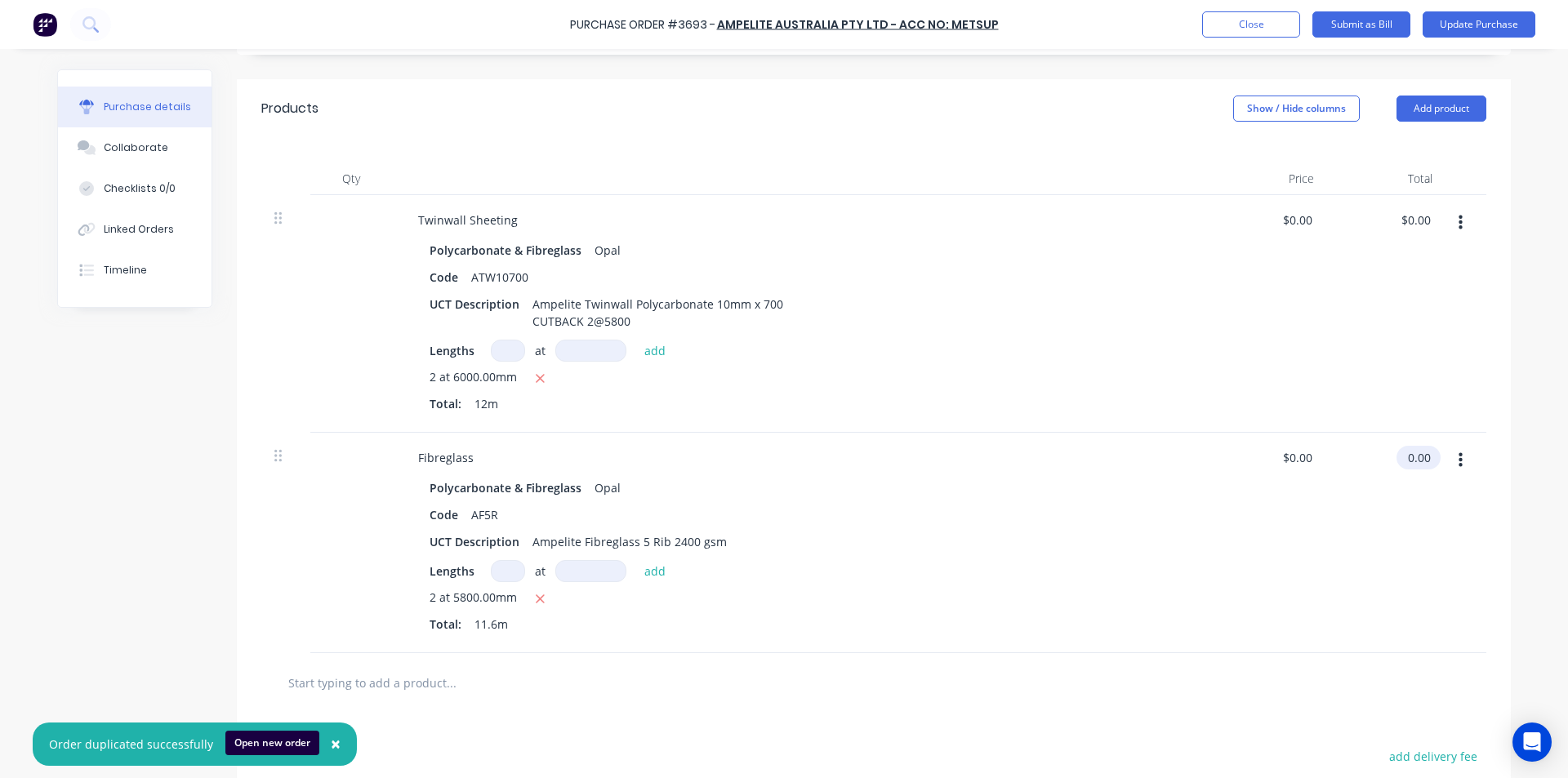
click at [1408, 459] on input "0.00" at bounding box center [1415, 457] width 38 height 24
click at [1408, 459] on input "0.00" at bounding box center [1418, 457] width 31 height 24
type input "171.80"
type input "$14.8103"
type input "$171.80"
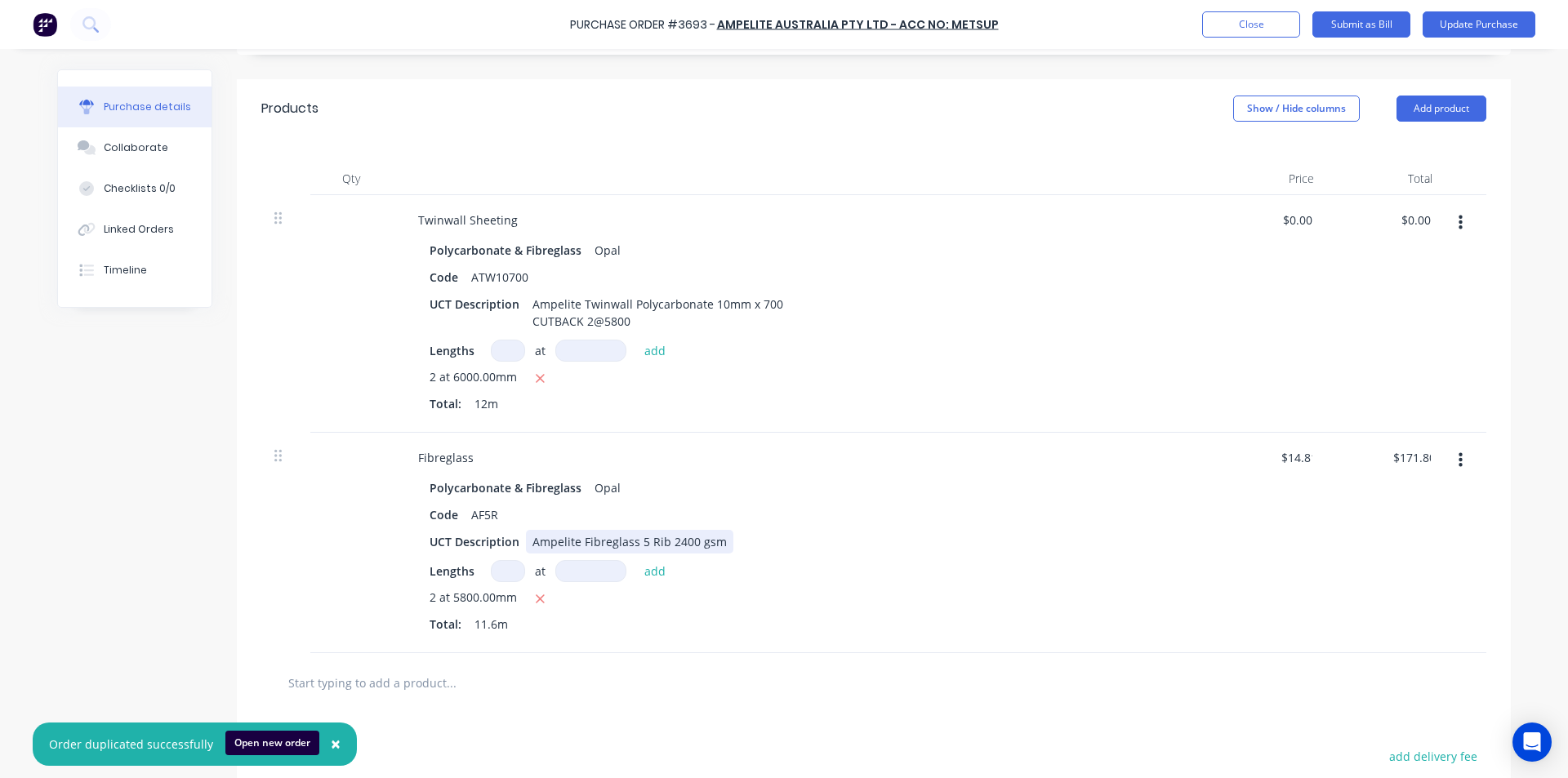
click at [1127, 549] on div "UCT Description Ampelite Fibreglass 5 Rib 2400 gsm" at bounding box center [797, 542] width 748 height 24
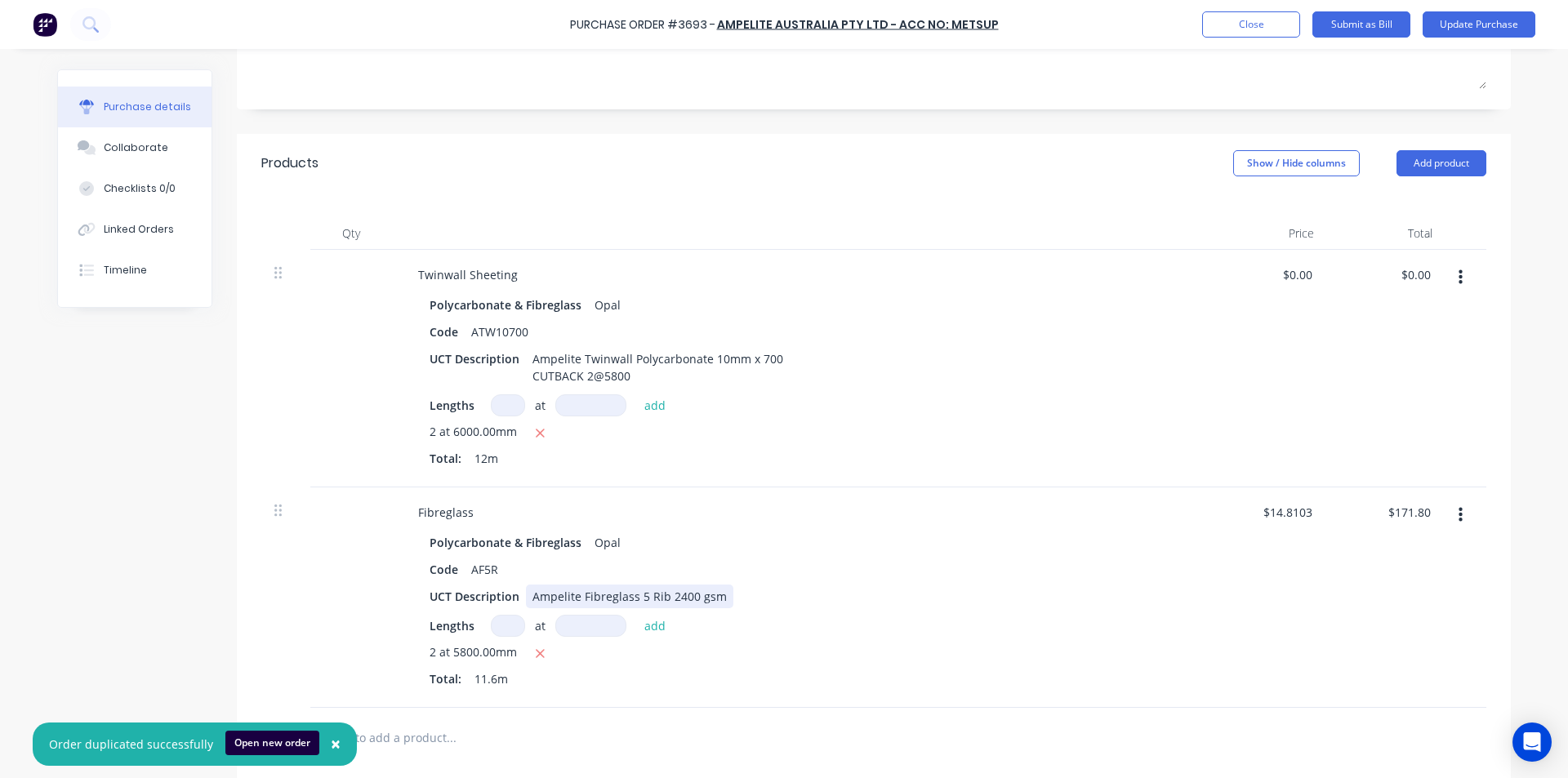
scroll to position [0, 0]
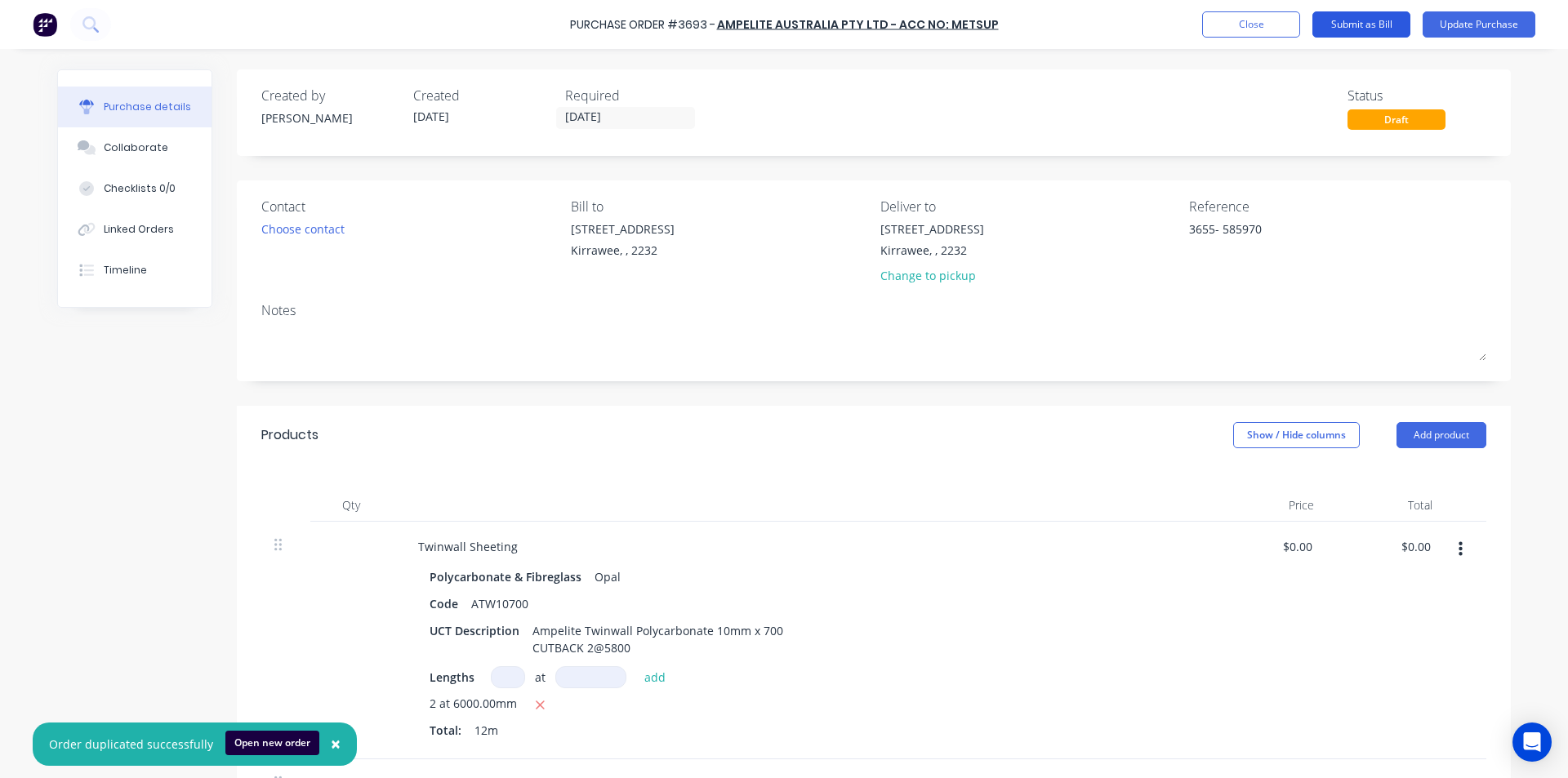
click at [1382, 22] on button "Submit as Bill" at bounding box center [1361, 24] width 98 height 27
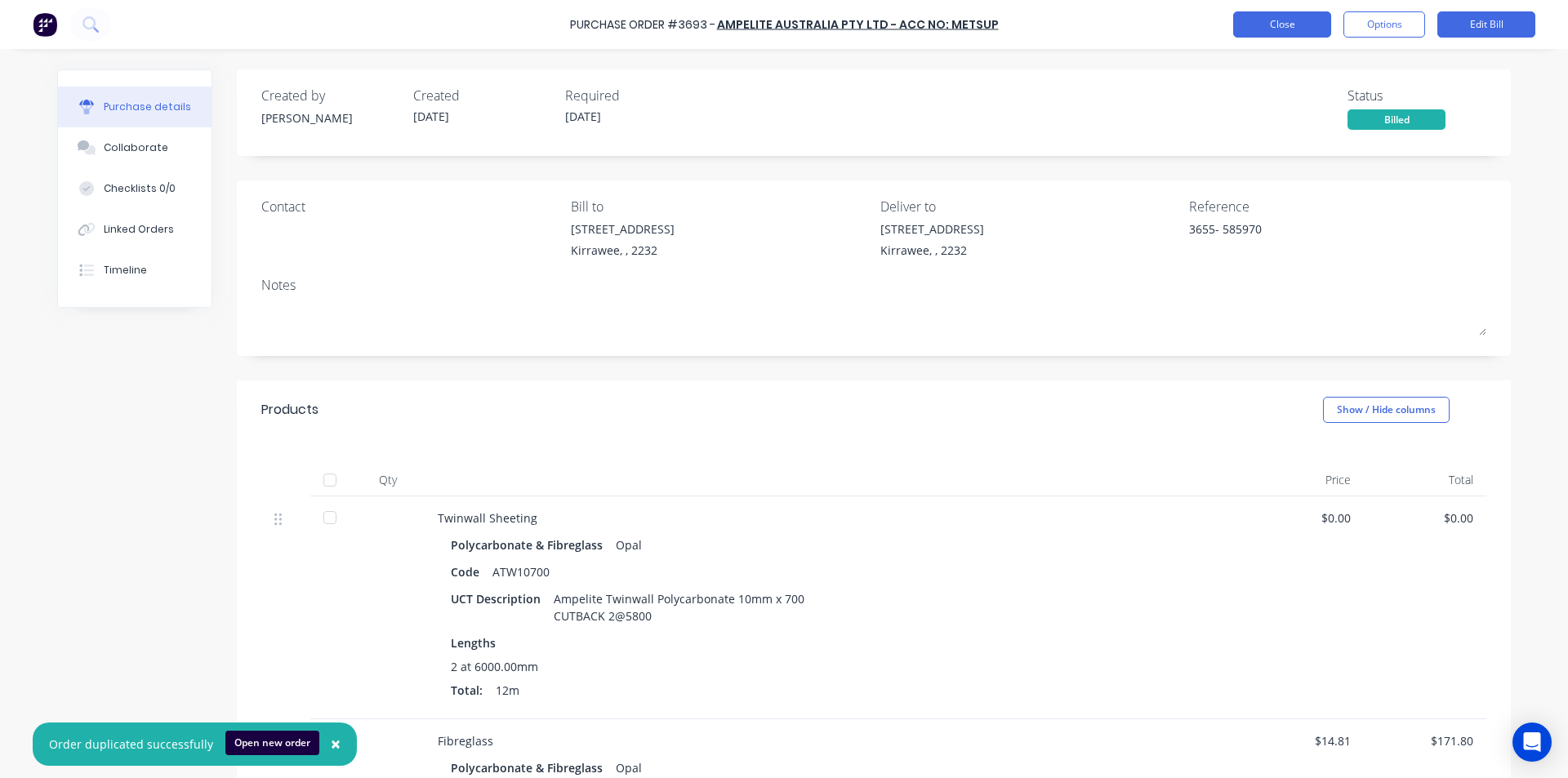
click at [1292, 30] on button "Close" at bounding box center [1282, 24] width 98 height 27
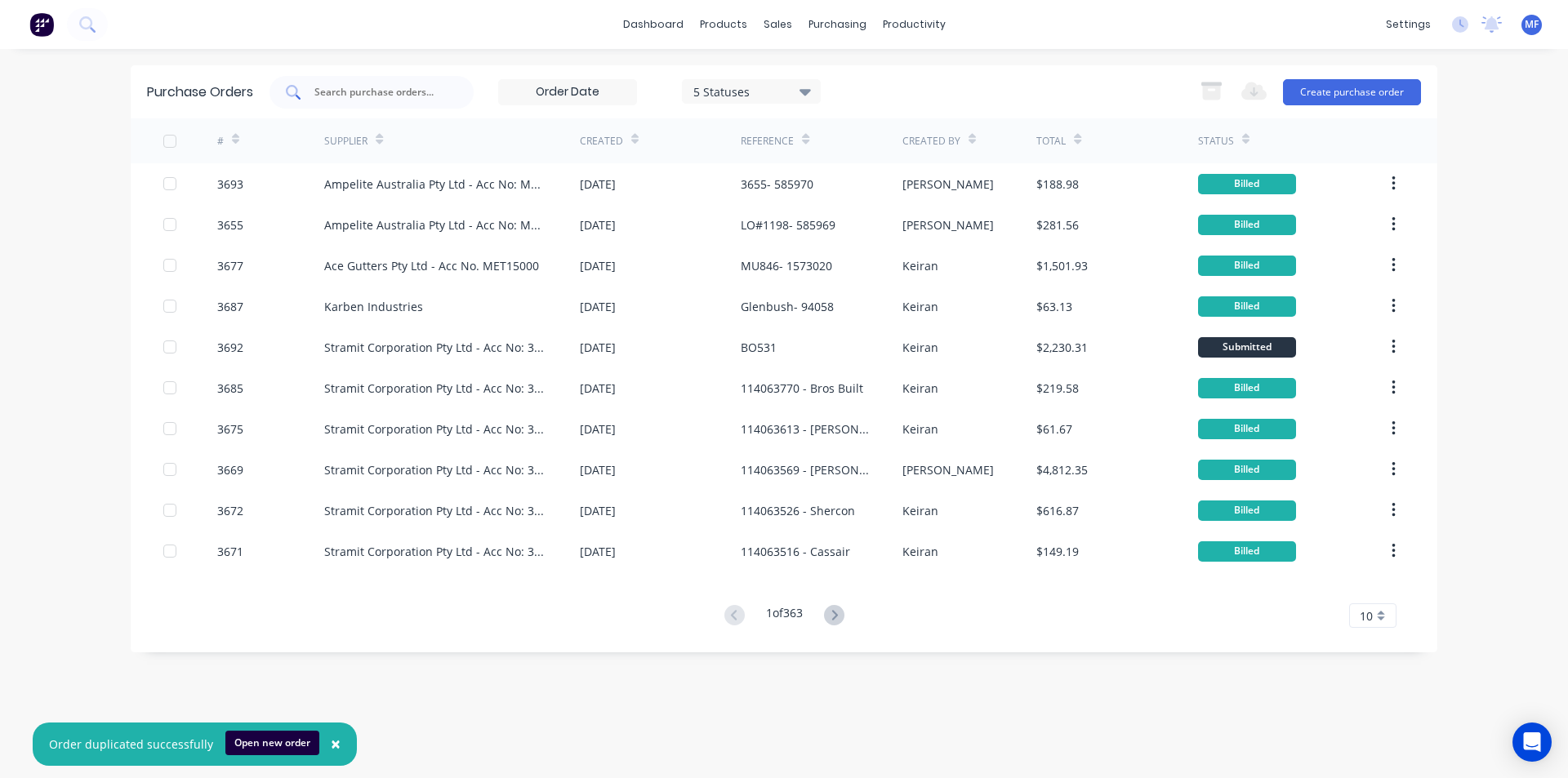
click at [368, 90] on input "text" at bounding box center [380, 91] width 136 height 16
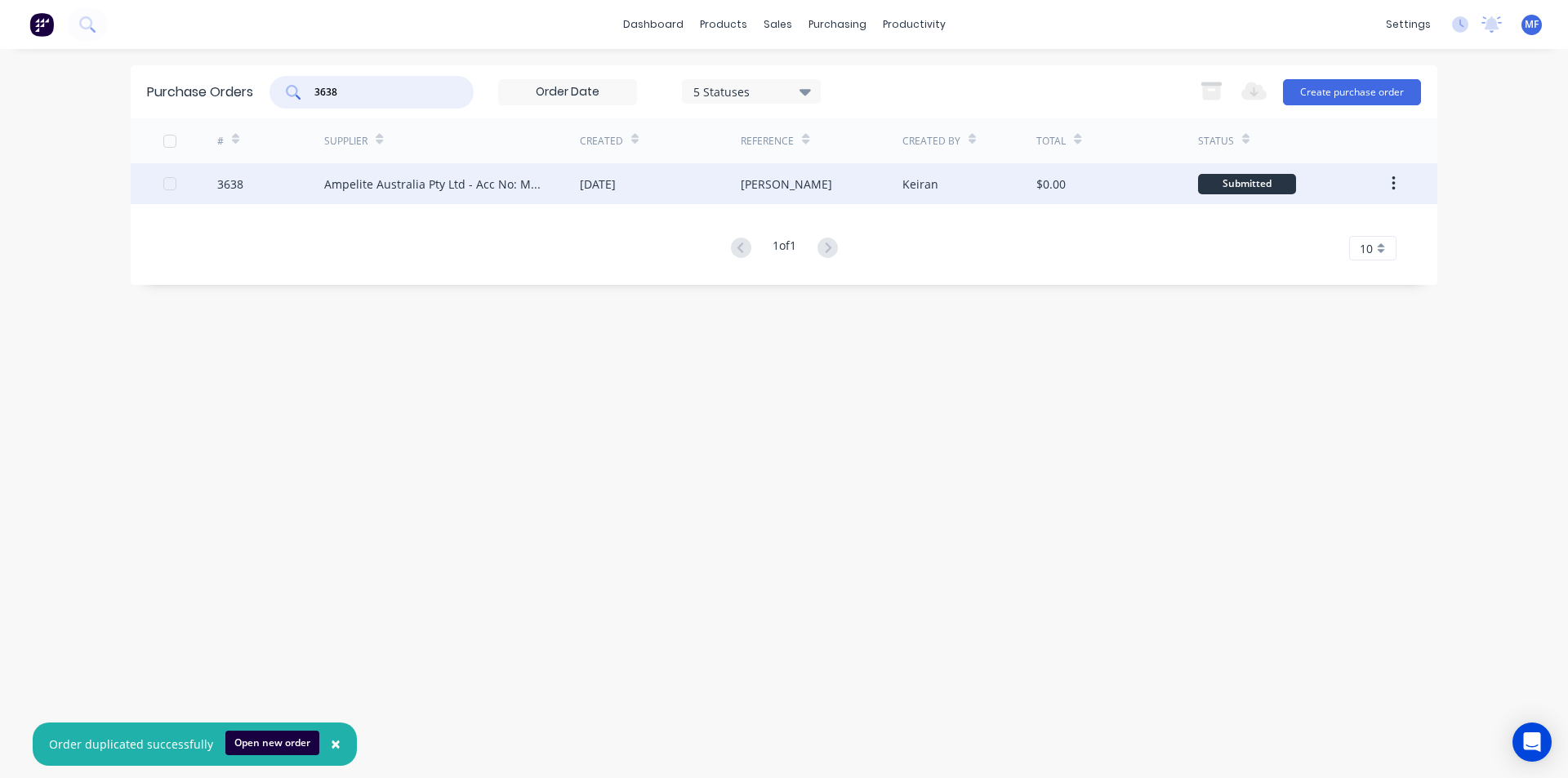
type input "3638"
click at [456, 179] on div "Ampelite Australia Pty Ltd - Acc No: METSUP" at bounding box center [435, 184] width 223 height 17
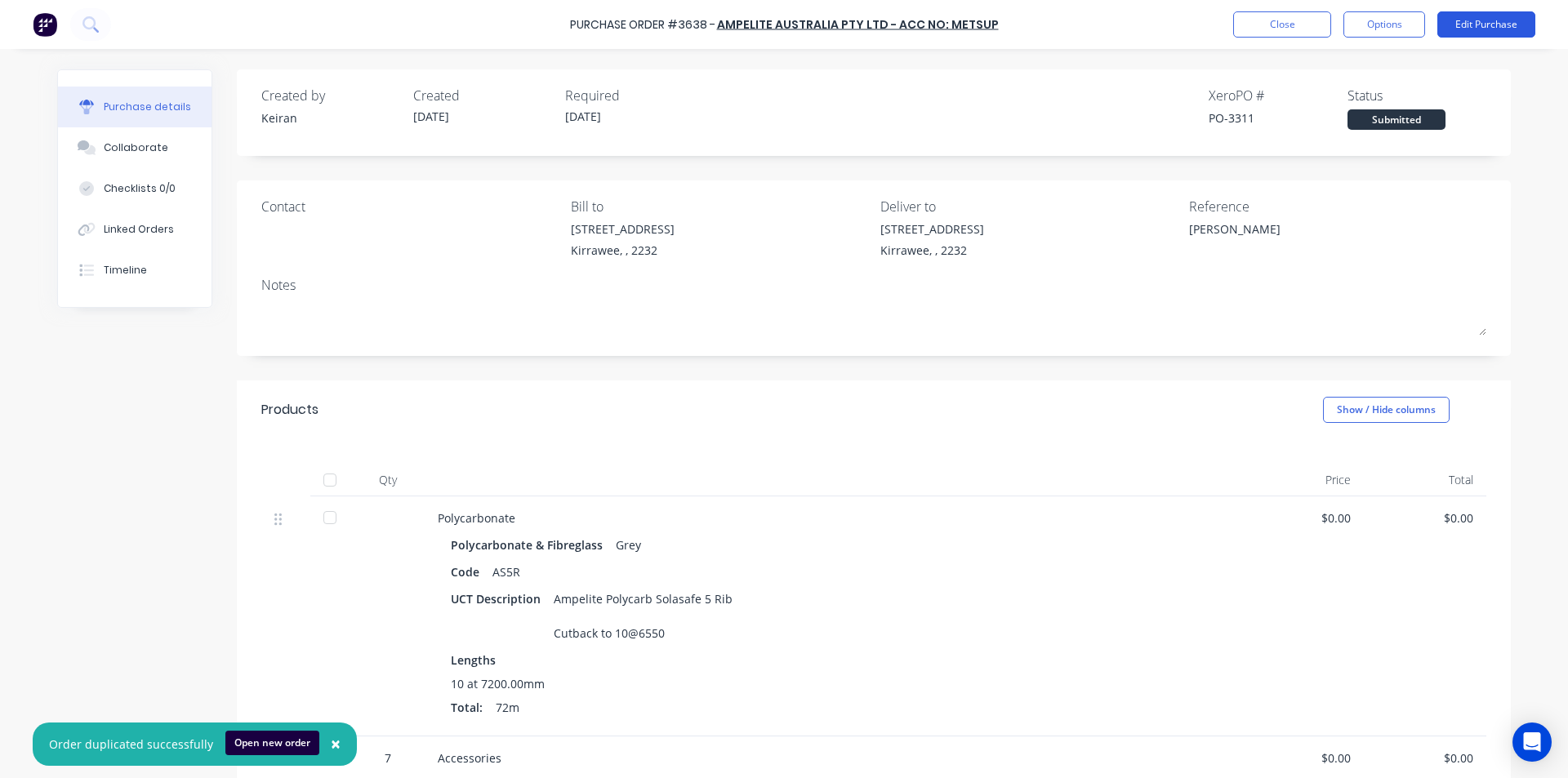
click at [1481, 27] on button "Edit Purchase" at bounding box center [1486, 24] width 98 height 27
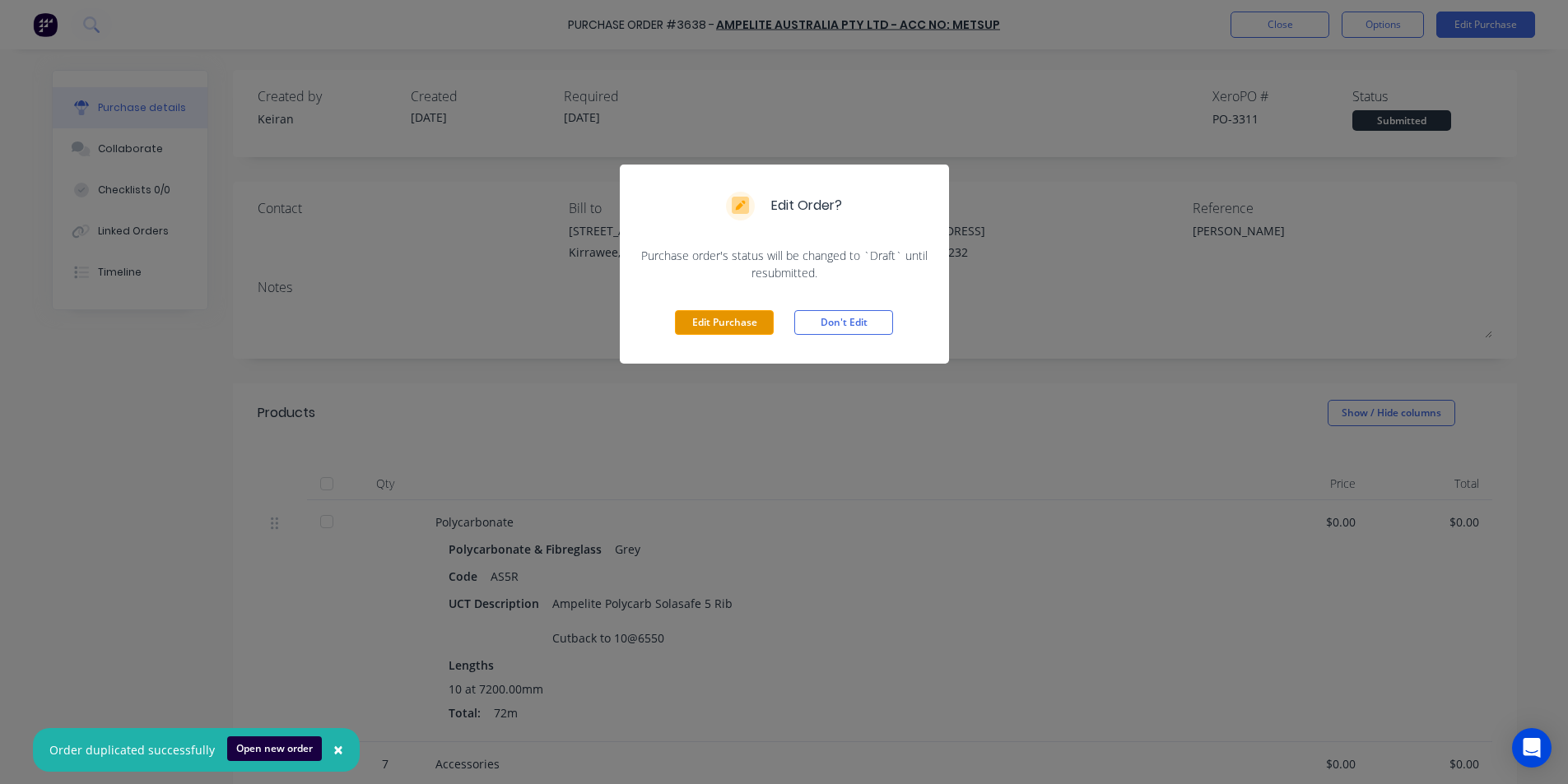
click at [730, 323] on button "Edit Purchase" at bounding box center [724, 322] width 99 height 25
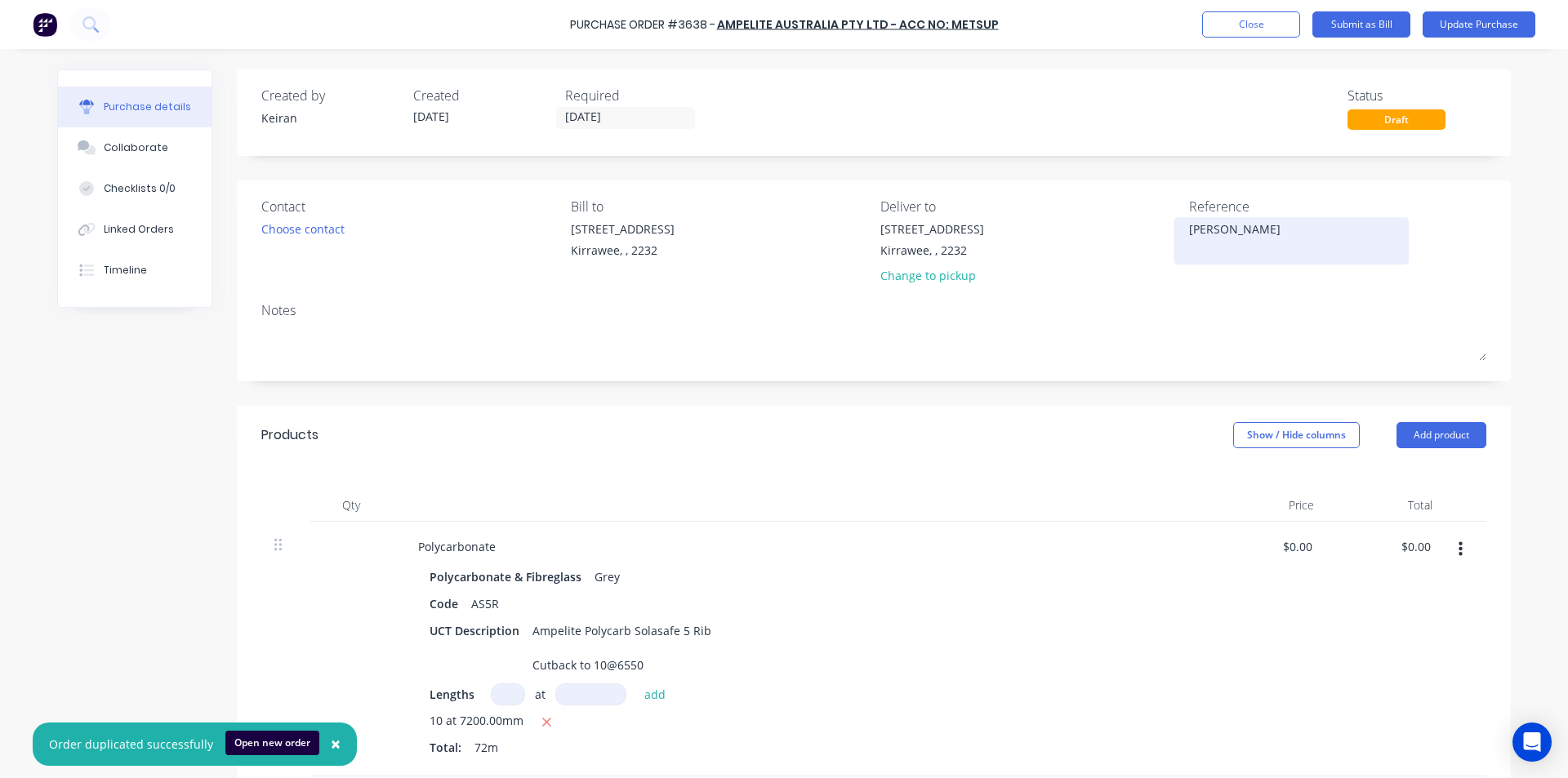
click at [1244, 231] on textarea "Tim Vec" at bounding box center [1290, 239] width 204 height 37
type textarea "Tim Vec- 585968"
click at [1356, 316] on div "Notes" at bounding box center [874, 309] width 1224 height 20
click at [1424, 556] on div "$0.00 $0.00" at bounding box center [1415, 546] width 38 height 24
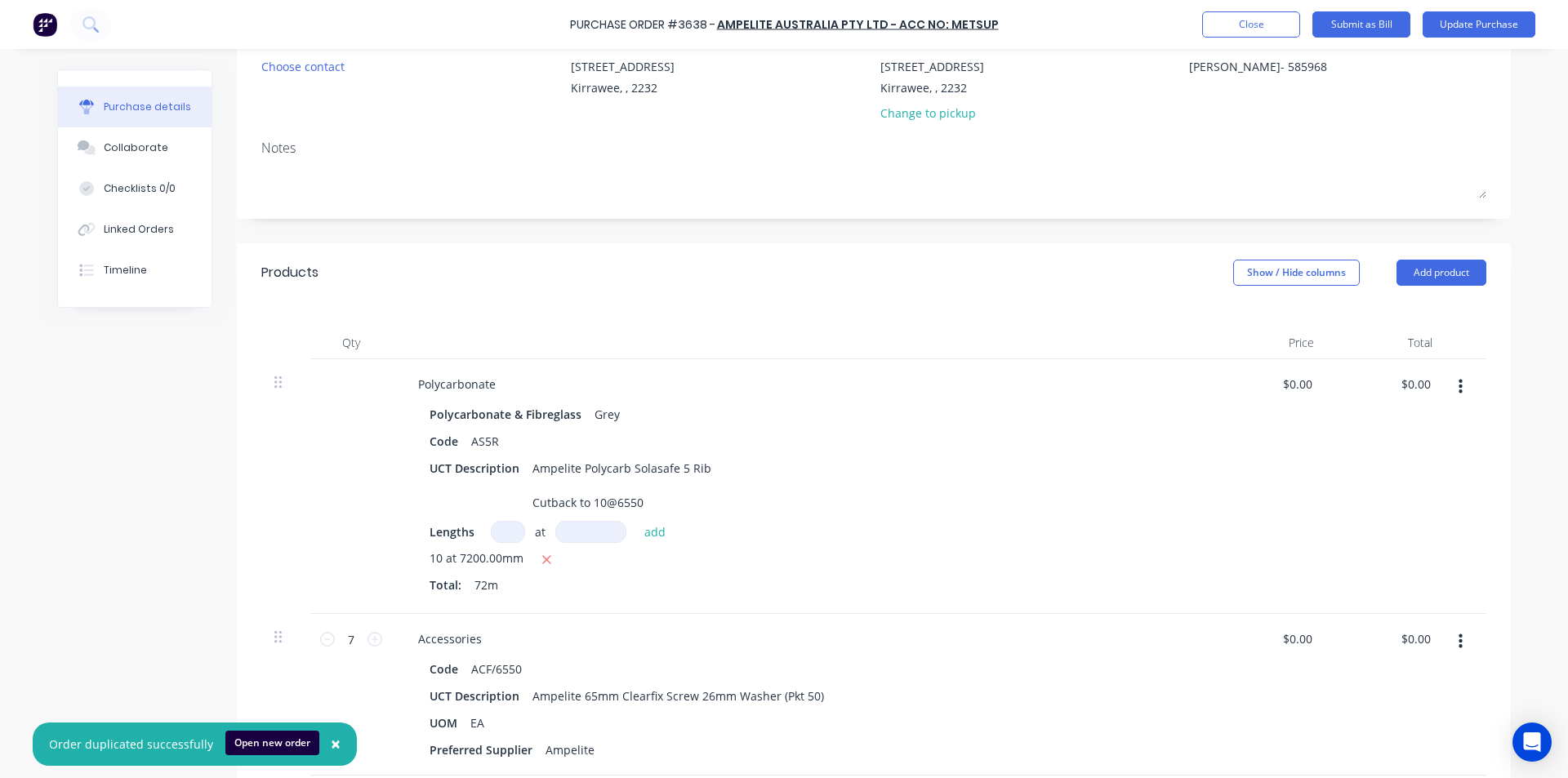
scroll to position [163, 0]
click at [1412, 377] on input "0.00" at bounding box center [1415, 384] width 38 height 24
click at [1412, 378] on input "0.00" at bounding box center [1418, 384] width 31 height 24
type input "692.60"
type input "$9.6194"
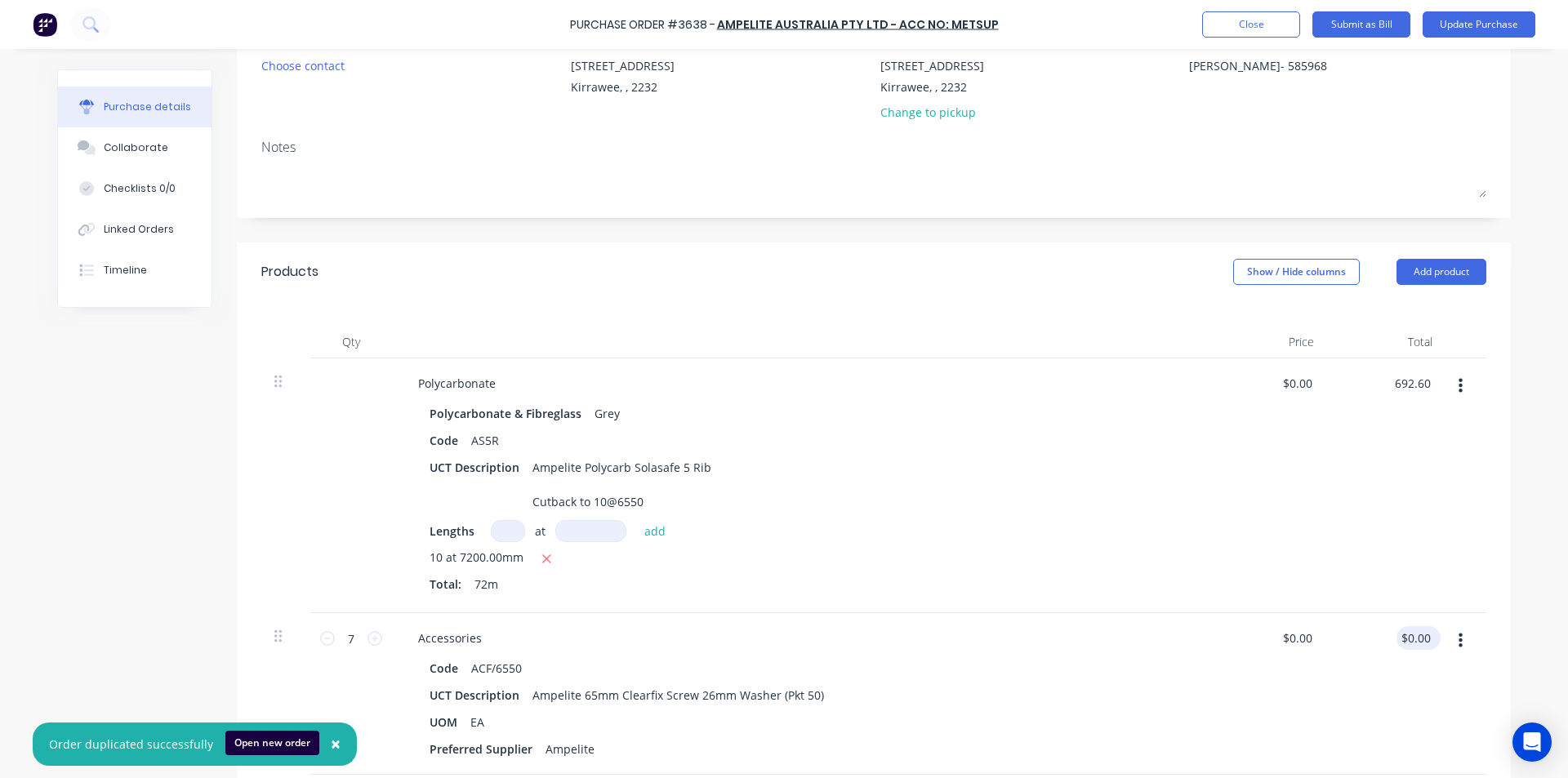
type input "$692.60"
click at [1424, 650] on input "0.00" at bounding box center [1415, 638] width 38 height 24
click at [1424, 650] on input "0.00" at bounding box center [1418, 638] width 31 height 24
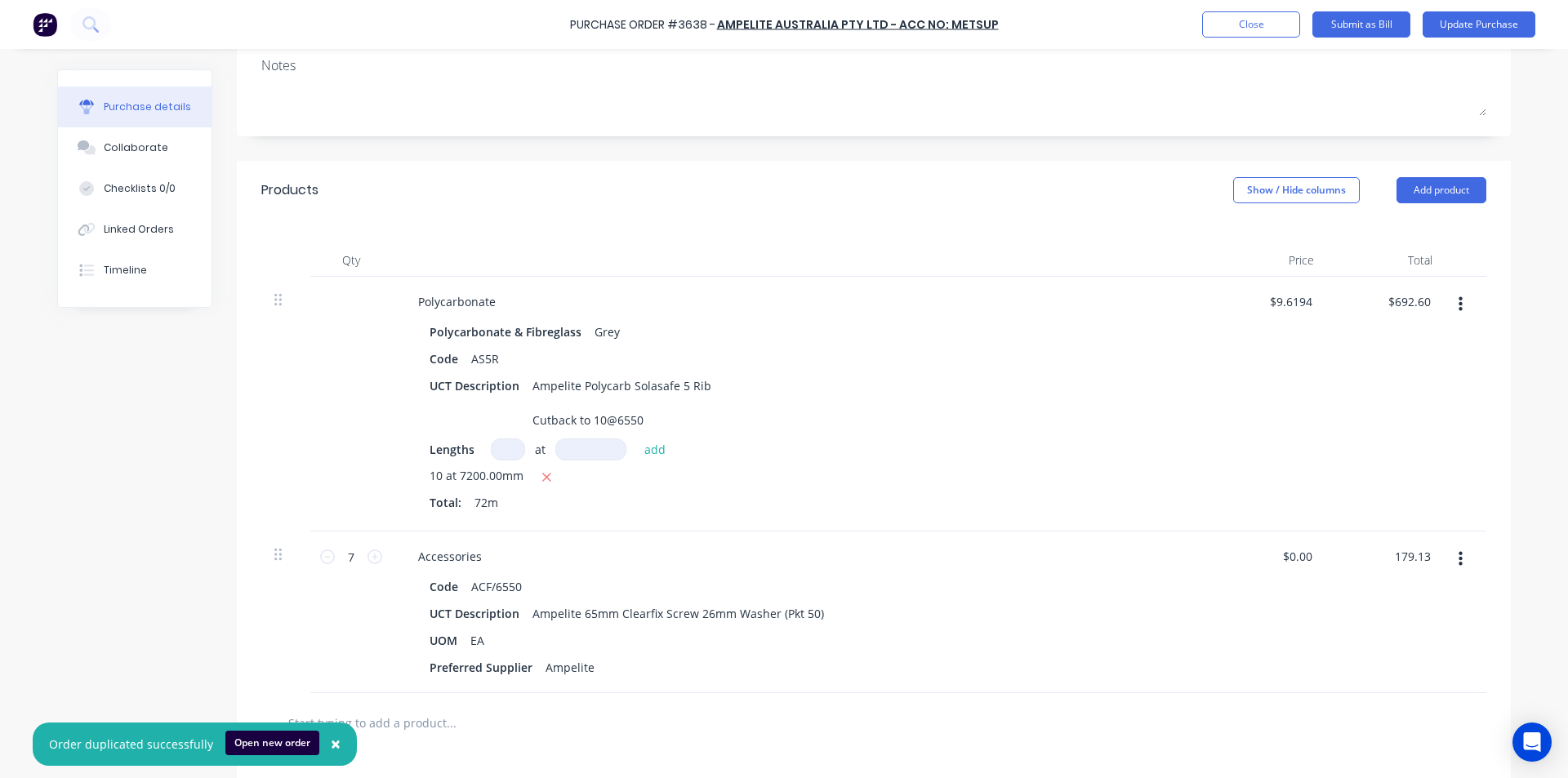
type input "179.13"
type input "$25.59"
type input "$179.13"
click at [1103, 430] on div "UCT Description Ampelite Polycarb Solasafe 5 Rib Cutback to 10@6550" at bounding box center [797, 403] width 748 height 58
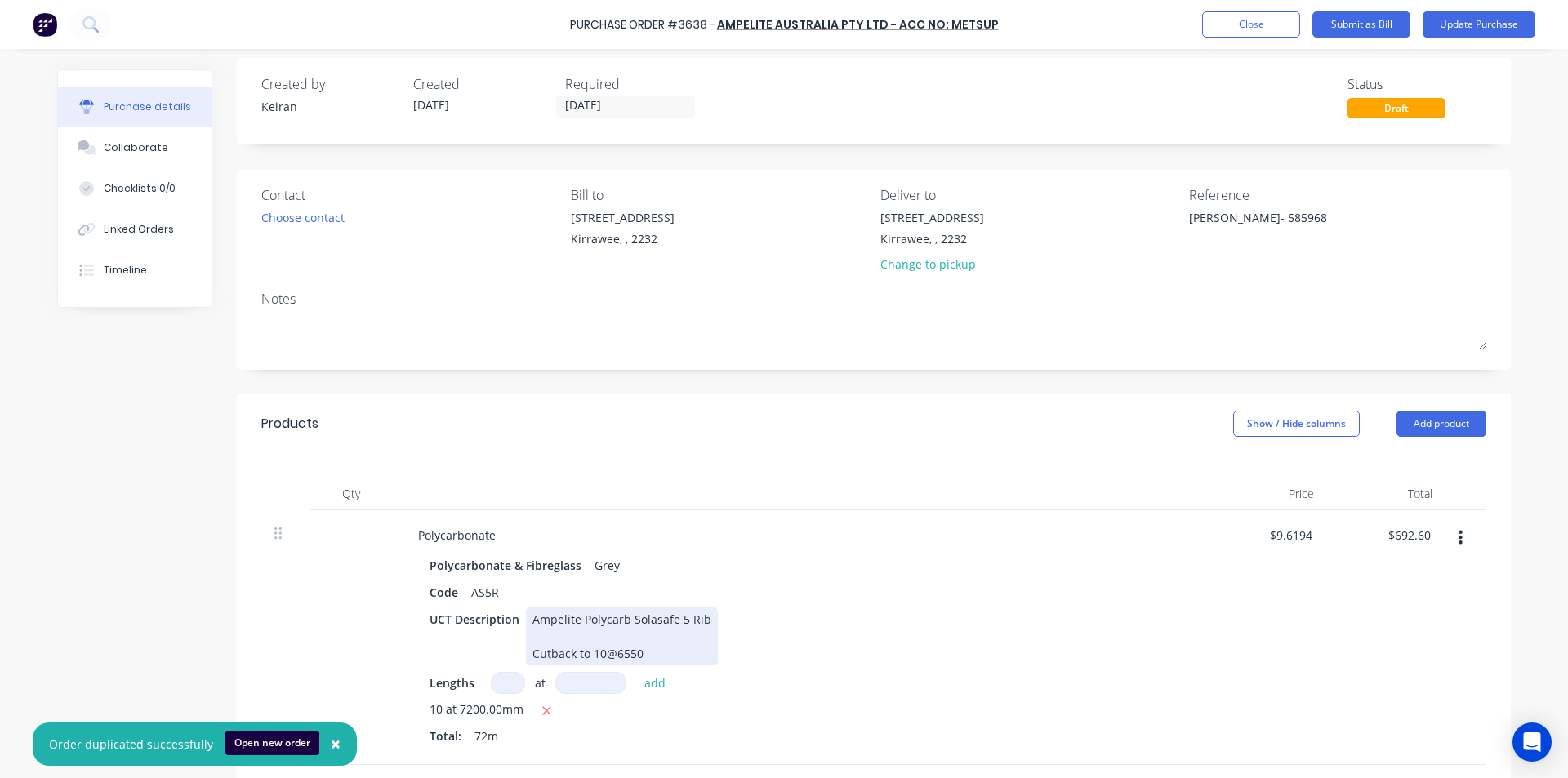
scroll to position [0, 0]
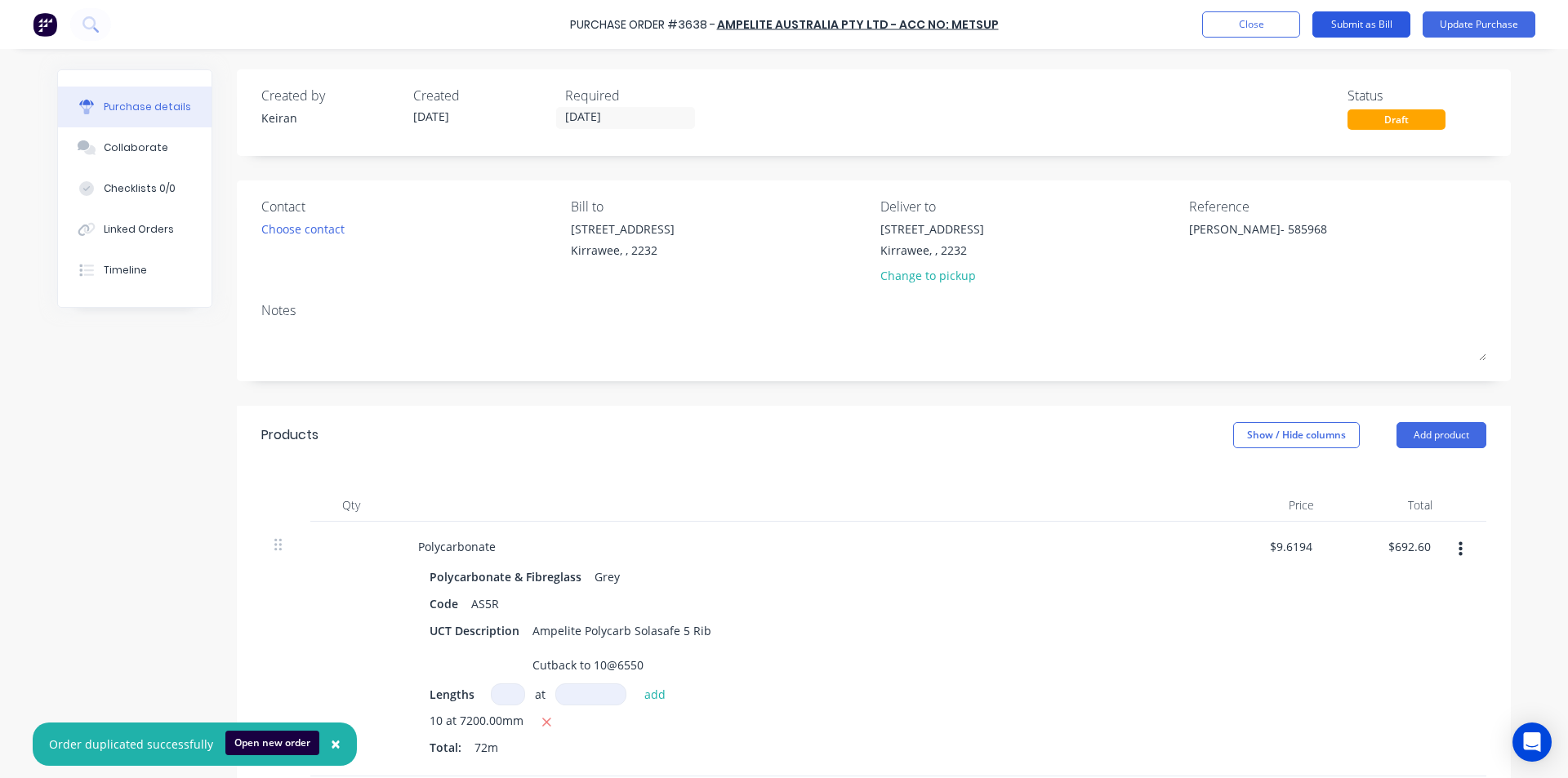
click at [1360, 20] on button "Submit as Bill" at bounding box center [1361, 24] width 98 height 27
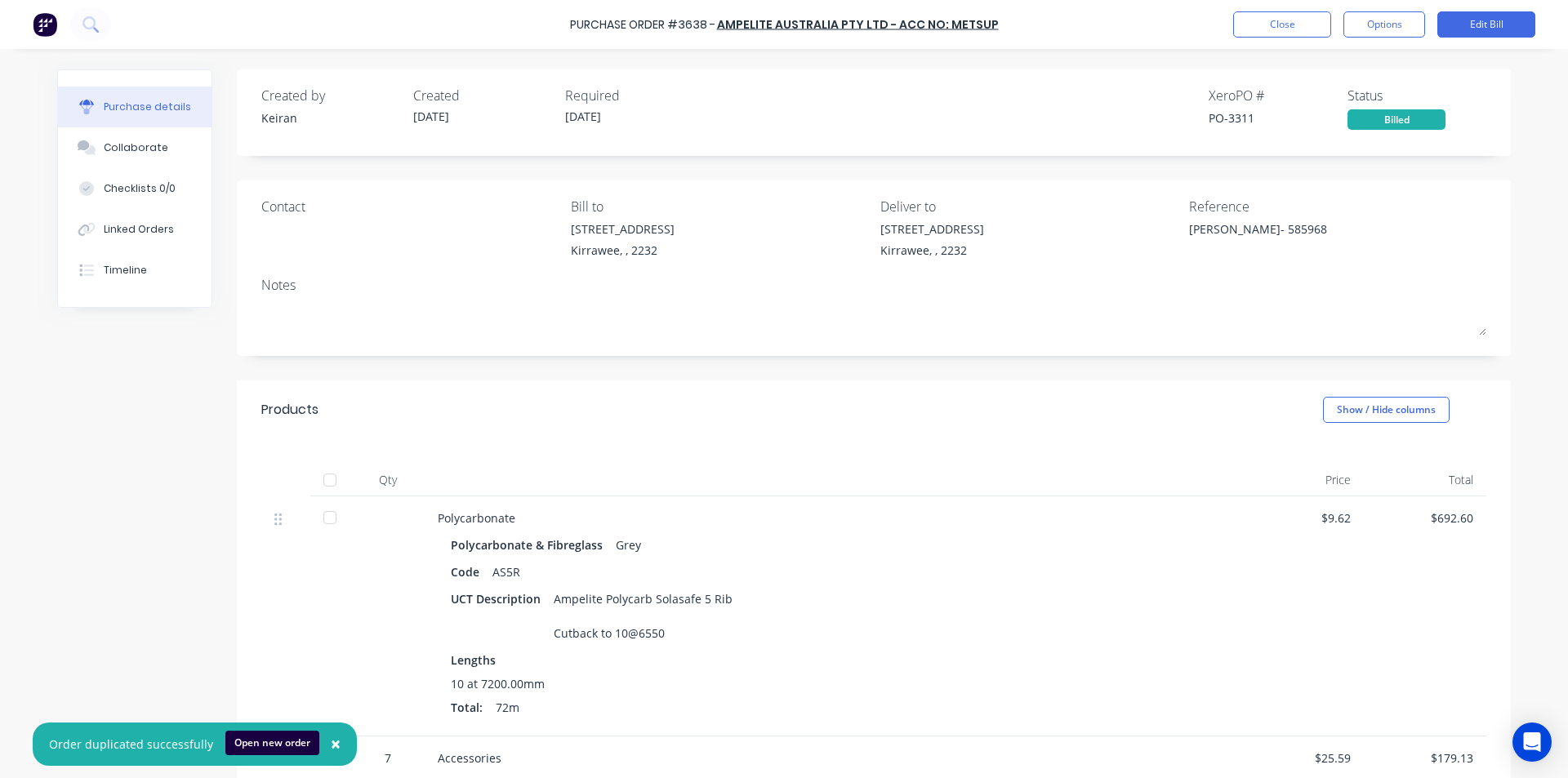
click at [830, 457] on div "Qty Price Total Polycarbonate Polycarbonate & Fibreglass Grey Code AS5R UCT Des…" at bounding box center [874, 652] width 1274 height 426
click at [1270, 15] on button "Close" at bounding box center [1282, 24] width 98 height 27
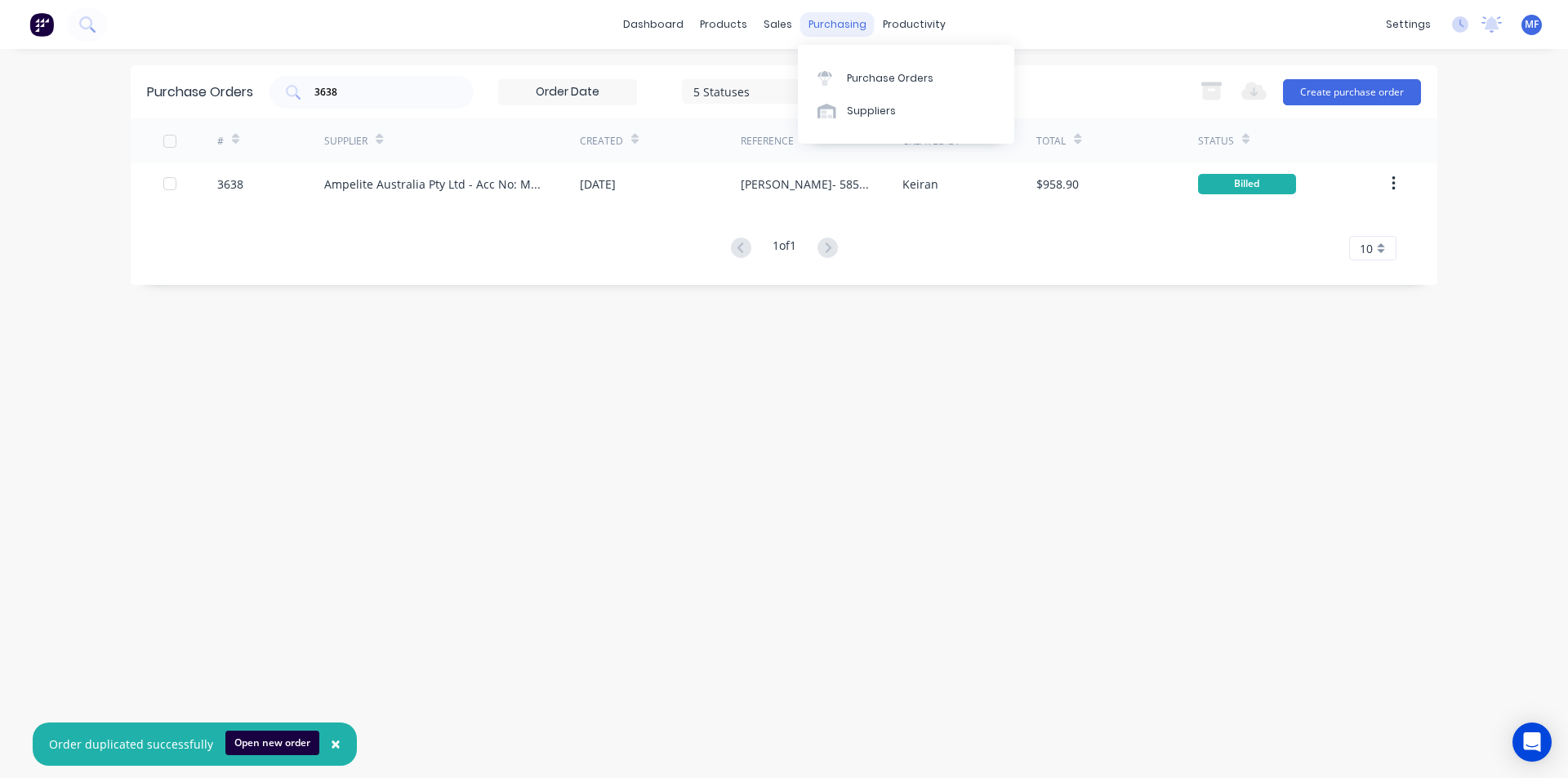
drag, startPoint x: 834, startPoint y: 22, endPoint x: 843, endPoint y: 34, distance: 15.0
click at [834, 22] on div "purchasing" at bounding box center [837, 24] width 74 height 25
drag, startPoint x: 859, startPoint y: 69, endPoint x: 840, endPoint y: 74, distance: 19.6
click at [859, 69] on link "Purchase Orders" at bounding box center [905, 78] width 216 height 32
click at [353, 92] on input "3638" at bounding box center [380, 91] width 136 height 16
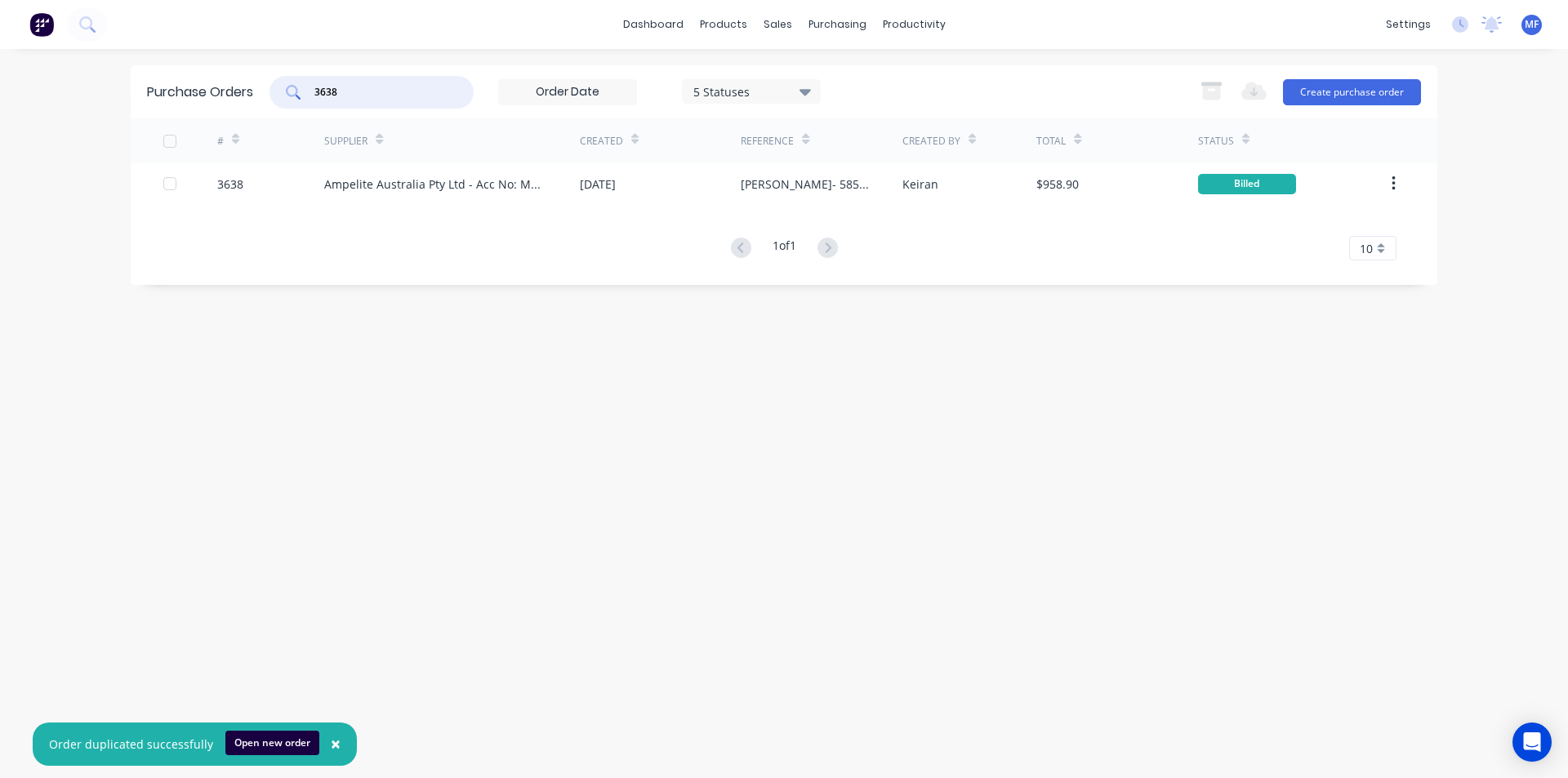
click at [353, 92] on input "3638" at bounding box center [380, 91] width 136 height 16
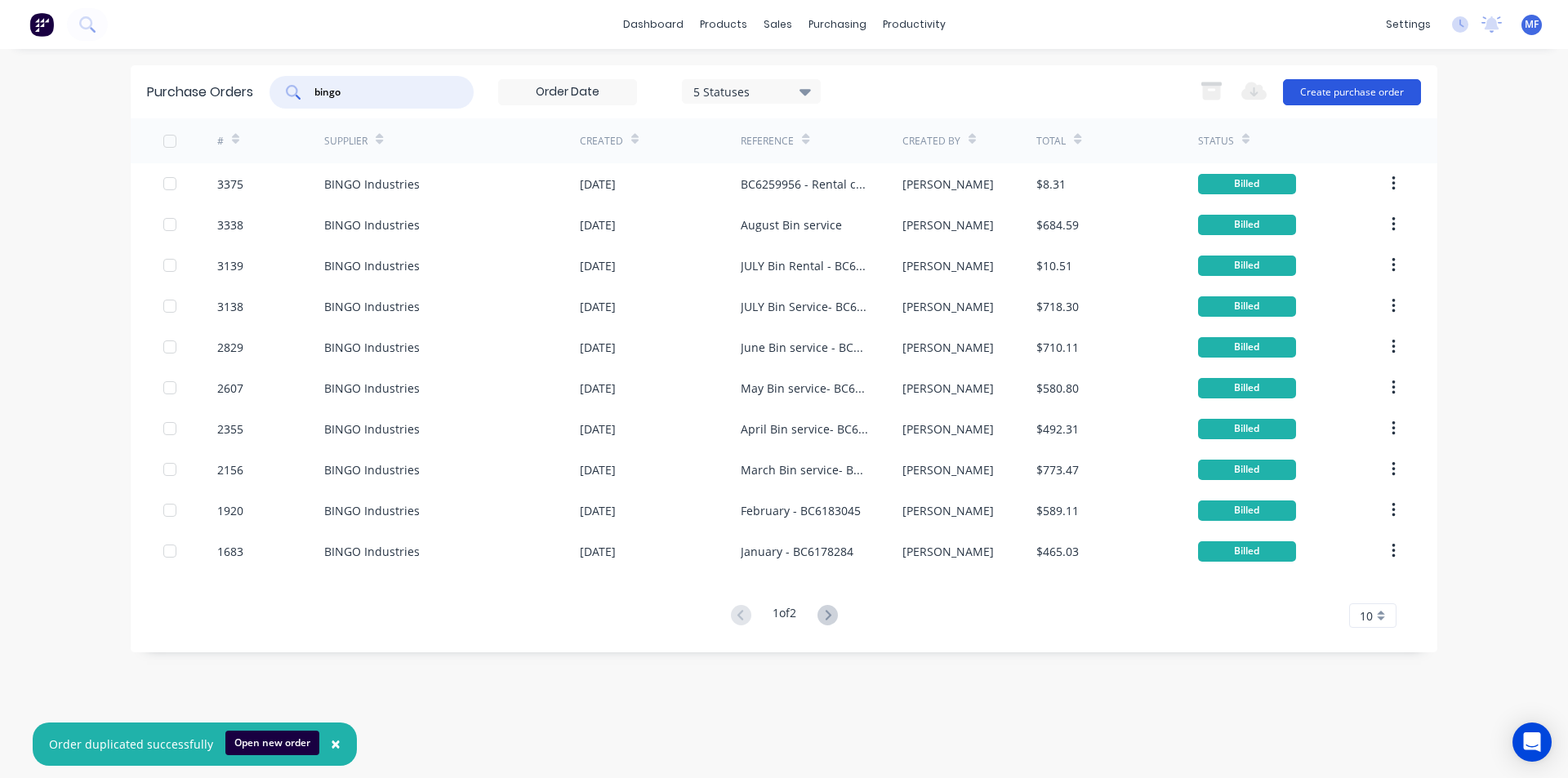
type input "bingo"
click at [1354, 86] on button "Create purchase order" at bounding box center [1351, 92] width 138 height 27
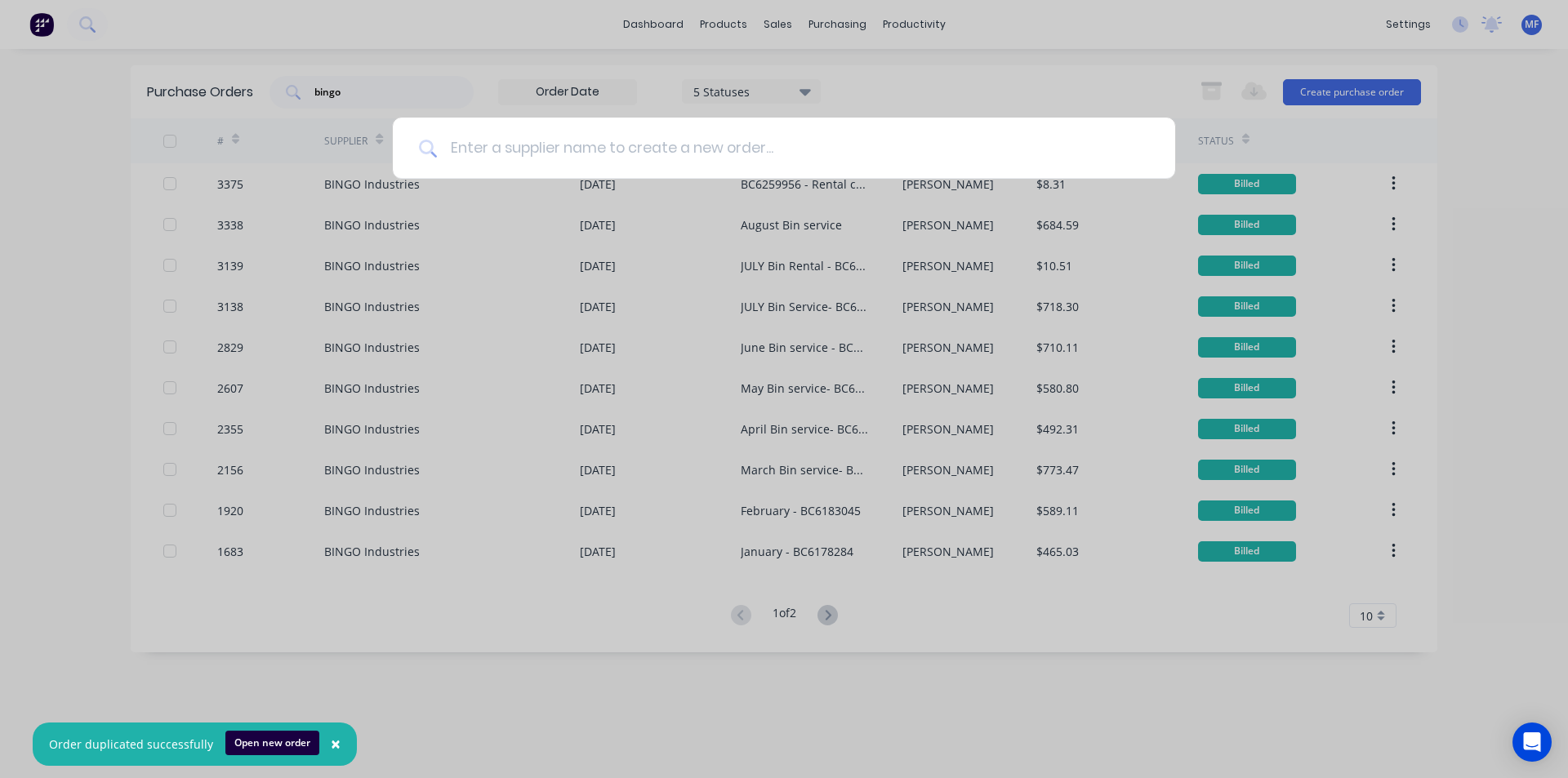
click at [480, 153] on input at bounding box center [793, 149] width 712 height 62
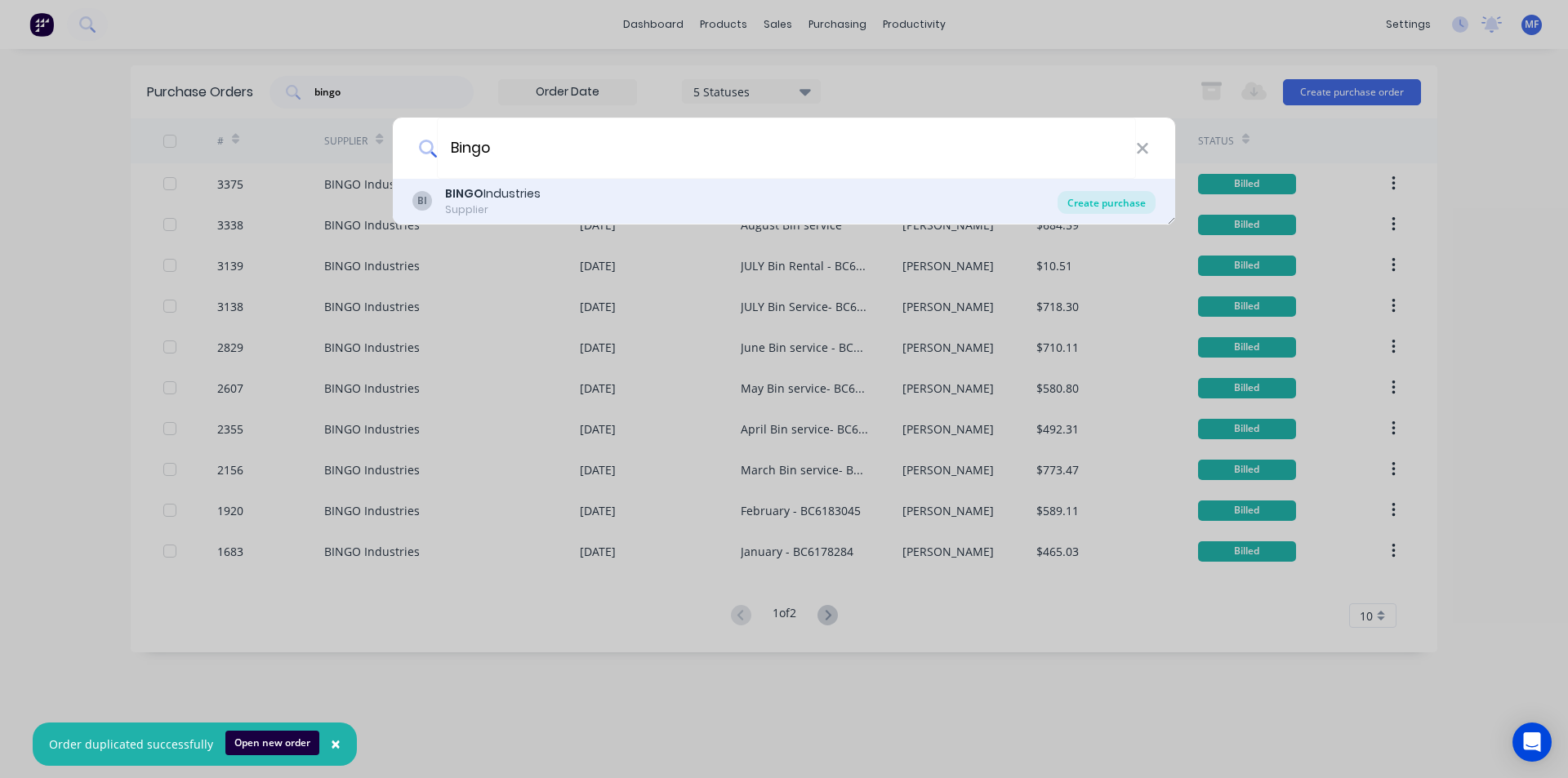
type input "Bingo"
click at [1098, 205] on div "Create purchase" at bounding box center [1106, 202] width 98 height 23
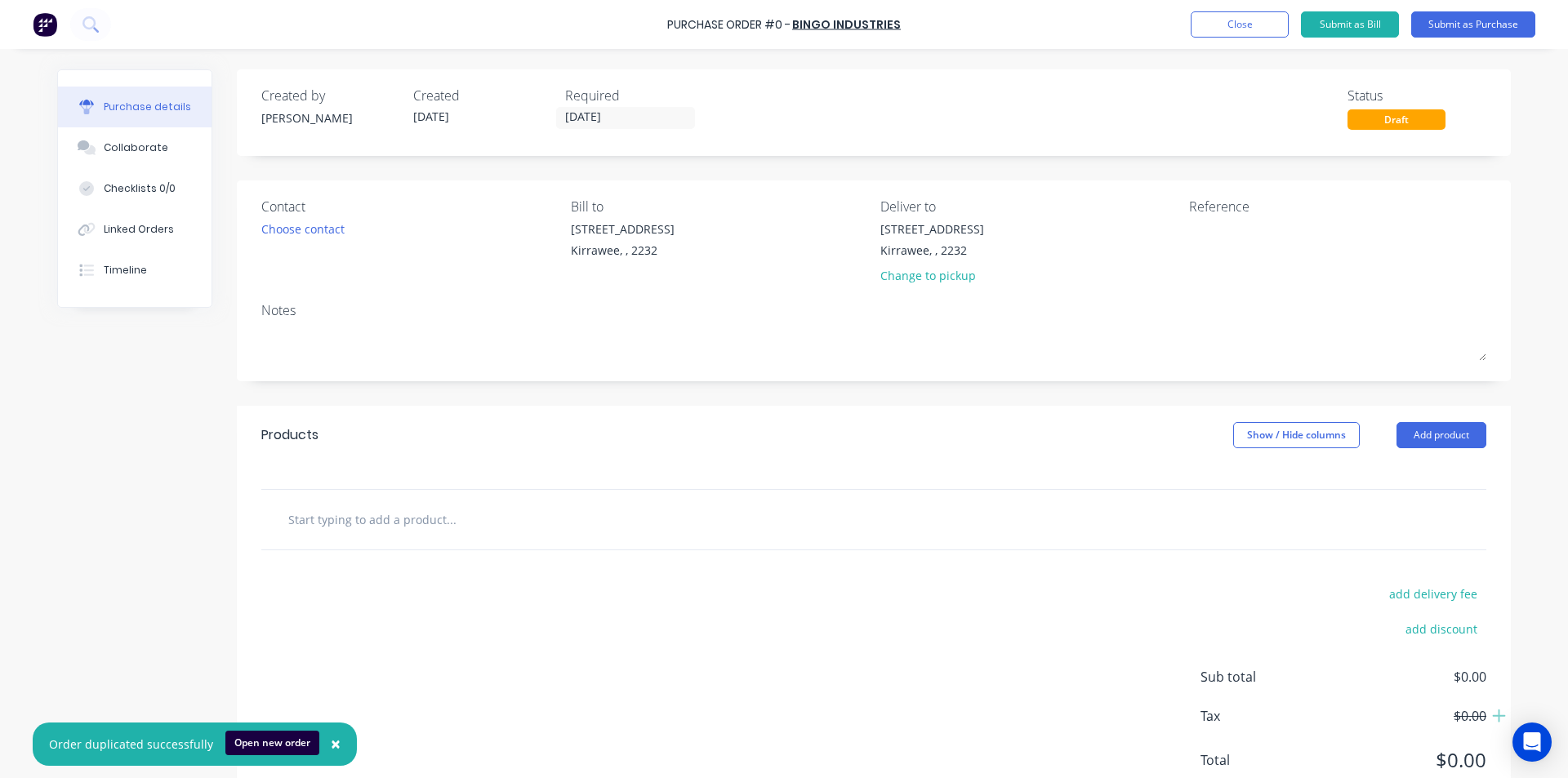
click at [1163, 250] on div "86 Oak Rd Kirrawee, , 2232 Change to pickup" at bounding box center [1029, 256] width 298 height 72
click at [1229, 234] on textarea at bounding box center [1290, 239] width 204 height 37
click at [1204, 239] on textarea at bounding box center [1290, 239] width 204 height 37
type textarea "B"
click at [1195, 228] on textarea "bc6264511" at bounding box center [1290, 239] width 204 height 37
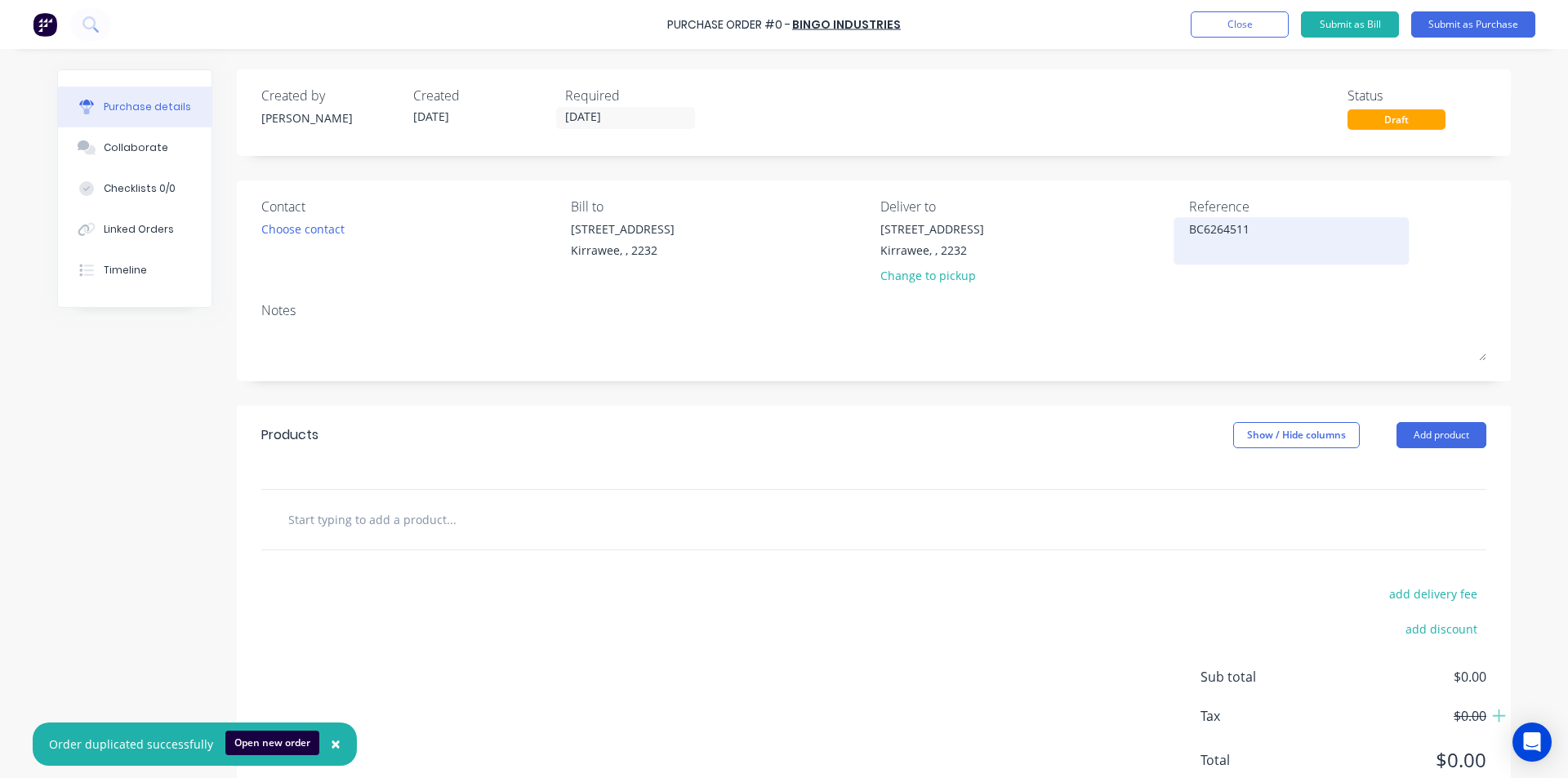
click at [1286, 246] on textarea "BC6264511" at bounding box center [1290, 239] width 204 height 37
click at [1285, 229] on textarea "BC6264511" at bounding box center [1290, 239] width 204 height 37
type textarea "14/10 - BC6264511"
click at [959, 575] on div "add delivery fee add discount Sub total $0.00 Tax $0.00 Total $0.00" at bounding box center [874, 685] width 1274 height 268
click at [385, 534] on input "text" at bounding box center [451, 519] width 327 height 32
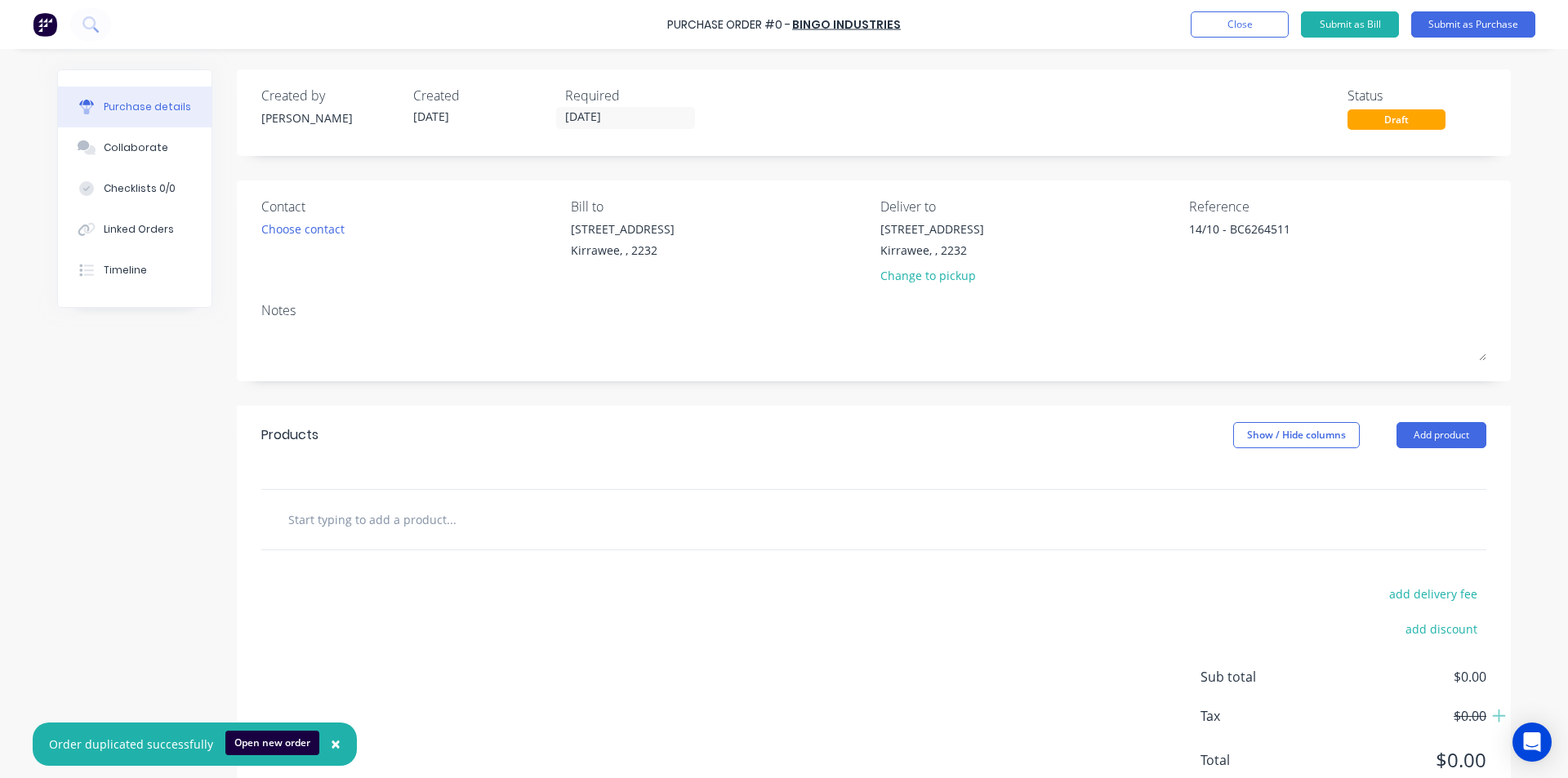
click at [381, 509] on input "text" at bounding box center [451, 519] width 327 height 32
click at [382, 516] on input "text" at bounding box center [451, 519] width 327 height 32
type input "g"
type input "G"
click at [1429, 425] on button "Add product" at bounding box center [1441, 435] width 90 height 27
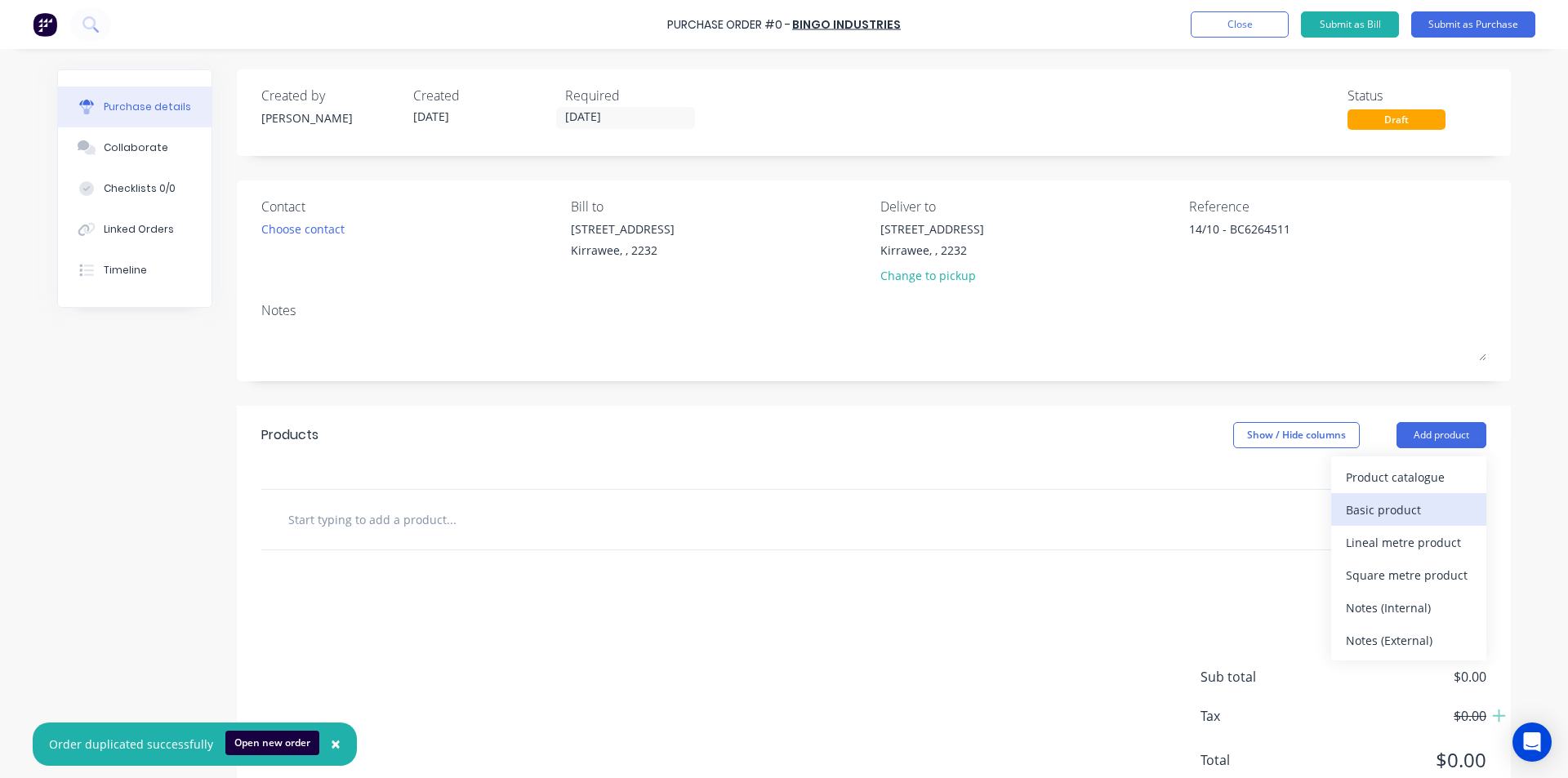
click at [1376, 510] on div "Basic product" at bounding box center [1408, 510] width 126 height 24
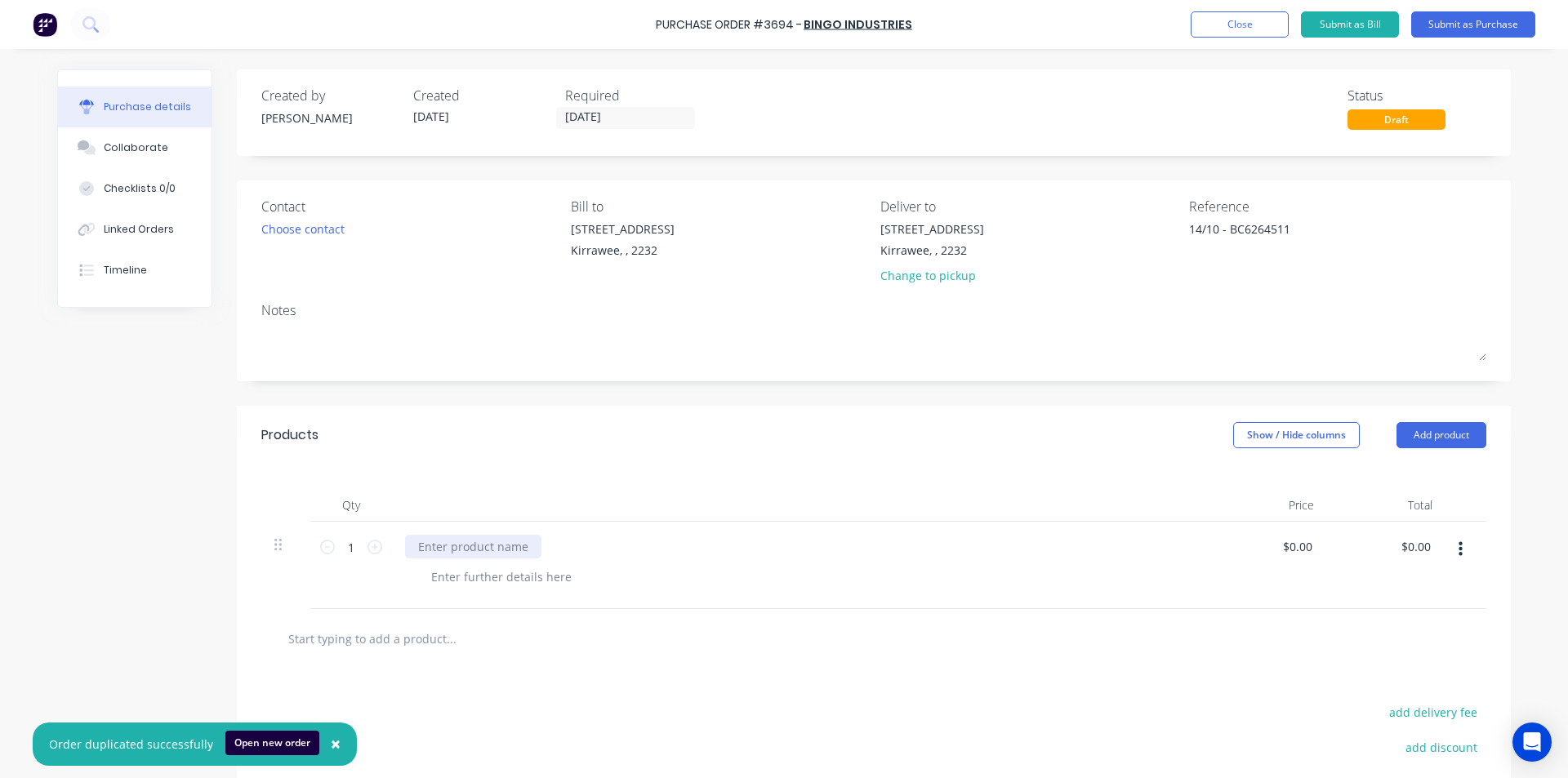
click at [460, 543] on div at bounding box center [473, 546] width 136 height 24
click at [342, 553] on input "1" at bounding box center [351, 546] width 32 height 25
click at [372, 545] on icon at bounding box center [374, 546] width 15 height 15
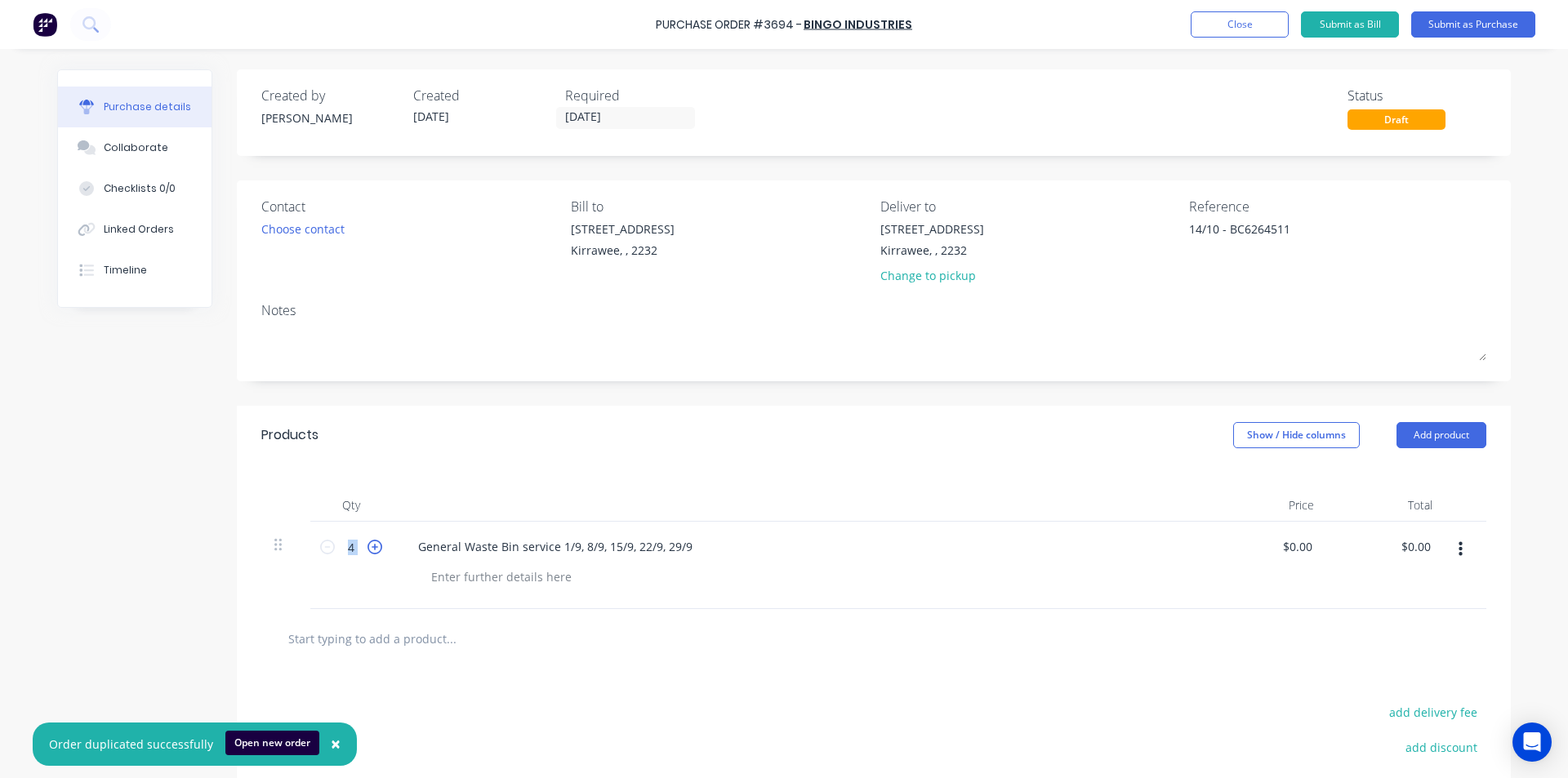
click at [372, 545] on icon at bounding box center [374, 546] width 15 height 15
type input "5"
click at [1289, 544] on input "0.00" at bounding box center [1297, 546] width 38 height 24
click at [1300, 546] on input "0.00" at bounding box center [1300, 546] width 31 height 24
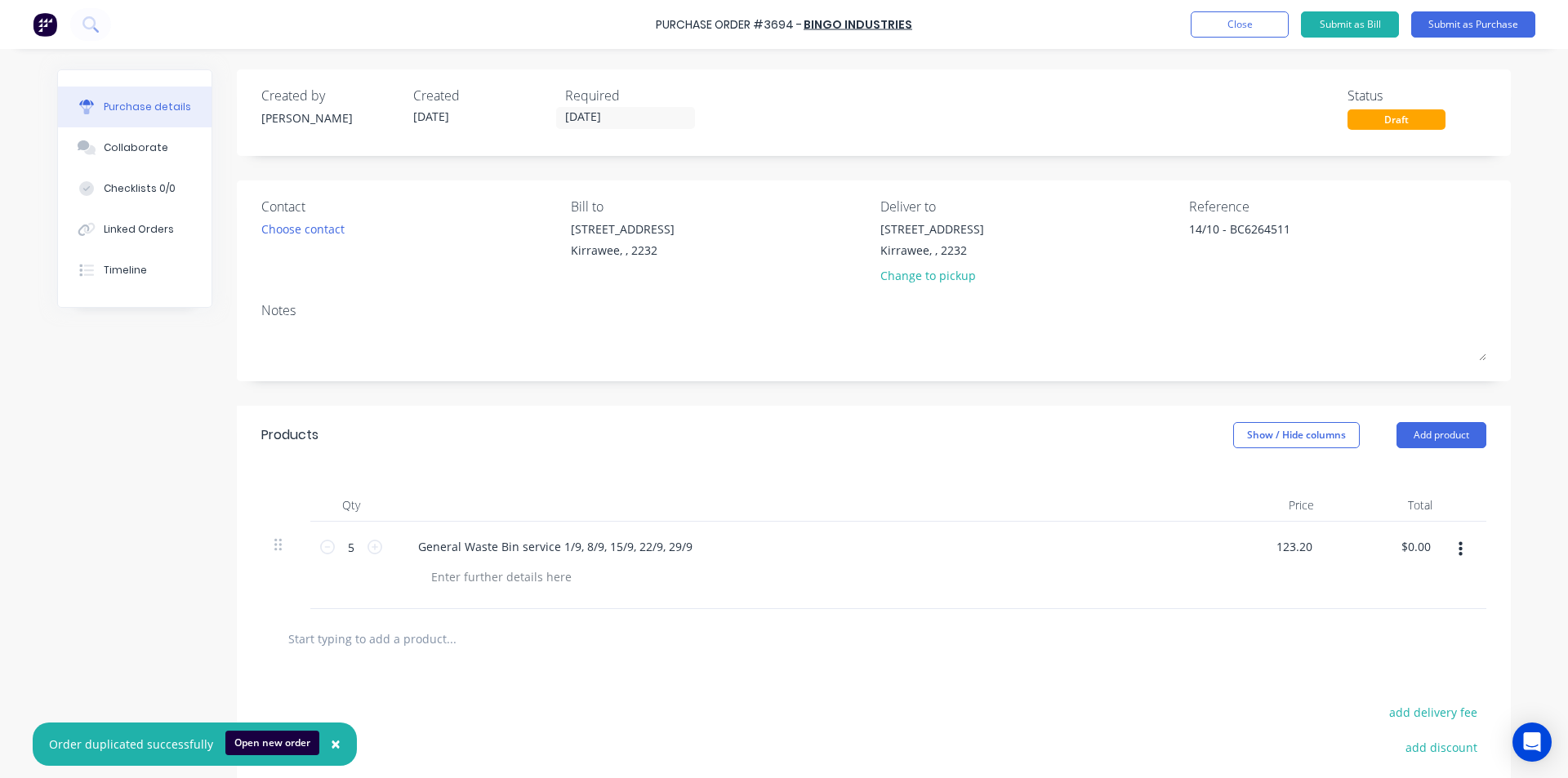
type input "$123.20"
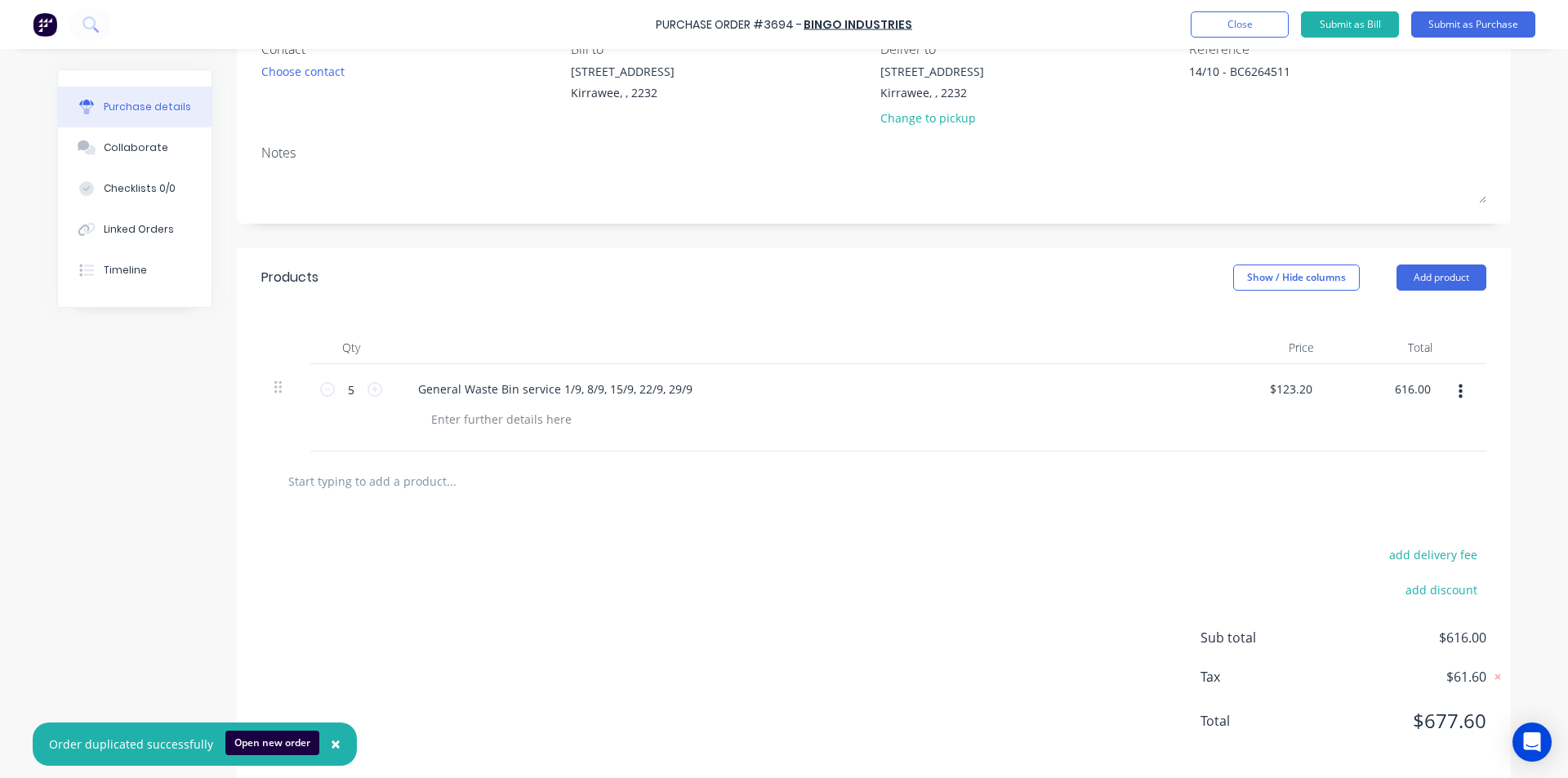
scroll to position [163, 0]
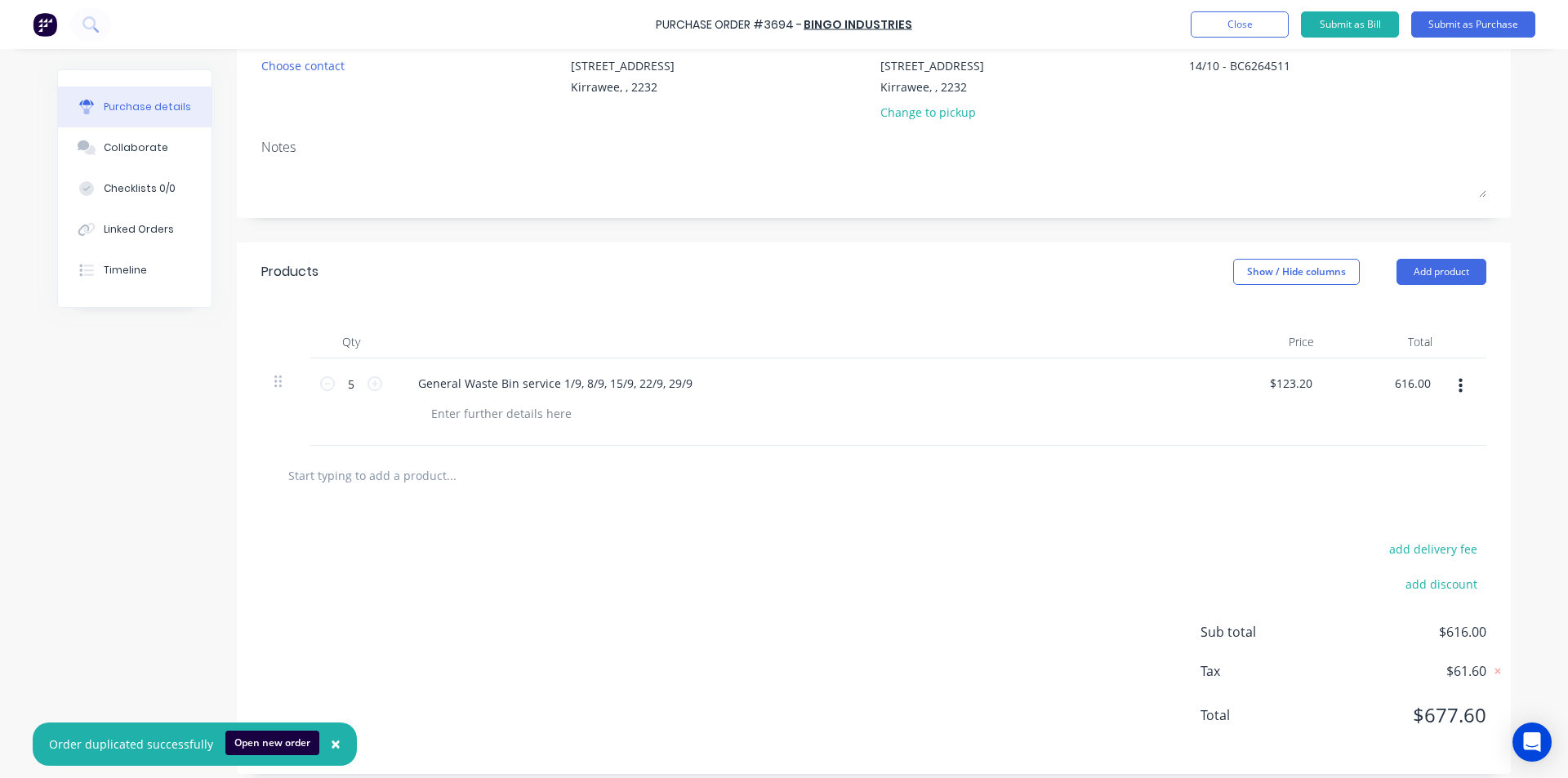
type input "$616.00"
click at [394, 467] on input "text" at bounding box center [451, 475] width 327 height 32
click at [1430, 268] on button "Add product" at bounding box center [1441, 272] width 90 height 27
click at [1379, 348] on div "Basic product" at bounding box center [1408, 347] width 126 height 24
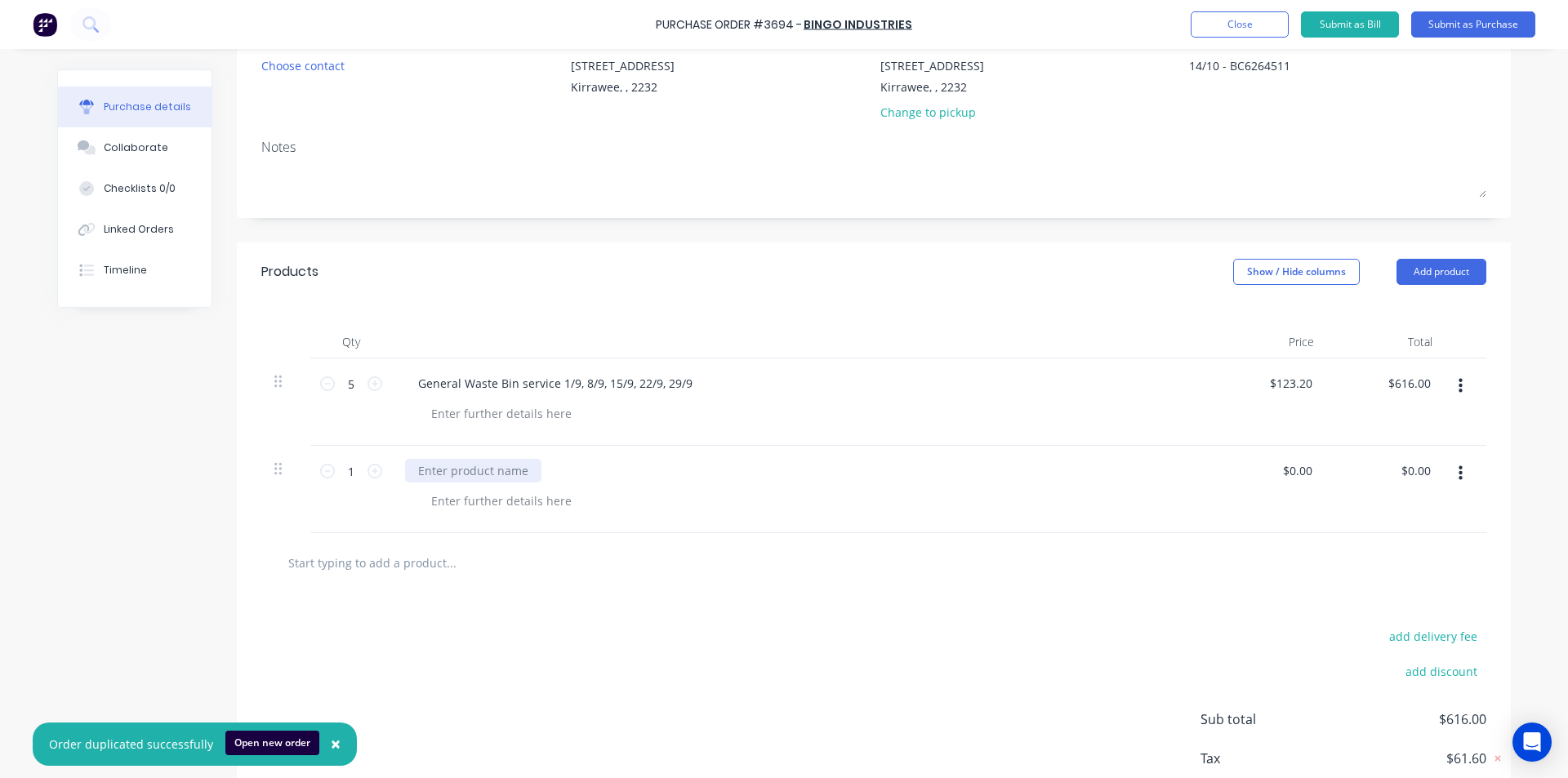
click at [456, 469] on div at bounding box center [473, 471] width 136 height 24
click at [377, 468] on div "1 1" at bounding box center [351, 489] width 81 height 87
click at [356, 480] on input "1" at bounding box center [351, 471] width 32 height 25
click at [368, 474] on icon at bounding box center [374, 470] width 15 height 15
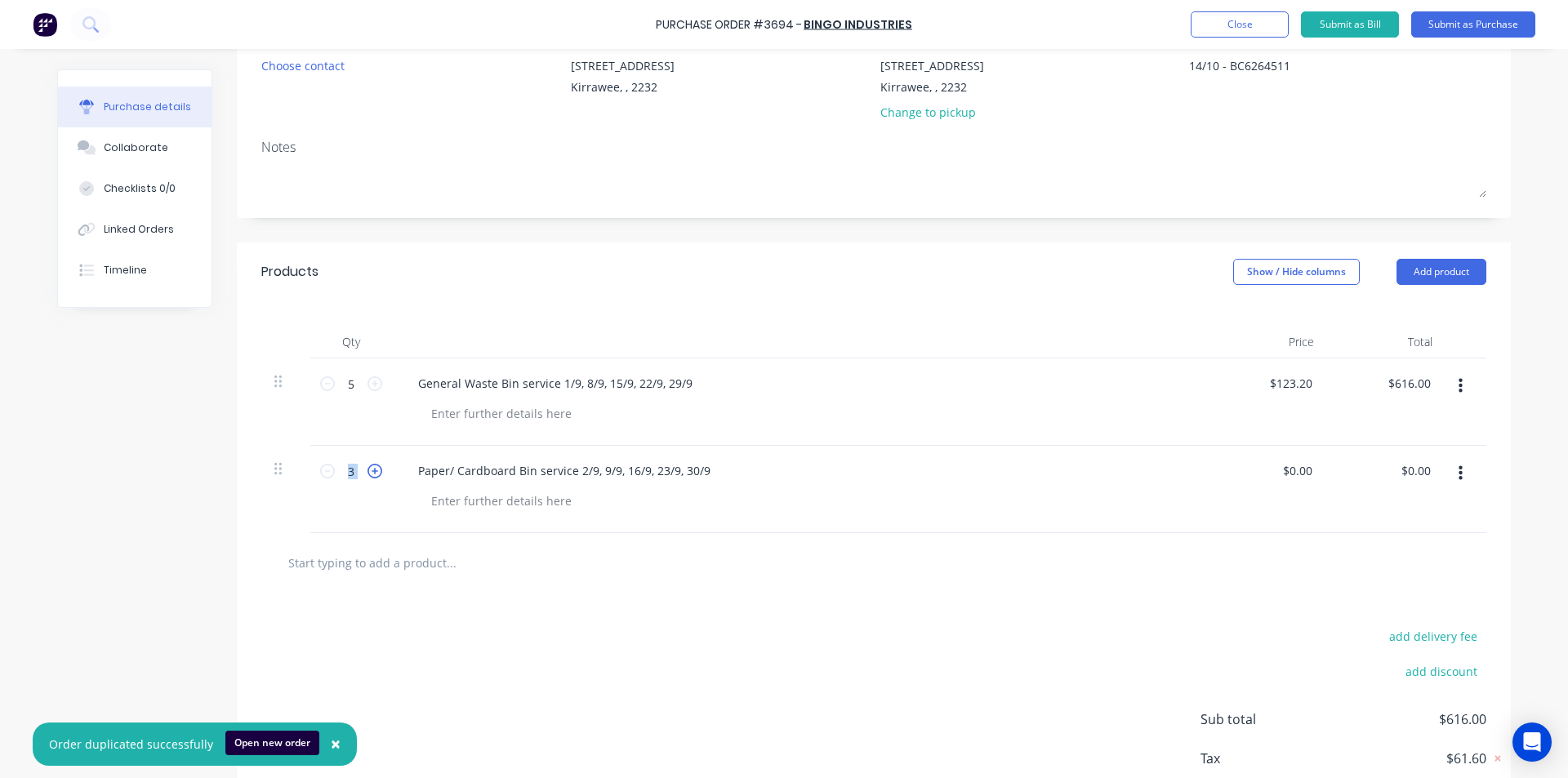
click at [368, 474] on icon at bounding box center [374, 470] width 15 height 15
click at [320, 474] on icon at bounding box center [327, 470] width 15 height 15
type input "5"
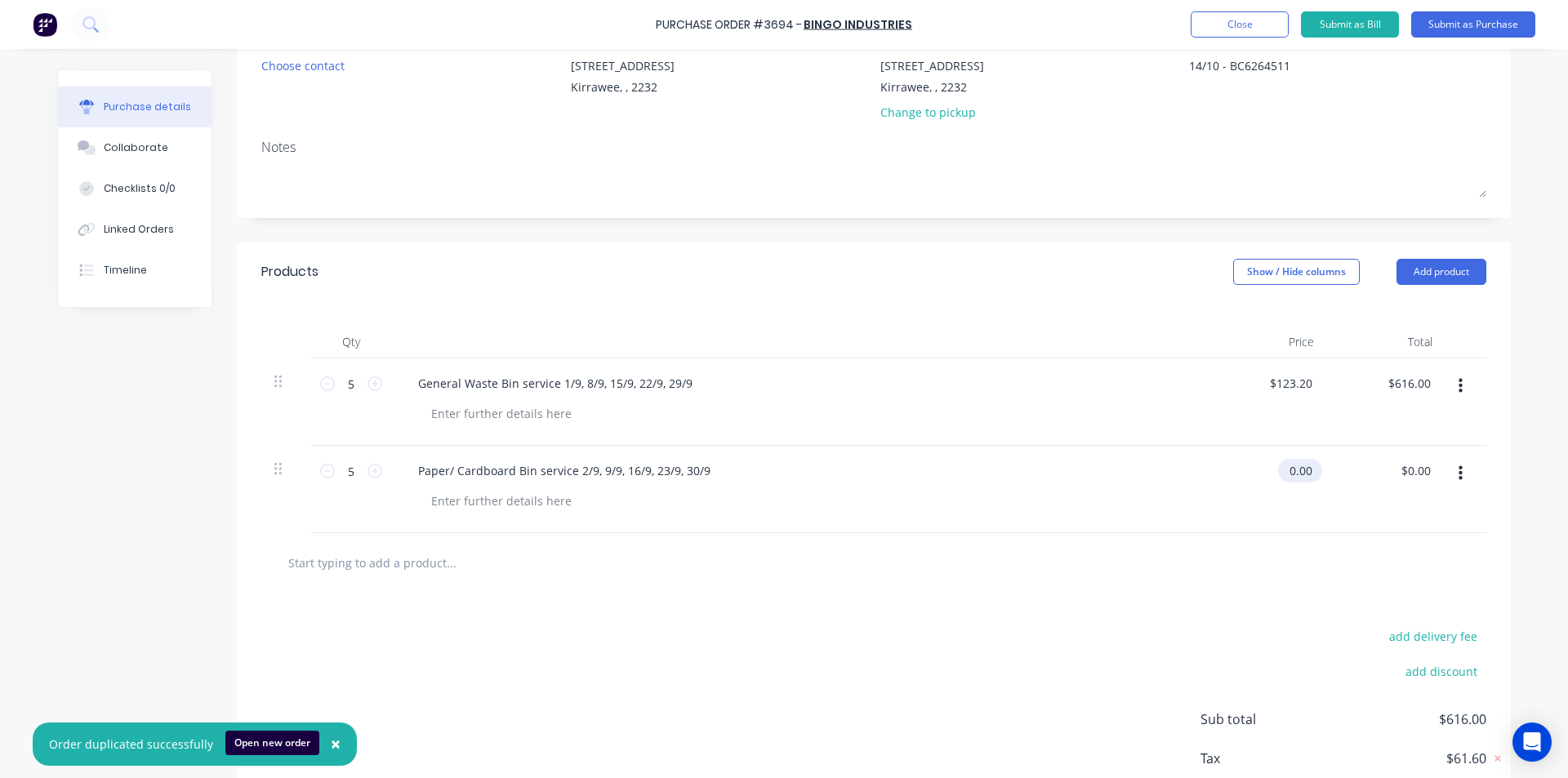
click at [1296, 468] on input "0.00" at bounding box center [1297, 471] width 38 height 24
click at [1296, 468] on input "0.00" at bounding box center [1300, 471] width 31 height 24
type input "$30.00"
type input "$150.00"
click at [886, 565] on div at bounding box center [874, 563] width 1199 height 32
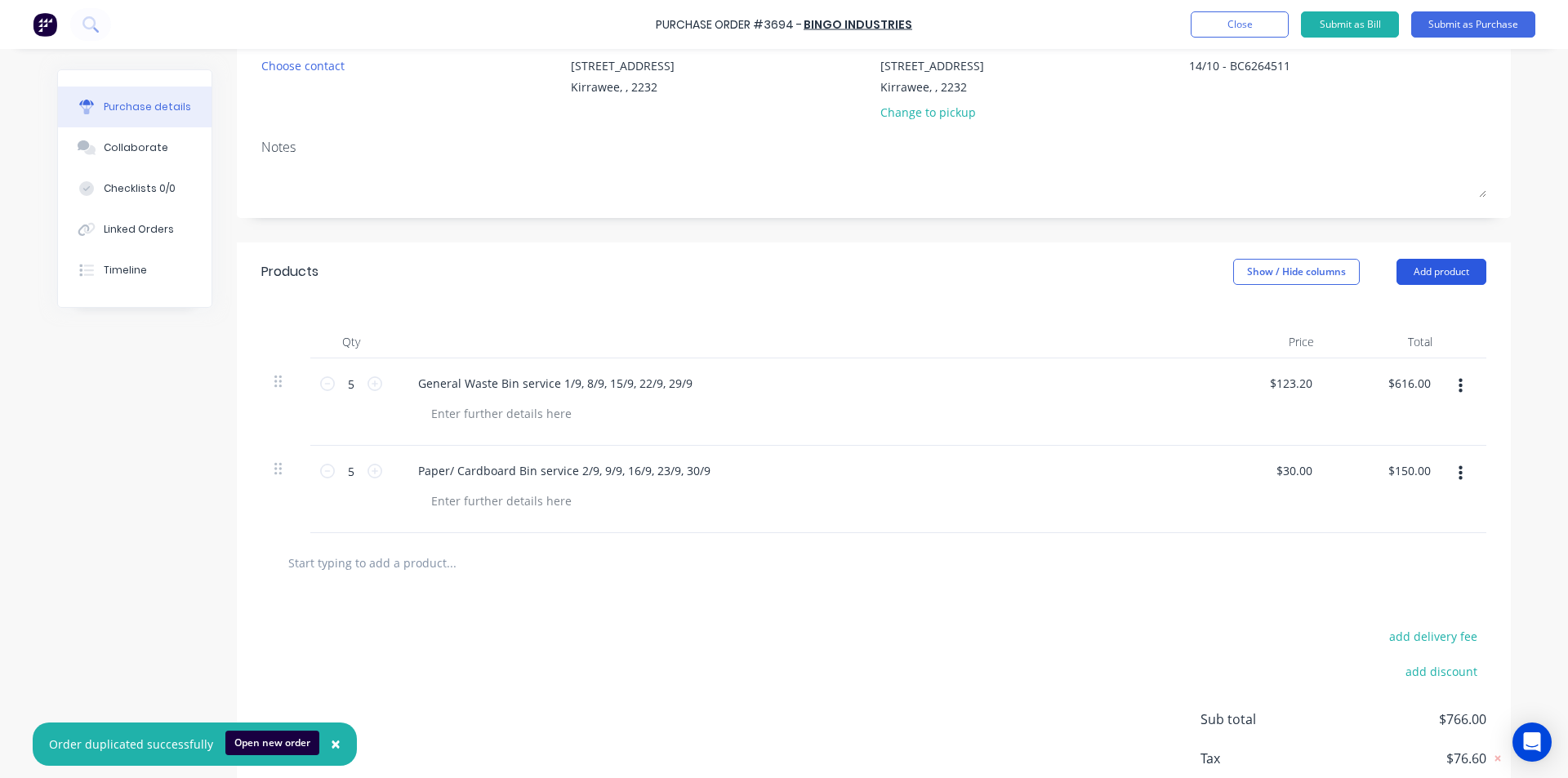
click at [1452, 263] on button "Add product" at bounding box center [1441, 272] width 90 height 27
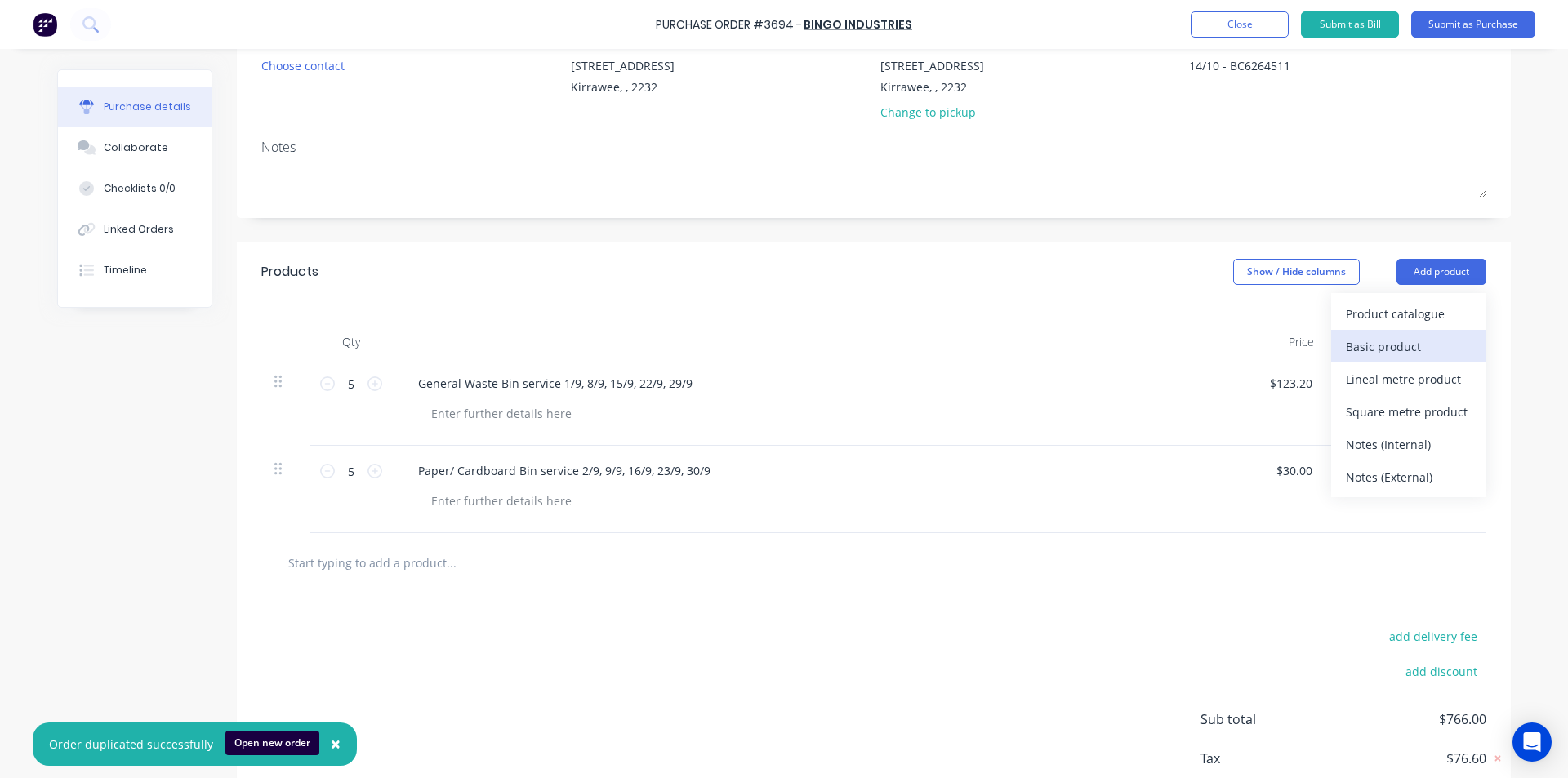
drag, startPoint x: 1388, startPoint y: 345, endPoint x: 1015, endPoint y: 396, distance: 376.5
click at [1387, 345] on div "Basic product" at bounding box center [1408, 347] width 126 height 24
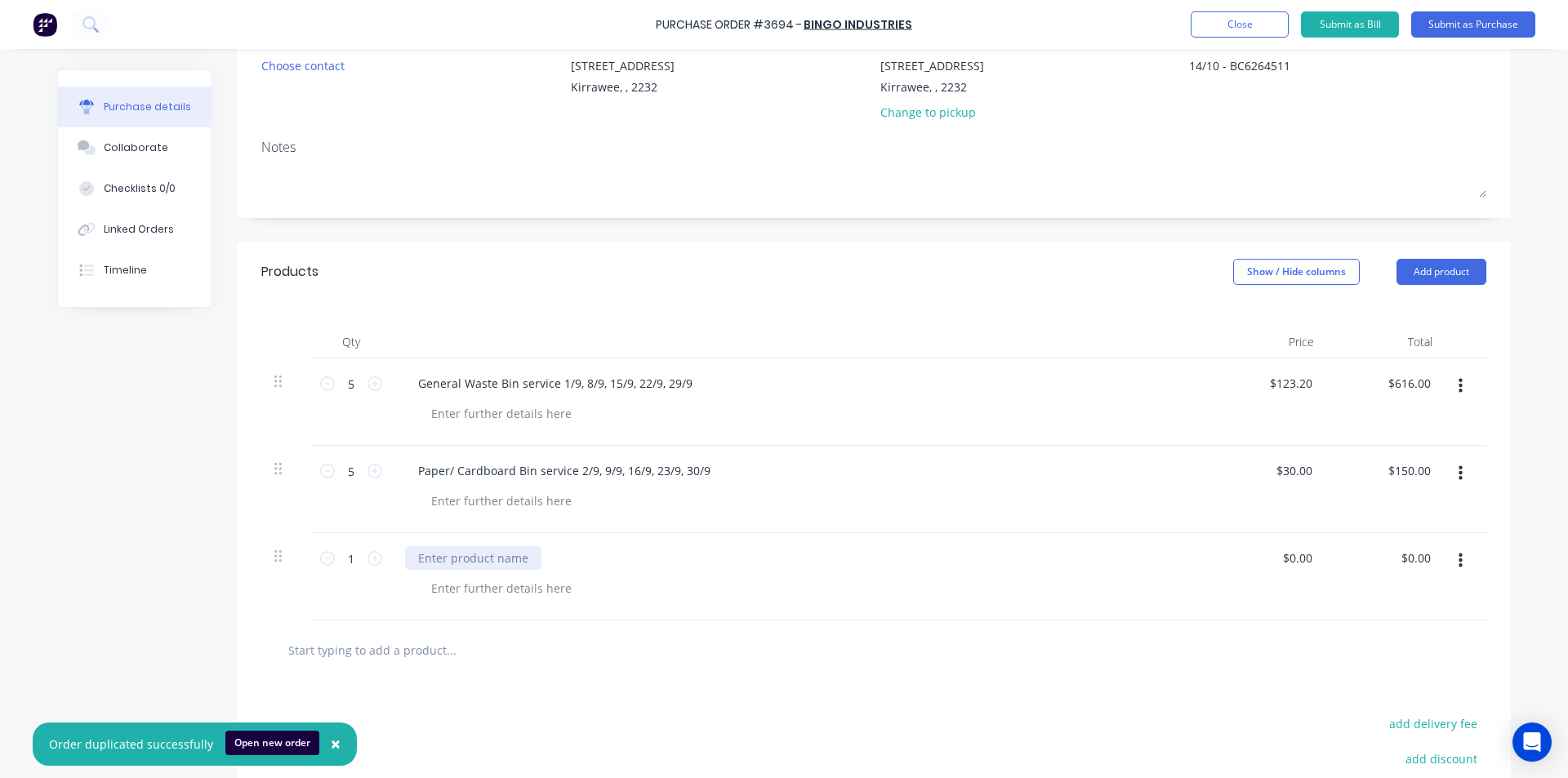
click at [467, 553] on div at bounding box center [473, 558] width 136 height 24
type input "$0.00"
type input "0.00"
type input "$0.00"
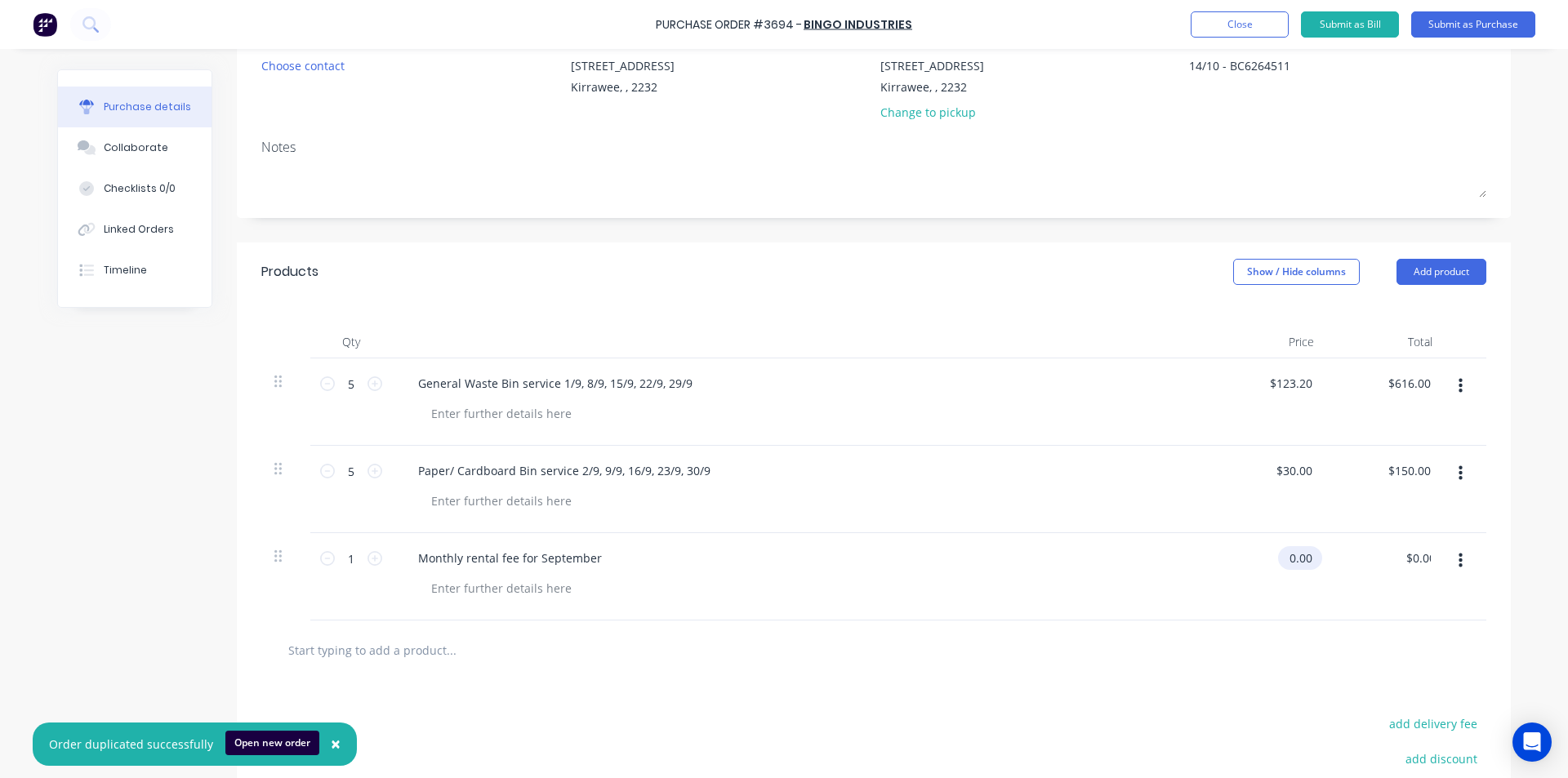
click at [1286, 557] on input "0.00" at bounding box center [1297, 558] width 38 height 24
click at [1286, 557] on input "0.00" at bounding box center [1300, 558] width 31 height 24
type input "$9.55"
click at [1211, 680] on div at bounding box center [874, 651] width 1224 height 60
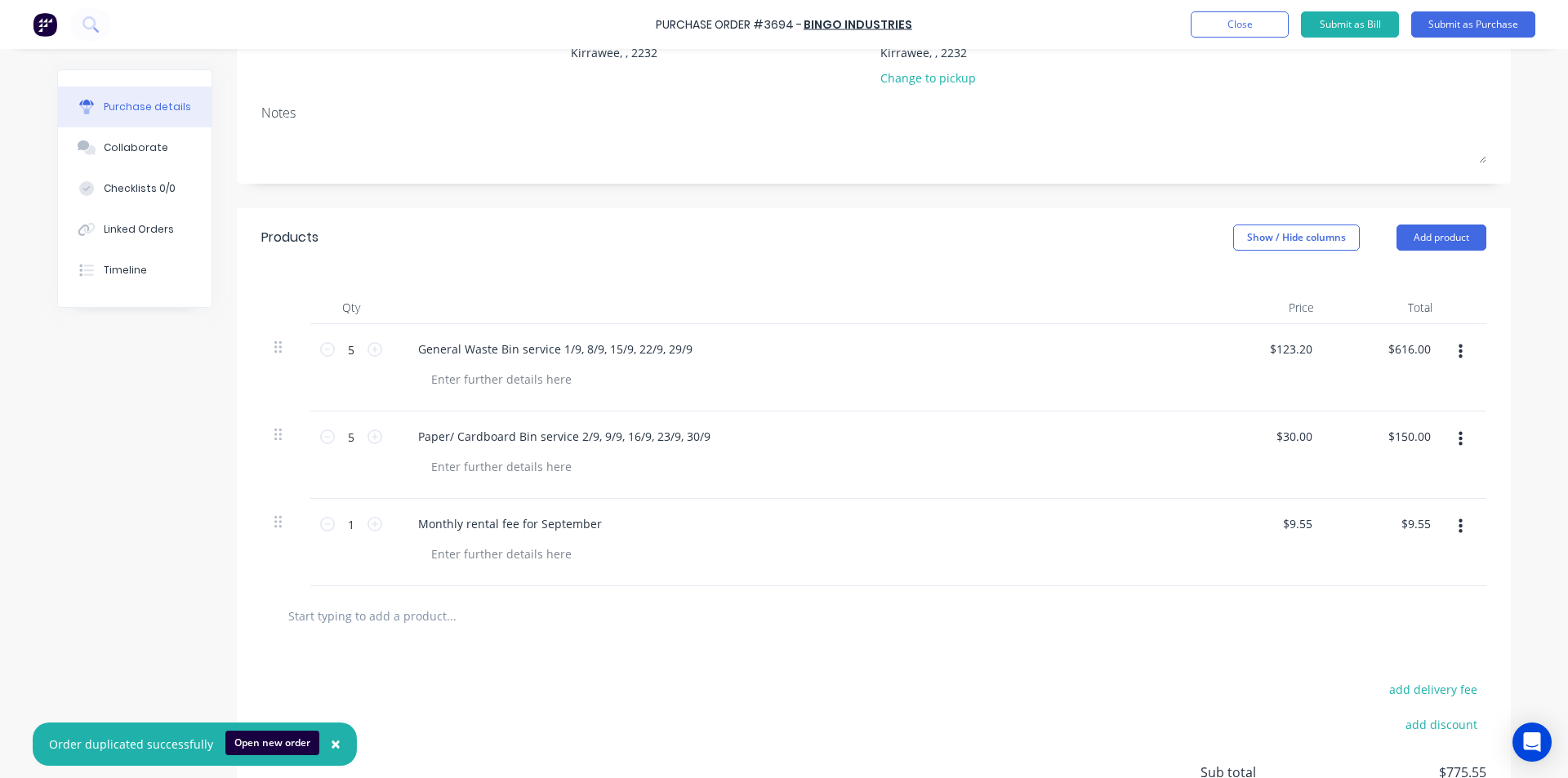
scroll to position [0, 0]
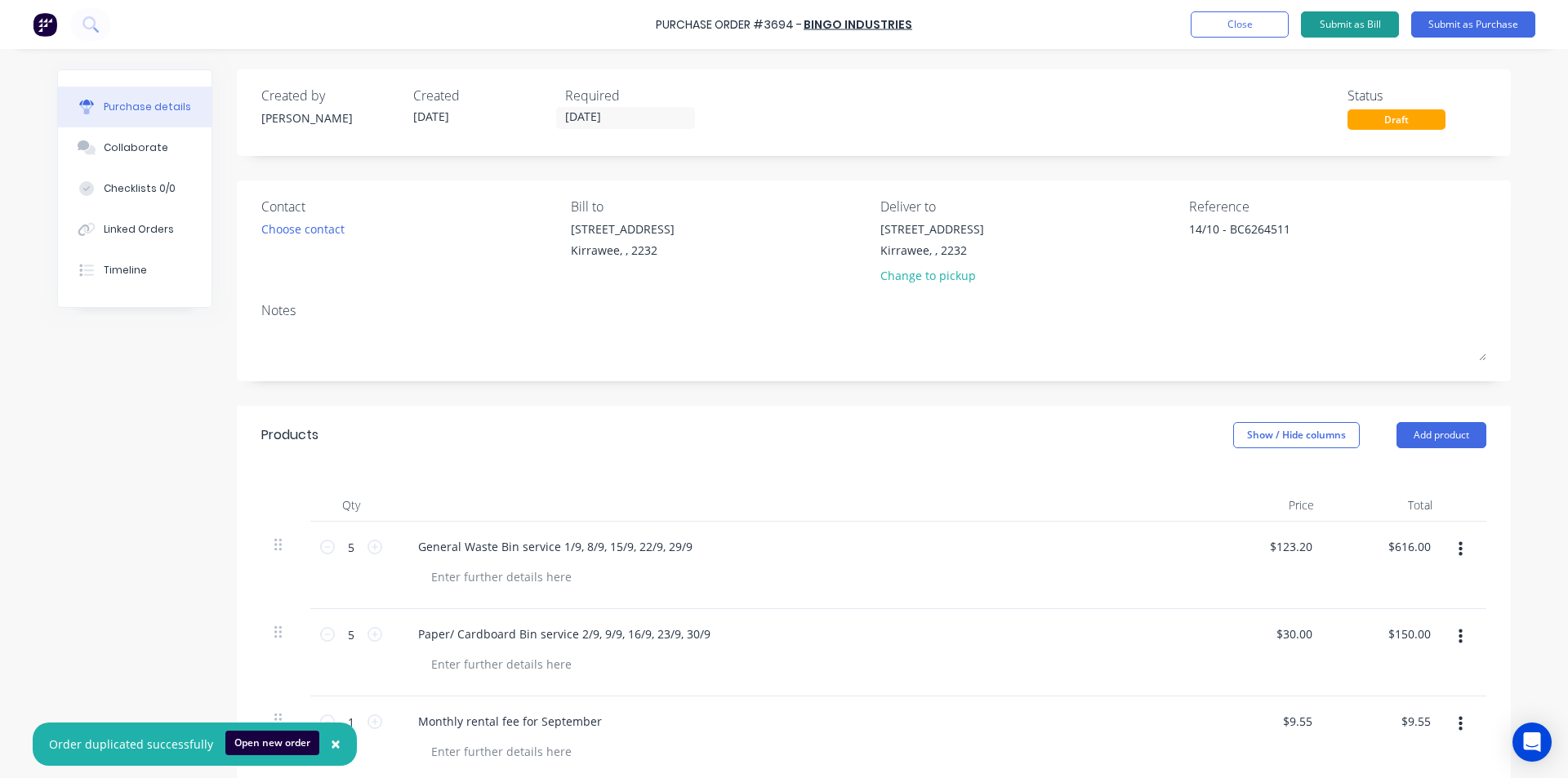
click at [1359, 24] on button "Submit as Bill" at bounding box center [1349, 24] width 98 height 27
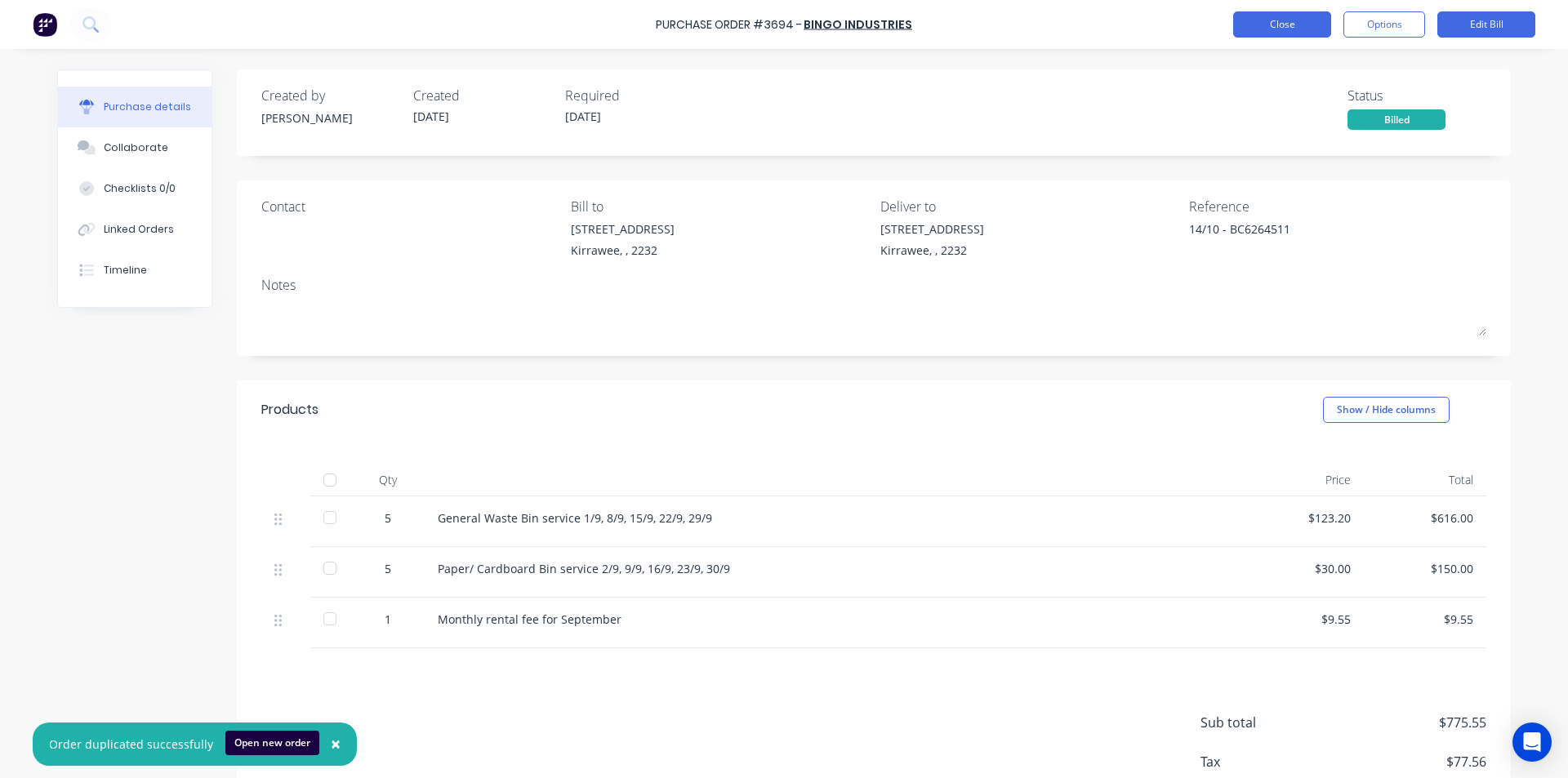
click at [1276, 27] on button "Close" at bounding box center [1282, 24] width 98 height 27
